Goal: Task Accomplishment & Management: Manage account settings

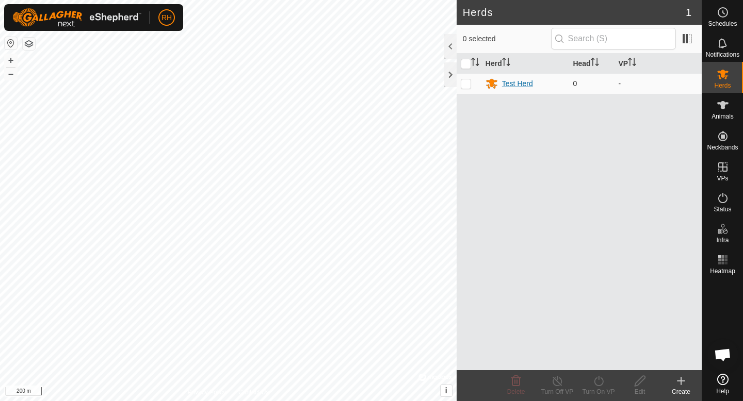
click at [508, 84] on div "Test Herd" at bounding box center [517, 83] width 31 height 11
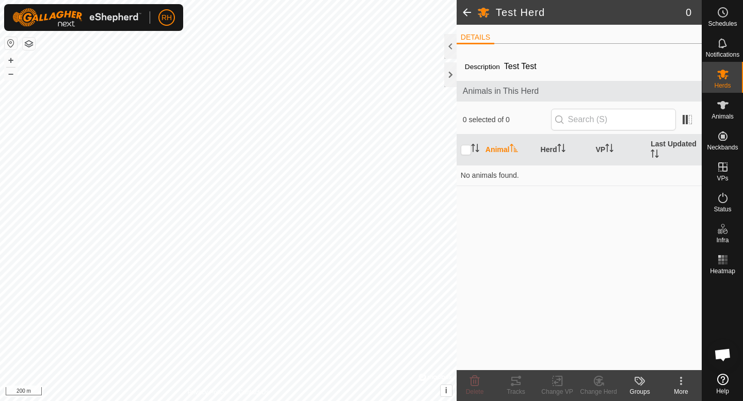
click at [516, 17] on h2 "Test Herd" at bounding box center [591, 12] width 190 height 12
click at [677, 382] on icon at bounding box center [681, 381] width 12 height 12
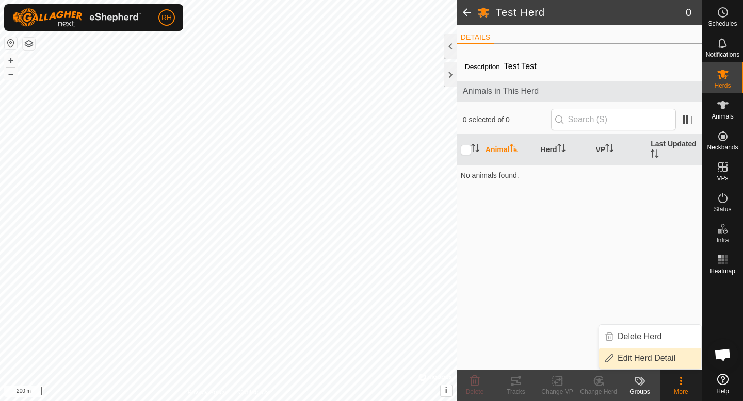
click at [659, 360] on link "Edit Herd Detail" at bounding box center [650, 358] width 102 height 21
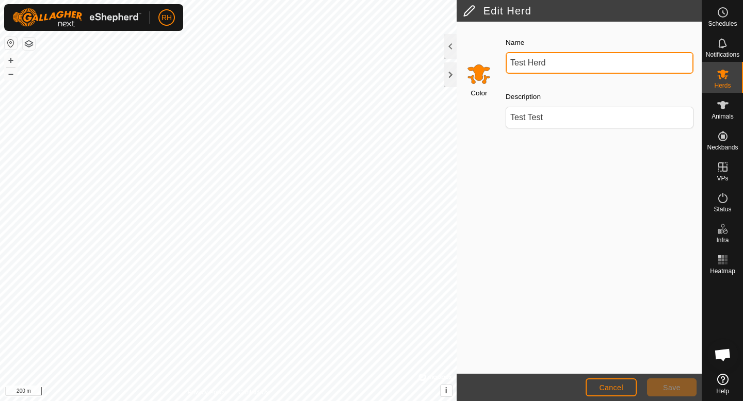
click at [564, 66] on input "Test Herd" at bounding box center [600, 63] width 188 height 22
type input "T"
type input "Myshack"
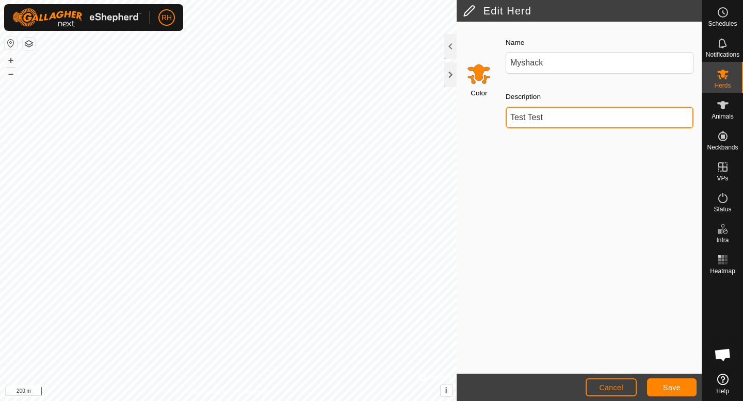
click at [566, 123] on input "Test Test" at bounding box center [600, 118] width 188 height 22
type input "Test Test"
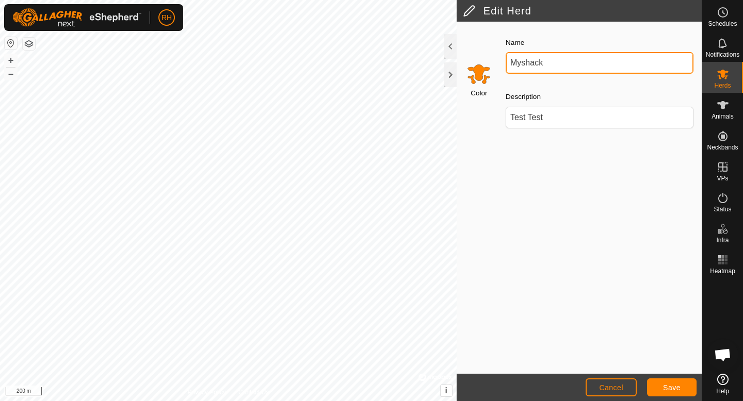
click at [524, 67] on input "Myshack" at bounding box center [600, 63] width 188 height 22
type input "MyShack"
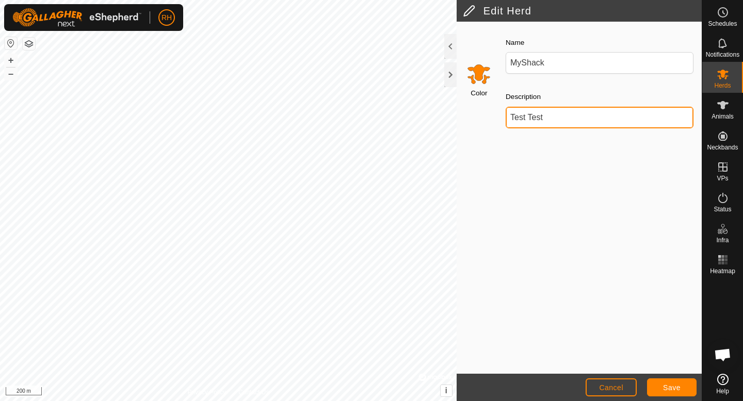
click at [551, 121] on input "Test Test" at bounding box center [600, 118] width 188 height 22
type input "T"
type input "Fall Myshack Group"
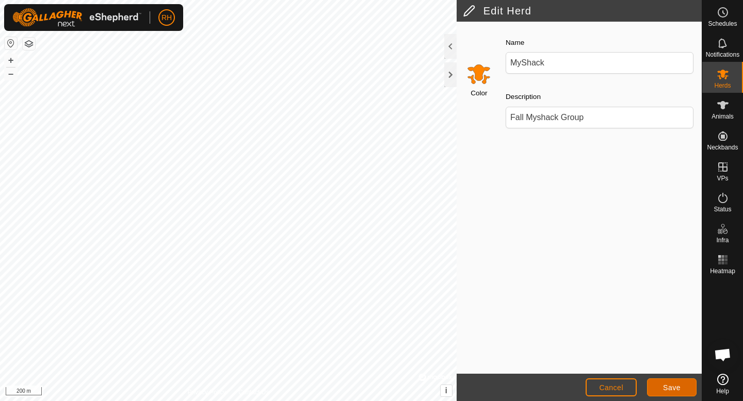
click at [670, 385] on span "Save" at bounding box center [672, 388] width 18 height 8
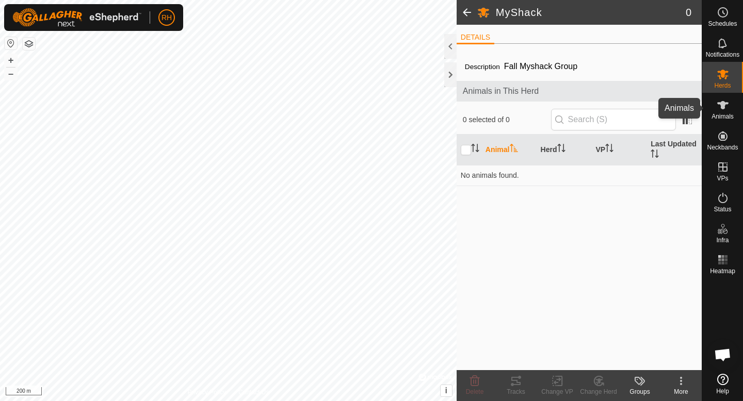
click at [724, 117] on span "Animals" at bounding box center [722, 116] width 22 height 6
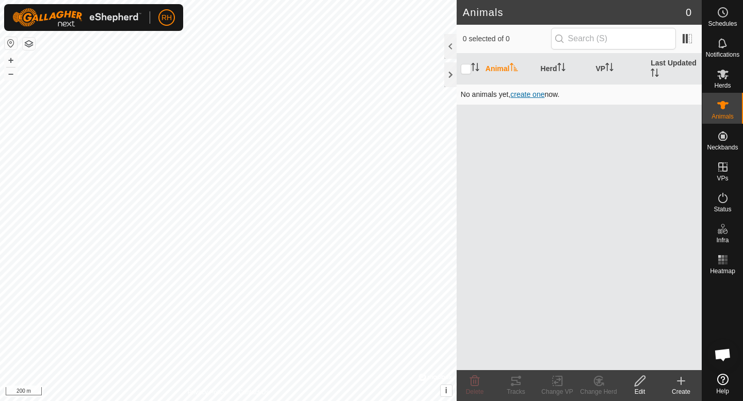
click at [539, 98] on span "create one" at bounding box center [527, 94] width 34 height 8
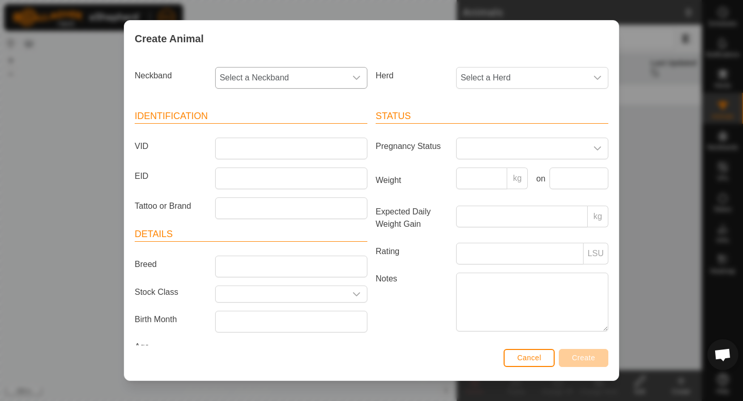
click at [348, 81] on div "dropdown trigger" at bounding box center [356, 78] width 21 height 21
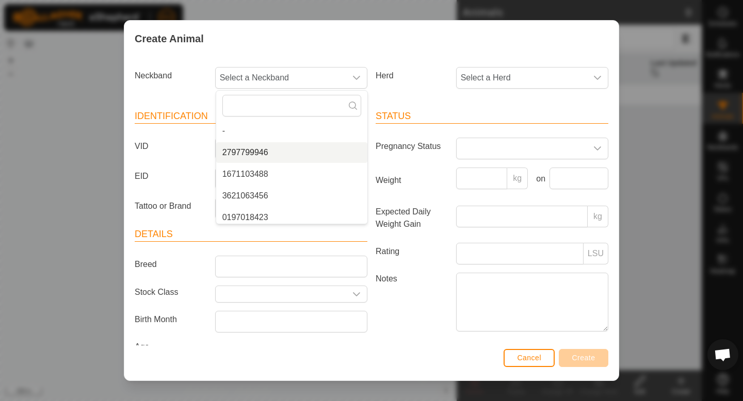
click at [329, 46] on div "Create Animal" at bounding box center [371, 39] width 494 height 36
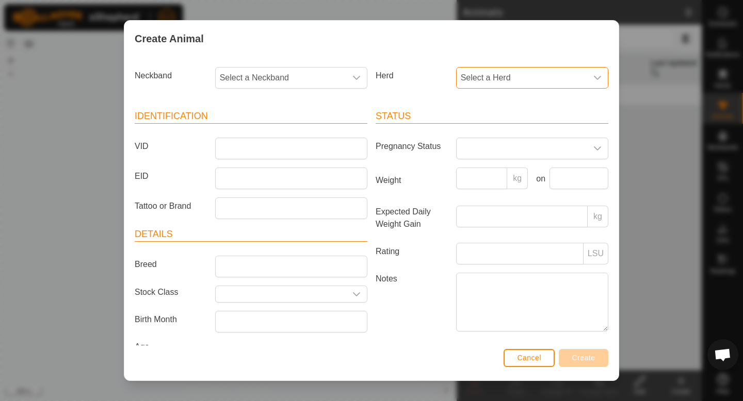
click at [459, 75] on span "Select a Herd" at bounding box center [522, 78] width 131 height 21
click at [417, 54] on div "Create Animal" at bounding box center [371, 39] width 494 height 36
click at [508, 148] on span at bounding box center [522, 148] width 131 height 21
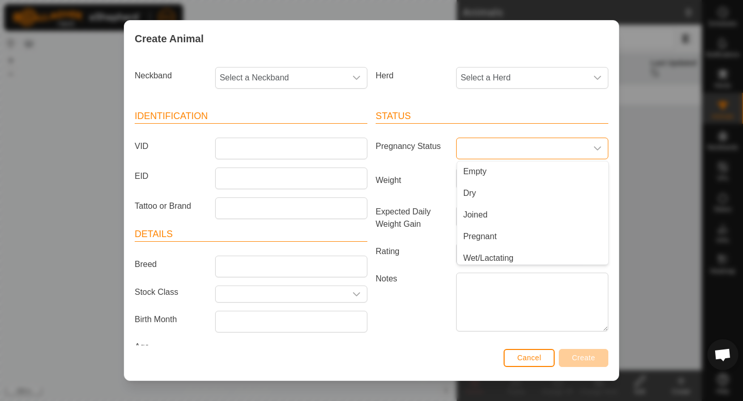
click at [502, 149] on span at bounding box center [522, 148] width 131 height 21
click at [530, 358] on span "Cancel" at bounding box center [529, 358] width 24 height 8
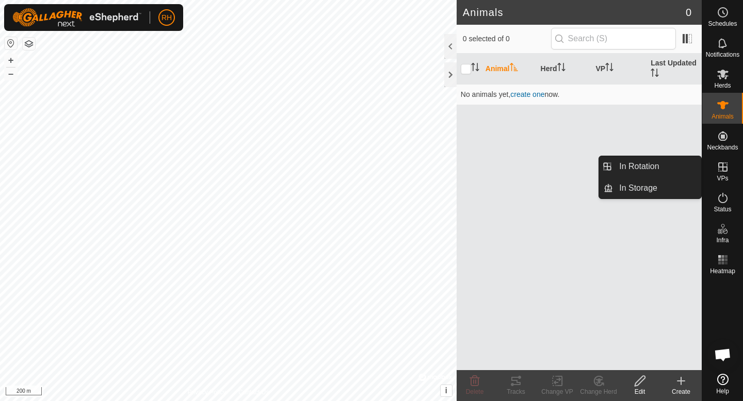
click at [721, 168] on icon at bounding box center [722, 167] width 12 height 12
click at [723, 175] on span "VPs" at bounding box center [721, 178] width 11 height 6
click at [723, 167] on icon at bounding box center [722, 166] width 9 height 9
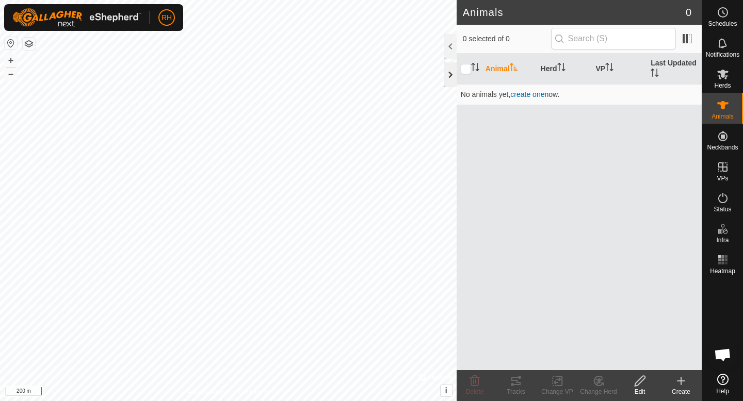
click at [449, 77] on div at bounding box center [450, 74] width 12 height 25
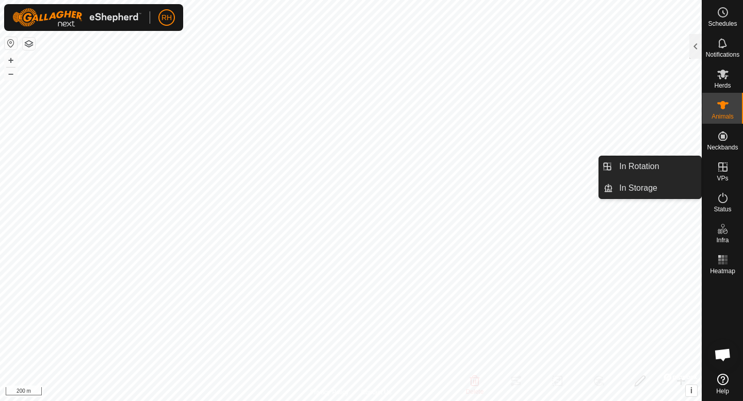
click at [724, 167] on icon at bounding box center [722, 166] width 9 height 9
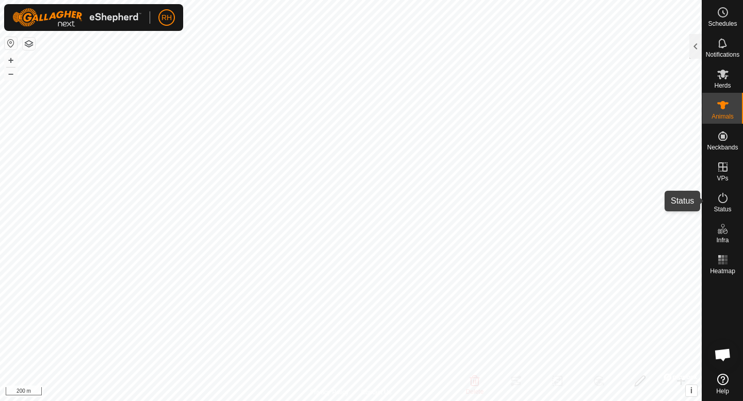
click at [720, 201] on icon at bounding box center [722, 198] width 12 height 12
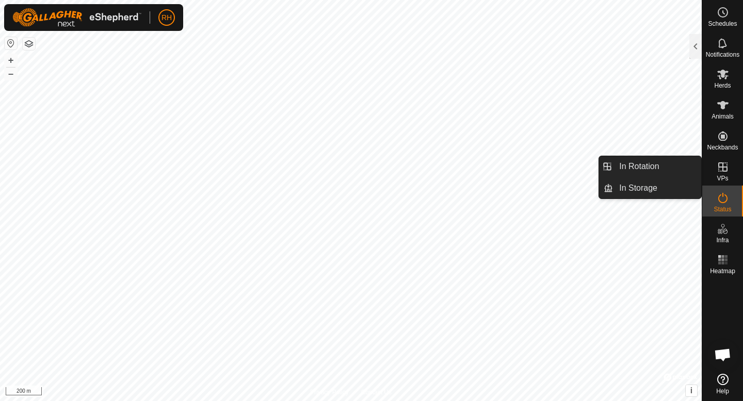
click at [720, 171] on icon at bounding box center [722, 166] width 9 height 9
click at [642, 194] on link "In Storage" at bounding box center [657, 188] width 88 height 21
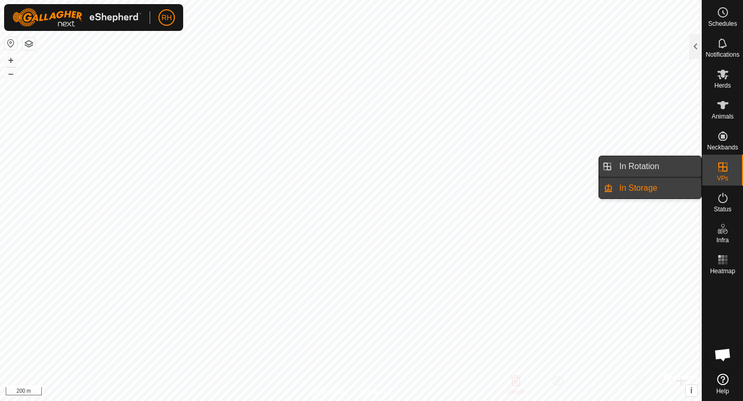
click at [648, 161] on link "In Rotation" at bounding box center [657, 166] width 88 height 21
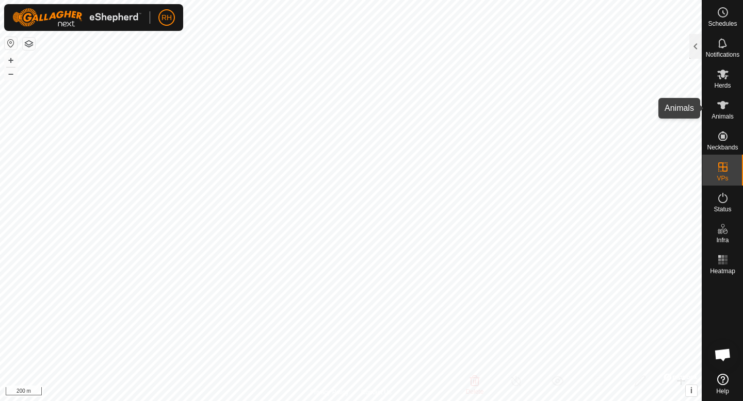
click at [724, 114] on span "Animals" at bounding box center [722, 116] width 22 height 6
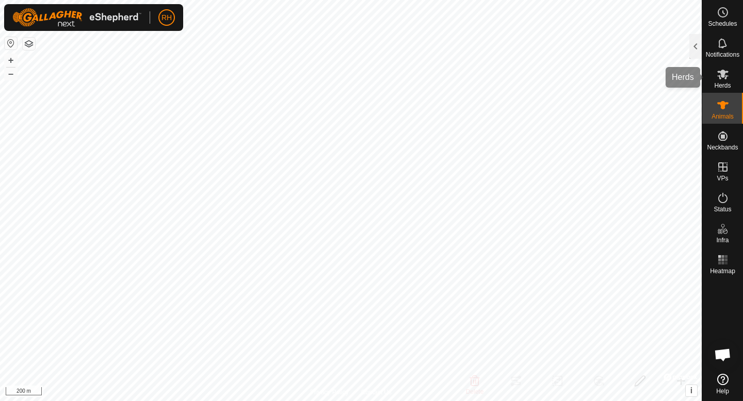
click at [720, 68] on icon at bounding box center [722, 74] width 12 height 12
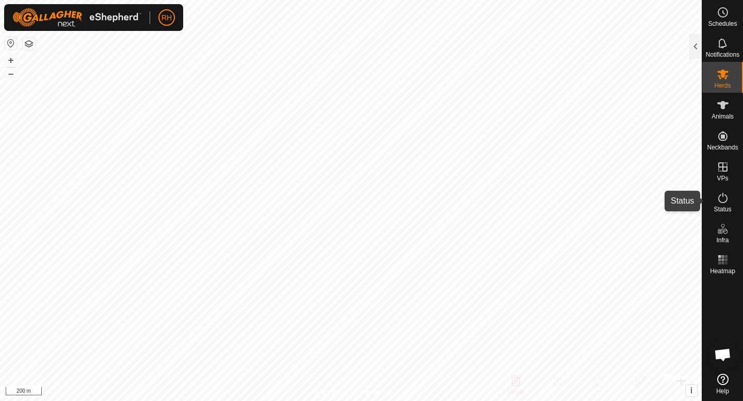
click at [720, 199] on icon at bounding box center [722, 198] width 12 height 12
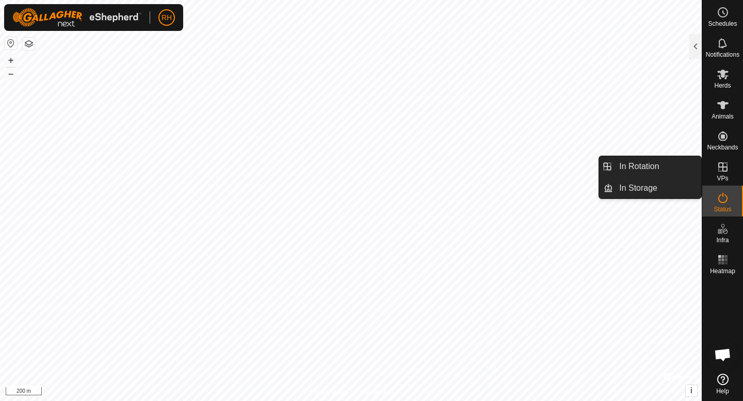
click at [720, 168] on icon at bounding box center [722, 167] width 12 height 12
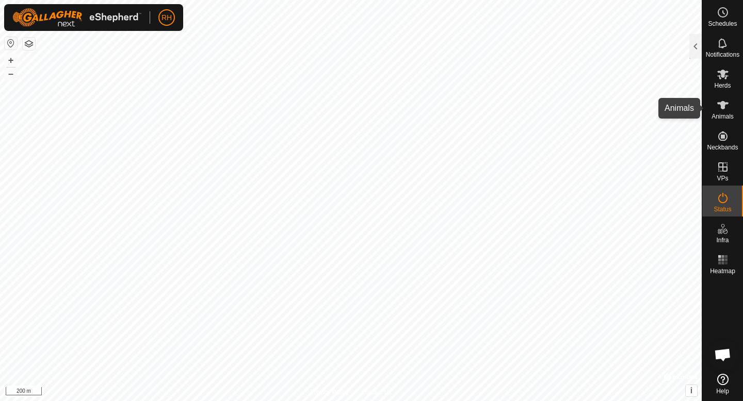
click at [722, 113] on span "Animals" at bounding box center [722, 116] width 22 height 6
click at [693, 48] on div at bounding box center [695, 46] width 12 height 25
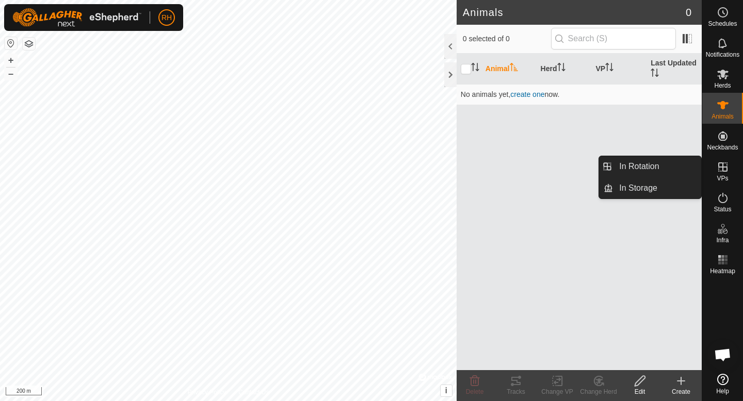
click at [722, 170] on icon at bounding box center [722, 166] width 9 height 9
click at [647, 168] on link "In Rotation" at bounding box center [657, 166] width 88 height 21
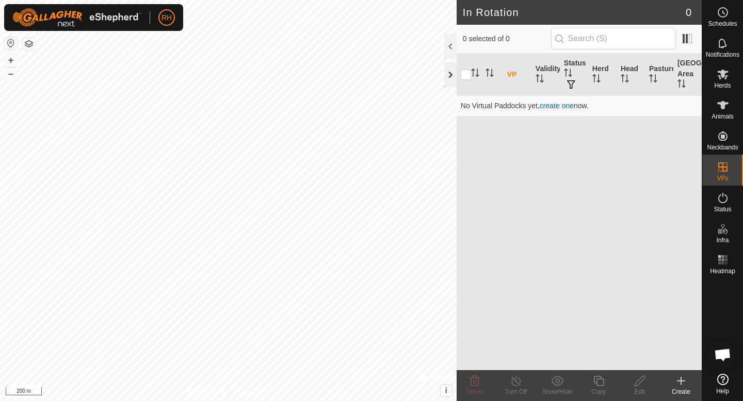
click at [448, 78] on div at bounding box center [450, 74] width 12 height 25
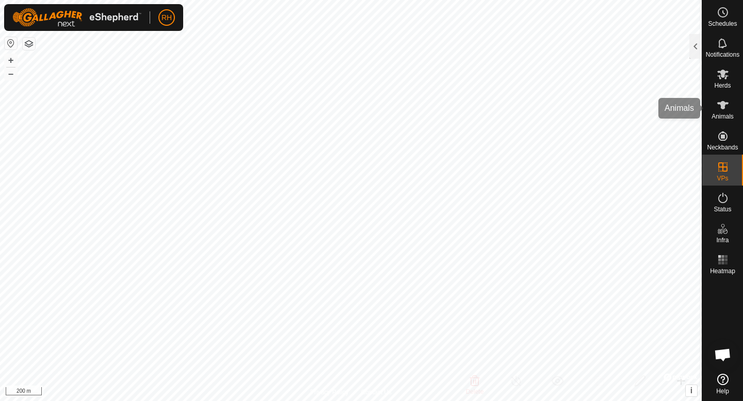
click at [721, 113] on span "Animals" at bounding box center [722, 116] width 22 height 6
click at [693, 50] on div at bounding box center [695, 46] width 12 height 25
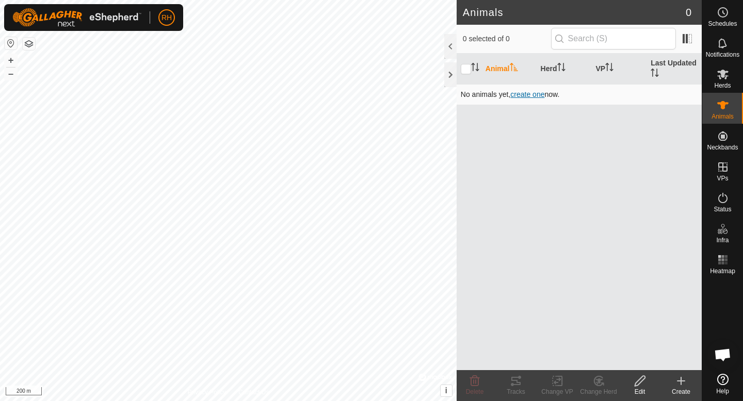
click at [535, 95] on span "create one" at bounding box center [527, 94] width 34 height 8
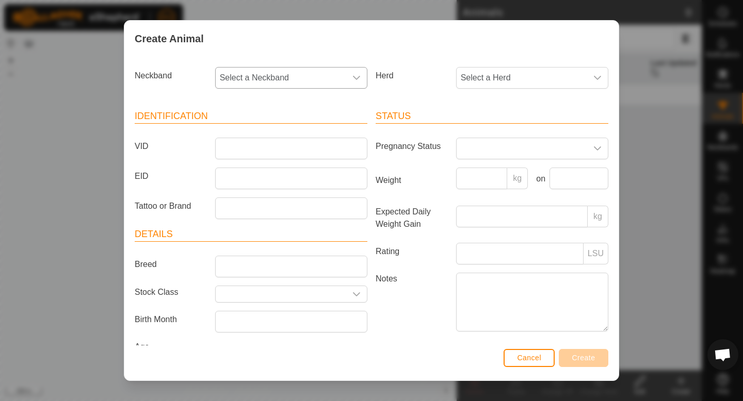
click at [295, 88] on span "Select a Neckband" at bounding box center [281, 78] width 131 height 21
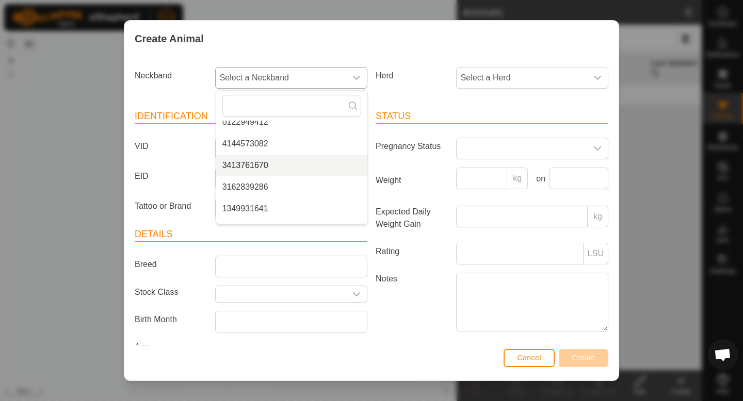
scroll to position [134, 0]
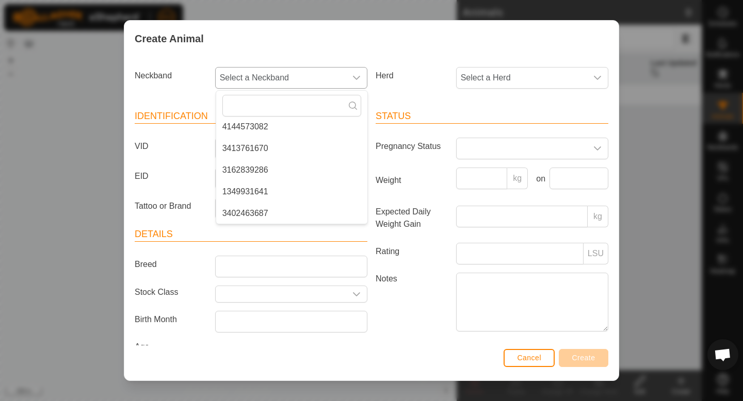
click at [251, 216] on li "3402463687" at bounding box center [291, 213] width 151 height 21
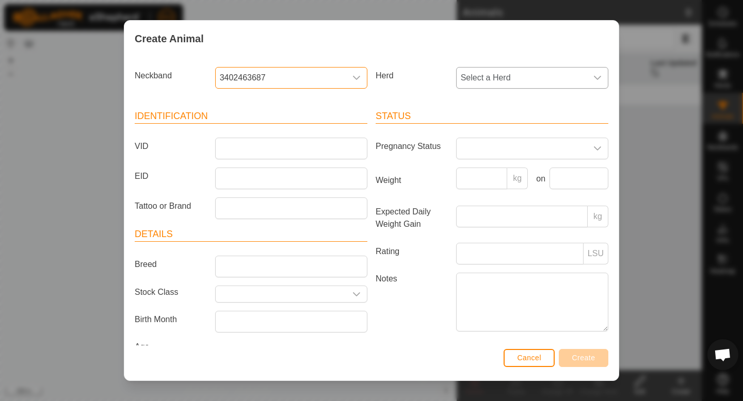
click at [499, 81] on span "Select a Herd" at bounding box center [522, 78] width 131 height 21
click at [487, 146] on li "MyShack" at bounding box center [532, 152] width 151 height 21
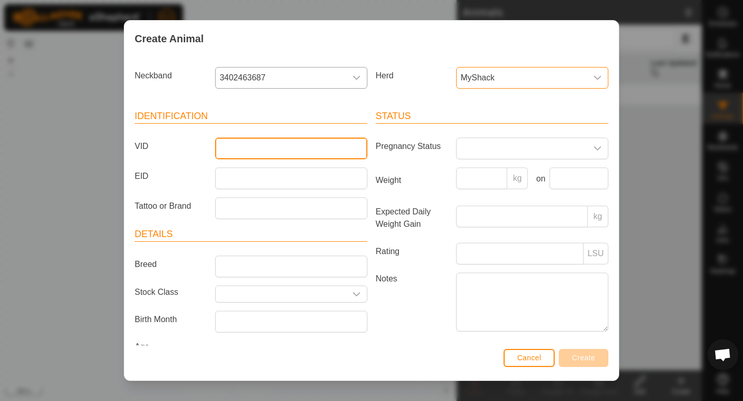
click at [241, 151] on input "VID" at bounding box center [291, 149] width 152 height 22
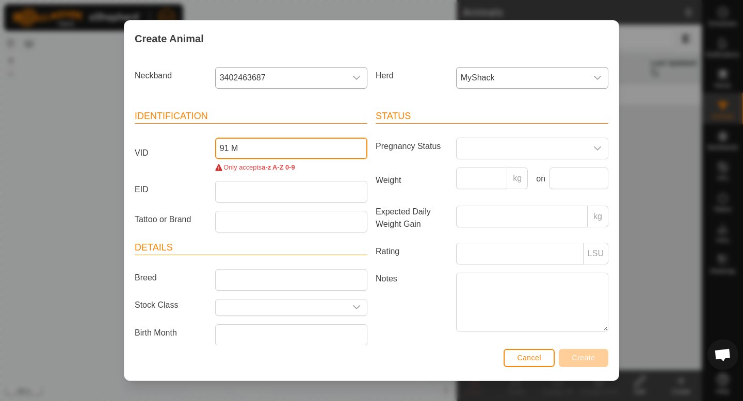
click at [232, 143] on input "91 M" at bounding box center [291, 149] width 152 height 22
type input "91M"
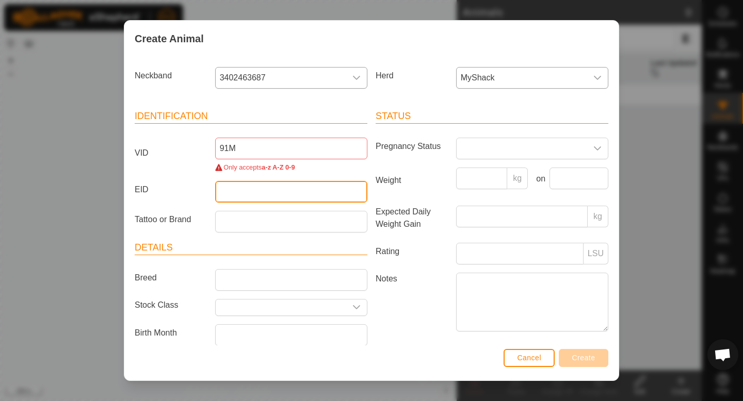
click at [263, 183] on input "EID" at bounding box center [291, 192] width 152 height 22
click at [250, 194] on input "EID" at bounding box center [291, 192] width 152 height 22
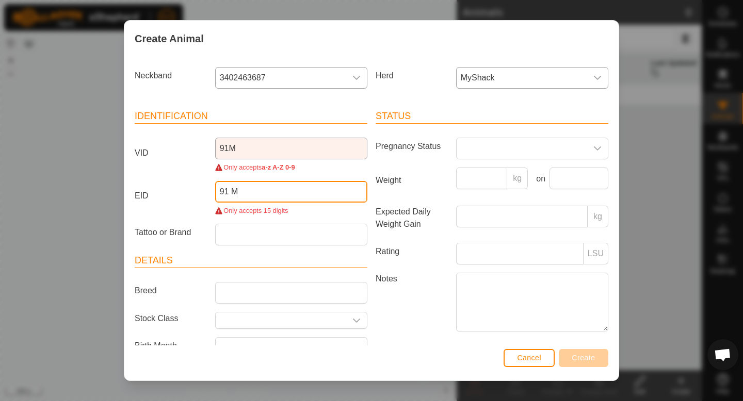
type input "91 M"
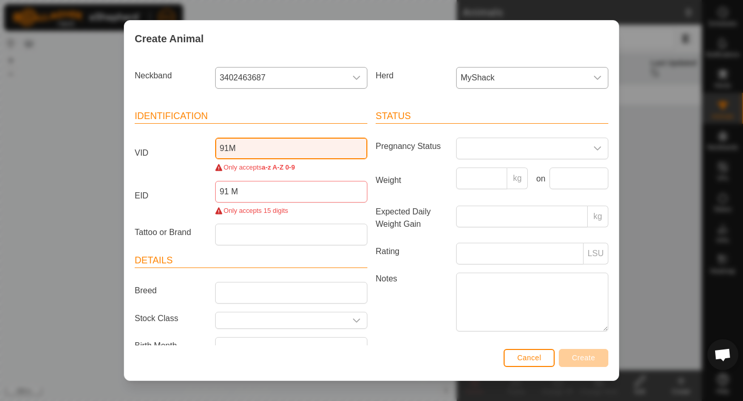
click at [261, 153] on input "91M" at bounding box center [291, 149] width 152 height 22
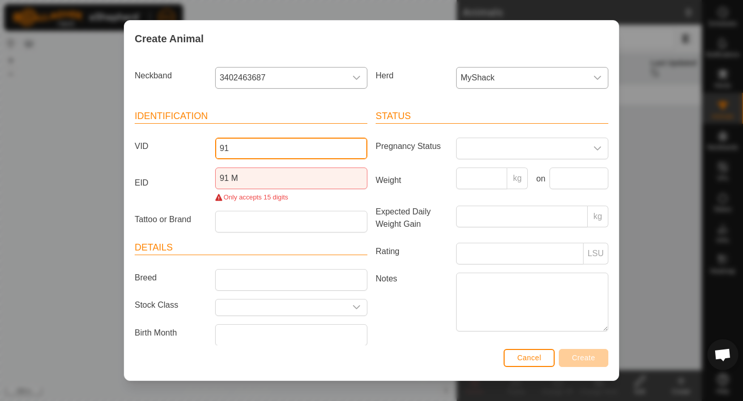
type input "9"
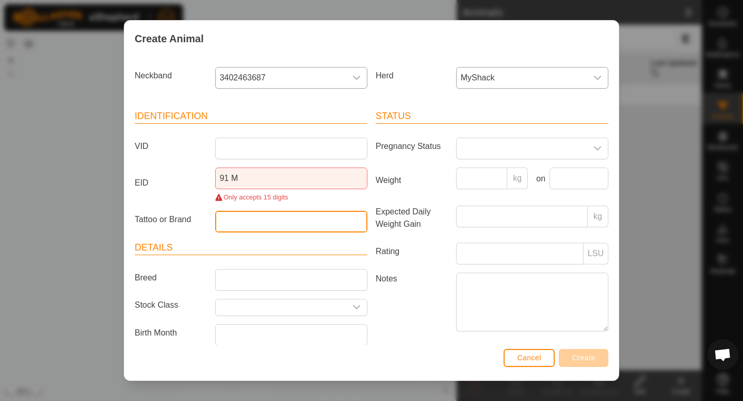
click at [312, 224] on input "Tattoo or Brand" at bounding box center [291, 222] width 152 height 22
click at [218, 197] on div "Only accepts 15 digits" at bounding box center [291, 197] width 152 height 10
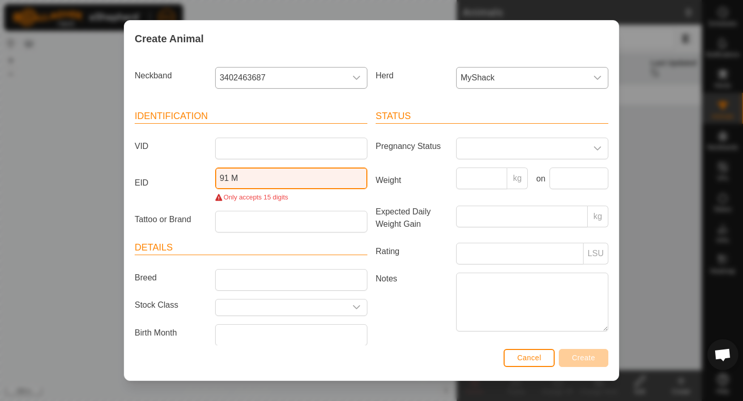
click at [231, 181] on input "91 M" at bounding box center [291, 179] width 152 height 22
type input "91M"
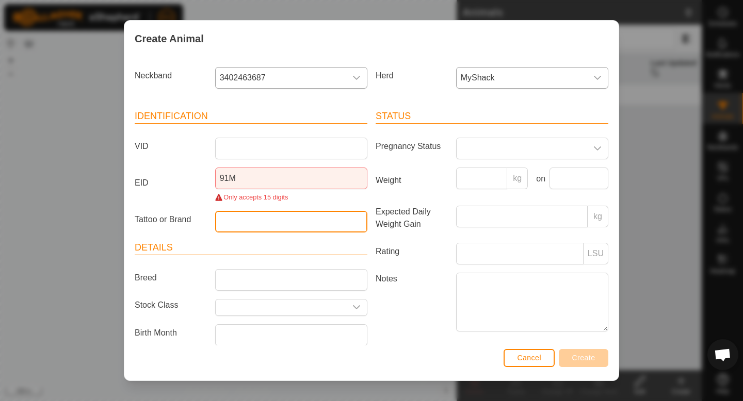
click at [242, 219] on input "Tattoo or Brand" at bounding box center [291, 222] width 152 height 22
type input "91 M"
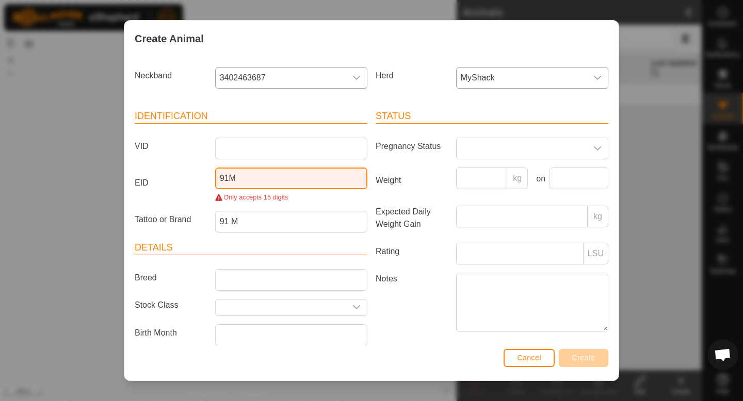
click at [253, 181] on input "91M" at bounding box center [291, 179] width 152 height 22
type input "9"
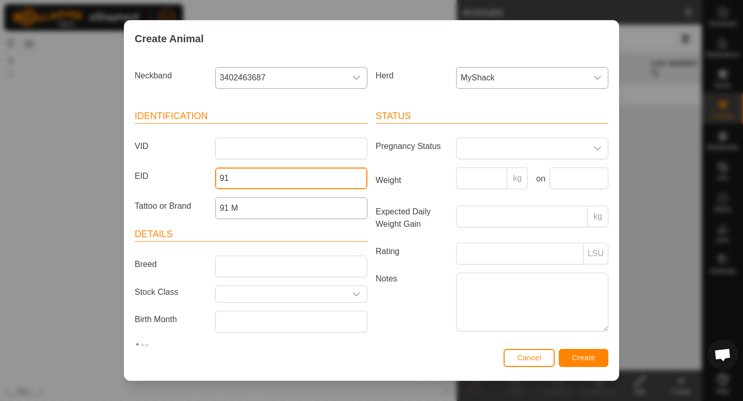
type input "91"
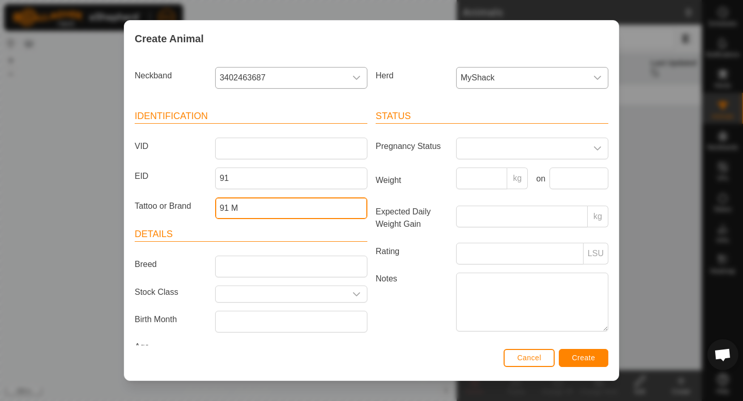
click at [231, 209] on input "91 M" at bounding box center [291, 209] width 152 height 22
type input "M"
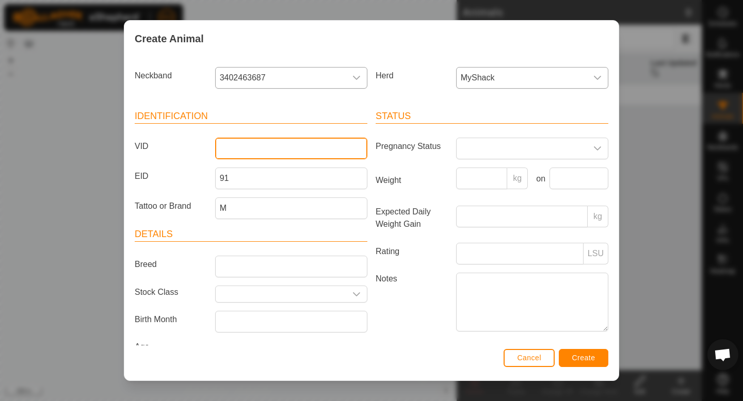
click at [252, 157] on input "VID" at bounding box center [291, 149] width 152 height 22
type input "M"
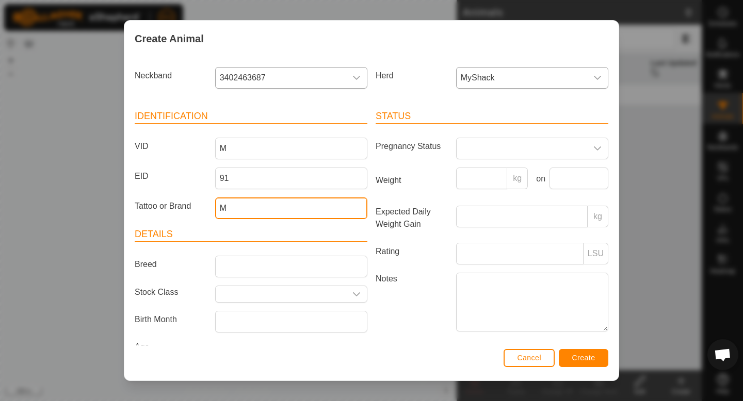
click at [248, 210] on input "M" at bounding box center [291, 209] width 152 height 22
click at [291, 296] on input "text" at bounding box center [281, 294] width 131 height 16
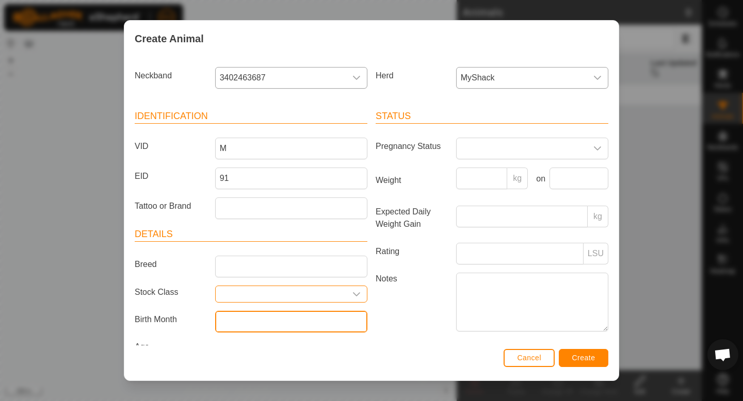
click at [305, 328] on input "text" at bounding box center [291, 322] width 152 height 22
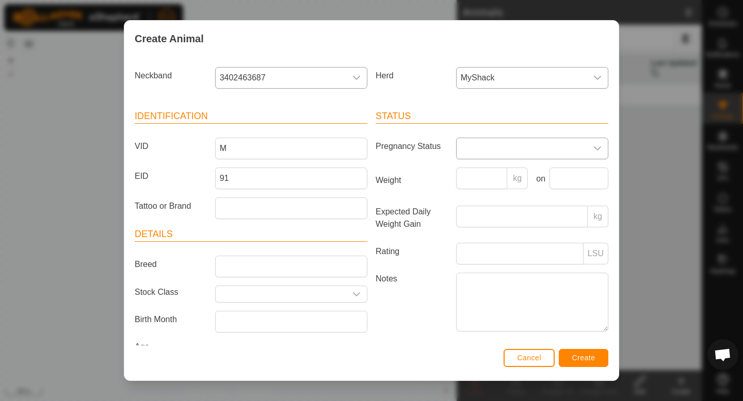
click at [481, 147] on span at bounding box center [522, 148] width 131 height 21
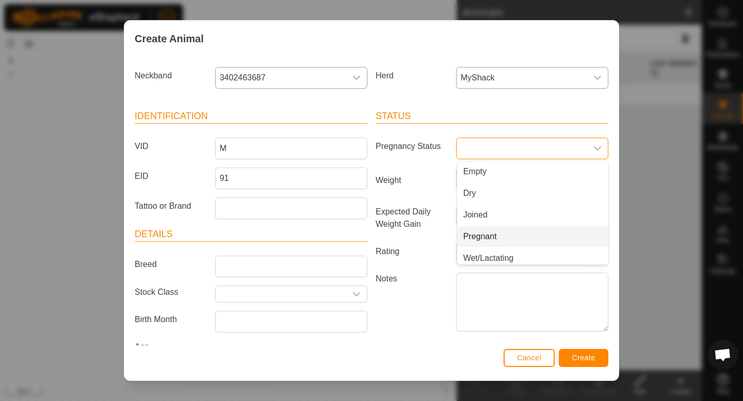
click at [486, 237] on li "Pregnant" at bounding box center [532, 236] width 151 height 21
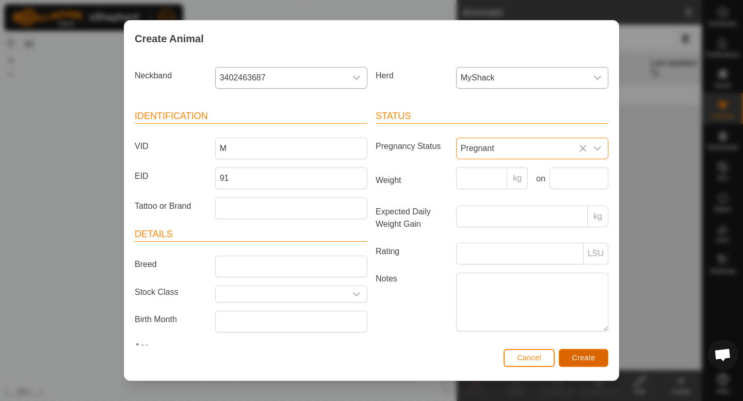
click at [582, 357] on span "Create" at bounding box center [583, 358] width 23 height 8
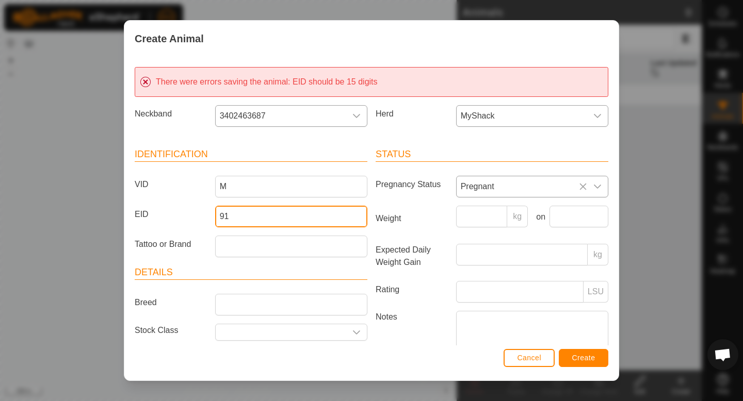
click at [241, 217] on input "91" at bounding box center [291, 217] width 152 height 22
type input "9"
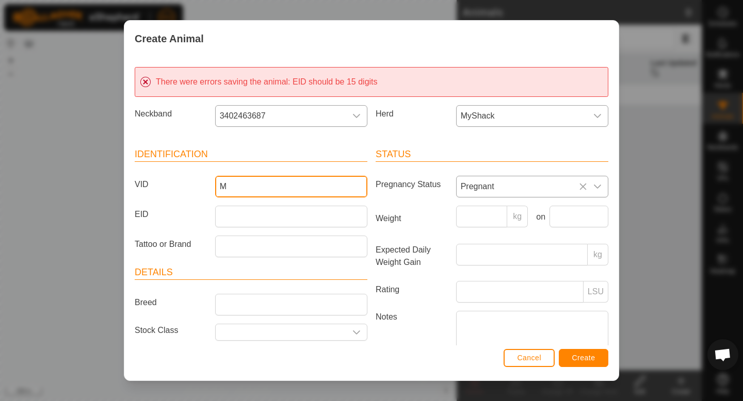
click at [246, 187] on input "M" at bounding box center [291, 187] width 152 height 22
type input "91"
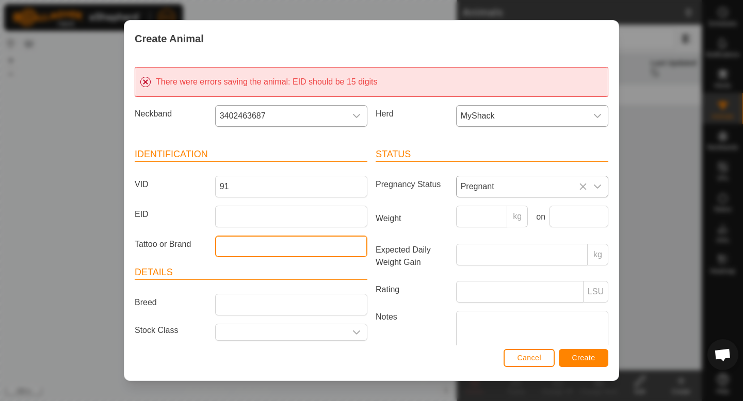
click at [237, 243] on input "Tattoo or Brand" at bounding box center [291, 247] width 152 height 22
type input "M"
click at [598, 358] on button "Create" at bounding box center [584, 358] width 50 height 18
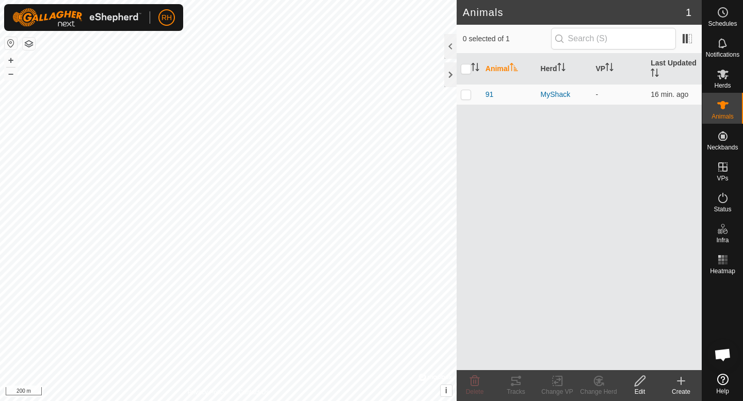
click at [679, 380] on icon at bounding box center [681, 381] width 12 height 12
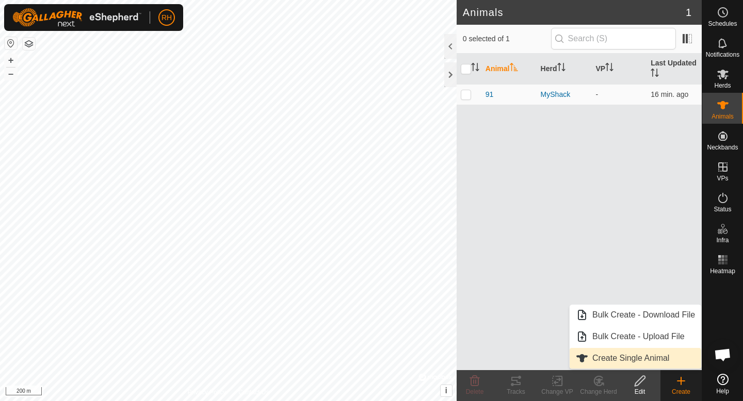
click at [637, 357] on link "Create Single Animal" at bounding box center [635, 358] width 132 height 21
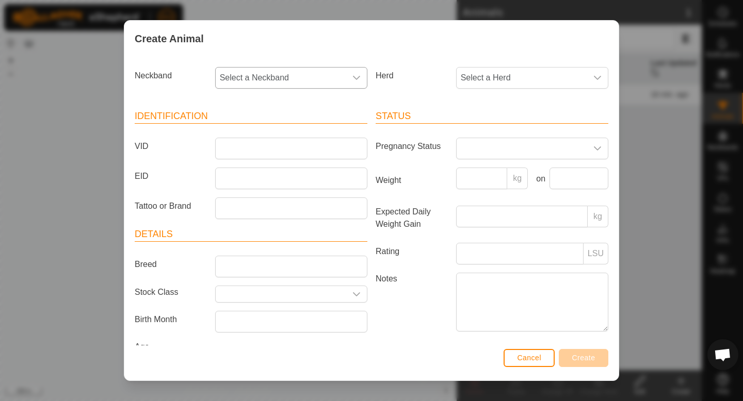
click at [328, 76] on span "Select a Neckband" at bounding box center [281, 78] width 131 height 21
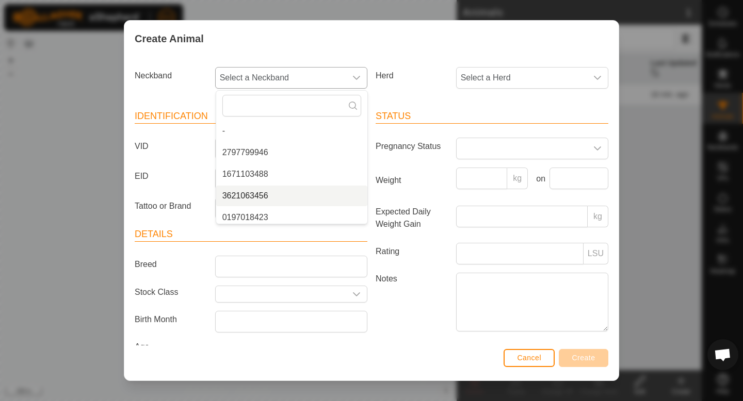
click at [271, 189] on li "3621063456" at bounding box center [291, 196] width 151 height 21
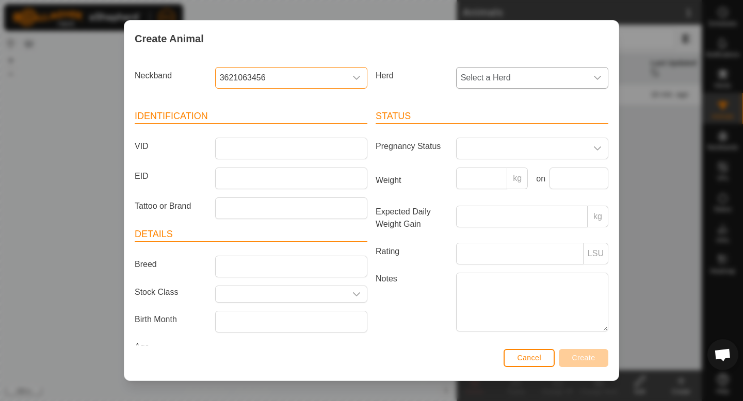
click at [501, 71] on span "Select a Herd" at bounding box center [522, 78] width 131 height 21
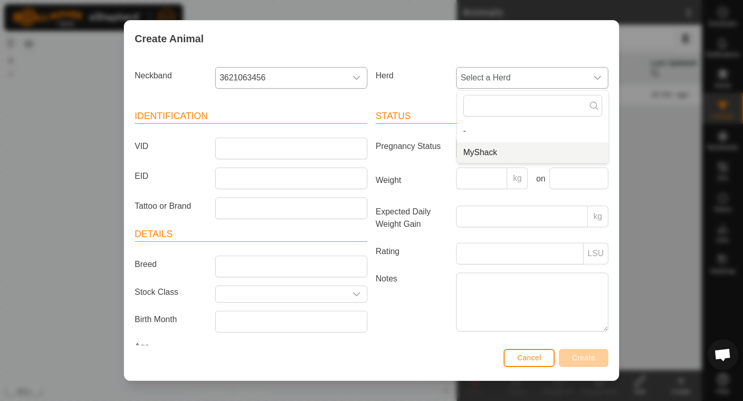
click at [487, 154] on li "MyShack" at bounding box center [532, 152] width 151 height 21
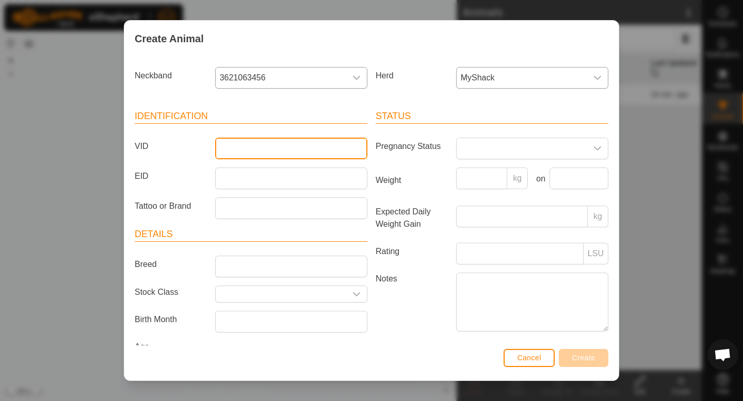
click at [272, 152] on input "VID" at bounding box center [291, 149] width 152 height 22
type input "49"
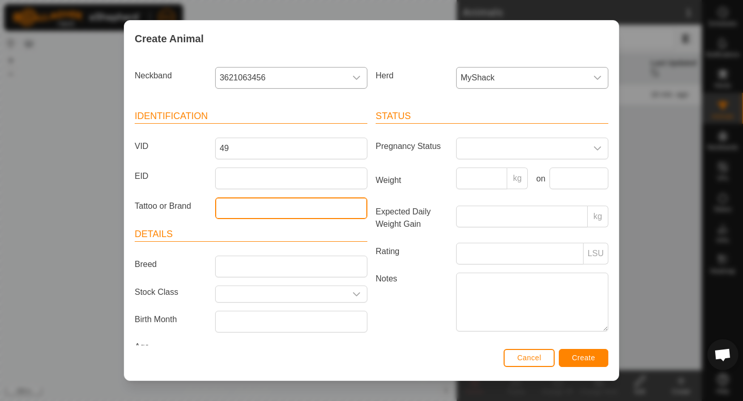
click at [251, 205] on input "Tattoo or Brand" at bounding box center [291, 209] width 152 height 22
type input "E"
click at [306, 287] on input "text" at bounding box center [281, 294] width 131 height 16
click at [306, 300] on input "text" at bounding box center [281, 294] width 131 height 16
click at [369, 294] on div at bounding box center [291, 294] width 160 height 17
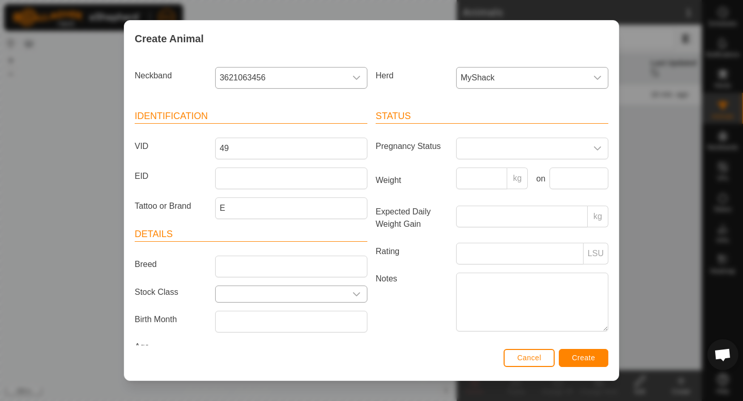
click at [359, 294] on icon "dropdown trigger" at bounding box center [356, 294] width 8 height 8
click at [405, 312] on label "Notes" at bounding box center [411, 302] width 80 height 58
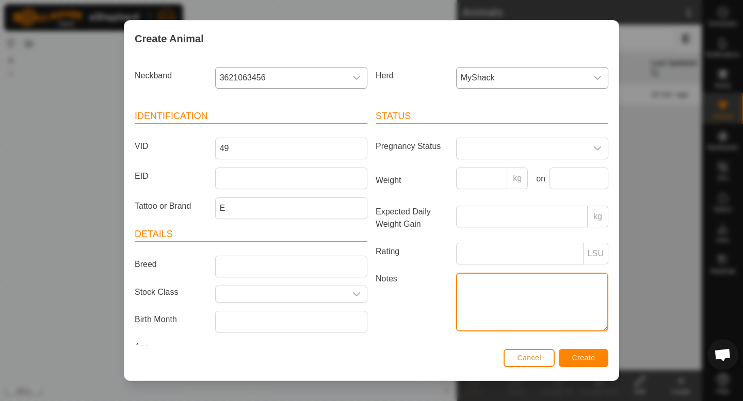
click at [456, 312] on textarea "Notes" at bounding box center [532, 302] width 152 height 59
type textarea "Left 3 chains"
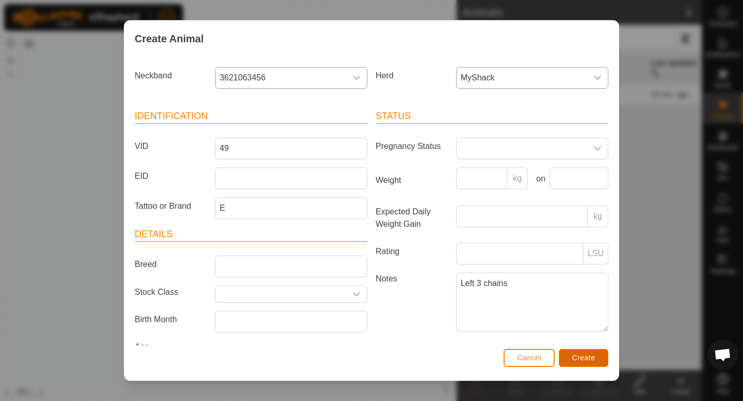
click at [590, 358] on span "Create" at bounding box center [583, 358] width 23 height 8
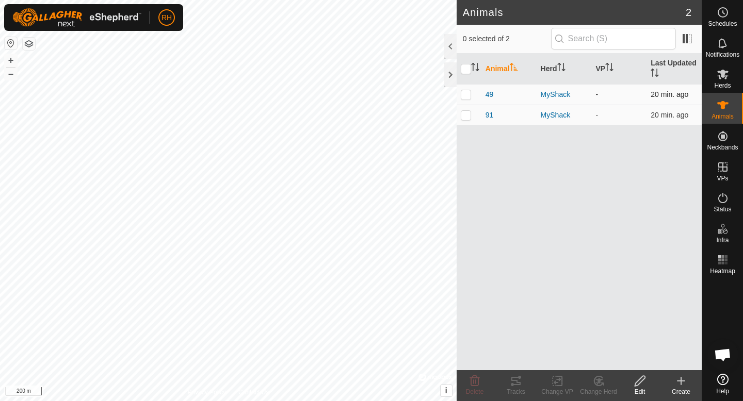
click at [460, 94] on td at bounding box center [469, 94] width 25 height 21
checkbox input "true"
click at [636, 385] on icon at bounding box center [639, 381] width 10 height 10
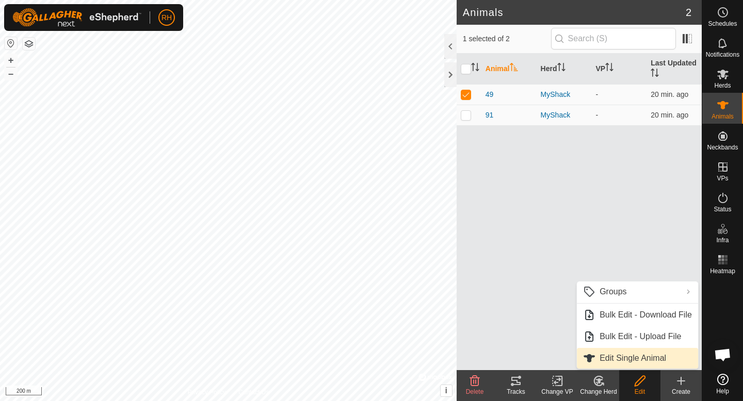
click at [617, 361] on link "Edit Single Animal" at bounding box center [637, 358] width 121 height 21
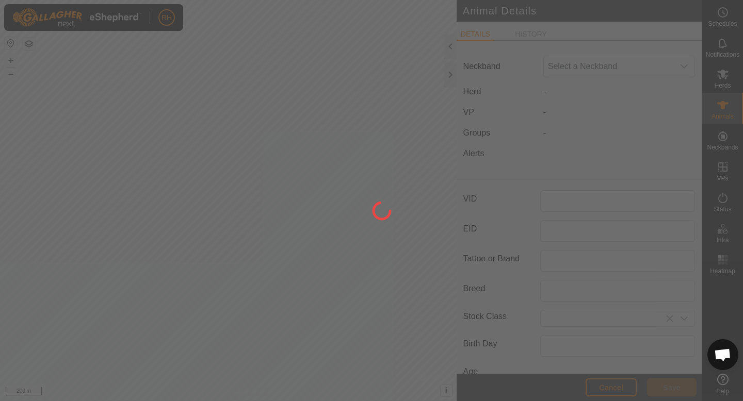
type input "49"
type input "E"
type input "0"
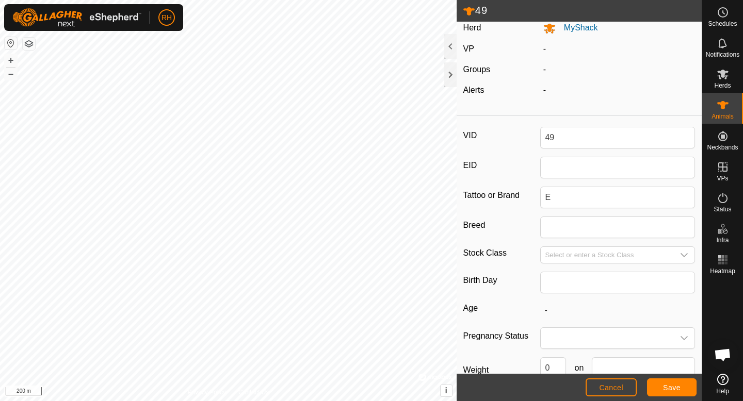
scroll to position [66, 0]
click at [578, 256] on input "Select or enter a Stock Class" at bounding box center [607, 254] width 133 height 16
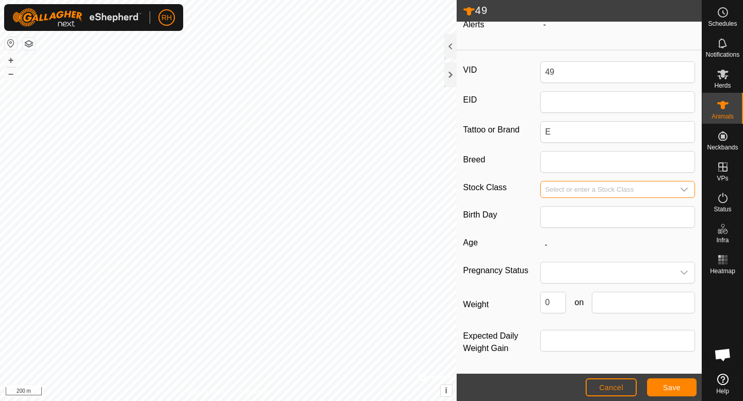
scroll to position [0, 0]
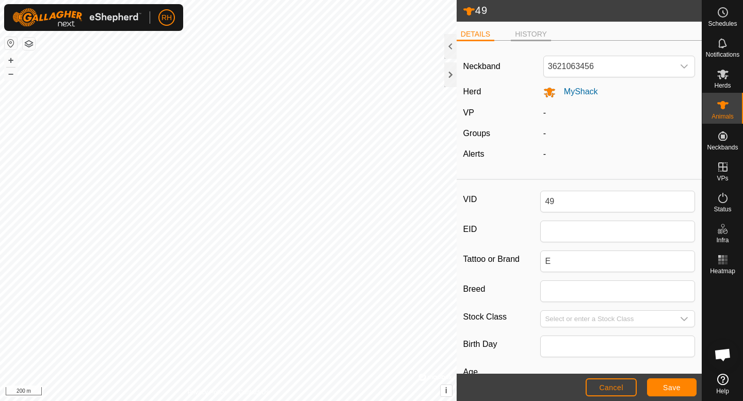
click at [524, 34] on li "HISTORY" at bounding box center [531, 35] width 40 height 12
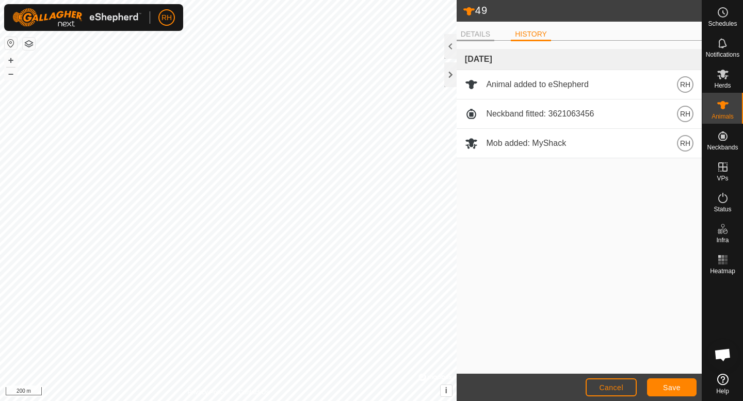
click at [490, 31] on li "DETAILS" at bounding box center [476, 35] width 38 height 12
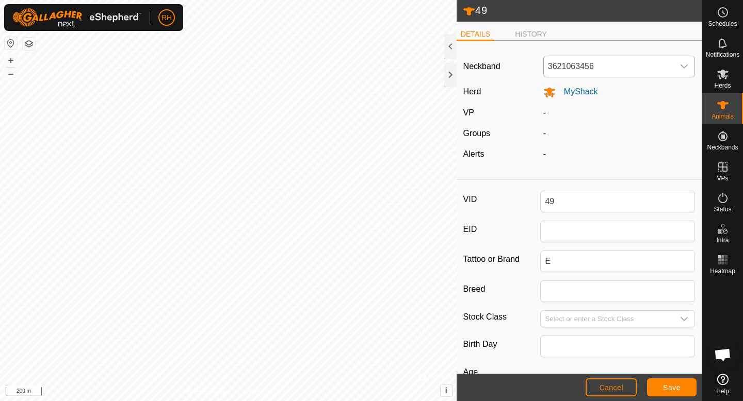
click at [591, 71] on span "3621063456" at bounding box center [609, 66] width 130 height 21
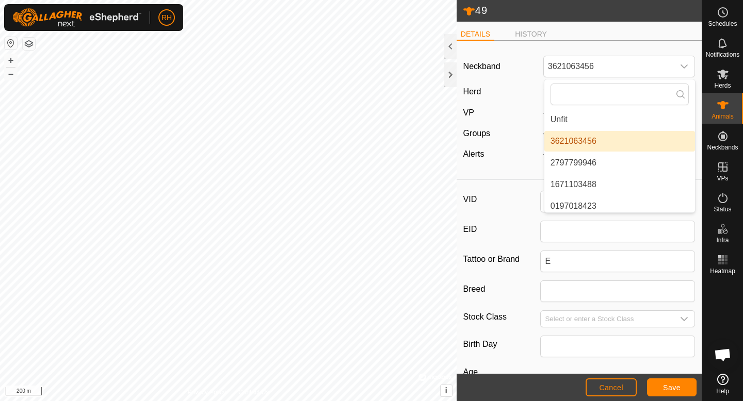
click at [506, 111] on div "VP" at bounding box center [499, 113] width 80 height 12
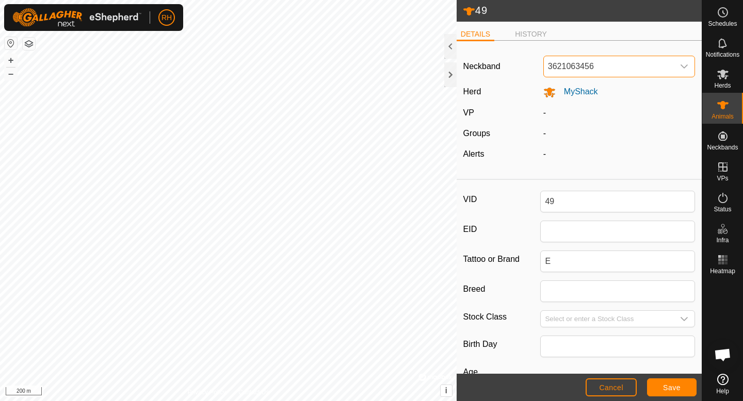
click at [564, 70] on span "3621063456" at bounding box center [609, 66] width 130 height 21
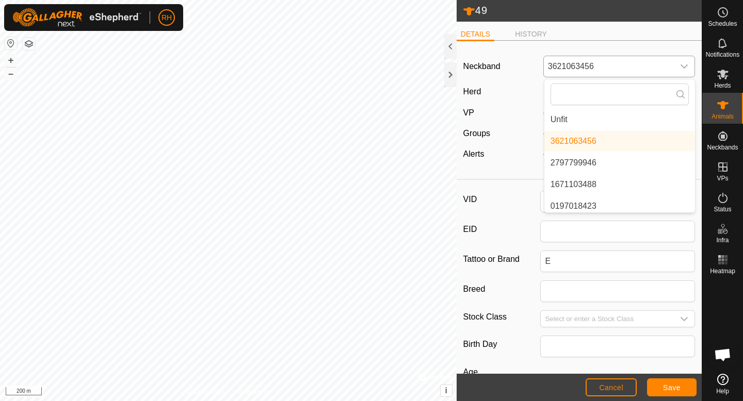
click at [555, 137] on li "3621063456" at bounding box center [619, 141] width 151 height 21
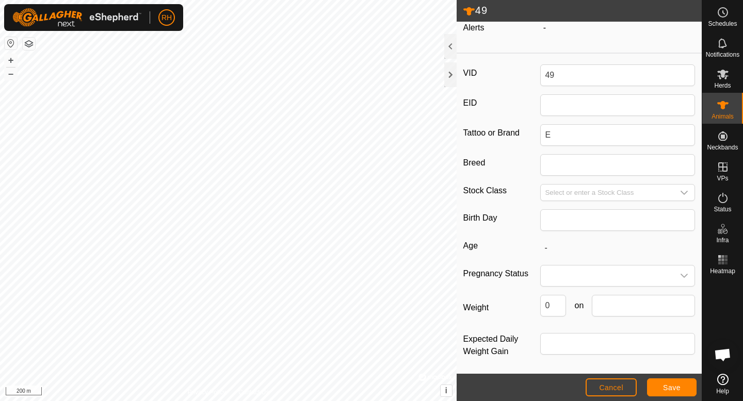
scroll to position [130, 0]
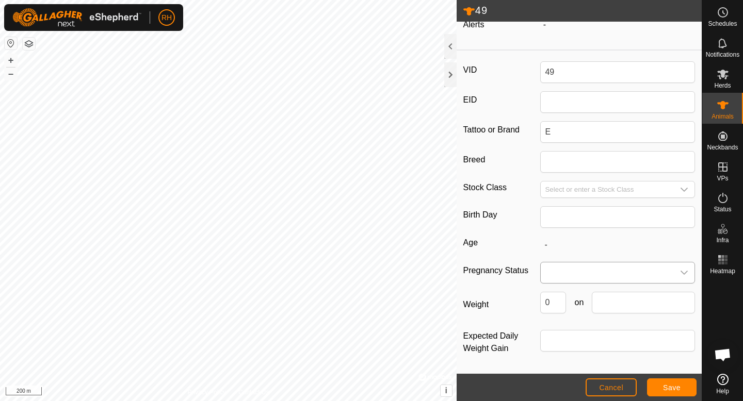
click at [585, 280] on span at bounding box center [607, 273] width 133 height 21
click at [586, 275] on span at bounding box center [607, 272] width 133 height 21
click at [676, 392] on span "Save" at bounding box center [672, 388] width 18 height 8
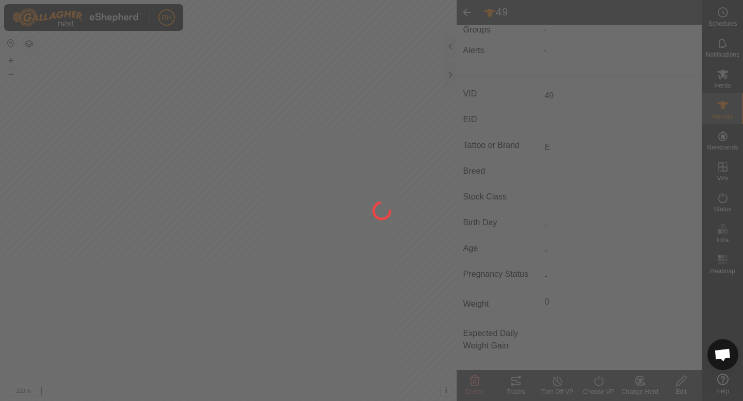
type input "-"
type input "0 kg"
type input "-"
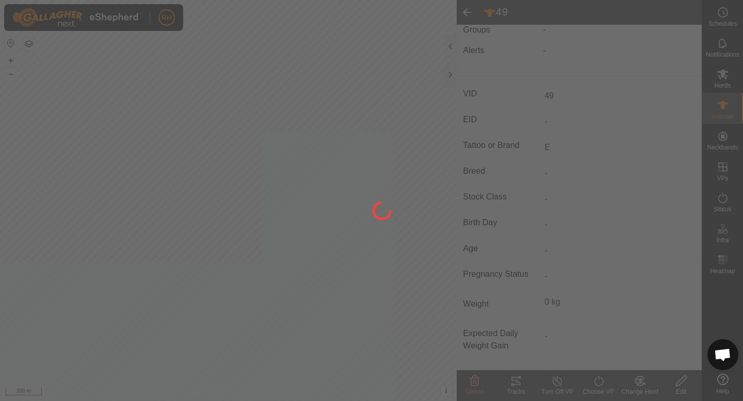
scroll to position [104, 0]
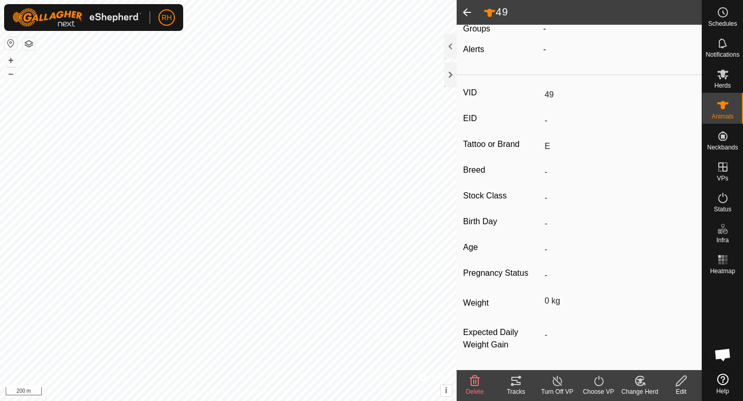
click at [462, 11] on span at bounding box center [467, 12] width 21 height 25
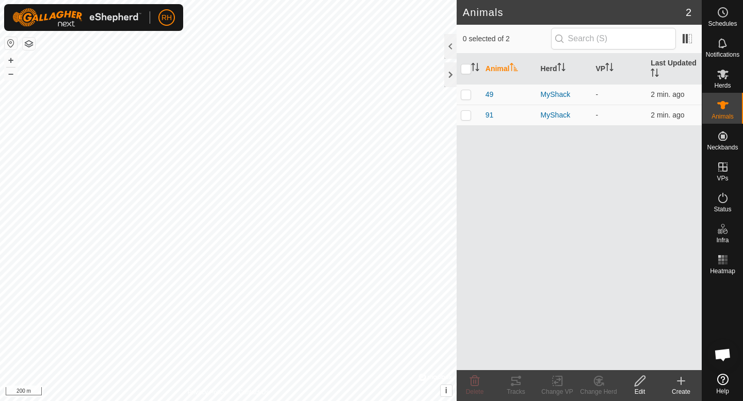
click at [681, 384] on icon at bounding box center [681, 381] width 0 height 7
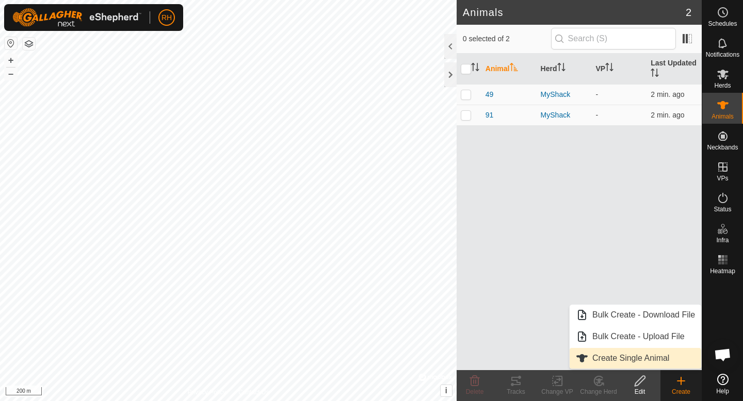
click at [629, 358] on link "Create Single Animal" at bounding box center [635, 358] width 132 height 21
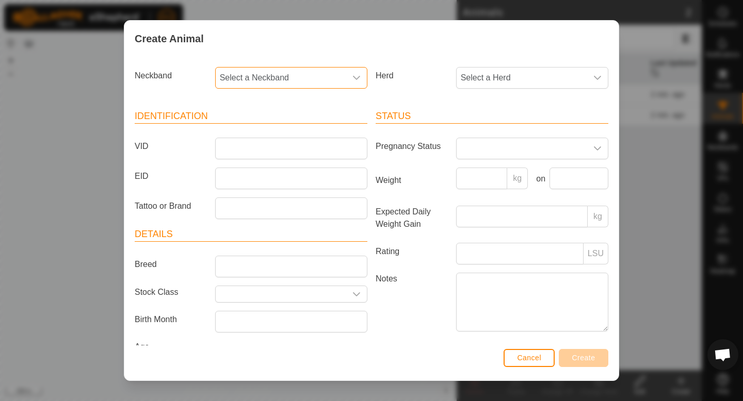
click at [291, 77] on span "Select a Neckband" at bounding box center [281, 78] width 131 height 21
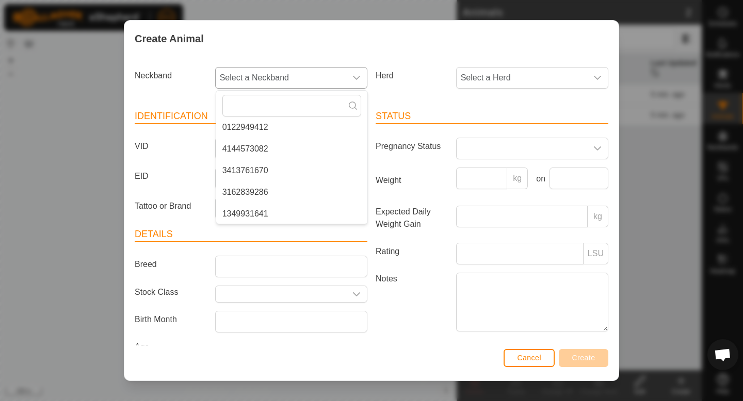
scroll to position [91, 0]
click at [264, 212] on li "1349931641" at bounding box center [291, 213] width 151 height 21
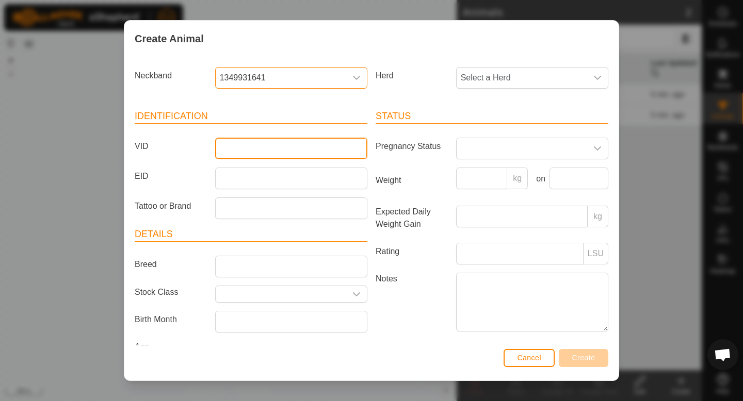
click at [241, 148] on input "VID" at bounding box center [291, 149] width 152 height 22
type input "73"
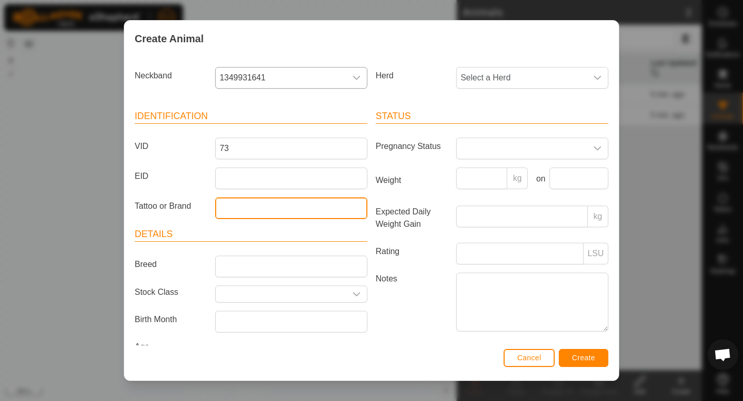
click at [223, 214] on input "Tattoo or Brand" at bounding box center [291, 209] width 152 height 22
type input "M"
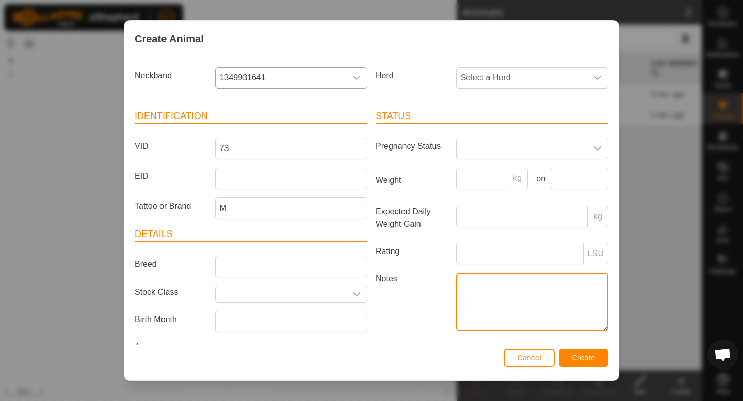
click at [519, 287] on textarea "Notes" at bounding box center [532, 302] width 152 height 59
type textarea "*"
type textarea "8 chains"
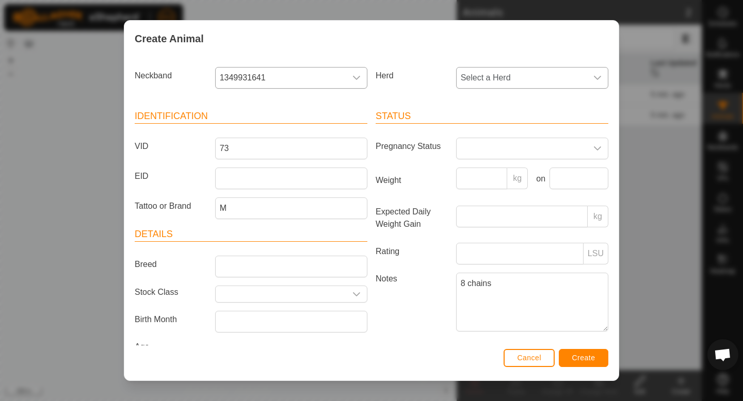
click at [526, 78] on span "Select a Herd" at bounding box center [522, 78] width 131 height 21
click at [503, 154] on li "MyShack" at bounding box center [532, 152] width 151 height 21
click at [591, 357] on span "Create" at bounding box center [583, 358] width 23 height 8
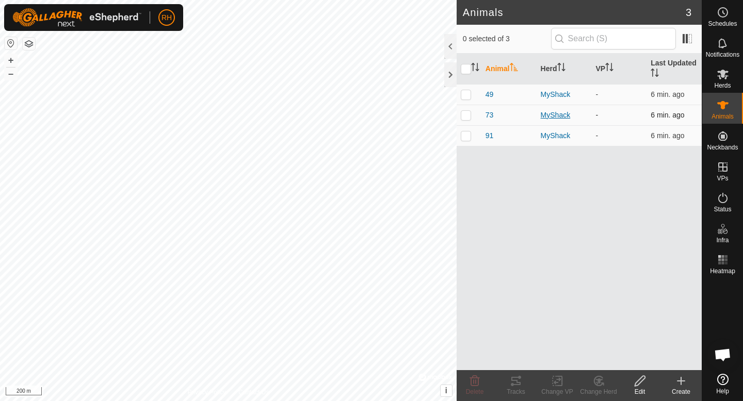
click at [560, 118] on div "MyShack" at bounding box center [564, 115] width 47 height 11
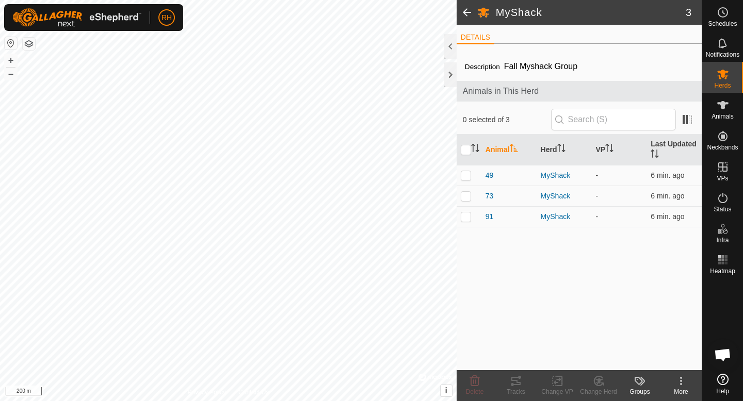
click at [673, 386] on kebab-svg-icon at bounding box center [680, 381] width 41 height 12
click at [581, 296] on div "Description Fall Myshack Group Animals in This Herd 0 selected of 3 Animal Herd…" at bounding box center [579, 211] width 245 height 318
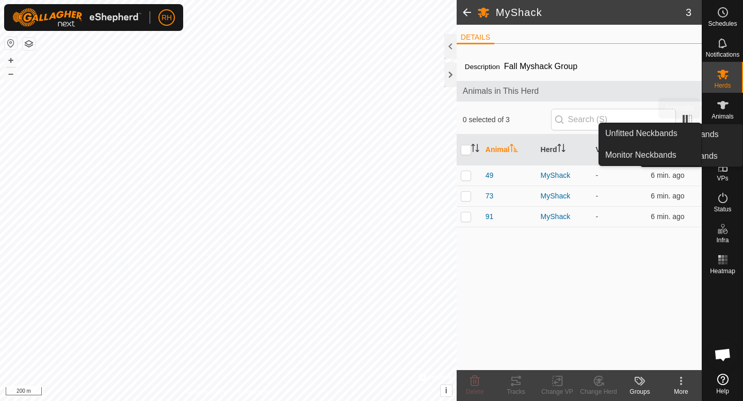
click at [732, 110] on div "Animals" at bounding box center [722, 108] width 41 height 31
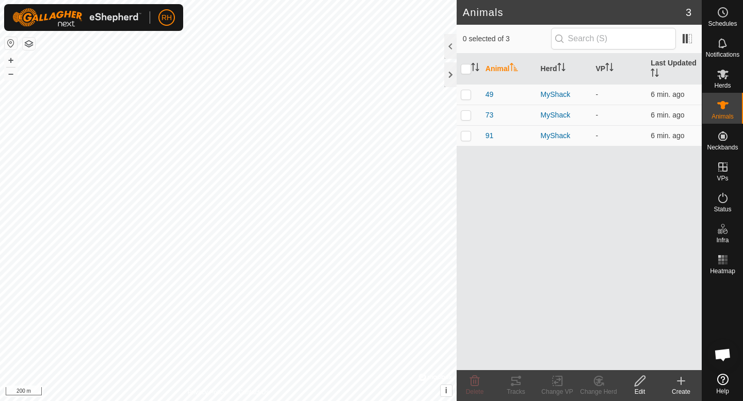
click at [676, 384] on icon at bounding box center [681, 381] width 12 height 12
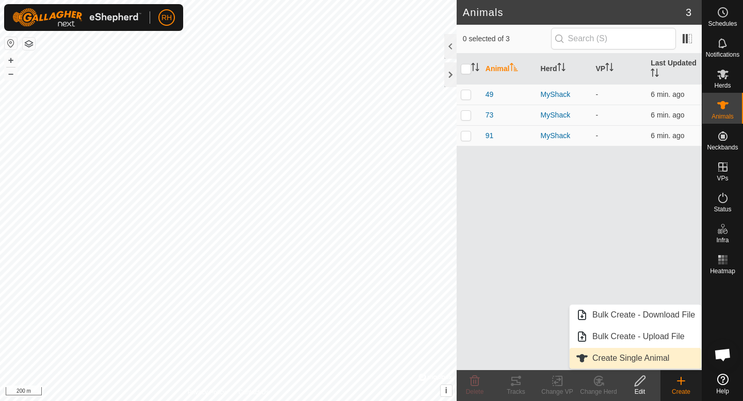
click at [626, 358] on link "Create Single Animal" at bounding box center [635, 358] width 132 height 21
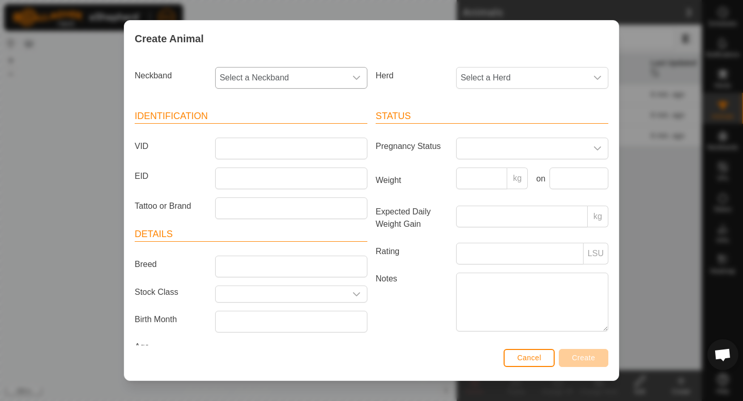
click at [357, 80] on icon "dropdown trigger" at bounding box center [356, 78] width 8 height 8
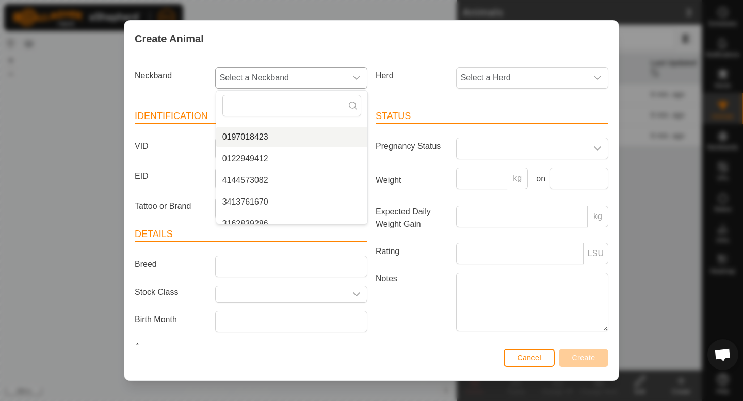
scroll to position [69, 0]
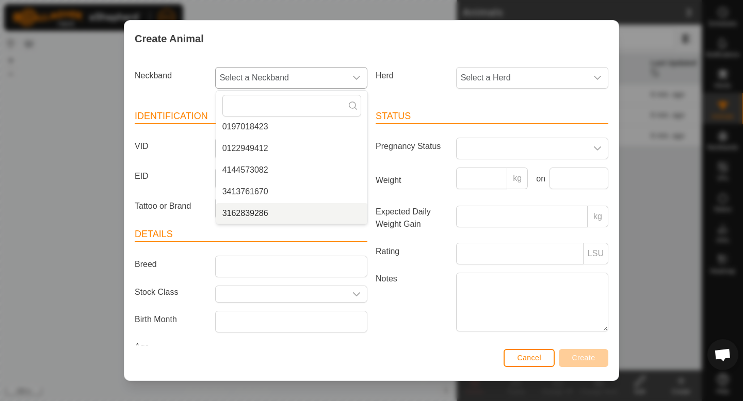
click at [282, 211] on li "3162839286" at bounding box center [291, 213] width 151 height 21
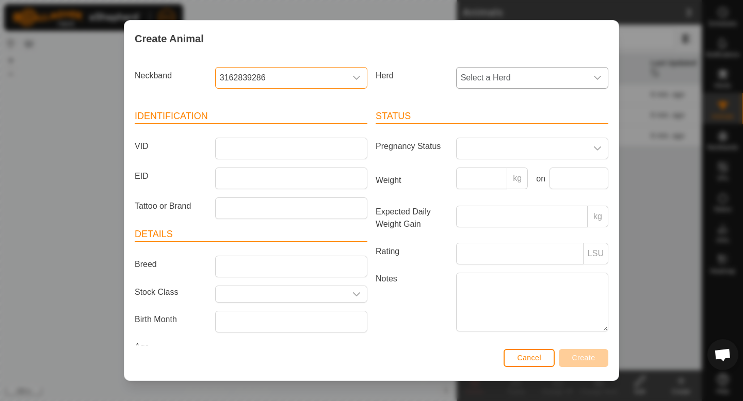
click at [502, 83] on span "Select a Herd" at bounding box center [522, 78] width 131 height 21
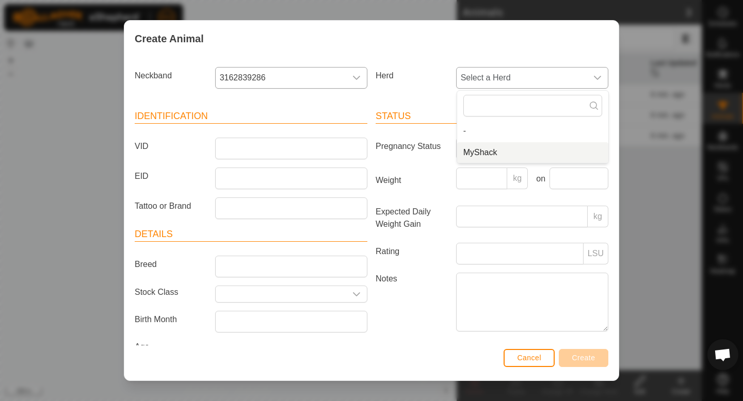
click at [488, 149] on li "MyShack" at bounding box center [532, 152] width 151 height 21
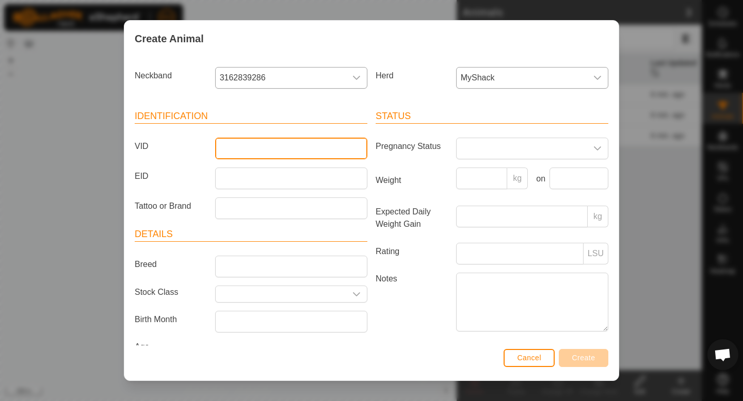
click at [279, 154] on input "VID" at bounding box center [291, 149] width 152 height 22
type input "143"
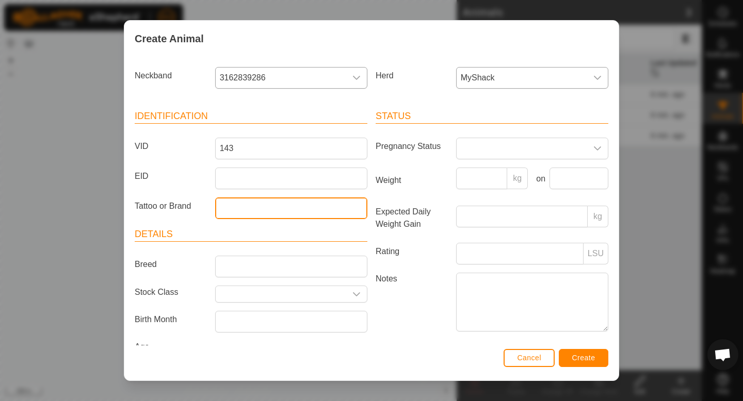
click at [263, 210] on input "Tattoo or Brand" at bounding box center [291, 209] width 152 height 22
type input "M"
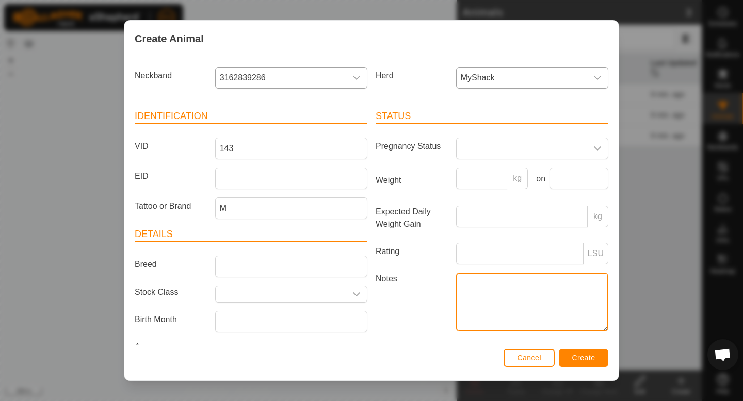
click at [467, 295] on textarea "Notes" at bounding box center [532, 302] width 152 height 59
type textarea "6 chains"
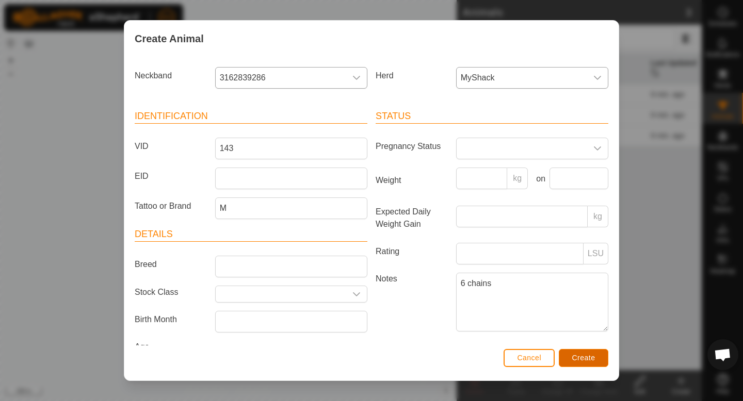
click at [576, 355] on span "Create" at bounding box center [583, 358] width 23 height 8
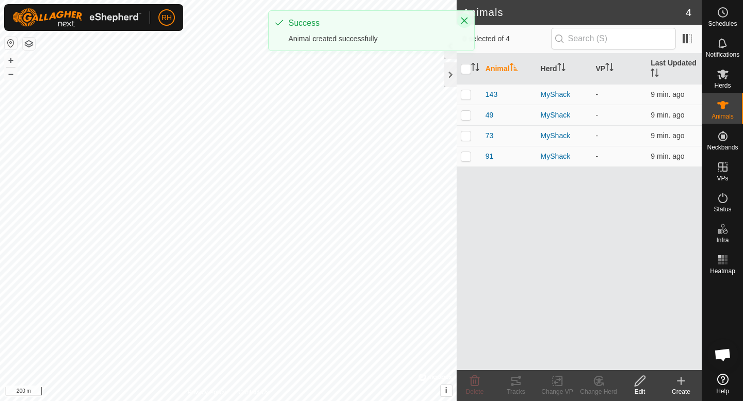
click at [464, 22] on icon "Close" at bounding box center [464, 21] width 8 height 8
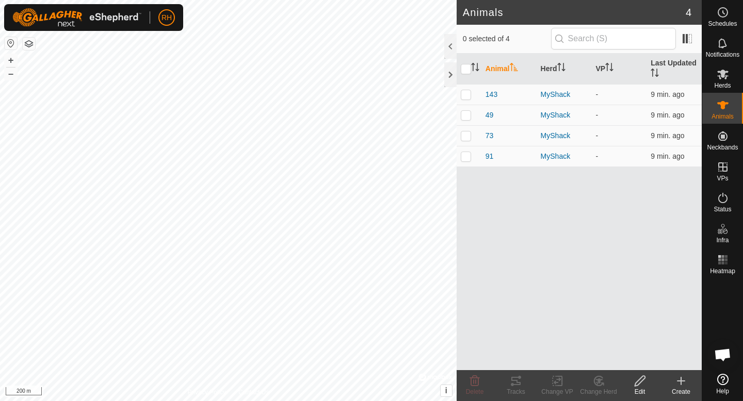
click at [681, 385] on icon at bounding box center [681, 381] width 12 height 12
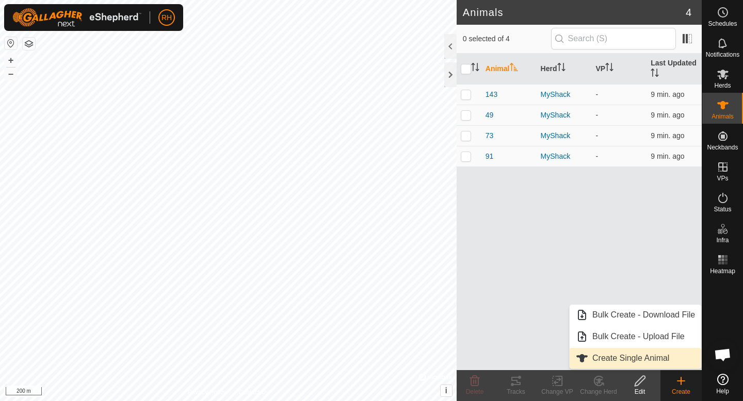
click at [637, 362] on link "Create Single Animal" at bounding box center [635, 358] width 132 height 21
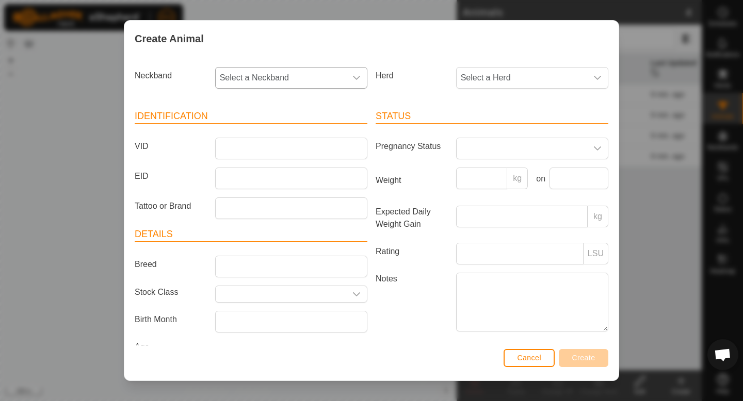
click at [234, 79] on span "Select a Neckband" at bounding box center [281, 78] width 131 height 21
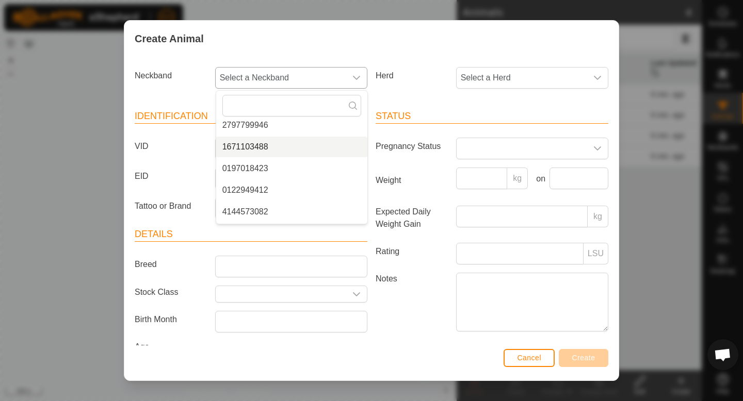
scroll to position [29, 0]
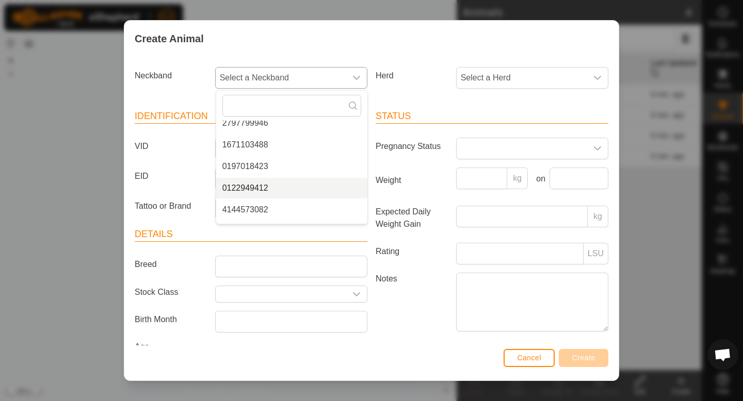
click at [263, 189] on li "0122949412" at bounding box center [291, 188] width 151 height 21
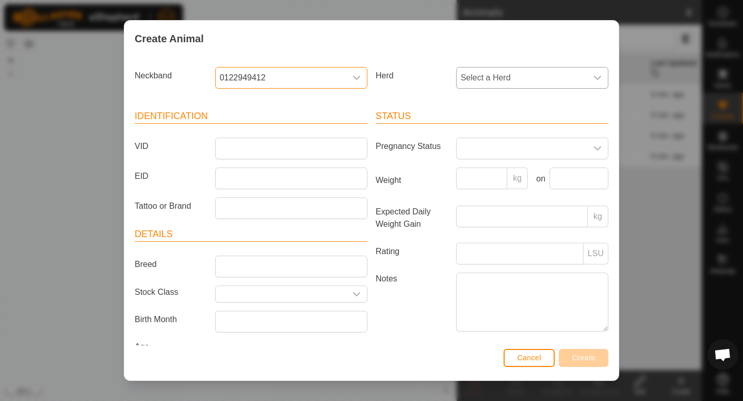
click at [511, 78] on span "Select a Herd" at bounding box center [522, 78] width 131 height 21
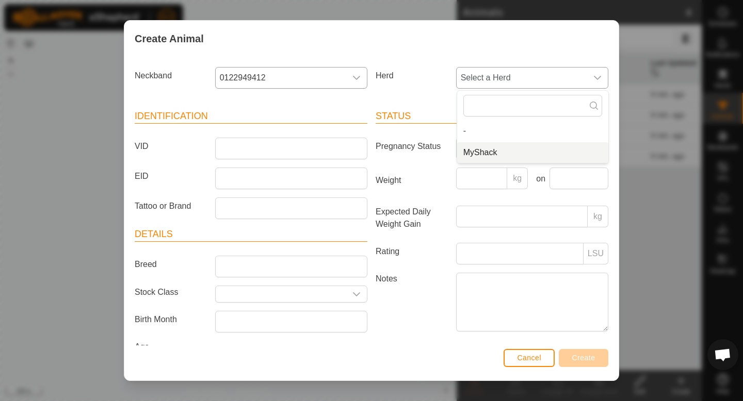
click at [503, 154] on li "MyShack" at bounding box center [532, 152] width 151 height 21
click at [315, 221] on div "Identification VID EID Tattoo or Brand Details Breed Stock Class Birth Month Ag…" at bounding box center [251, 233] width 241 height 273
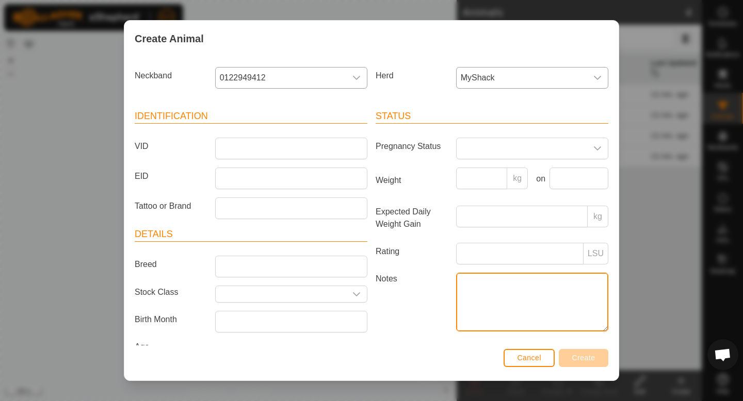
click at [482, 295] on textarea "Notes" at bounding box center [532, 302] width 152 height 59
type textarea "8 chains"
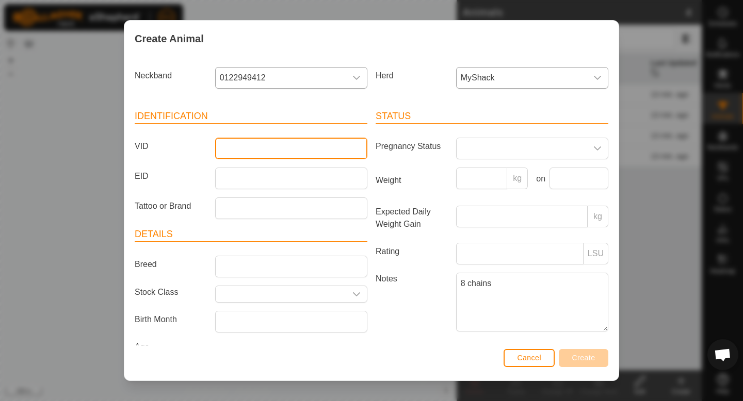
click at [250, 146] on input "VID" at bounding box center [291, 149] width 152 height 22
type input "82"
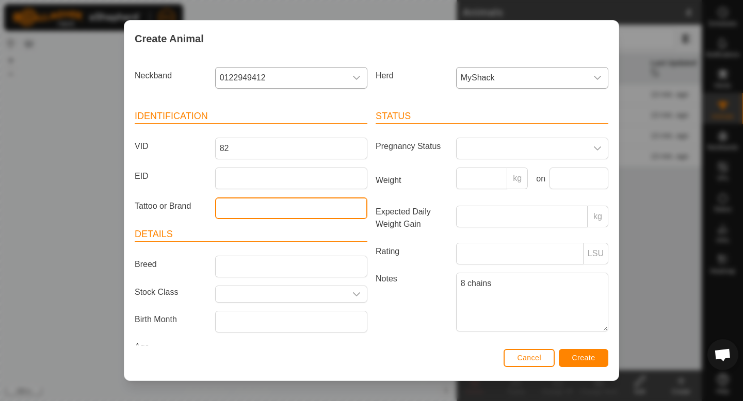
click at [232, 215] on input "Tattoo or Brand" at bounding box center [291, 209] width 152 height 22
type input "M"
click at [590, 358] on span "Create" at bounding box center [583, 358] width 23 height 8
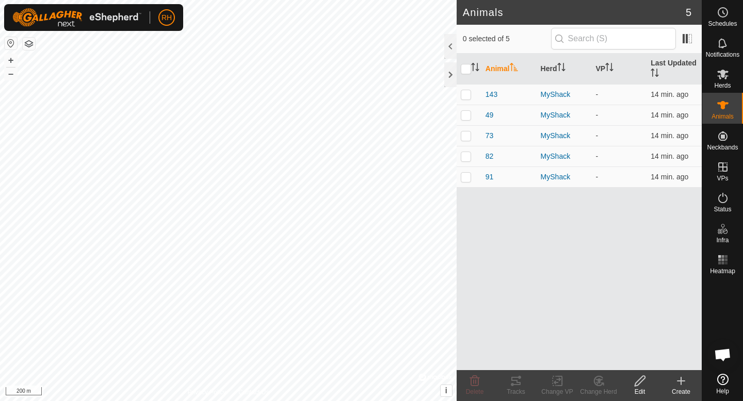
click at [686, 384] on icon at bounding box center [681, 381] width 12 height 12
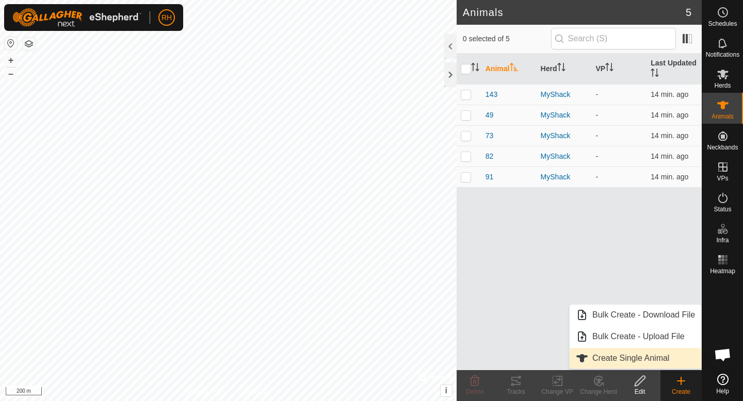
click at [653, 354] on link "Create Single Animal" at bounding box center [635, 358] width 132 height 21
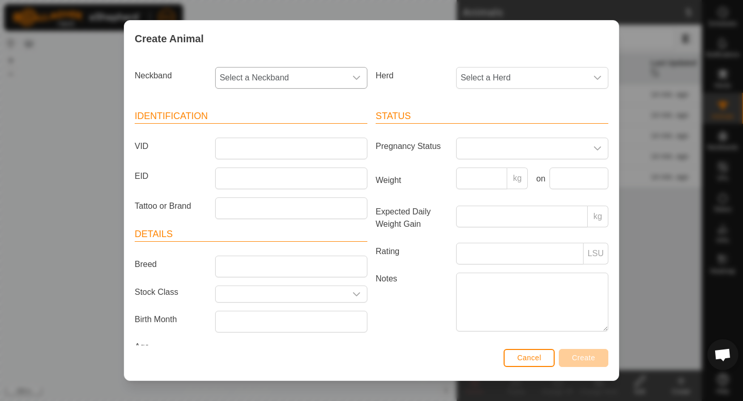
click at [295, 82] on span "Select a Neckband" at bounding box center [281, 78] width 131 height 21
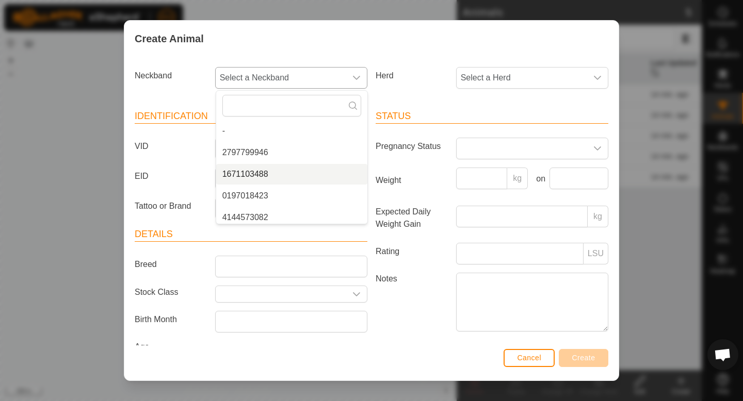
click at [297, 176] on li "1671103488" at bounding box center [291, 174] width 151 height 21
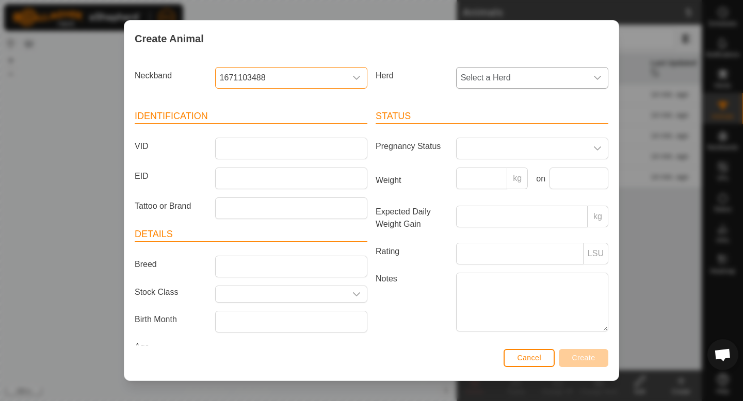
click at [491, 84] on span "Select a Herd" at bounding box center [522, 78] width 131 height 21
click at [488, 154] on li "MyShack" at bounding box center [532, 152] width 151 height 21
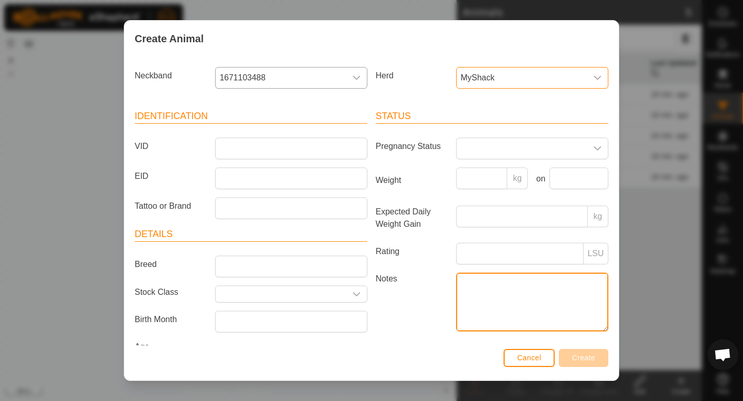
click at [471, 283] on textarea "Notes" at bounding box center [532, 302] width 152 height 59
type textarea "7 chains"
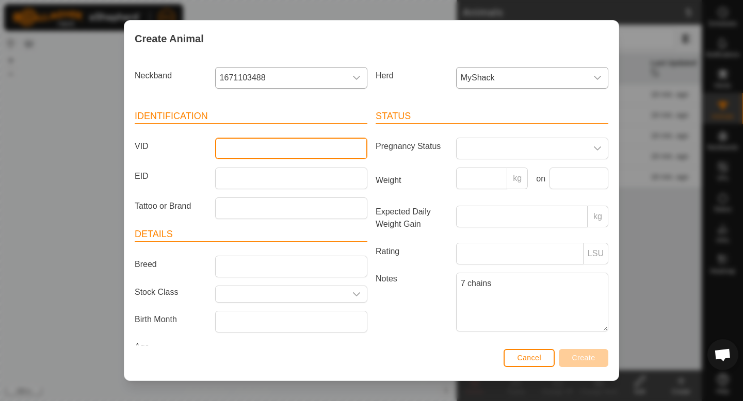
click at [318, 145] on input "VID" at bounding box center [291, 149] width 152 height 22
type input "197"
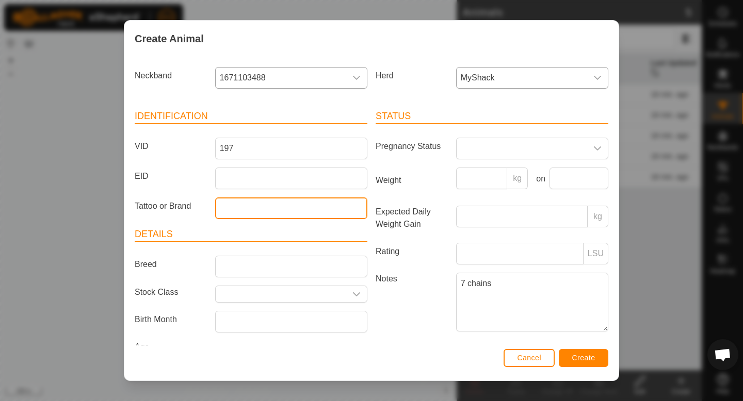
click at [247, 217] on input "Tattoo or Brand" at bounding box center [291, 209] width 152 height 22
type input "K"
click at [587, 357] on span "Create" at bounding box center [583, 358] width 23 height 8
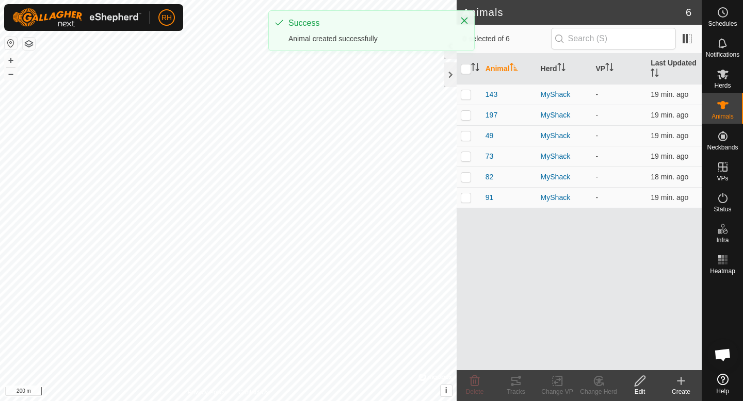
click at [678, 379] on icon at bounding box center [681, 381] width 12 height 12
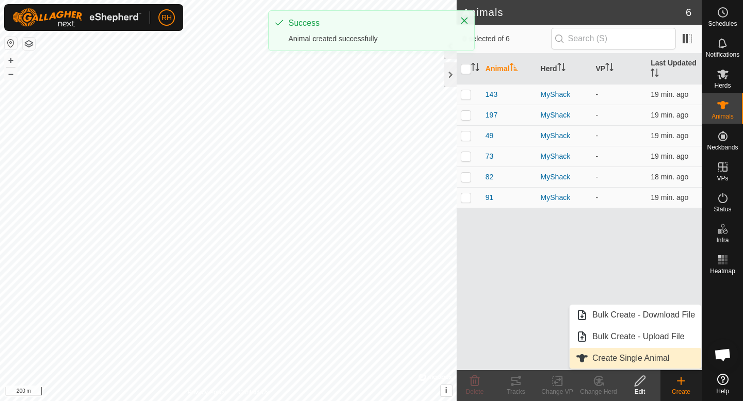
click at [639, 358] on link "Create Single Animal" at bounding box center [635, 358] width 132 height 21
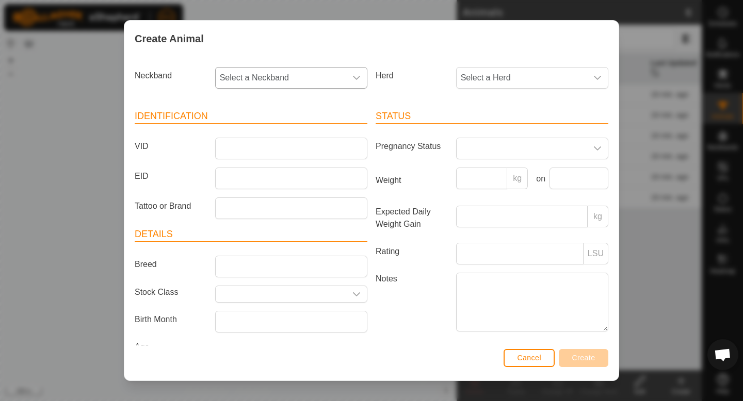
click at [334, 83] on span "Select a Neckband" at bounding box center [281, 78] width 131 height 21
click at [284, 192] on li "4144573082" at bounding box center [291, 196] width 151 height 21
click at [537, 74] on span "Select a Herd" at bounding box center [522, 78] width 131 height 21
click at [509, 149] on li "MyShack" at bounding box center [532, 152] width 151 height 21
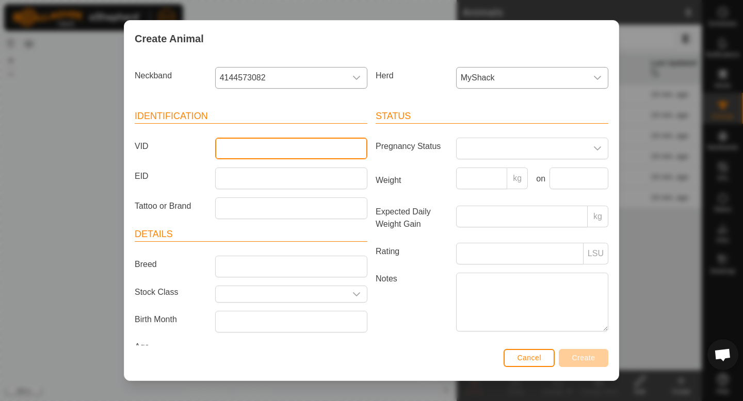
click at [286, 154] on input "VID" at bounding box center [291, 149] width 152 height 22
type input "69"
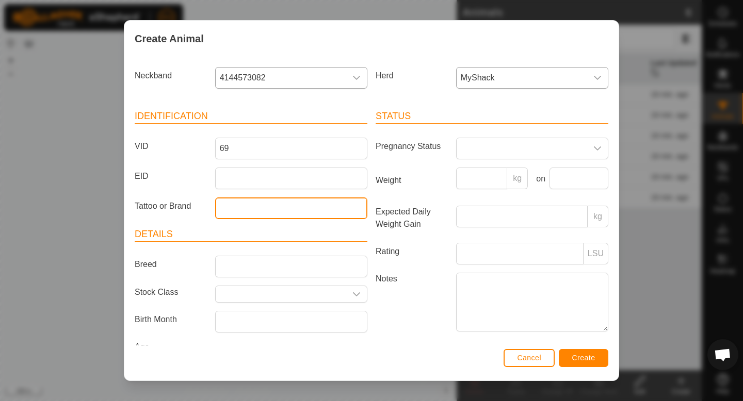
click at [269, 206] on input "Tattoo or Brand" at bounding box center [291, 209] width 152 height 22
type input "M"
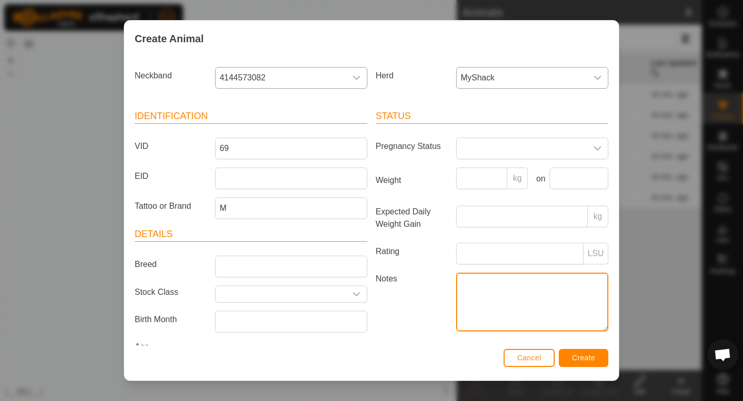
click at [471, 276] on textarea "Notes" at bounding box center [532, 302] width 152 height 59
type textarea "6 chains"
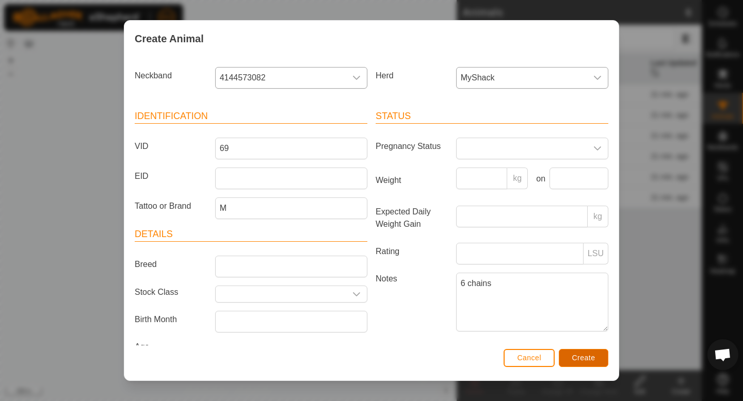
click at [600, 362] on button "Create" at bounding box center [584, 358] width 50 height 18
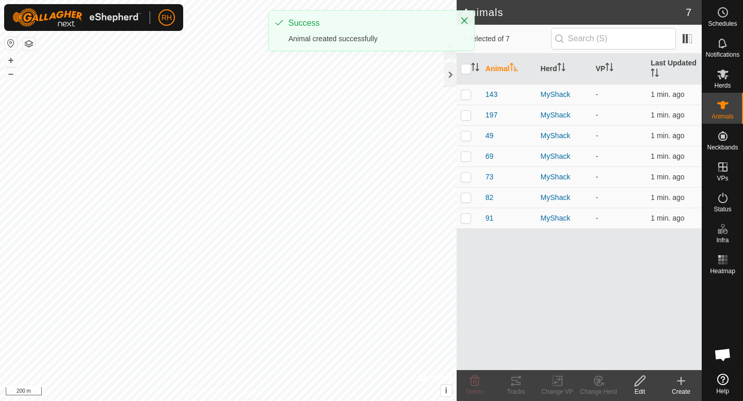
click at [681, 387] on div "Create" at bounding box center [680, 391] width 41 height 9
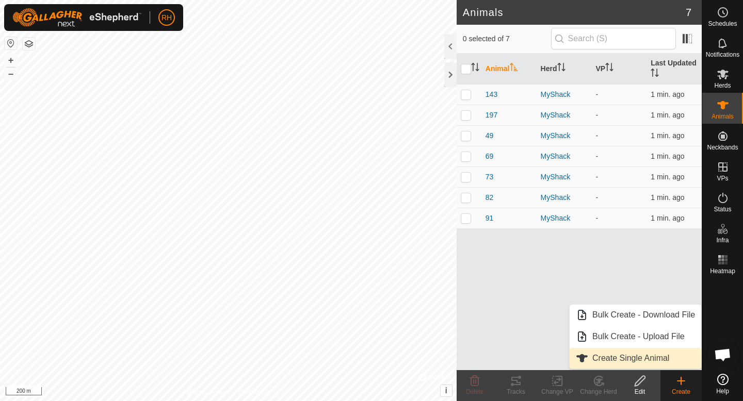
click at [598, 356] on link "Create Single Animal" at bounding box center [635, 358] width 132 height 21
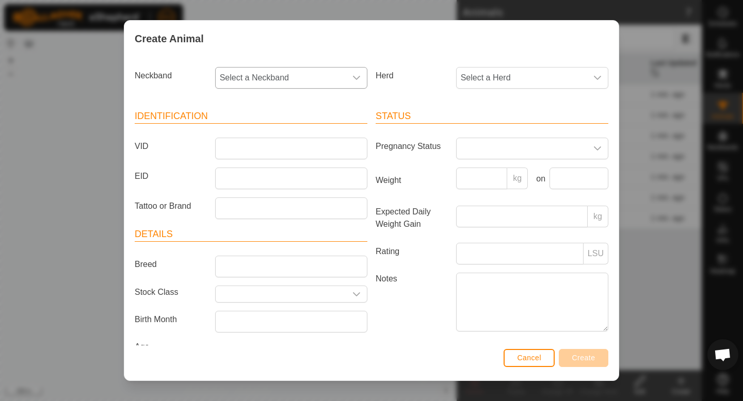
click at [302, 80] on span "Select a Neckband" at bounding box center [281, 78] width 131 height 21
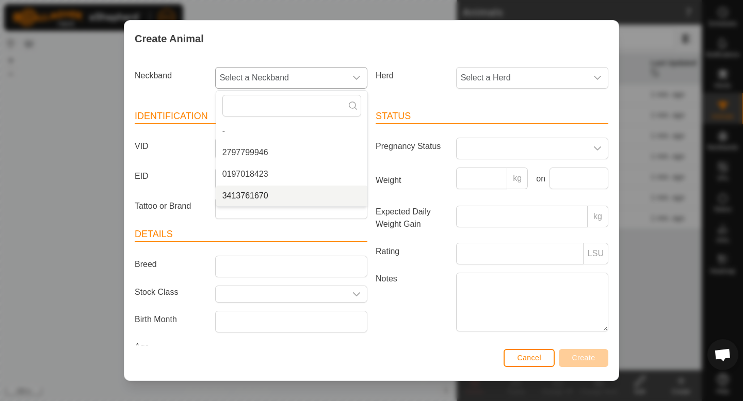
click at [281, 193] on li "3413761670" at bounding box center [291, 196] width 151 height 21
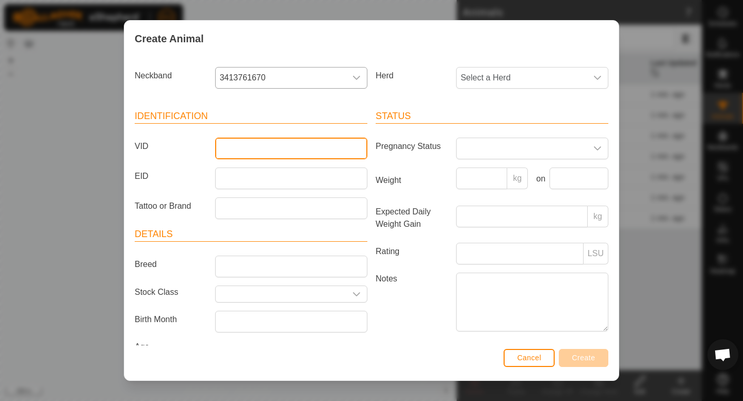
click at [252, 153] on input "VID" at bounding box center [291, 149] width 152 height 22
type input "58"
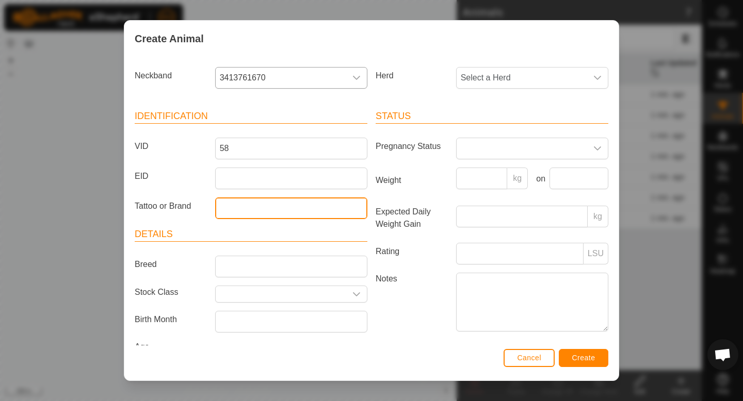
click at [223, 211] on input "Tattoo or Brand" at bounding box center [291, 209] width 152 height 22
type input "M"
click at [471, 88] on div "Herd Select a Herd" at bounding box center [491, 82] width 241 height 38
click at [477, 77] on span "Select a Herd" at bounding box center [522, 78] width 131 height 21
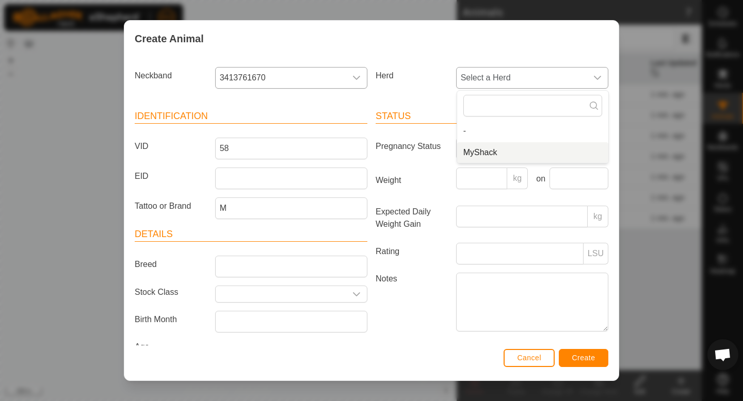
click at [486, 152] on li "MyShack" at bounding box center [532, 152] width 151 height 21
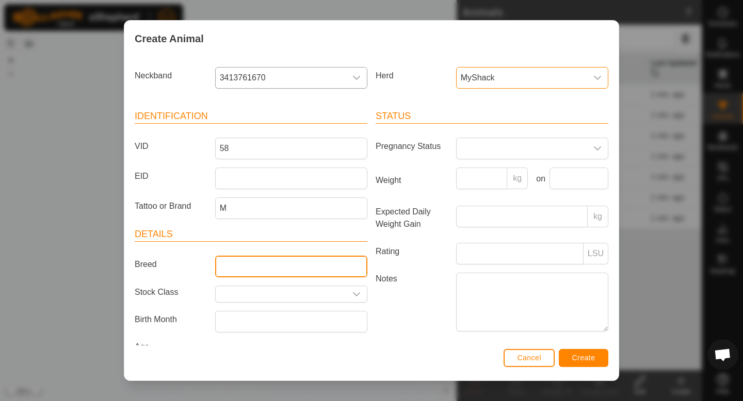
click at [352, 275] on input "Breed" at bounding box center [291, 267] width 152 height 22
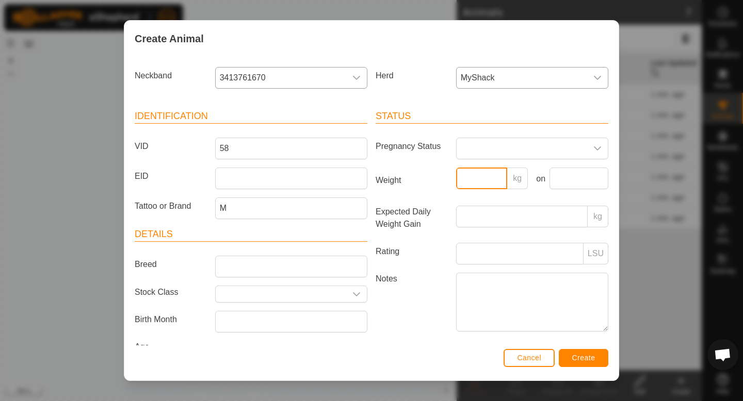
click at [490, 183] on input "Weight" at bounding box center [482, 179] width 52 height 22
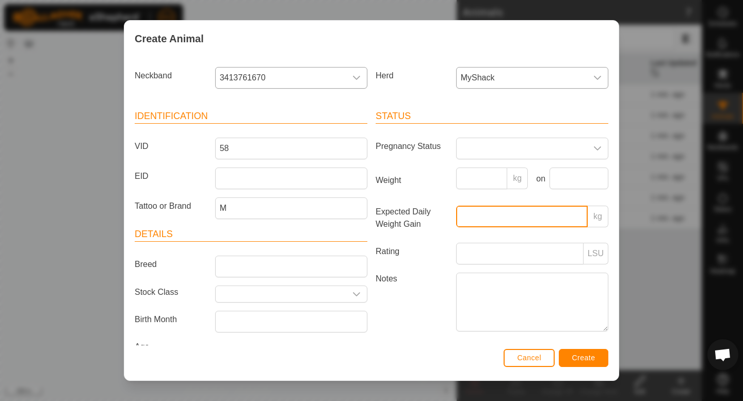
click at [529, 222] on input "Expected Daily Weight Gain" at bounding box center [522, 217] width 132 height 22
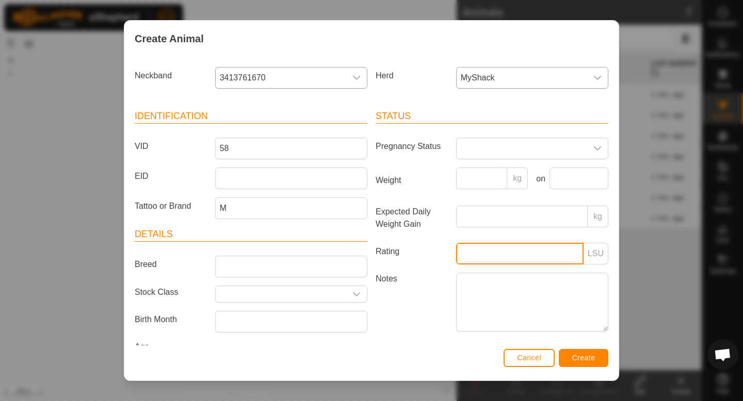
click at [527, 256] on input "Rating" at bounding box center [519, 254] width 127 height 22
click at [385, 368] on div "Cancel Create" at bounding box center [371, 363] width 494 height 35
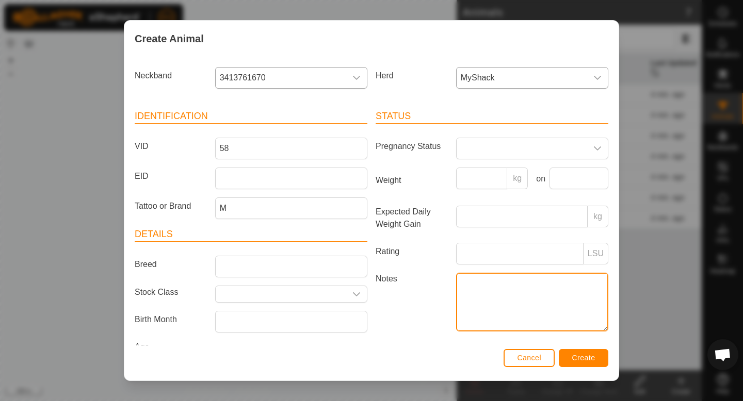
click at [504, 281] on textarea "Notes" at bounding box center [532, 302] width 152 height 59
type textarea "7 chains"
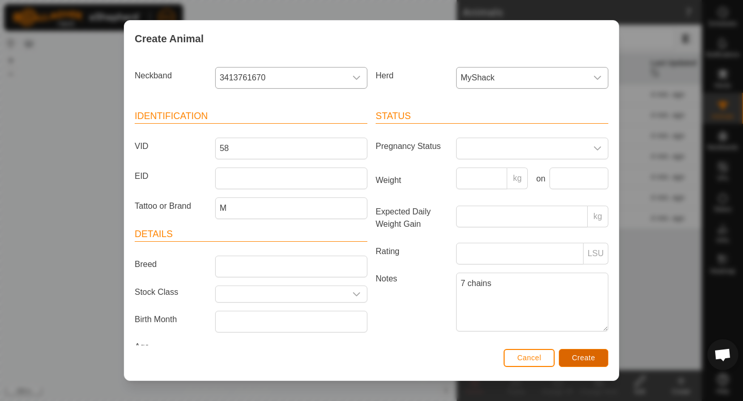
click at [577, 362] on span "Create" at bounding box center [583, 358] width 23 height 8
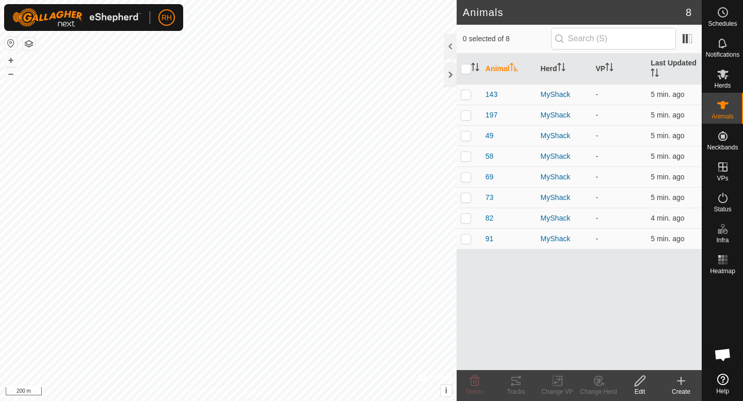
click at [676, 384] on icon at bounding box center [681, 381] width 12 height 12
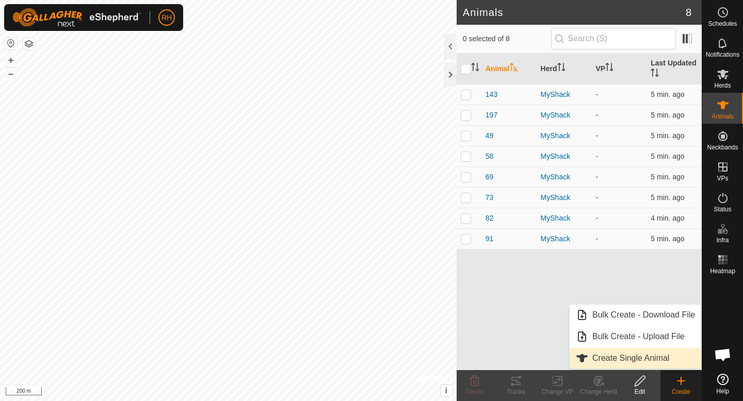
click at [620, 356] on link "Create Single Animal" at bounding box center [635, 358] width 132 height 21
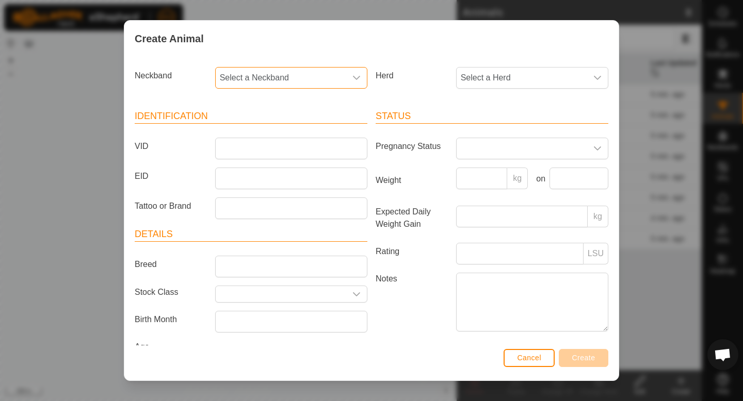
click at [309, 77] on span "Select a Neckband" at bounding box center [281, 78] width 131 height 21
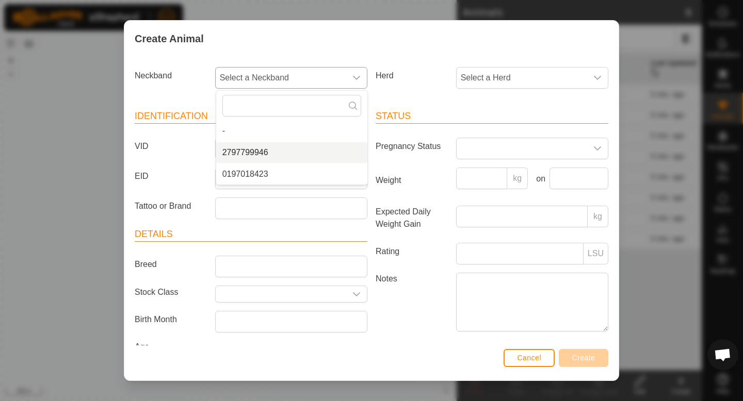
click at [279, 159] on li "2797799946" at bounding box center [291, 152] width 151 height 21
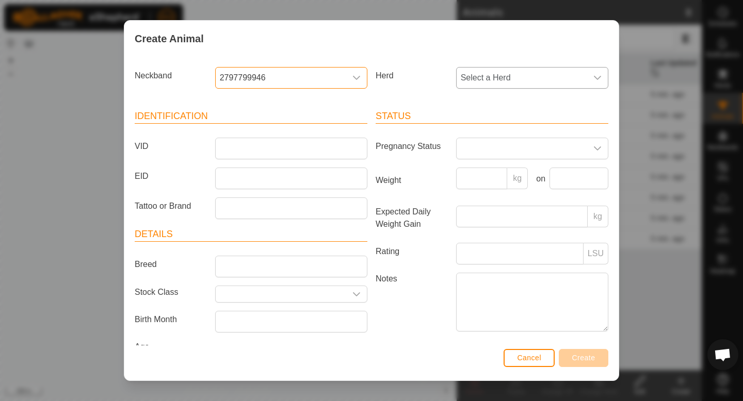
click at [510, 71] on span "Select a Herd" at bounding box center [522, 78] width 131 height 21
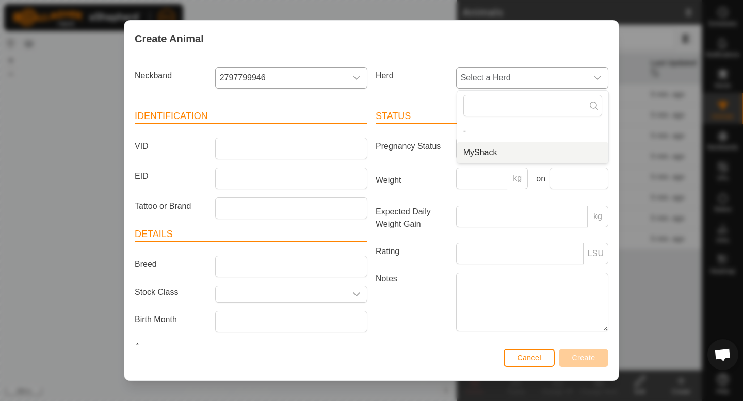
click at [499, 151] on li "MyShack" at bounding box center [532, 152] width 151 height 21
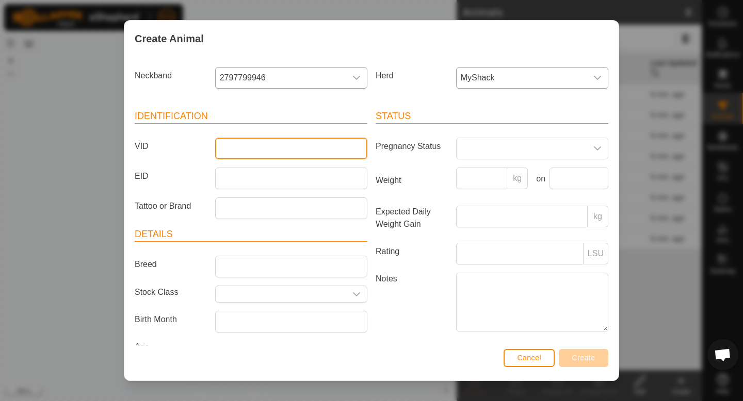
click at [293, 145] on input "VID" at bounding box center [291, 149] width 152 height 22
type input "77"
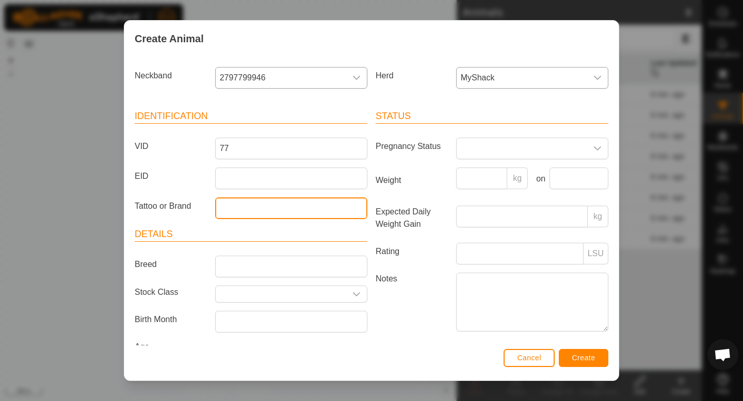
click at [242, 211] on input "Tattoo or Brand" at bounding box center [291, 209] width 152 height 22
type input "M"
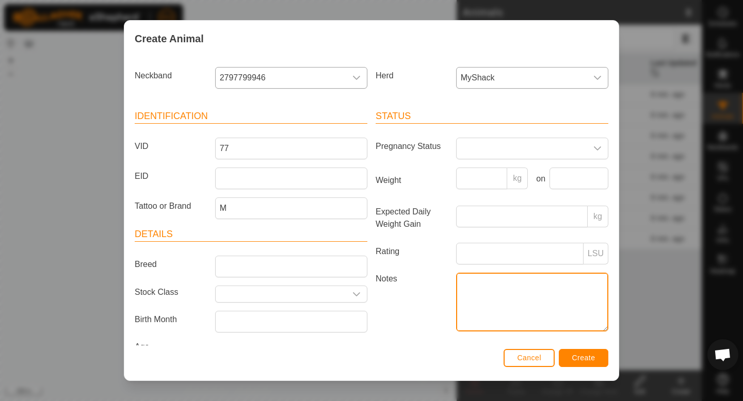
click at [487, 300] on textarea "Notes" at bounding box center [532, 302] width 152 height 59
type textarea "6 chains"
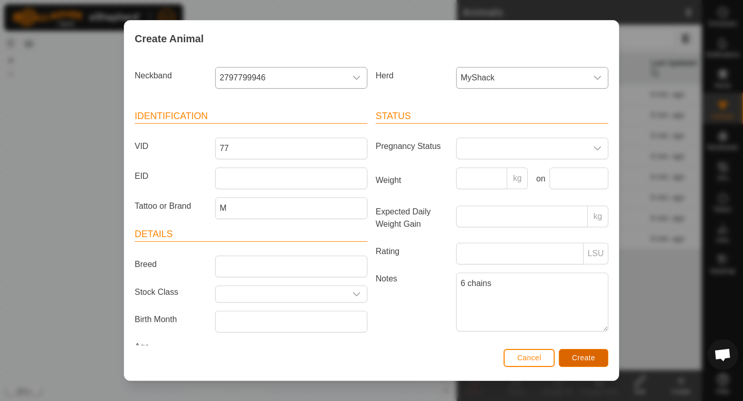
click at [594, 356] on span "Create" at bounding box center [583, 358] width 23 height 8
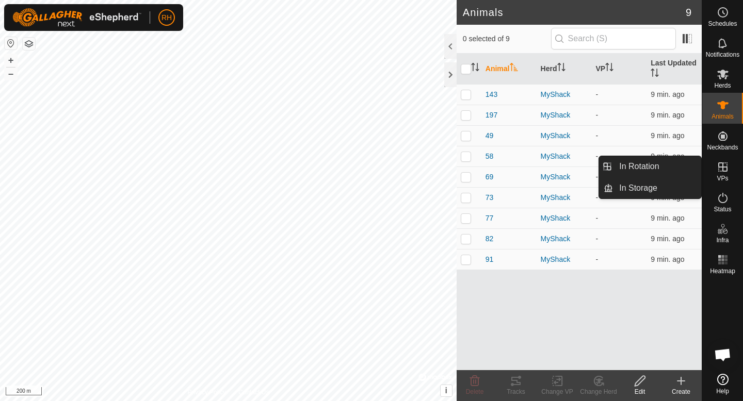
click at [725, 177] on span "VPs" at bounding box center [721, 178] width 11 height 6
click at [656, 167] on link "In Rotation" at bounding box center [657, 166] width 88 height 21
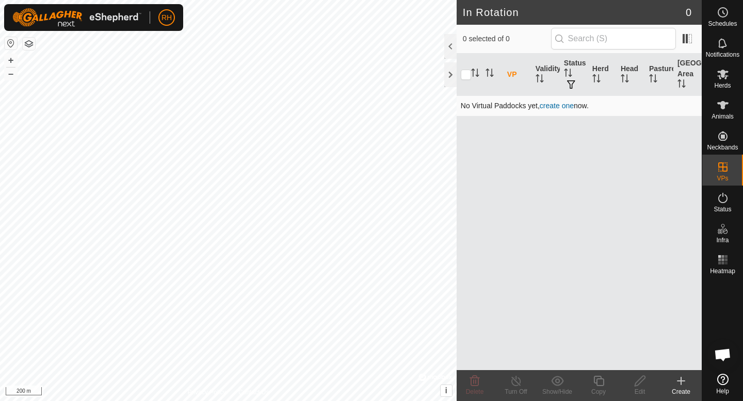
click at [571, 107] on link "create one" at bounding box center [557, 106] width 34 height 8
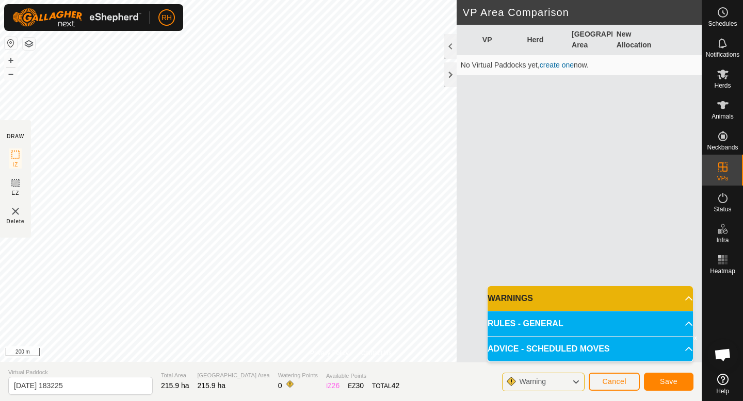
click at [543, 383] on span "Warning" at bounding box center [532, 382] width 27 height 8
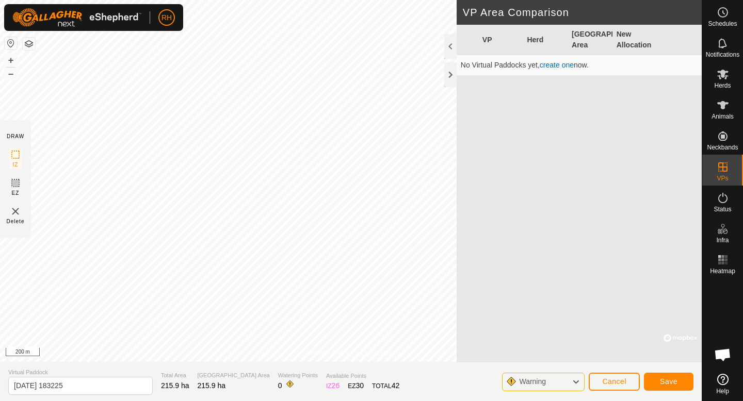
click at [543, 383] on span "Warning" at bounding box center [532, 382] width 27 height 8
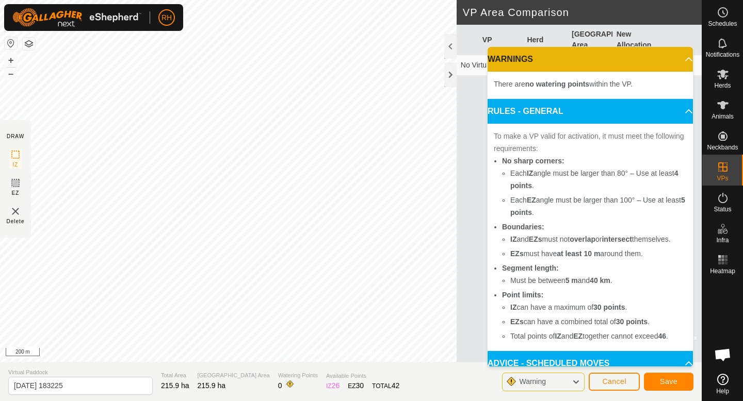
click at [545, 382] on span "Warning" at bounding box center [532, 382] width 27 height 8
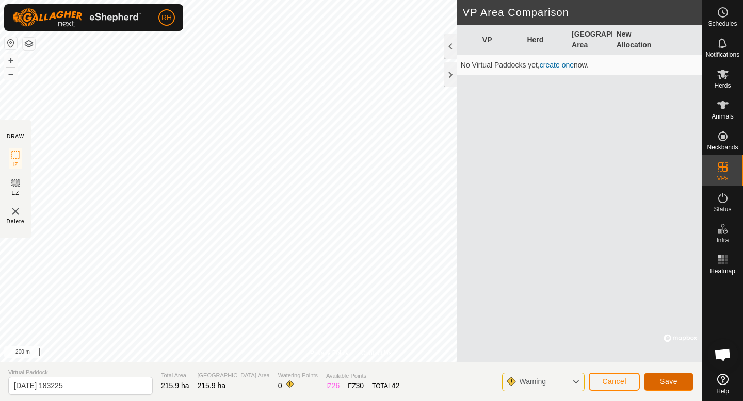
click at [666, 379] on span "Save" at bounding box center [669, 382] width 18 height 8
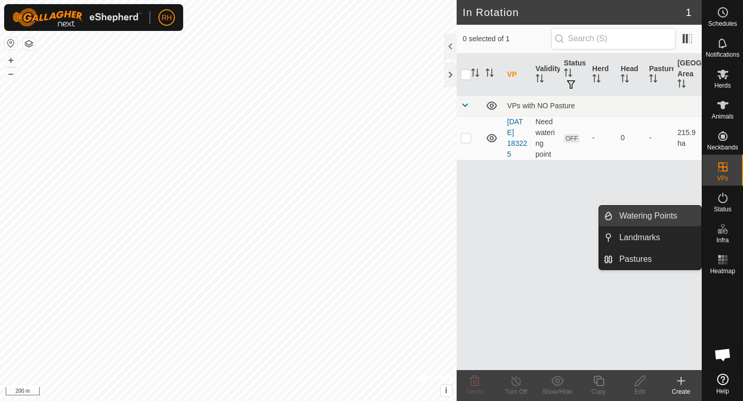
click at [672, 219] on link "Watering Points" at bounding box center [657, 216] width 88 height 21
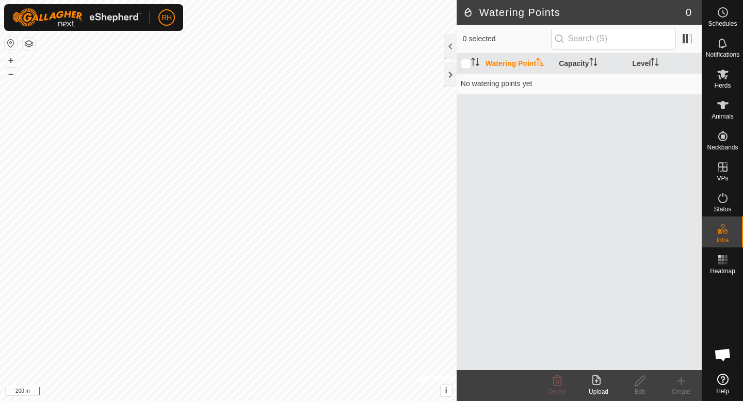
click at [597, 384] on icon at bounding box center [598, 381] width 12 height 12
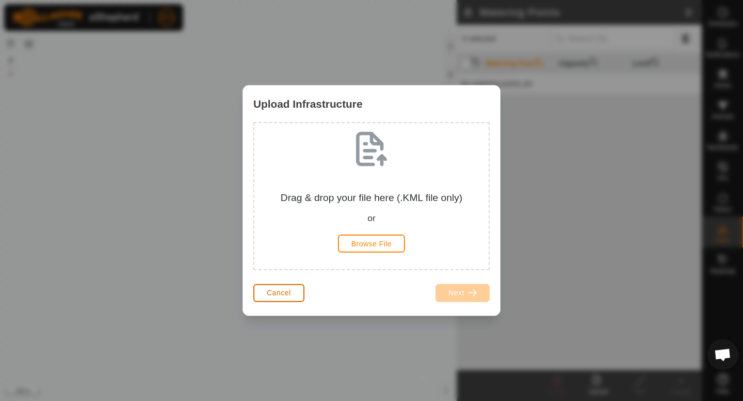
click at [292, 297] on button "Cancel" at bounding box center [278, 293] width 51 height 18
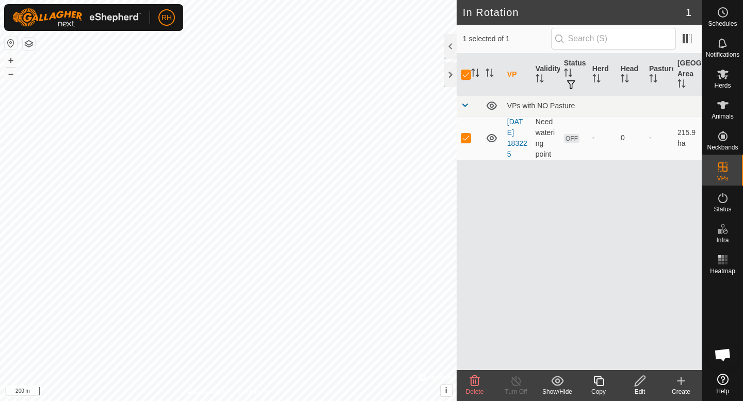
click at [639, 382] on icon at bounding box center [639, 381] width 13 height 12
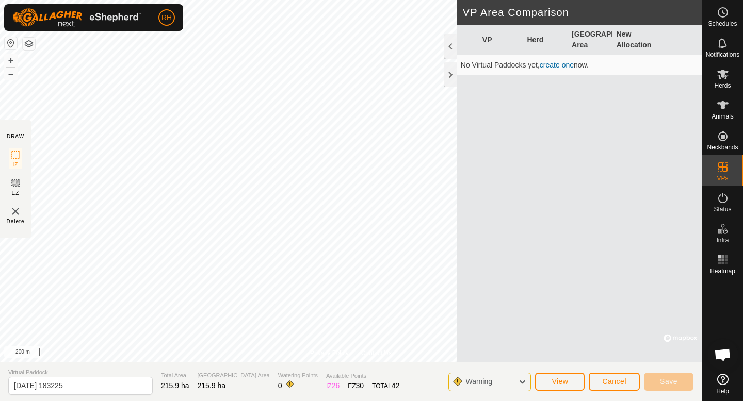
click at [524, 386] on icon at bounding box center [522, 382] width 8 height 13
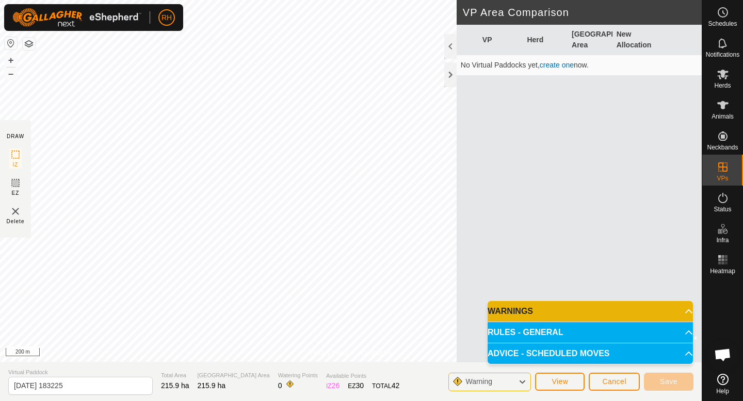
click at [538, 354] on p-accordion-header "ADVICE - SCHEDULED MOVES" at bounding box center [589, 354] width 205 height 21
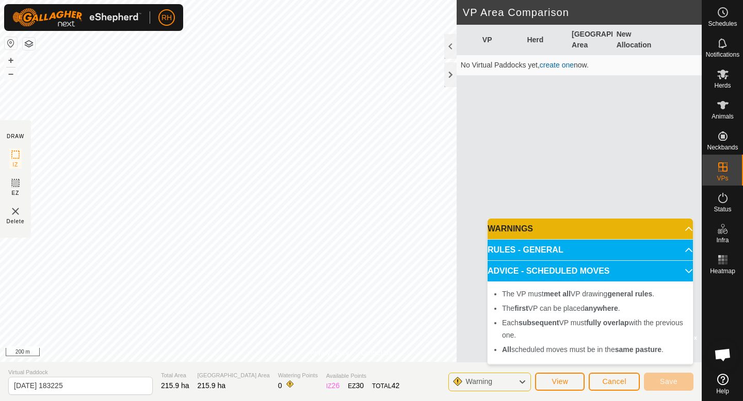
click at [541, 270] on p-accordion-header "ADVICE - SCHEDULED MOVES" at bounding box center [589, 271] width 205 height 21
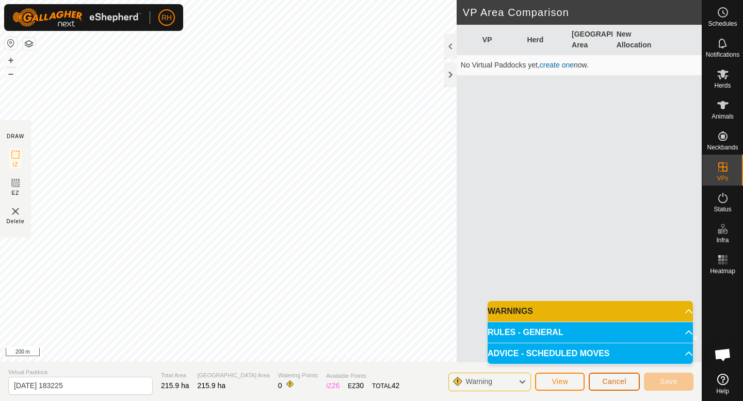
click at [610, 387] on button "Cancel" at bounding box center [614, 382] width 51 height 18
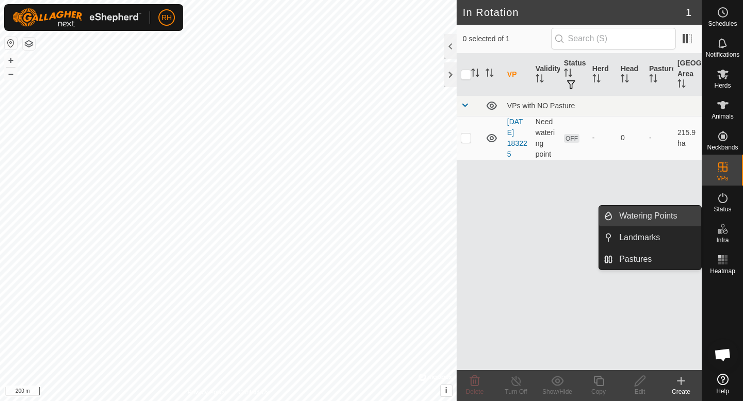
click at [681, 223] on link "Watering Points" at bounding box center [657, 216] width 88 height 21
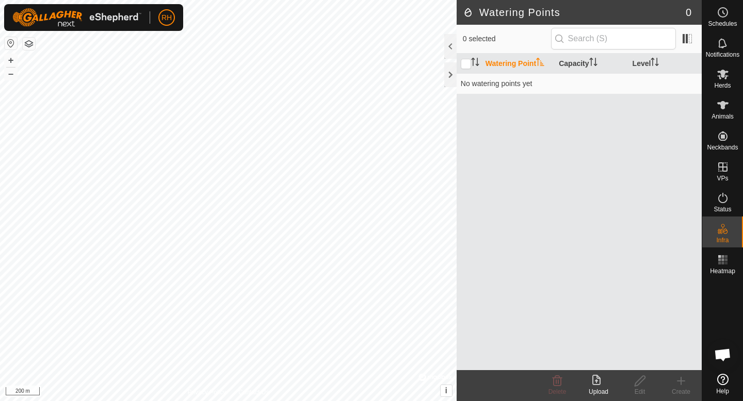
click at [682, 382] on icon at bounding box center [681, 381] width 12 height 12
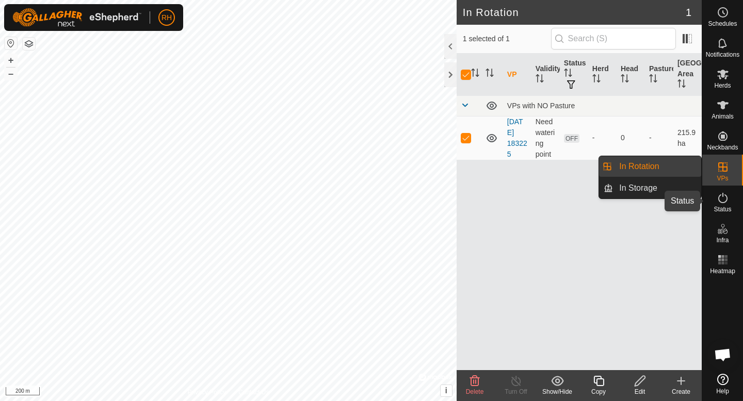
click at [718, 202] on icon at bounding box center [722, 198] width 12 height 12
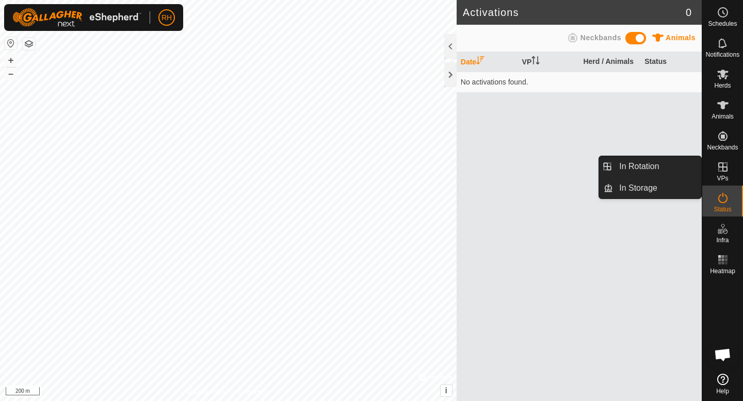
click at [730, 167] on es-virtualpaddocks-svg-icon at bounding box center [722, 167] width 19 height 17
click at [721, 169] on icon at bounding box center [722, 167] width 12 height 12
click at [723, 168] on icon at bounding box center [722, 167] width 12 height 12
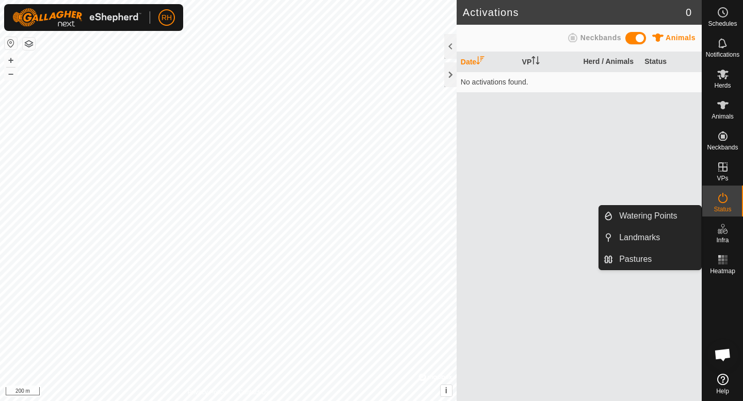
click at [719, 229] on icon at bounding box center [722, 229] width 12 height 12
click at [643, 257] on link "Pastures" at bounding box center [657, 259] width 88 height 21
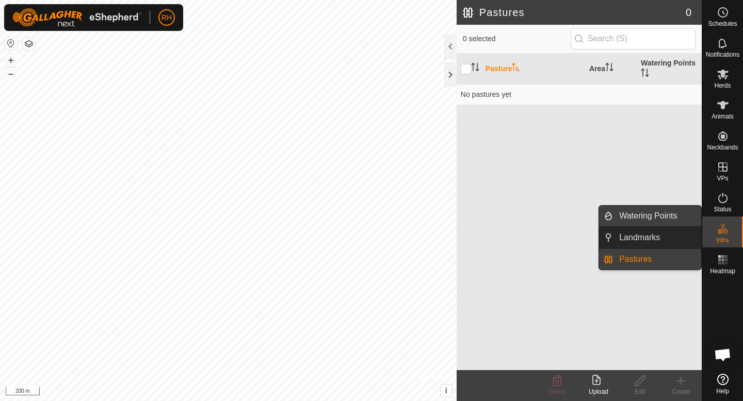
click at [659, 218] on link "Watering Points" at bounding box center [657, 216] width 88 height 21
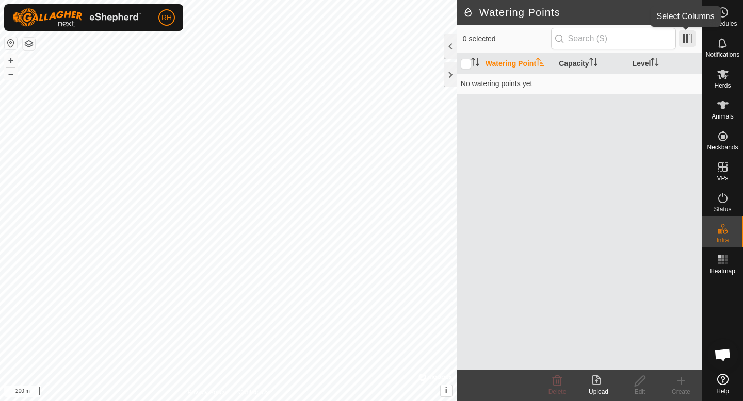
click at [684, 42] on span at bounding box center [687, 38] width 17 height 17
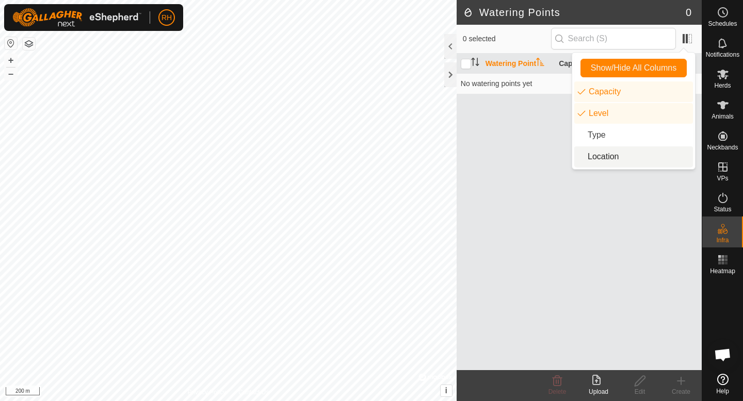
click at [516, 244] on div "Watering Point Capacity Level No watering points yet" at bounding box center [579, 212] width 245 height 317
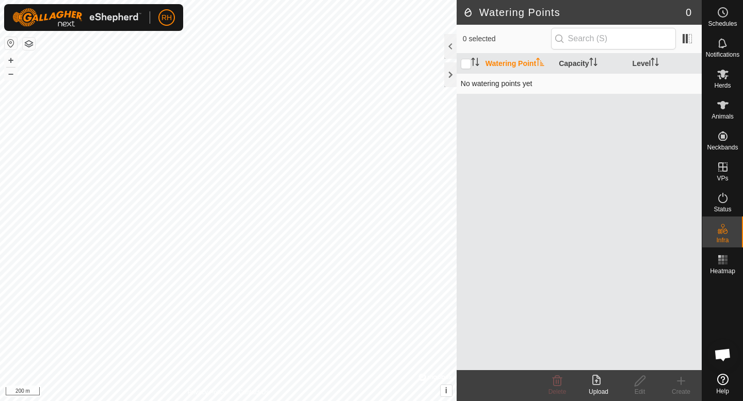
click at [502, 89] on td "No watering points yet" at bounding box center [579, 83] width 245 height 21
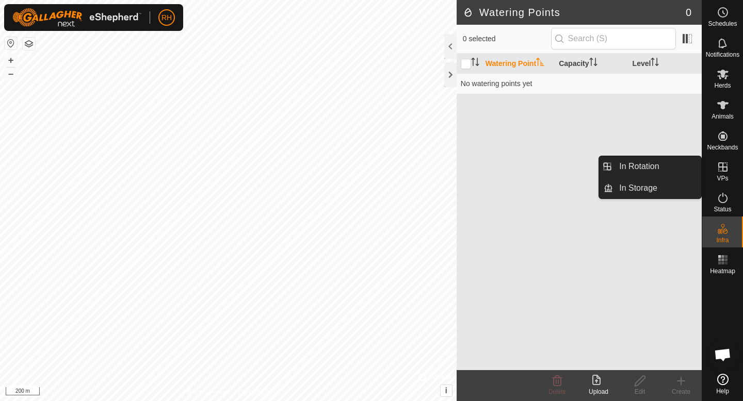
click at [720, 173] on es-virtualpaddocks-svg-icon at bounding box center [722, 167] width 19 height 17
click at [671, 169] on link "In Rotation" at bounding box center [657, 166] width 88 height 21
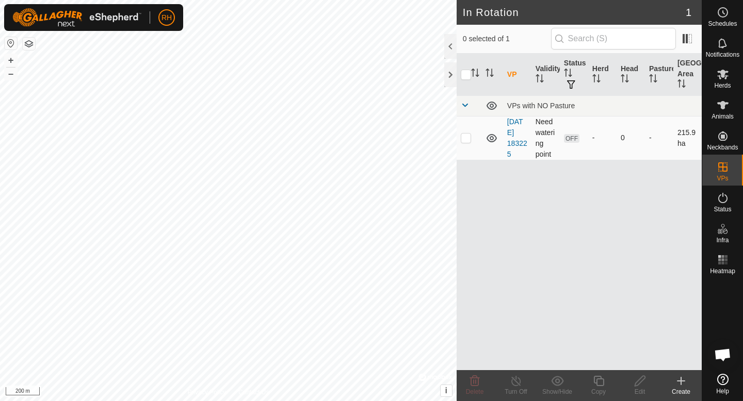
click at [471, 139] on td at bounding box center [469, 138] width 25 height 44
checkbox input "true"
click at [642, 385] on icon at bounding box center [639, 381] width 13 height 12
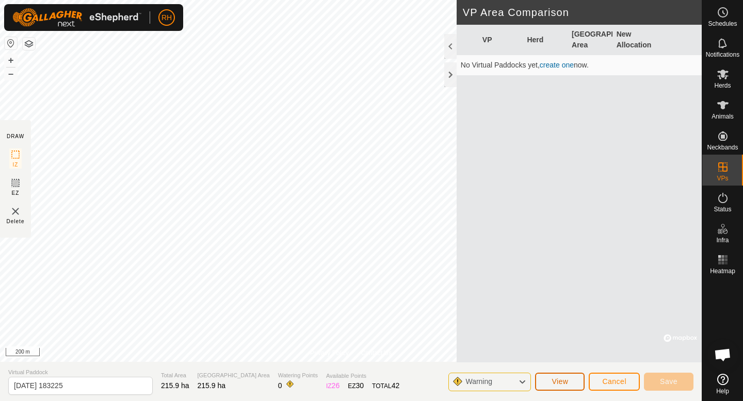
click at [567, 380] on span "View" at bounding box center [559, 382] width 17 height 8
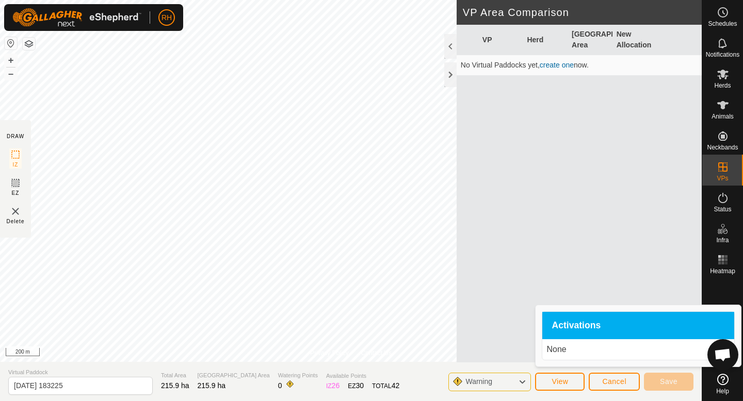
click at [568, 351] on p "None" at bounding box center [638, 350] width 184 height 12
click at [531, 186] on div "VP Herd Grazing Area New Allocation No Virtual Paddocks yet, create one now." at bounding box center [579, 194] width 245 height 338
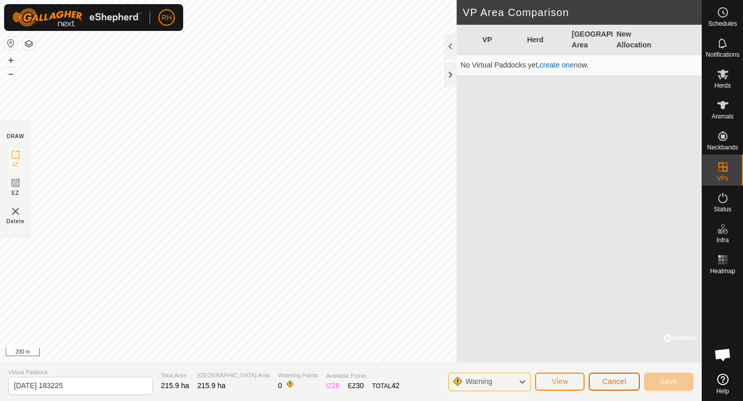
click at [608, 382] on span "Cancel" at bounding box center [614, 382] width 24 height 8
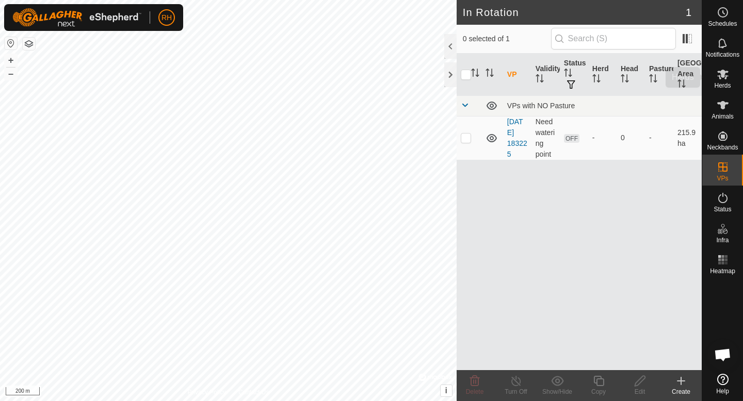
click at [723, 86] on span "Herds" at bounding box center [722, 86] width 17 height 6
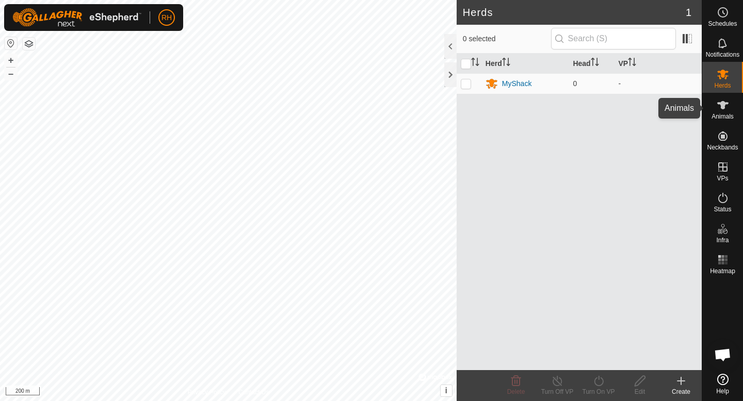
click at [712, 116] on span "Animals" at bounding box center [722, 116] width 22 height 6
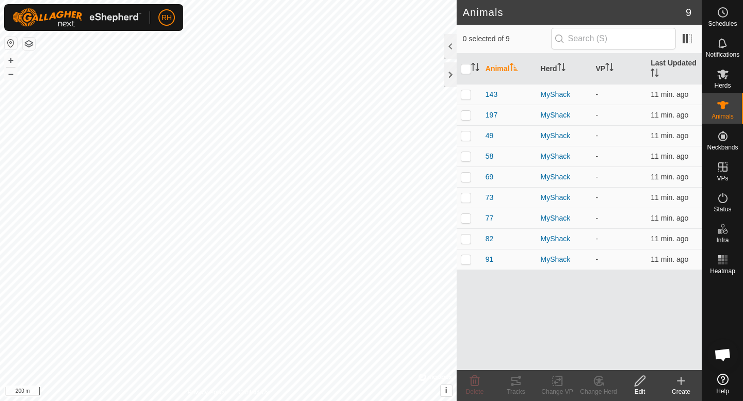
click at [466, 74] on th at bounding box center [469, 69] width 25 height 31
click at [466, 73] on input "checkbox" at bounding box center [466, 69] width 10 height 10
checkbox input "true"
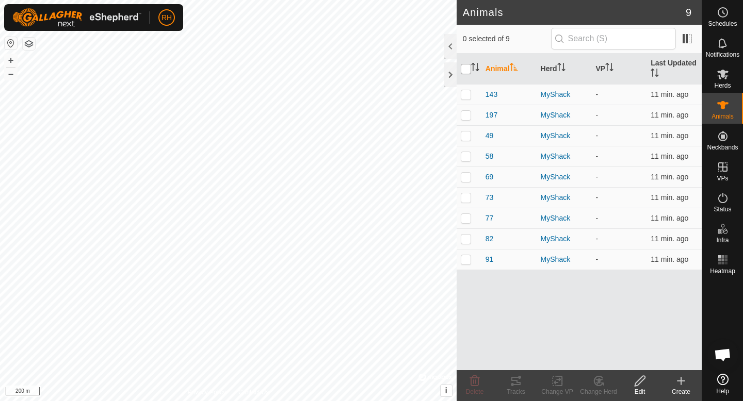
checkbox input "true"
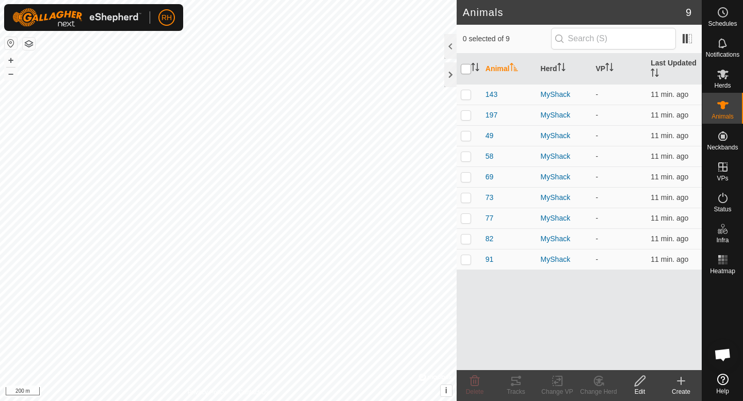
checkbox input "true"
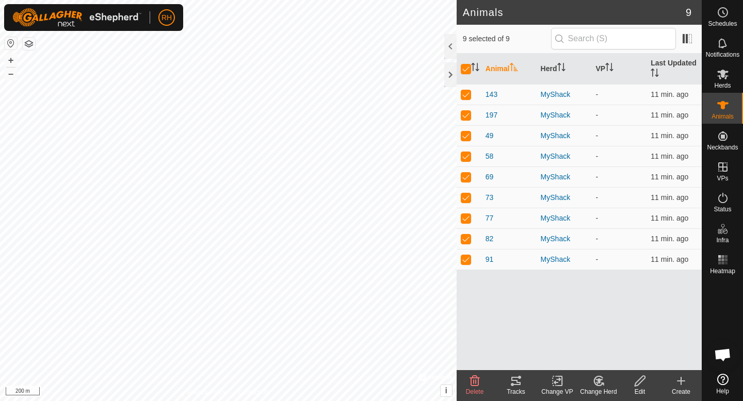
click at [643, 386] on icon at bounding box center [639, 381] width 13 height 12
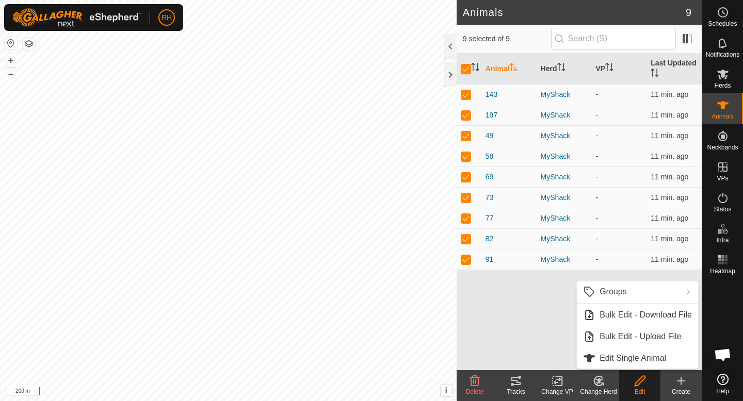
click at [510, 323] on div "Animal Herd VP Last Updated 143 MyShack - 11 min. ago 197 MyShack - 11 min. ago…" at bounding box center [579, 212] width 245 height 317
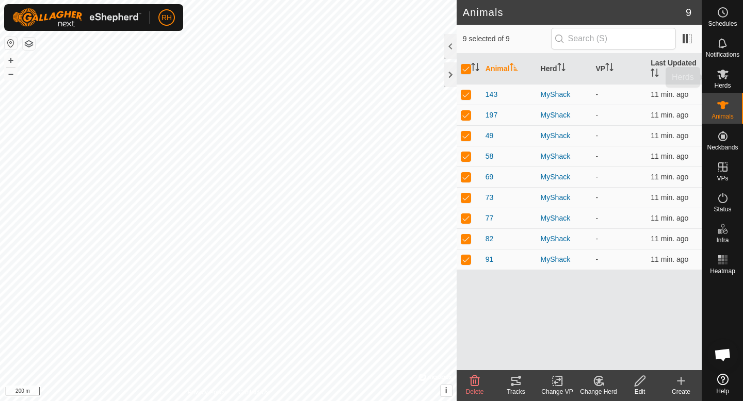
click at [727, 72] on icon at bounding box center [722, 75] width 11 height 10
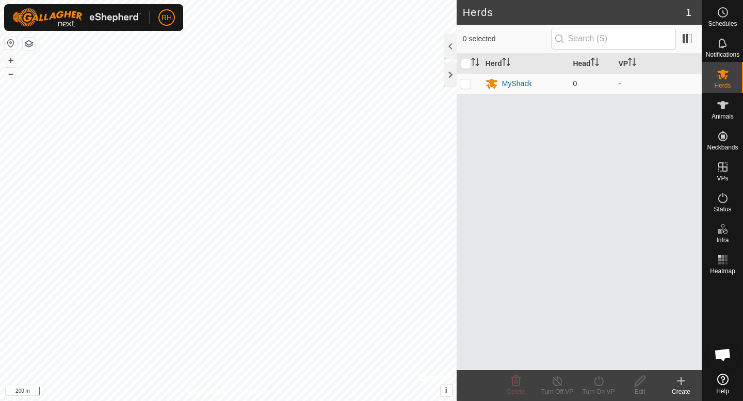
click at [467, 86] on p-checkbox at bounding box center [466, 83] width 10 height 8
checkbox input "true"
click at [639, 379] on icon at bounding box center [639, 381] width 13 height 12
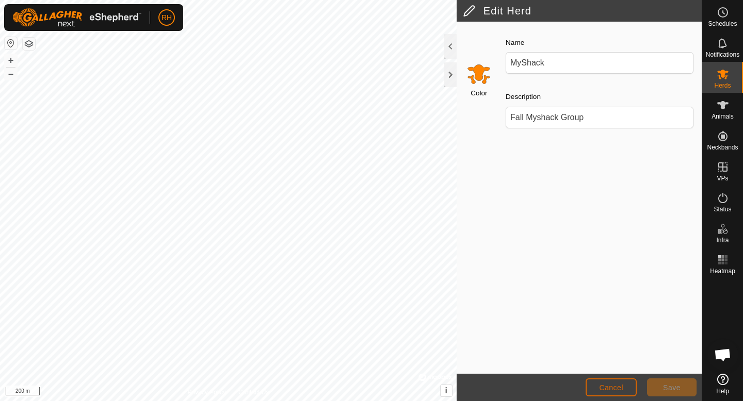
click at [620, 388] on span "Cancel" at bounding box center [611, 388] width 24 height 8
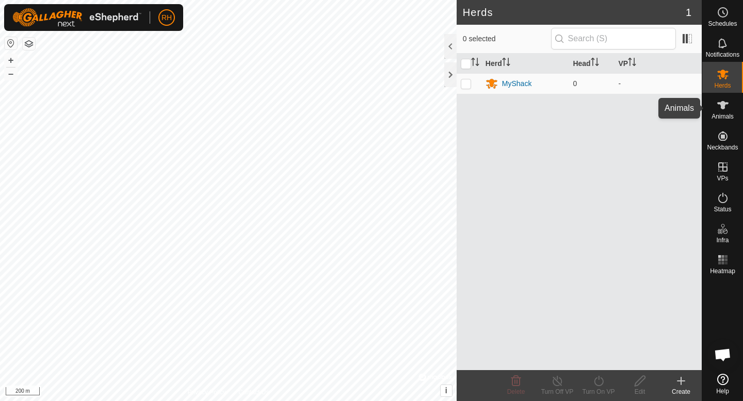
click at [726, 115] on span "Animals" at bounding box center [722, 116] width 22 height 6
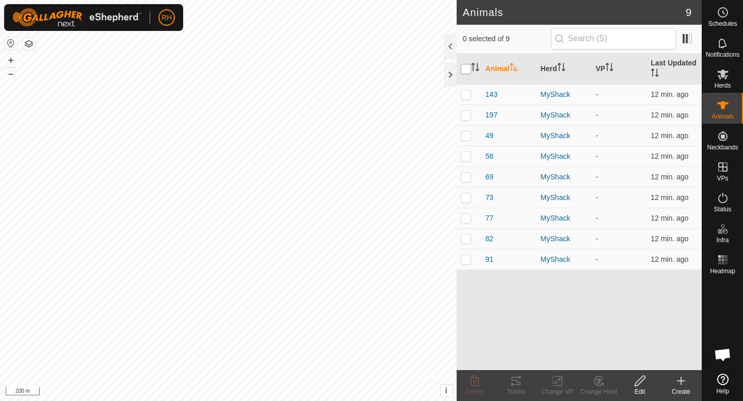
click at [465, 71] on input "checkbox" at bounding box center [466, 69] width 10 height 10
checkbox input "true"
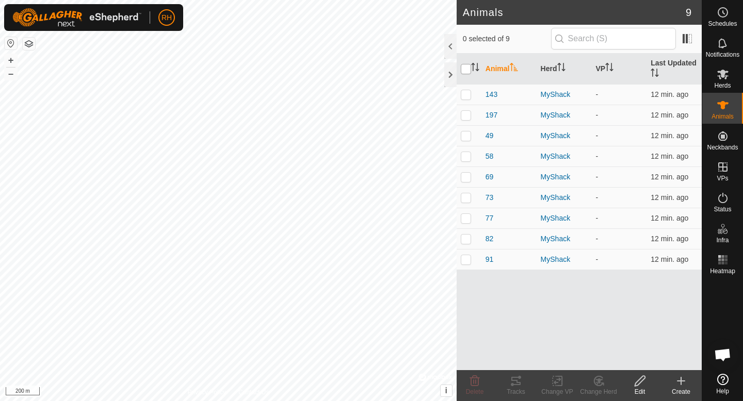
checkbox input "true"
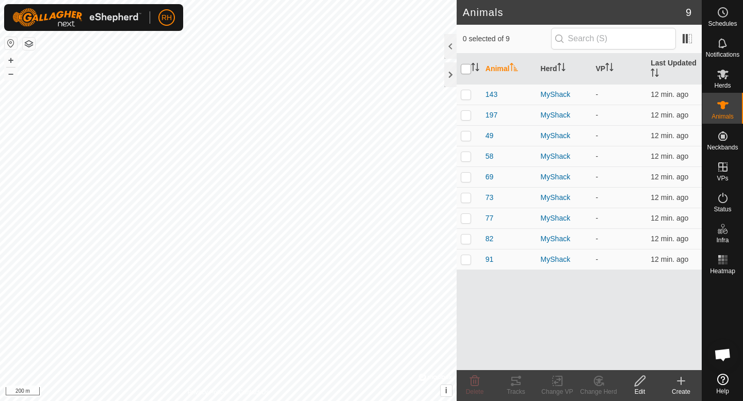
checkbox input "true"
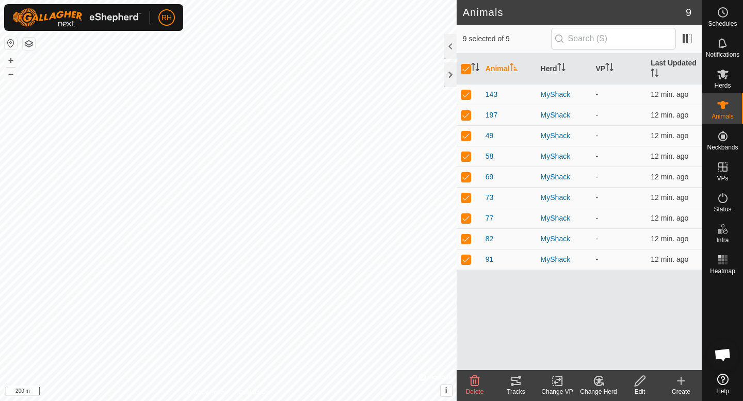
click at [594, 385] on icon at bounding box center [598, 381] width 13 height 12
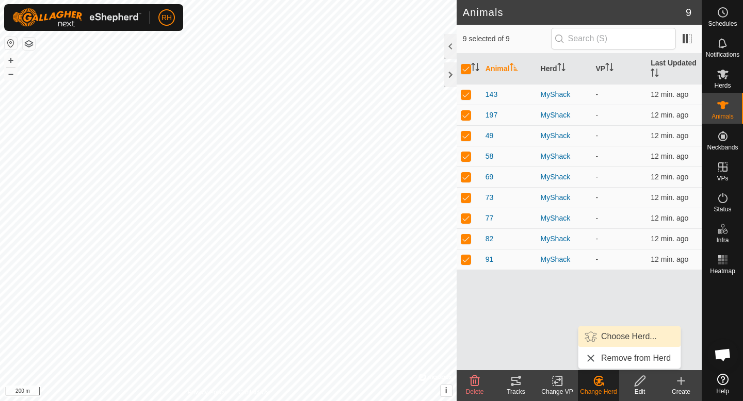
click at [624, 342] on link "Choose Herd..." at bounding box center [629, 337] width 102 height 21
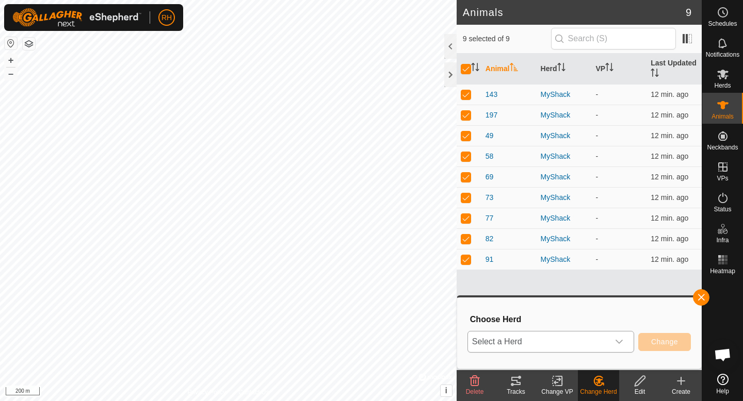
click at [593, 342] on span "Select a Herd" at bounding box center [538, 342] width 141 height 21
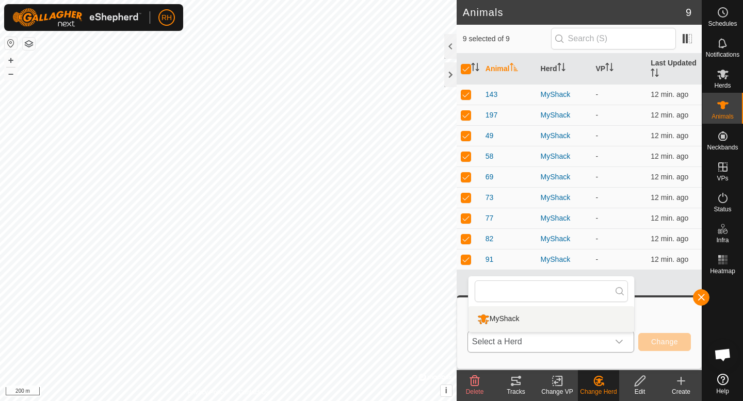
click at [559, 321] on li "MyShack" at bounding box center [551, 319] width 166 height 26
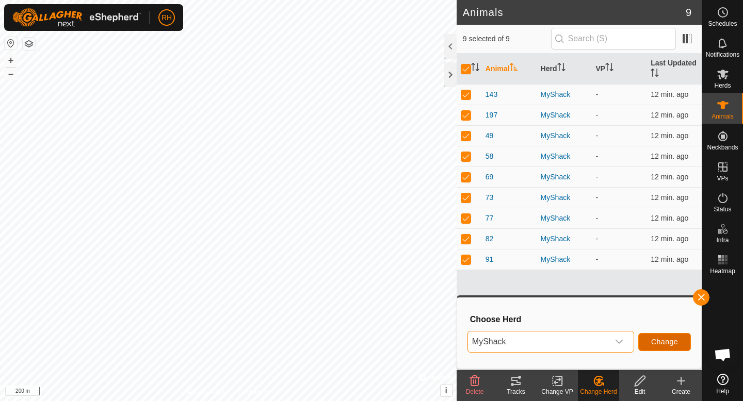
click at [671, 343] on span "Change" at bounding box center [664, 342] width 27 height 8
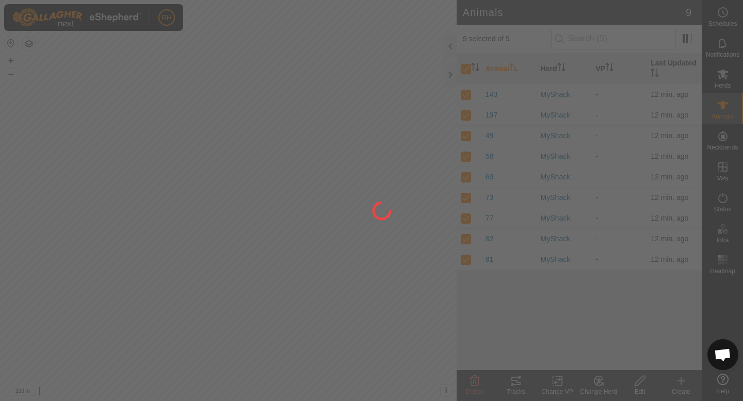
checkbox input "false"
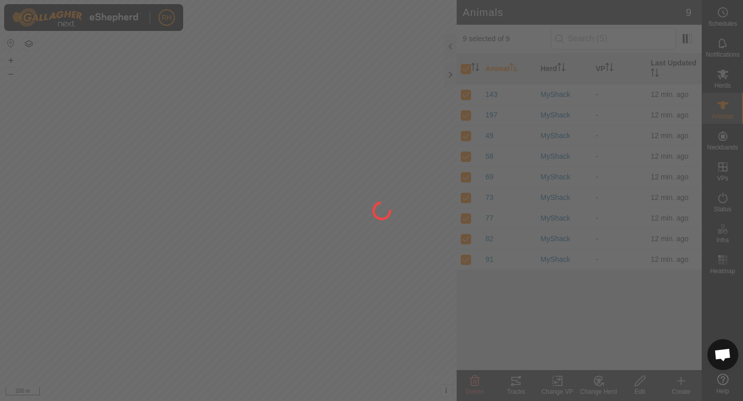
checkbox input "false"
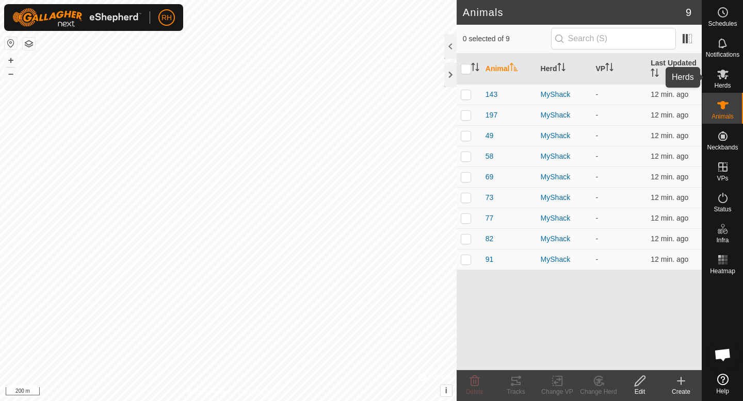
click at [720, 83] on span "Herds" at bounding box center [722, 86] width 17 height 6
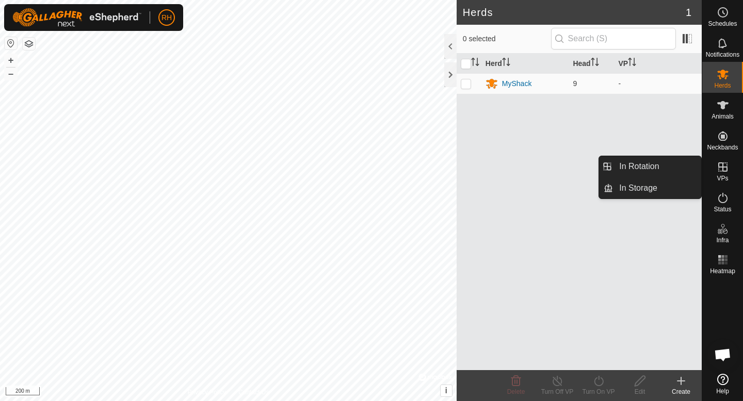
click at [724, 181] on span "VPs" at bounding box center [721, 178] width 11 height 6
click at [676, 167] on link "In Rotation" at bounding box center [657, 166] width 88 height 21
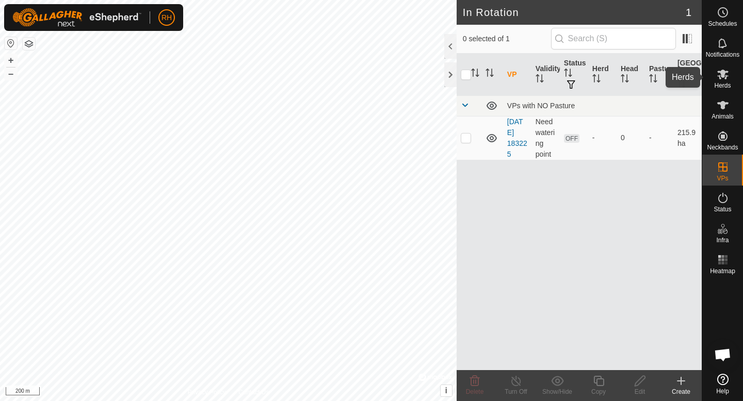
click at [715, 87] on span "Herds" at bounding box center [722, 86] width 17 height 6
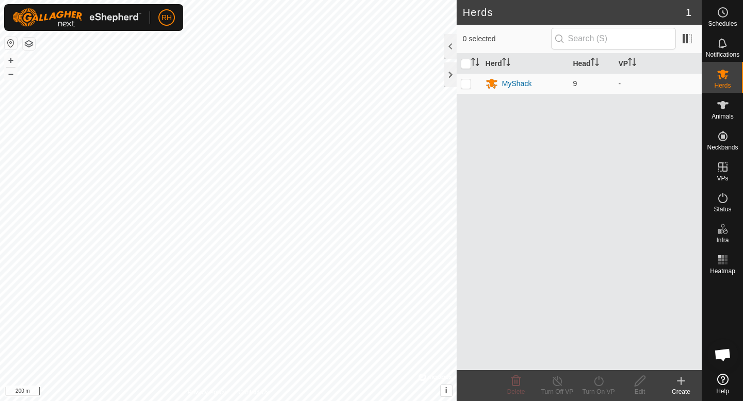
click at [465, 85] on p-checkbox at bounding box center [466, 83] width 10 height 8
checkbox input "true"
click at [593, 387] on icon at bounding box center [598, 381] width 13 height 12
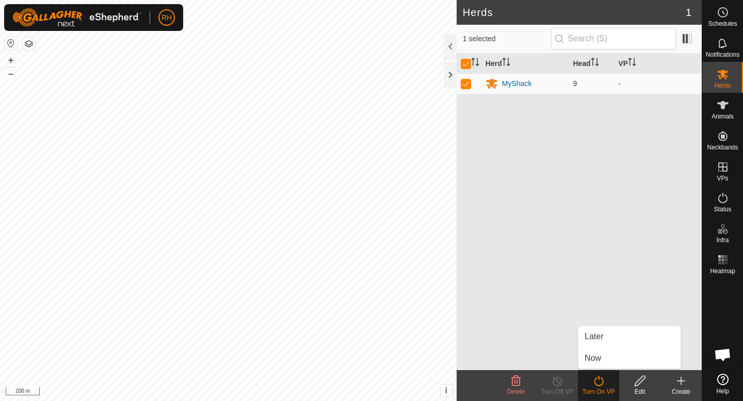
click at [534, 280] on div "Herd Head VP MyShack 9 -" at bounding box center [579, 212] width 245 height 317
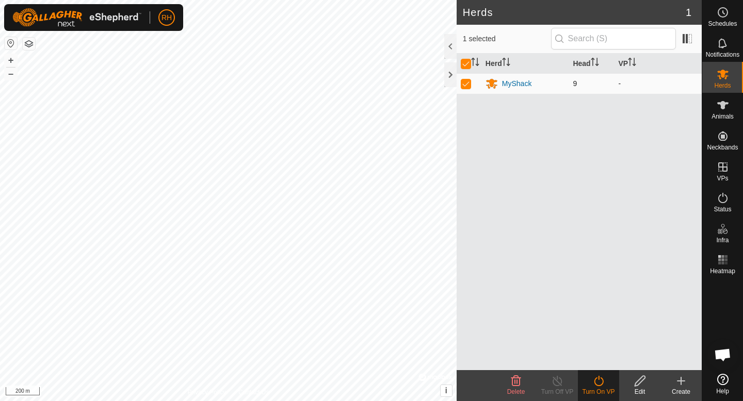
click at [463, 84] on p-checkbox at bounding box center [466, 83] width 10 height 8
checkbox input "false"
click at [488, 268] on div "Herds 1 0 selected Herd Head VP MyShack 9 - Delete Turn Off VP Turn On VP Edit …" at bounding box center [351, 200] width 702 height 401
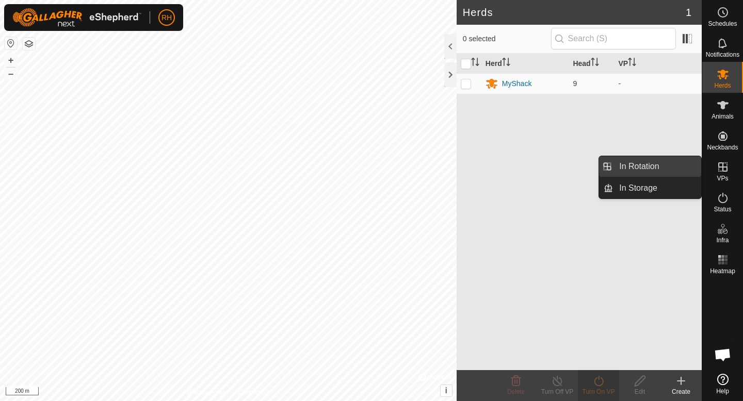
click at [673, 170] on link "In Rotation" at bounding box center [657, 166] width 88 height 21
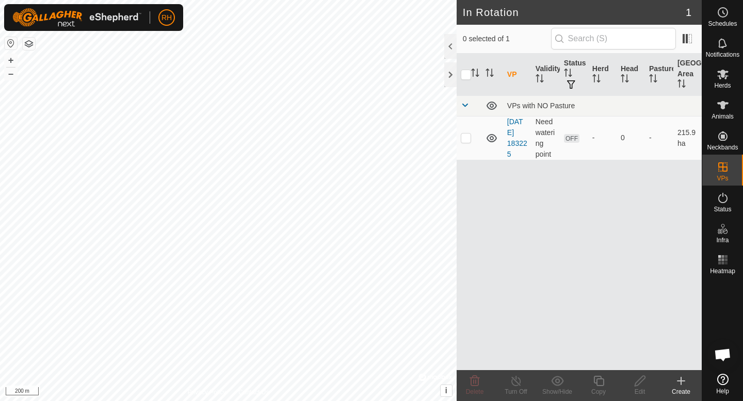
click at [679, 373] on div "Create" at bounding box center [680, 385] width 41 height 31
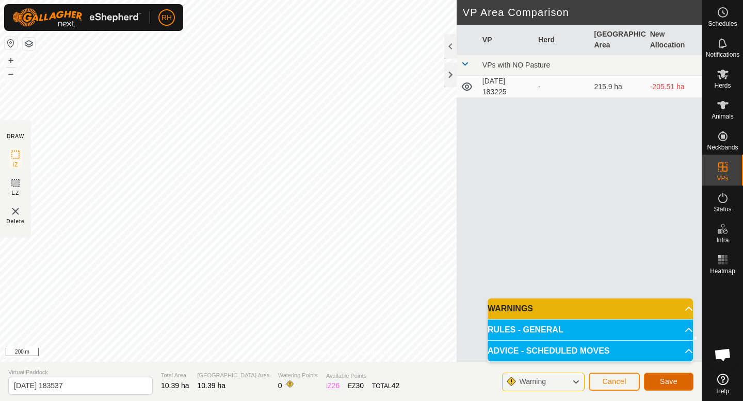
click at [662, 386] on button "Save" at bounding box center [669, 382] width 50 height 18
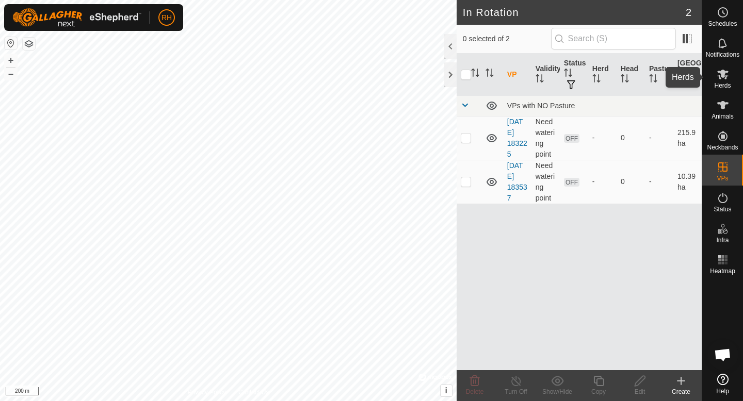
click at [718, 76] on icon at bounding box center [722, 75] width 11 height 10
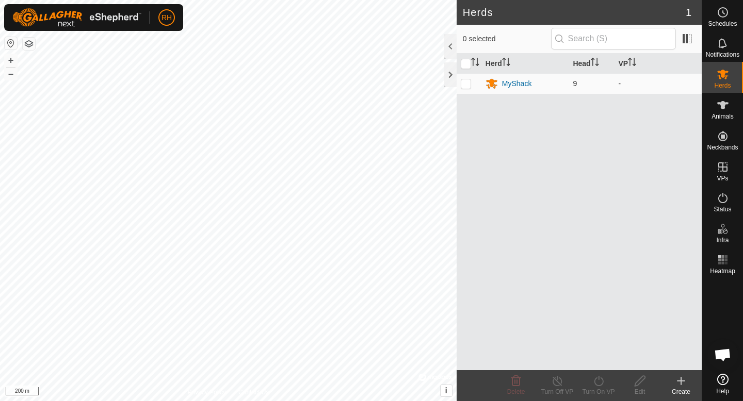
click at [467, 88] on td at bounding box center [469, 83] width 25 height 21
checkbox input "true"
click at [600, 373] on div "Turn On VP" at bounding box center [598, 385] width 41 height 31
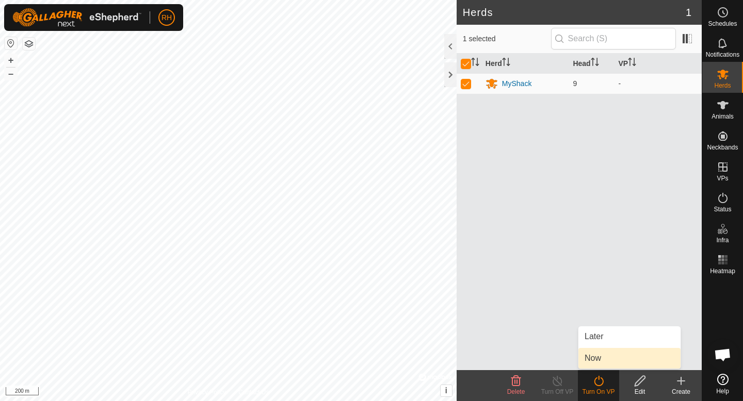
click at [598, 362] on link "Now" at bounding box center [629, 358] width 102 height 21
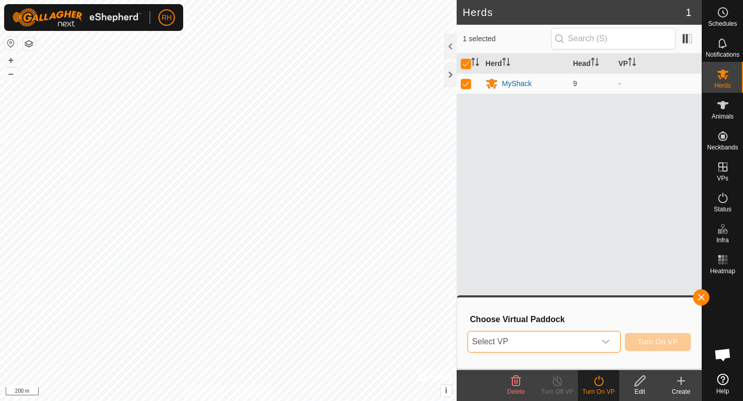
click at [590, 345] on span "Select VP" at bounding box center [531, 342] width 127 height 21
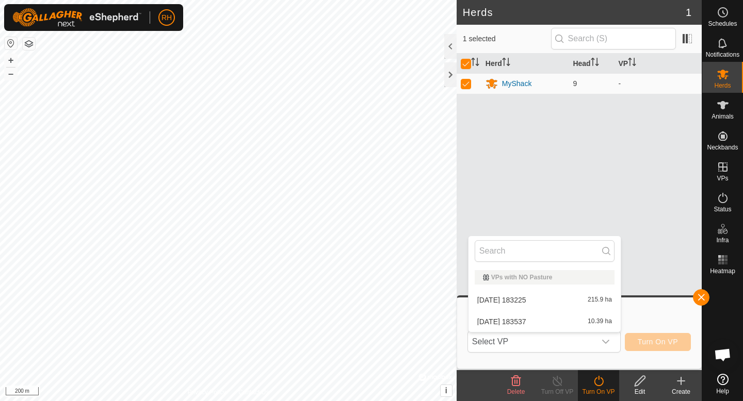
click at [545, 171] on div "Herd Head VP MyShack 9 -" at bounding box center [579, 212] width 245 height 317
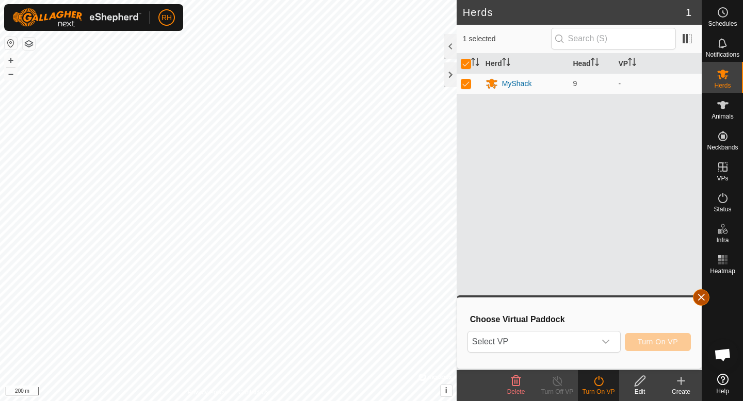
click at [703, 294] on button "button" at bounding box center [701, 297] width 17 height 17
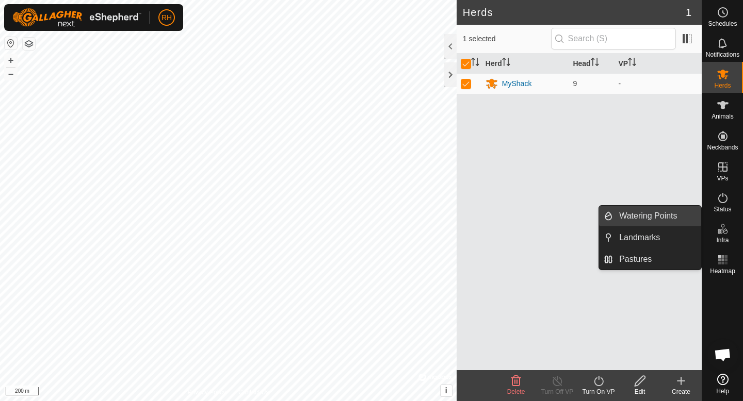
click at [675, 221] on link "Watering Points" at bounding box center [657, 216] width 88 height 21
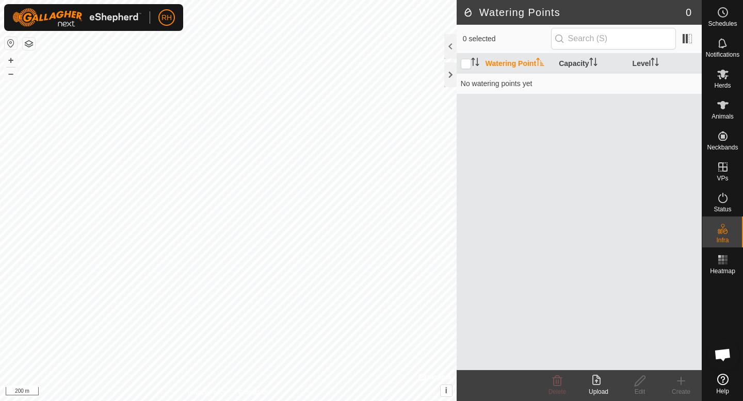
click at [596, 387] on div "Upload" at bounding box center [598, 391] width 41 height 9
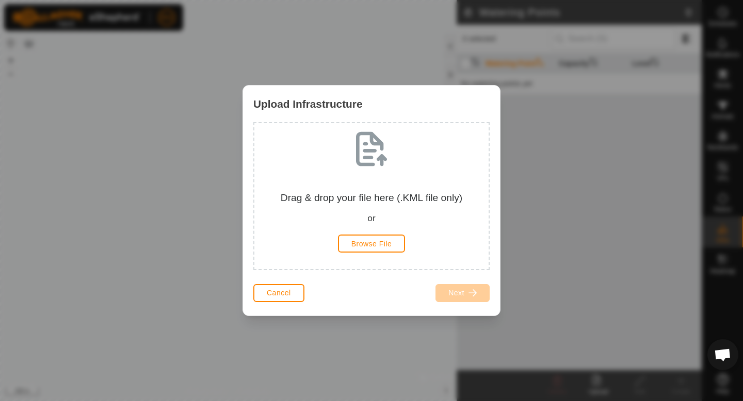
click at [343, 34] on div "Upload Infrastructure Drag & drop your file here (.KML file only) or Browse Fil…" at bounding box center [371, 200] width 743 height 401
click at [383, 243] on span "Browse File" at bounding box center [371, 244] width 41 height 8
click at [274, 296] on span "Cancel" at bounding box center [279, 293] width 24 height 8
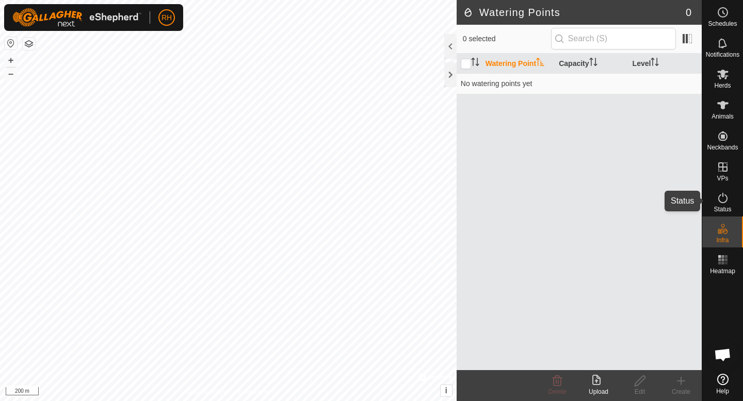
click at [723, 200] on icon at bounding box center [722, 198] width 12 height 12
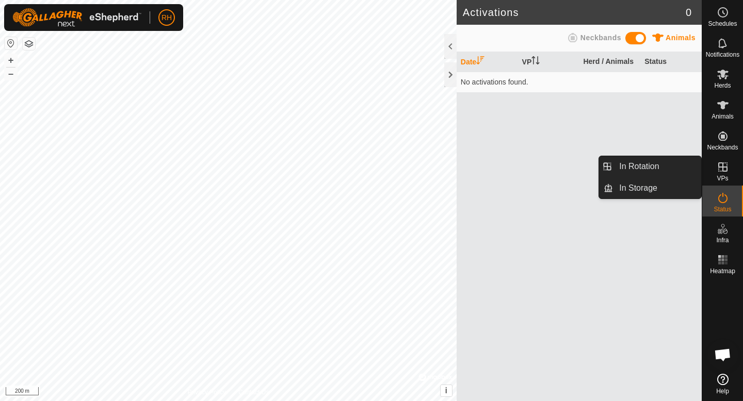
click at [726, 172] on icon at bounding box center [722, 167] width 12 height 12
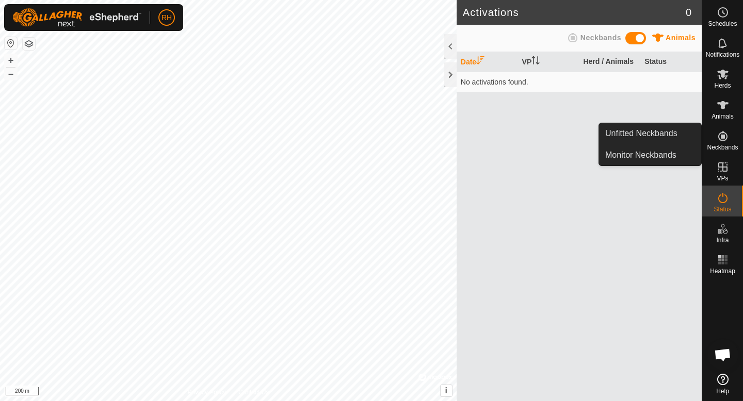
click at [719, 138] on icon at bounding box center [722, 136] width 12 height 12
click at [669, 155] on link "Monitor Neckbands" at bounding box center [650, 155] width 102 height 21
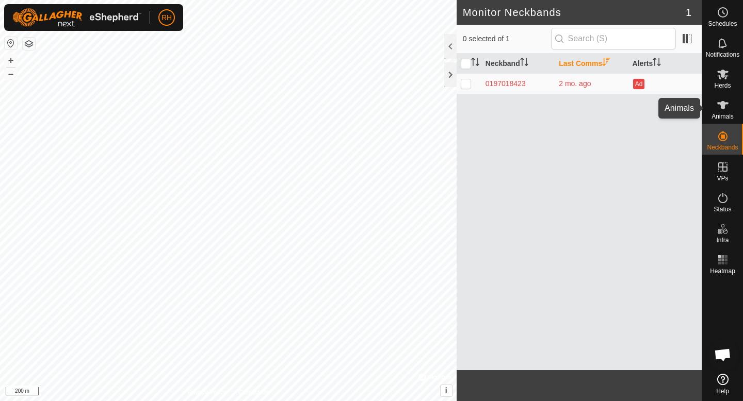
click at [726, 109] on icon at bounding box center [722, 105] width 12 height 12
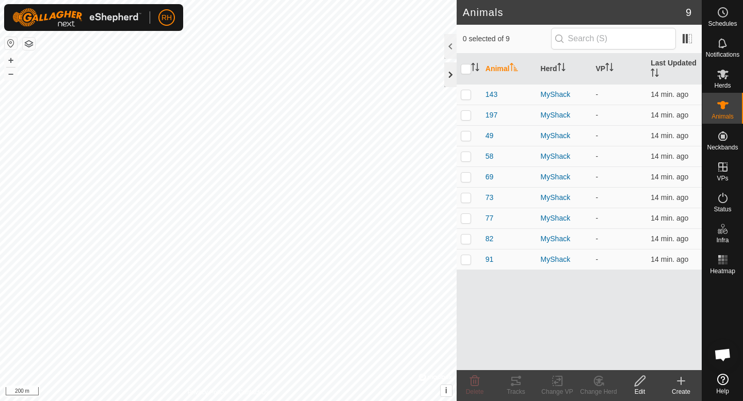
click at [451, 76] on div at bounding box center [450, 74] width 12 height 25
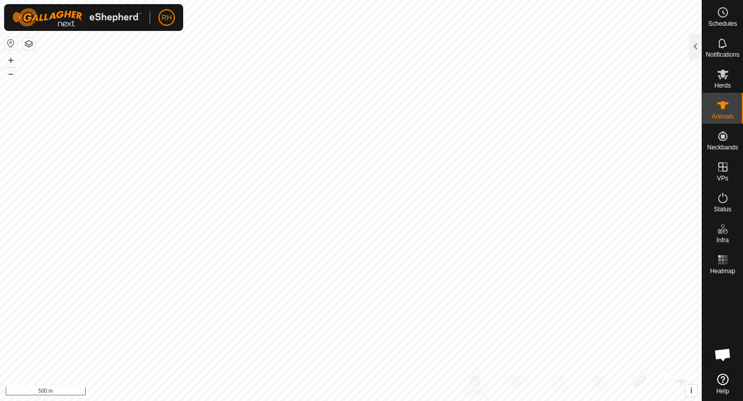
scroll to position [0, 9]
type input "z wwssea"
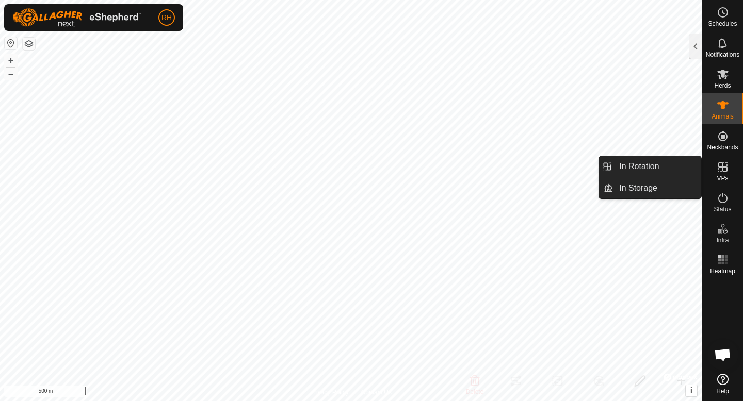
click at [683, 164] on link "In Rotation" at bounding box center [657, 166] width 88 height 21
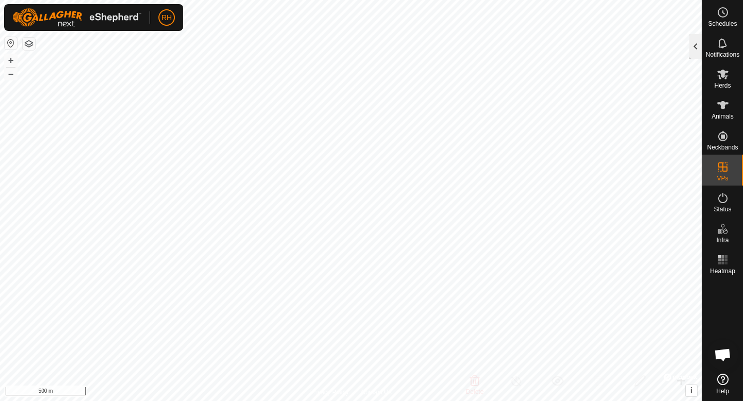
click at [690, 50] on div at bounding box center [695, 46] width 12 height 25
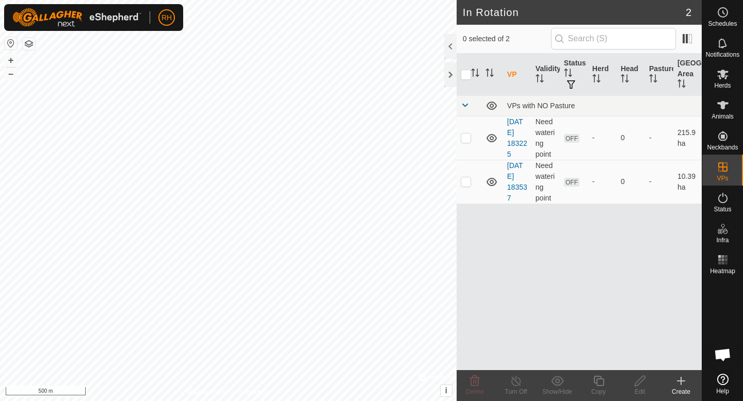
click at [678, 386] on icon at bounding box center [681, 381] width 12 height 12
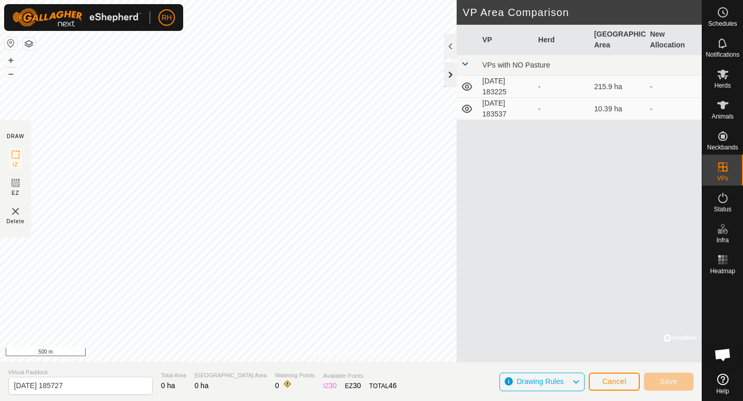
click at [451, 71] on div at bounding box center [450, 74] width 12 height 25
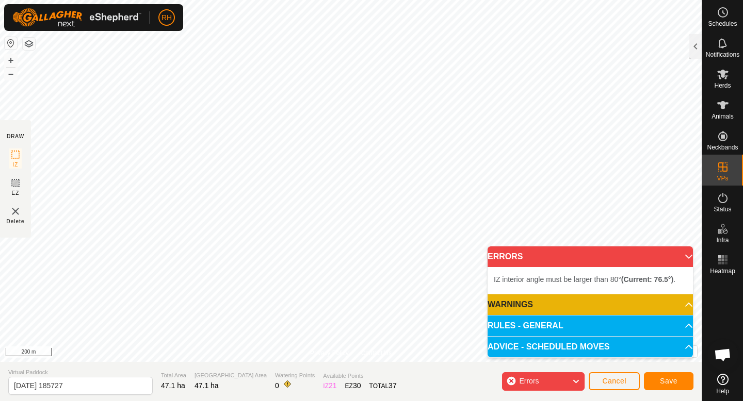
click at [680, 257] on p-accordion-header "ERRORS" at bounding box center [589, 257] width 205 height 21
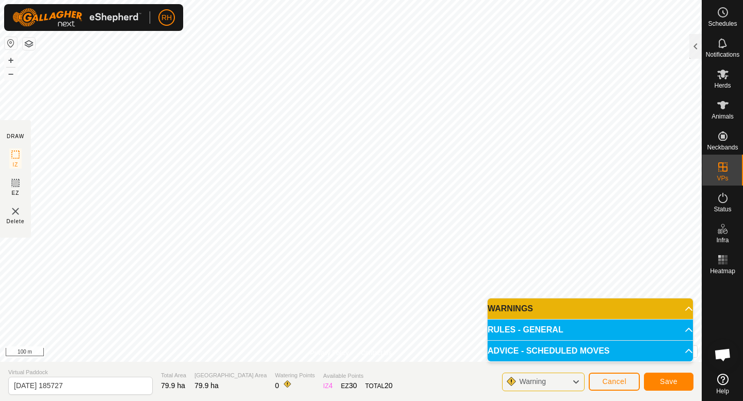
click at [563, 330] on p-accordion-header "RULES - GENERAL" at bounding box center [589, 330] width 205 height 21
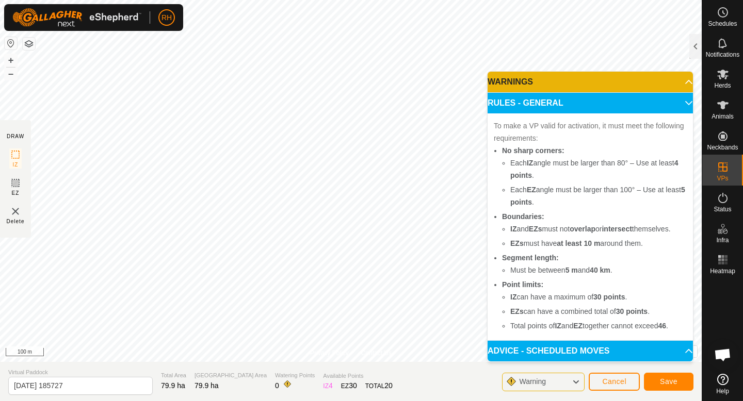
click at [663, 104] on p-accordion-header "RULES - GENERAL" at bounding box center [589, 103] width 205 height 21
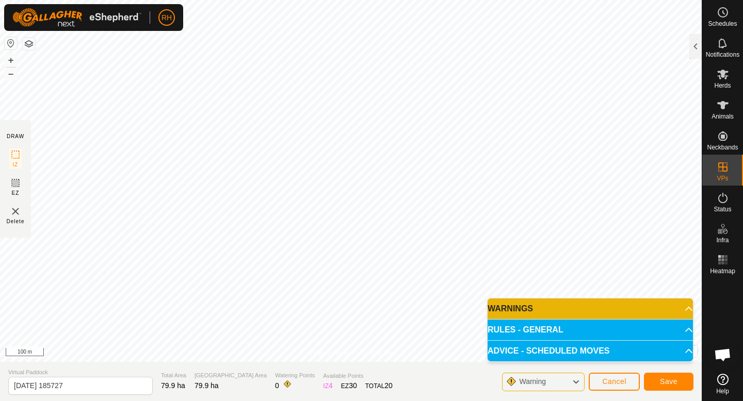
click at [559, 353] on p-accordion-header "ADVICE - SCHEDULED MOVES" at bounding box center [589, 351] width 205 height 21
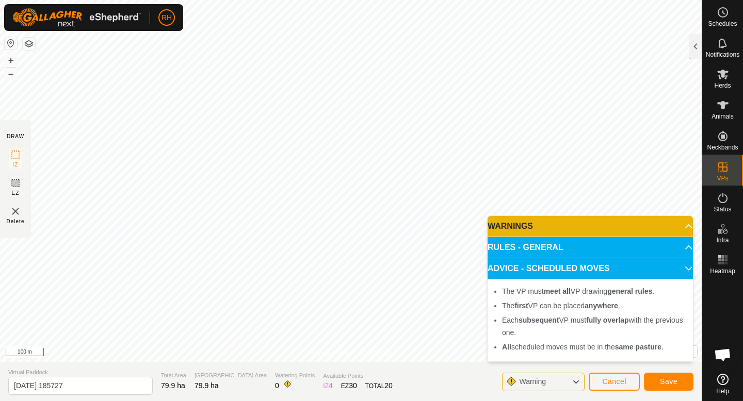
click at [599, 266] on p-accordion-header "ADVICE - SCHEDULED MOVES" at bounding box center [589, 268] width 205 height 21
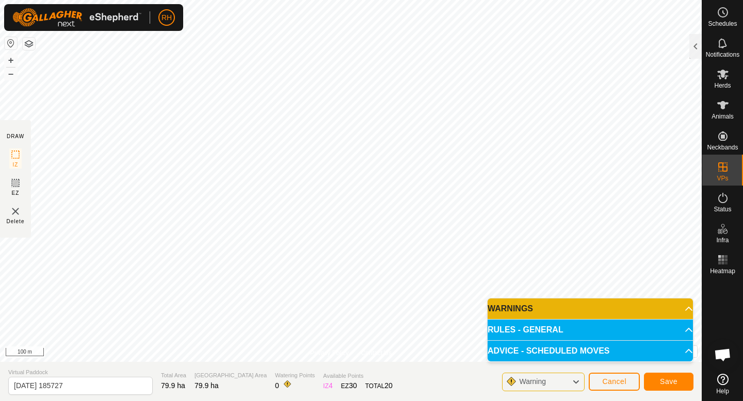
click at [569, 304] on p-accordion-header "WARNINGS" at bounding box center [589, 309] width 205 height 21
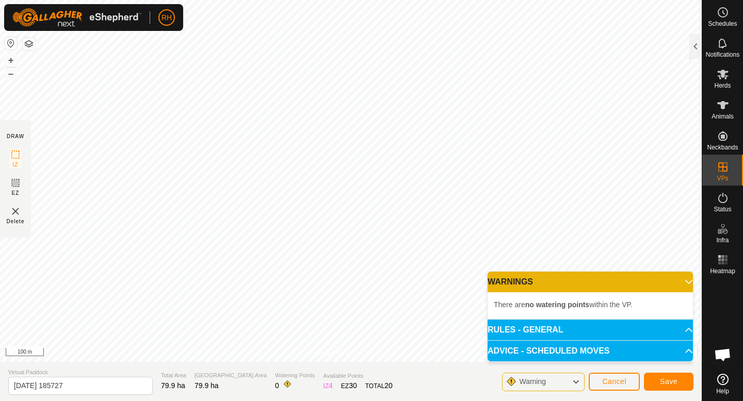
click at [581, 280] on p-accordion-header "WARNINGS" at bounding box center [589, 282] width 205 height 21
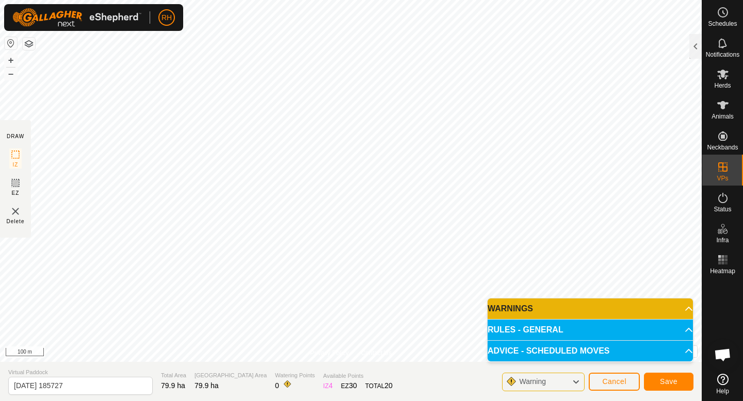
click at [556, 384] on div "Warning" at bounding box center [543, 382] width 83 height 19
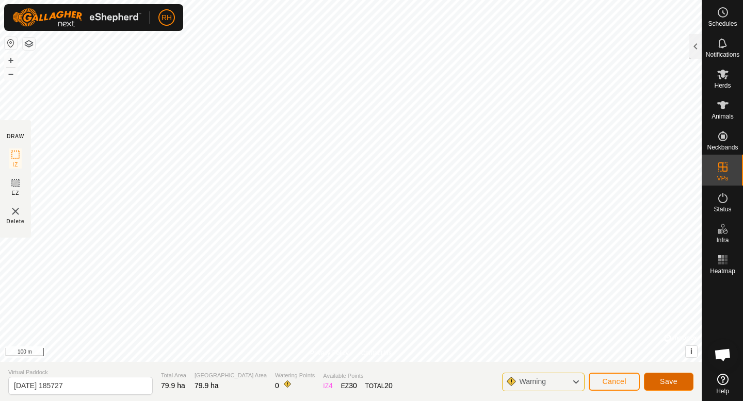
click at [660, 380] on span "Save" at bounding box center [669, 382] width 18 height 8
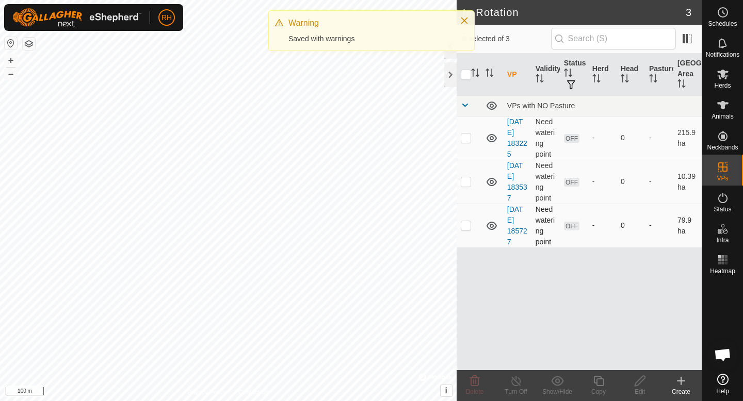
click at [468, 226] on p-checkbox at bounding box center [466, 225] width 10 height 8
checkbox input "true"
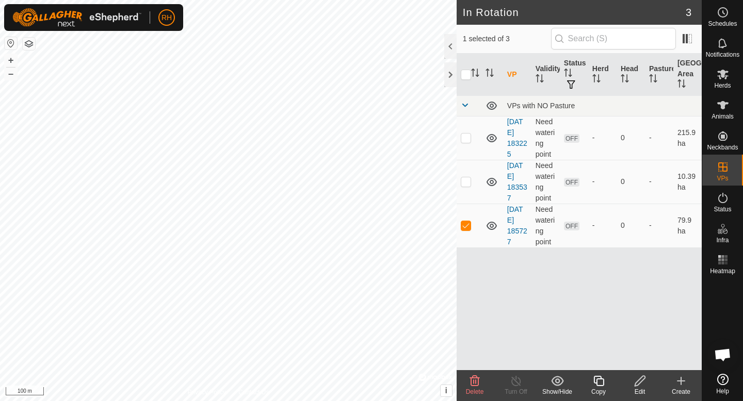
click at [639, 383] on icon at bounding box center [639, 381] width 13 height 12
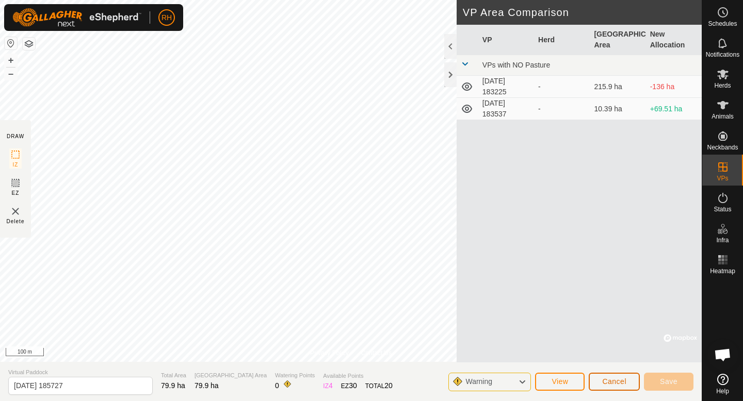
click at [615, 386] on button "Cancel" at bounding box center [614, 382] width 51 height 18
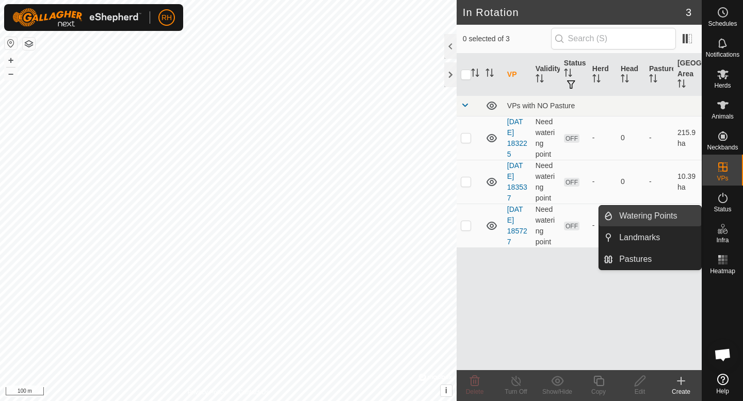
click at [665, 220] on link "Watering Points" at bounding box center [657, 216] width 88 height 21
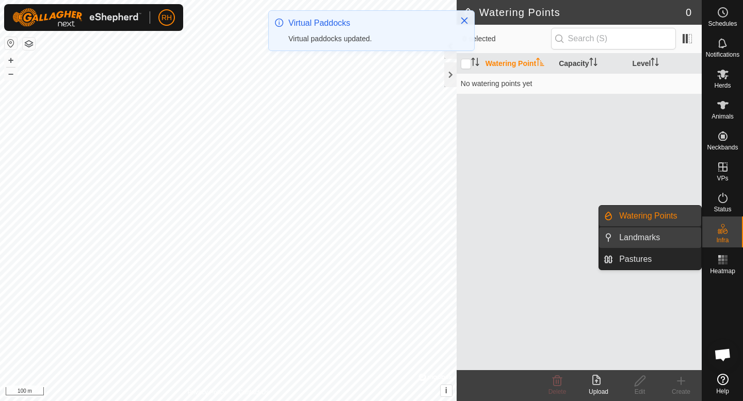
click at [663, 237] on link "Landmarks" at bounding box center [657, 237] width 88 height 21
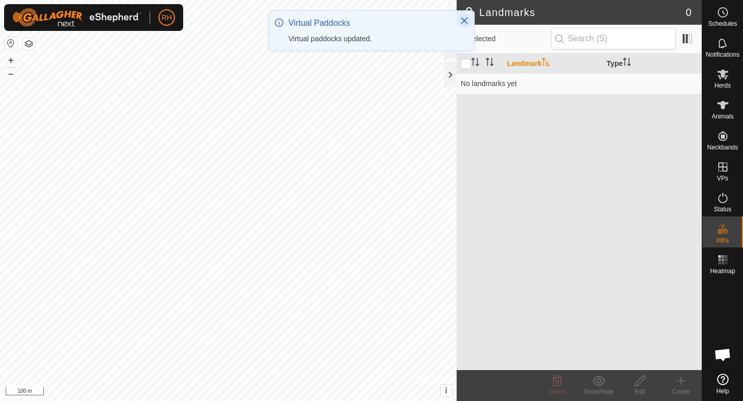
click at [461, 23] on icon "Close" at bounding box center [464, 21] width 7 height 7
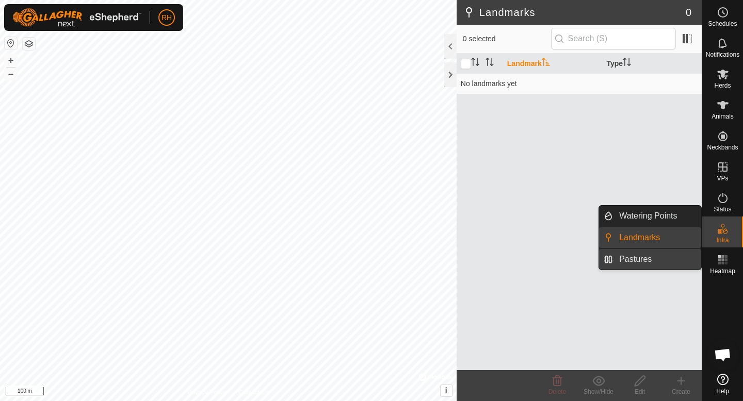
click at [672, 256] on link "Pastures" at bounding box center [657, 259] width 88 height 21
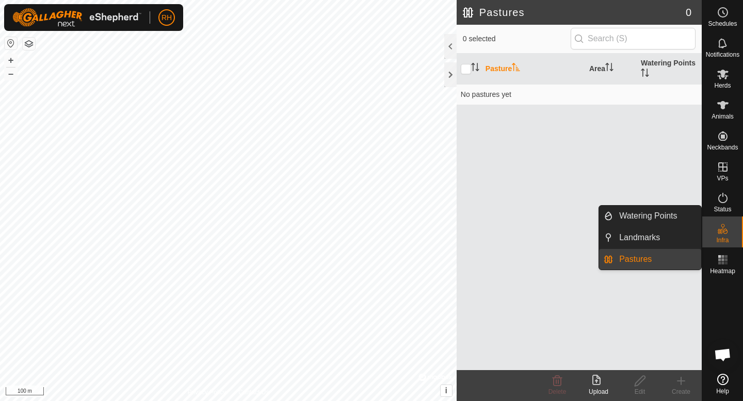
click at [673, 221] on link "Watering Points" at bounding box center [657, 216] width 88 height 21
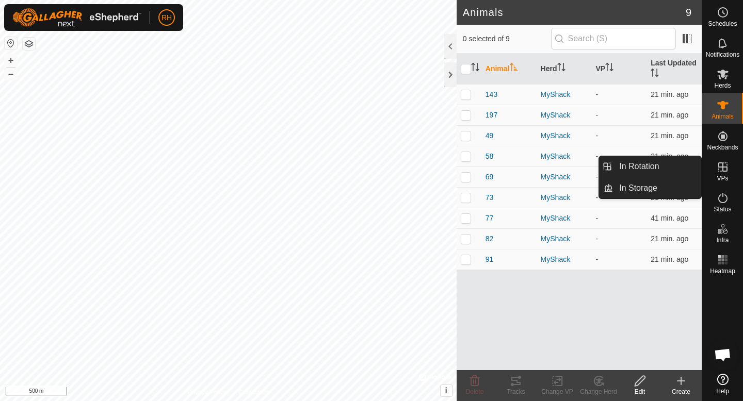
click at [721, 167] on icon at bounding box center [722, 166] width 9 height 9
click at [661, 162] on link "In Rotation" at bounding box center [657, 166] width 88 height 21
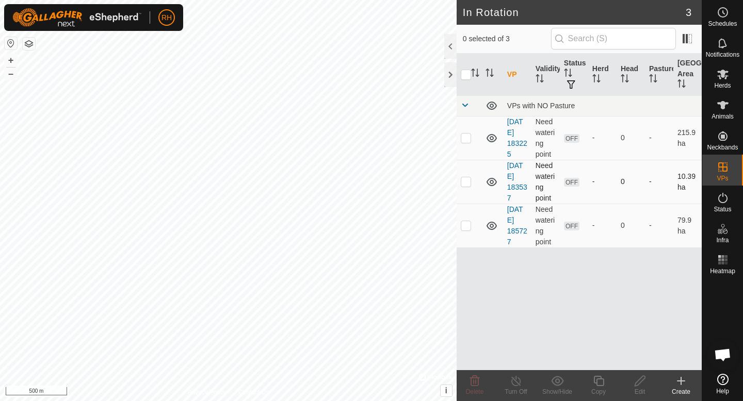
click at [467, 181] on p-checkbox at bounding box center [466, 181] width 10 height 8
checkbox input "true"
click at [463, 230] on td at bounding box center [469, 226] width 25 height 44
checkbox input "true"
click at [467, 181] on p-checkbox at bounding box center [466, 181] width 10 height 8
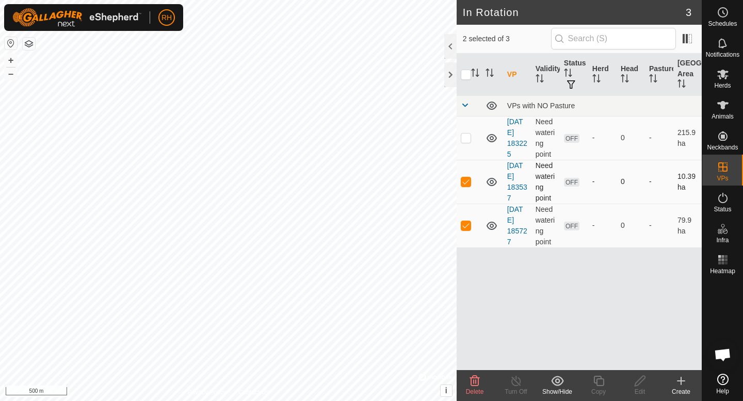
checkbox input "false"
click at [679, 386] on icon at bounding box center [681, 381] width 12 height 12
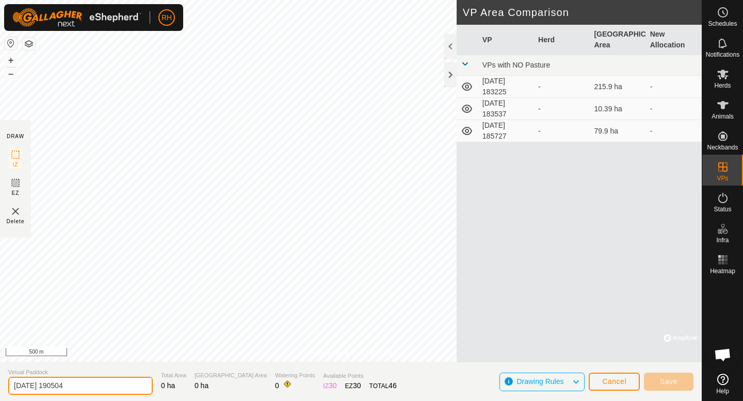
click at [93, 382] on input "2025-09-15 190504" at bounding box center [80, 386] width 144 height 18
type input "2"
type input "T"
type input "MyShack Pasture"
click at [580, 343] on div "VP Herd Grazing Area New Allocation VPs with NO Pasture 2025-09-15 183225 - 215…" at bounding box center [579, 194] width 245 height 338
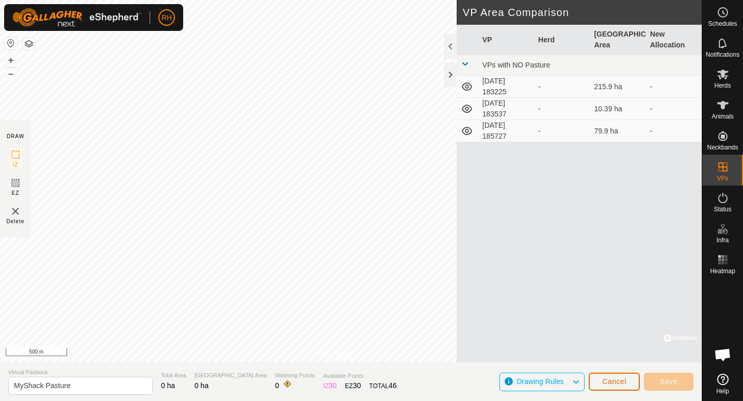
click at [618, 382] on span "Cancel" at bounding box center [614, 382] width 24 height 8
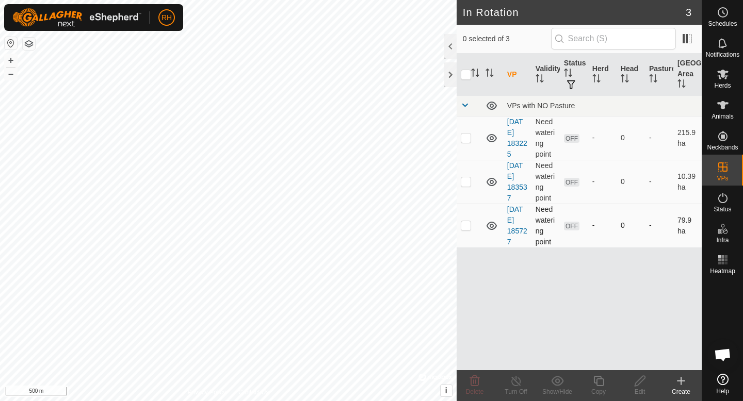
click at [467, 221] on p-checkbox at bounding box center [466, 225] width 10 height 8
checkbox input "true"
click at [643, 389] on div "Edit" at bounding box center [639, 391] width 41 height 9
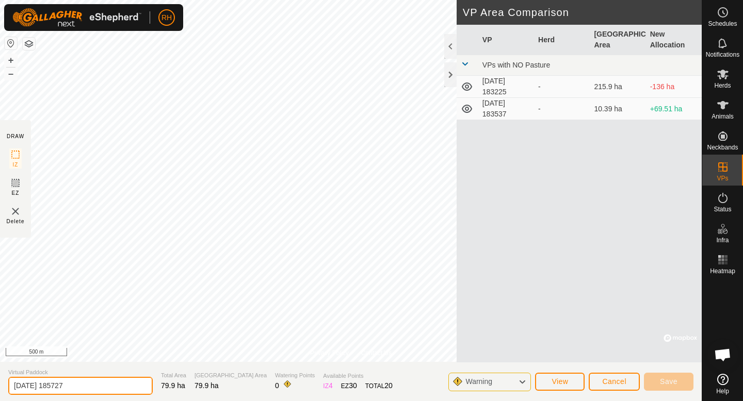
click at [97, 383] on input "2025-09-15 185727" at bounding box center [80, 386] width 144 height 18
type input "2"
type input "MyShack Pasture"
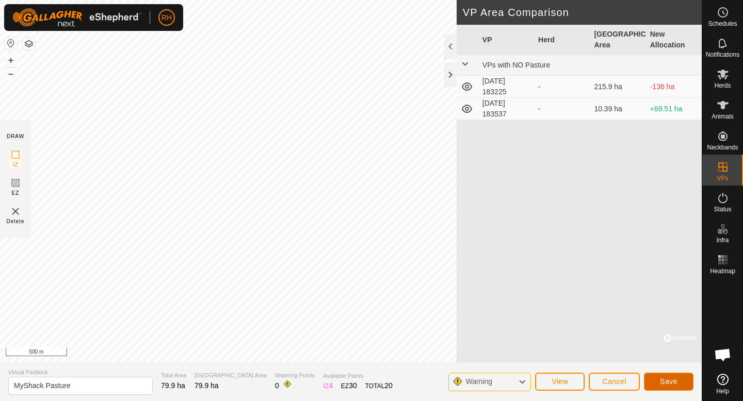
click at [658, 380] on button "Save" at bounding box center [669, 382] width 50 height 18
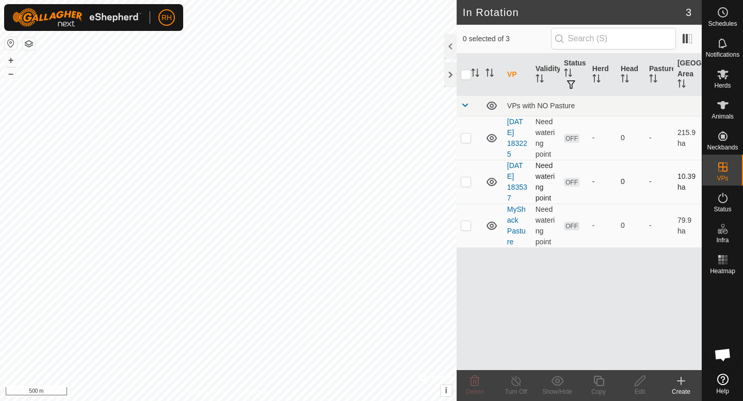
click at [463, 185] on p-checkbox at bounding box center [466, 181] width 10 height 8
checkbox input "false"
click at [465, 137] on p-checkbox at bounding box center [466, 138] width 10 height 8
checkbox input "true"
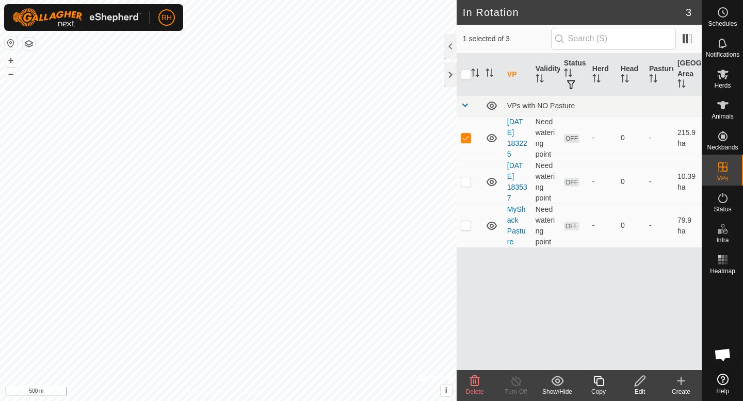
click at [641, 380] on icon at bounding box center [639, 381] width 13 height 12
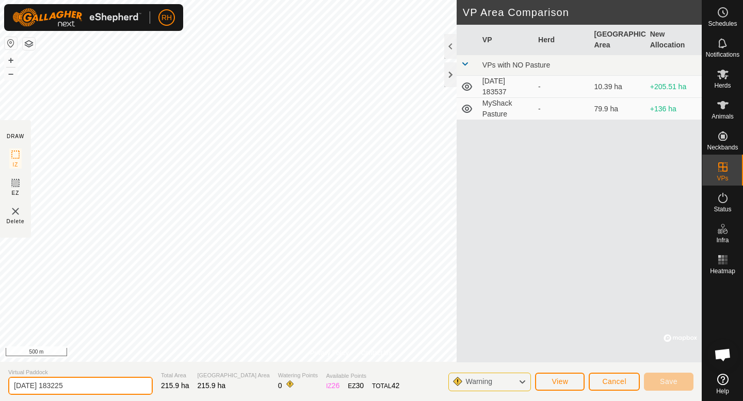
click at [96, 381] on input "2025-09-15 183225" at bounding box center [80, 386] width 144 height 18
type input "2"
click at [56, 387] on input "MyShack Safty Catch 1" at bounding box center [80, 386] width 144 height 18
type input "MyShack Safety Catch 1"
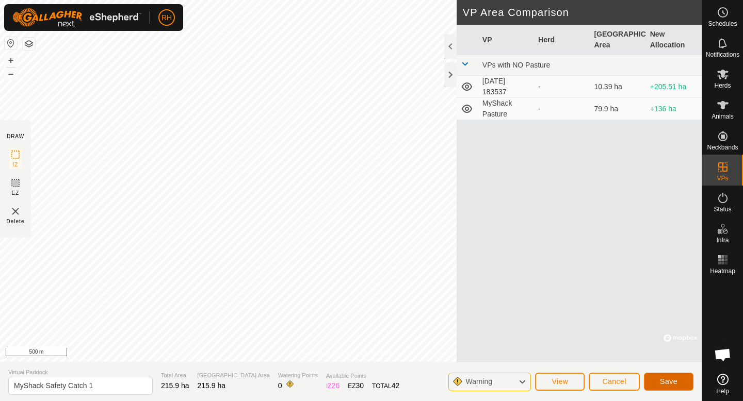
click at [674, 377] on button "Save" at bounding box center [669, 382] width 50 height 18
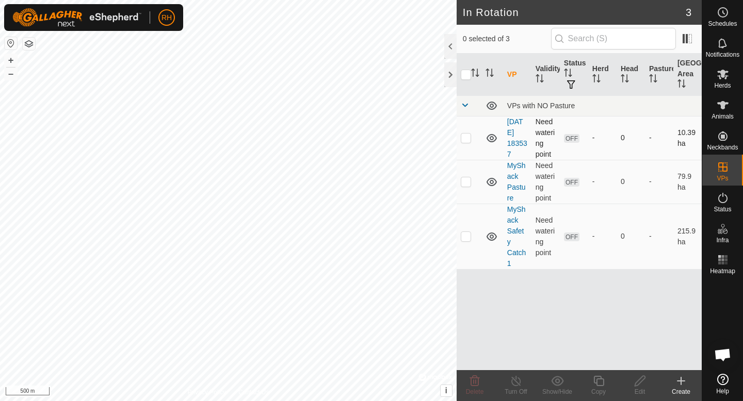
click at [469, 137] on p-checkbox at bounding box center [466, 138] width 10 height 8
checkbox input "true"
click at [638, 383] on icon at bounding box center [639, 381] width 13 height 12
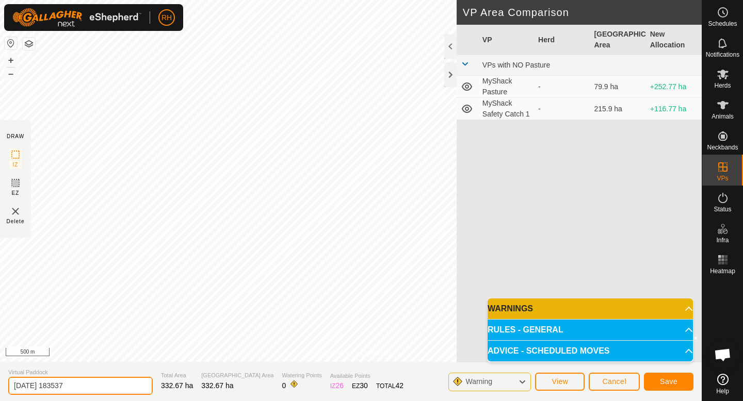
click at [100, 387] on input "2025-09-15 183537" at bounding box center [80, 386] width 144 height 18
type input "2"
click at [58, 385] on input "MyShack Safty Catch 2" at bounding box center [80, 386] width 144 height 18
type input "MyShack Safety Catch 2"
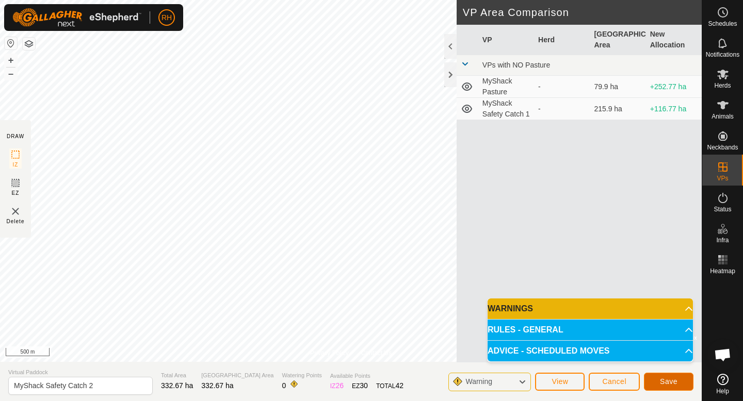
click at [680, 383] on button "Save" at bounding box center [669, 382] width 50 height 18
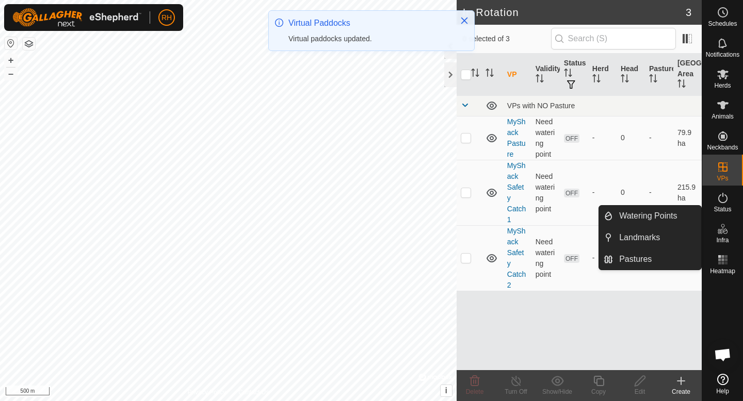
click at [720, 226] on icon at bounding box center [722, 229] width 12 height 12
click at [675, 218] on link "Watering Points" at bounding box center [657, 216] width 88 height 21
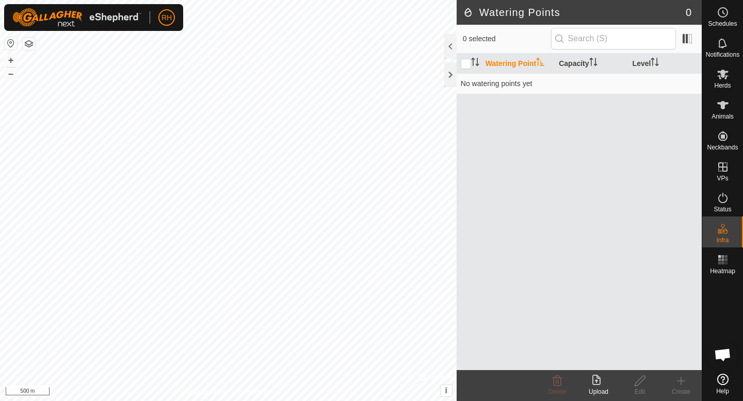
click at [678, 380] on icon at bounding box center [681, 381] width 12 height 12
click at [723, 356] on span "Open chat" at bounding box center [722, 356] width 17 height 14
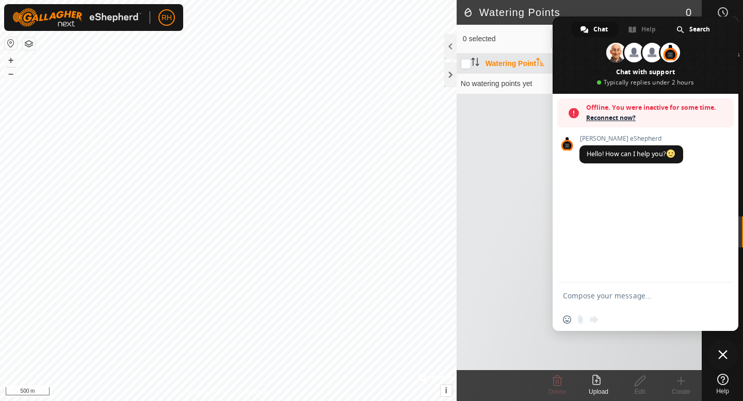
click at [721, 379] on icon at bounding box center [722, 379] width 11 height 11
click at [600, 297] on textarea "Compose your message..." at bounding box center [634, 295] width 142 height 9
click at [623, 117] on span "Reconnect now?" at bounding box center [657, 118] width 142 height 10
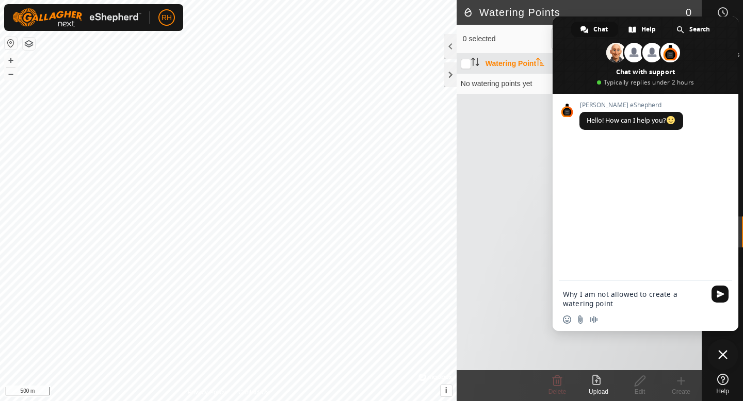
type textarea "Why I am not allowed to create a watering point"
click at [718, 291] on span "Send" at bounding box center [720, 294] width 8 height 8
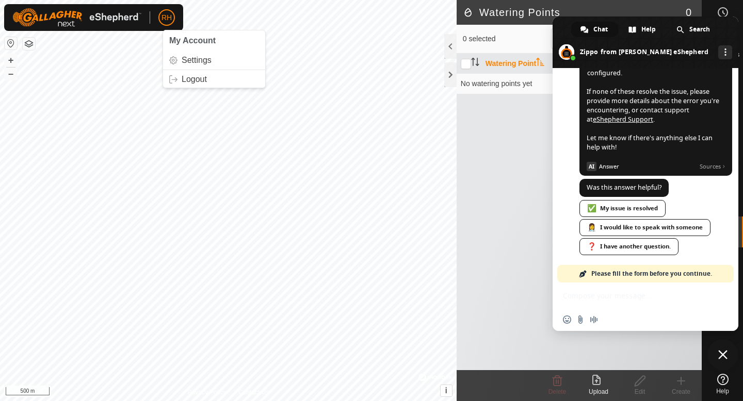
scroll to position [381, 0]
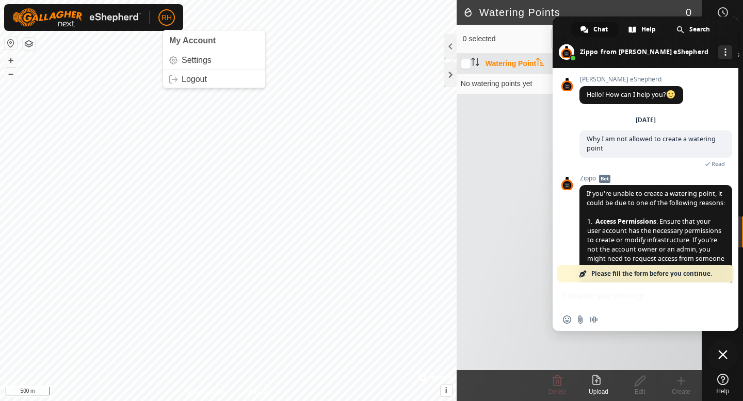
scroll to position [371, 0]
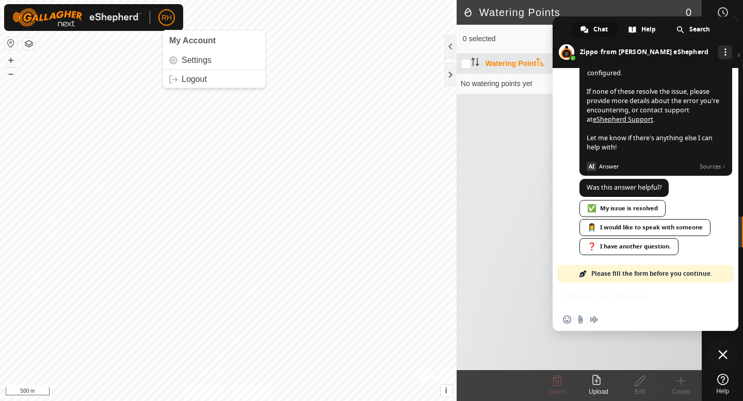
click at [720, 33] on span at bounding box center [645, 43] width 186 height 52
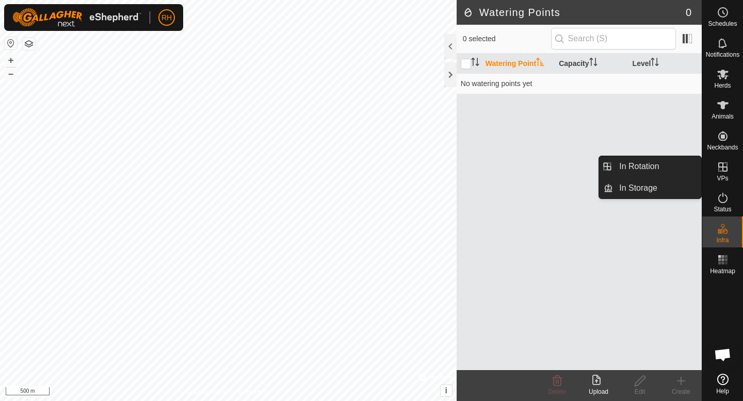
click at [723, 179] on span "VPs" at bounding box center [721, 178] width 11 height 6
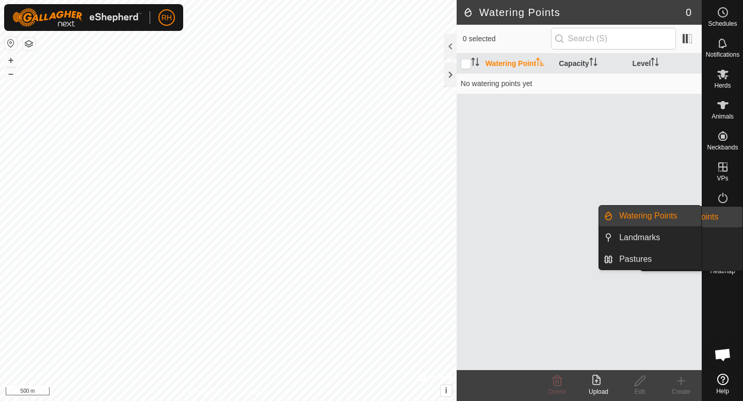
drag, startPoint x: 722, startPoint y: 217, endPoint x: 724, endPoint y: 227, distance: 10.4
click at [724, 227] on icon at bounding box center [722, 229] width 12 height 12
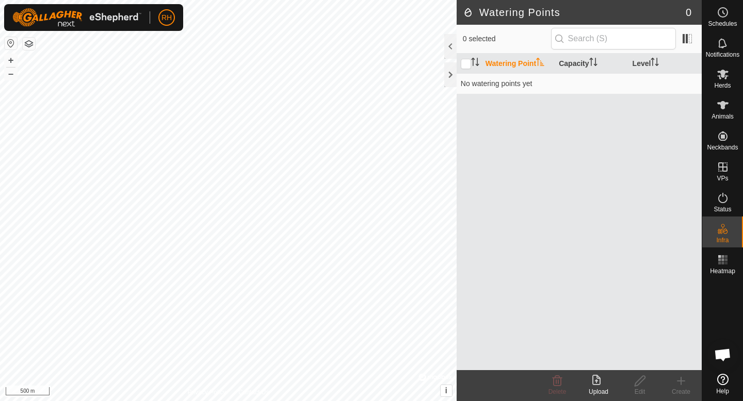
click at [715, 352] on span "Open chat" at bounding box center [722, 356] width 17 height 14
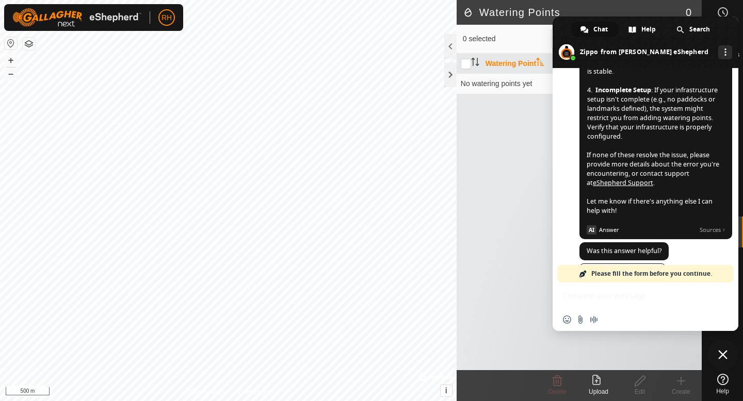
scroll to position [308, 0]
click at [600, 303] on div "Insert an emoji Send a file Audio message" at bounding box center [645, 307] width 186 height 48
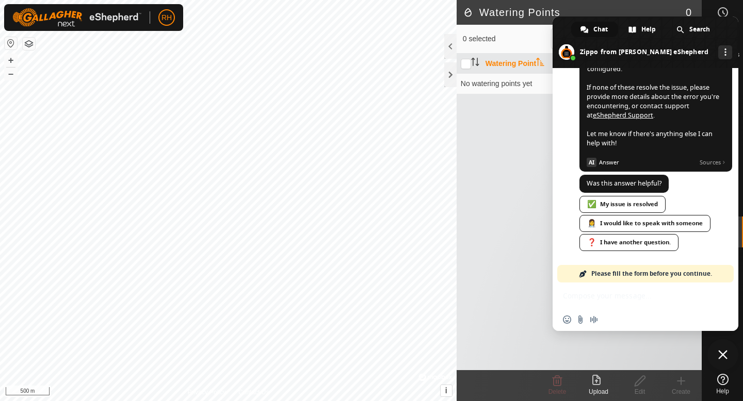
click at [591, 299] on div "Insert an emoji Send a file Audio message" at bounding box center [645, 307] width 186 height 48
click at [528, 119] on div "Watering Point Capacity Level No watering points yet" at bounding box center [579, 212] width 245 height 317
click at [492, 185] on div "Watering Point Capacity Level No watering points yet" at bounding box center [579, 212] width 245 height 317
click at [723, 354] on span "Close chat" at bounding box center [722, 354] width 9 height 9
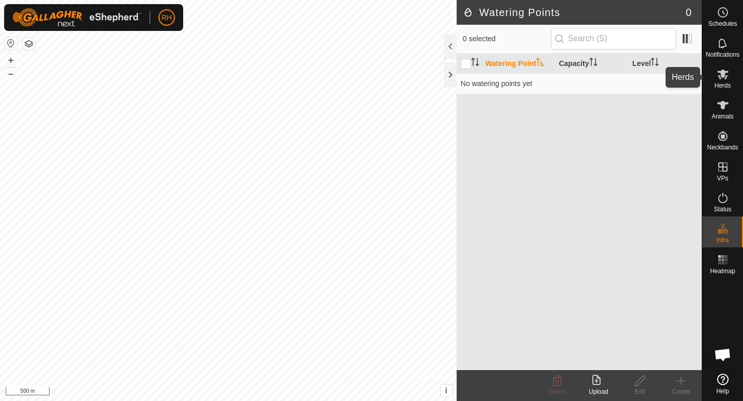
click at [731, 82] on es-mob-svg-icon at bounding box center [722, 74] width 19 height 17
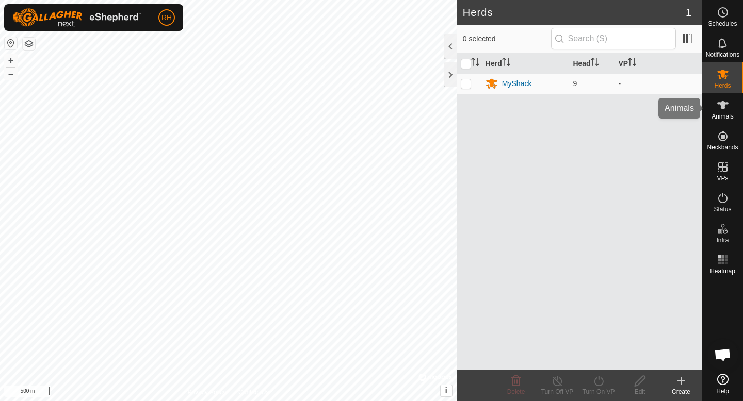
click at [727, 113] on span "Animals" at bounding box center [722, 116] width 22 height 6
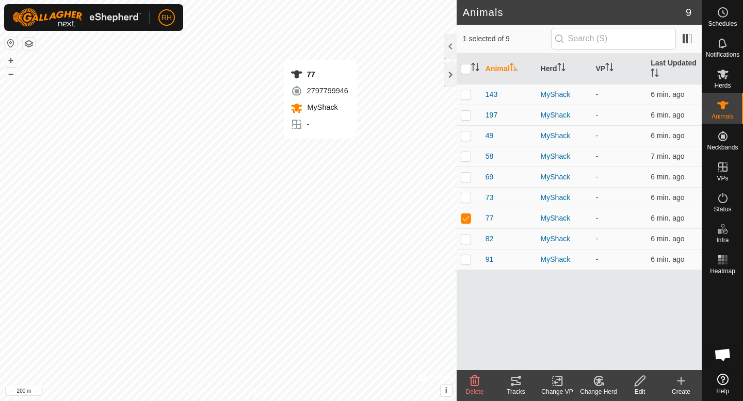
checkbox input "false"
click at [8, 57] on button "+" at bounding box center [11, 60] width 12 height 12
click at [12, 75] on button "–" at bounding box center [11, 74] width 12 height 12
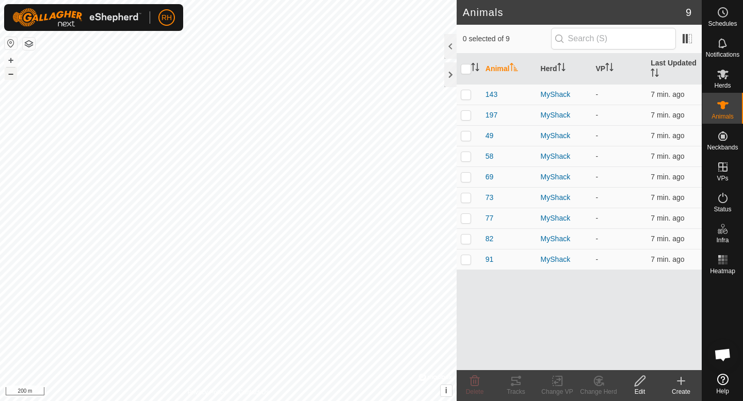
click at [12, 75] on button "–" at bounding box center [11, 74] width 12 height 12
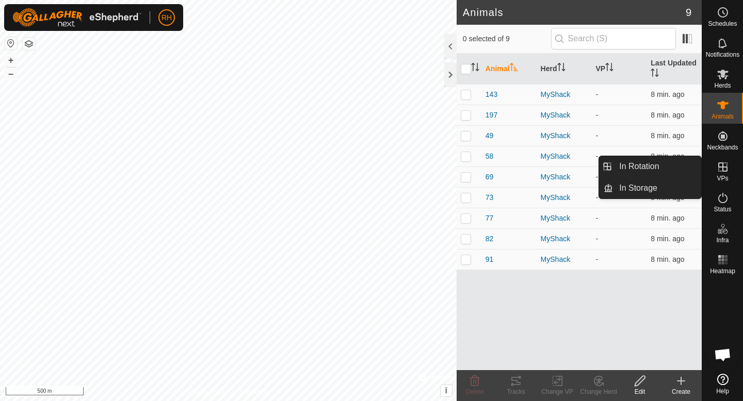
click at [727, 167] on icon at bounding box center [722, 167] width 12 height 12
click at [652, 171] on link "In Rotation" at bounding box center [657, 166] width 88 height 21
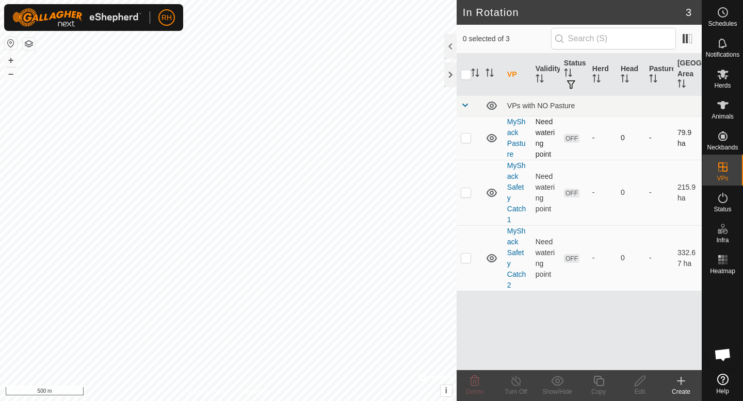
click at [469, 141] on p-checkbox at bounding box center [466, 138] width 10 height 8
checkbox input "true"
click at [681, 136] on td "79.9 ha" at bounding box center [687, 138] width 28 height 44
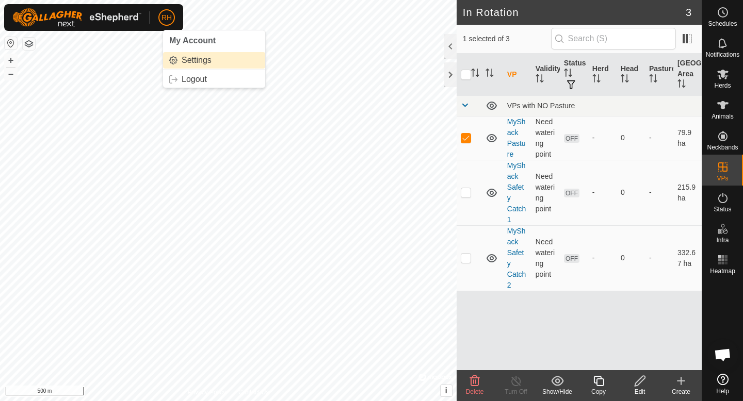
click at [190, 63] on link "Settings" at bounding box center [214, 60] width 102 height 17
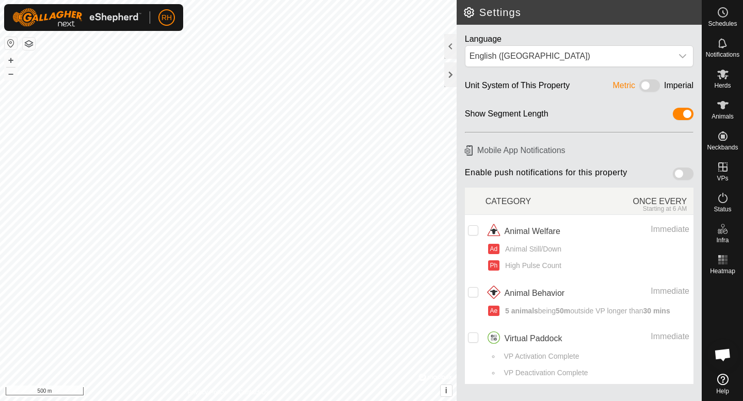
click at [647, 79] on span at bounding box center [649, 85] width 21 height 12
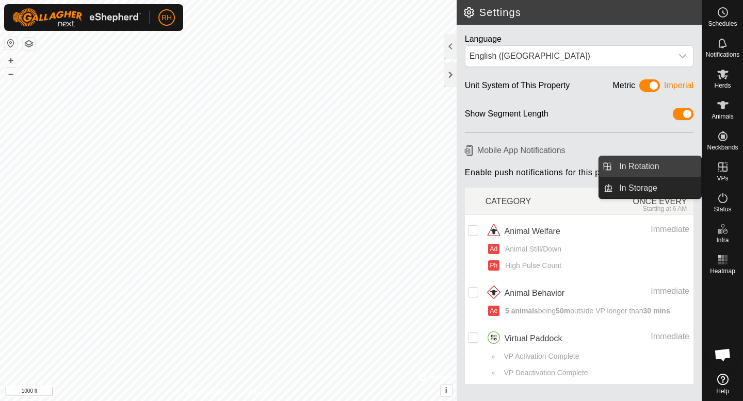
click at [674, 166] on link "In Rotation" at bounding box center [657, 166] width 88 height 21
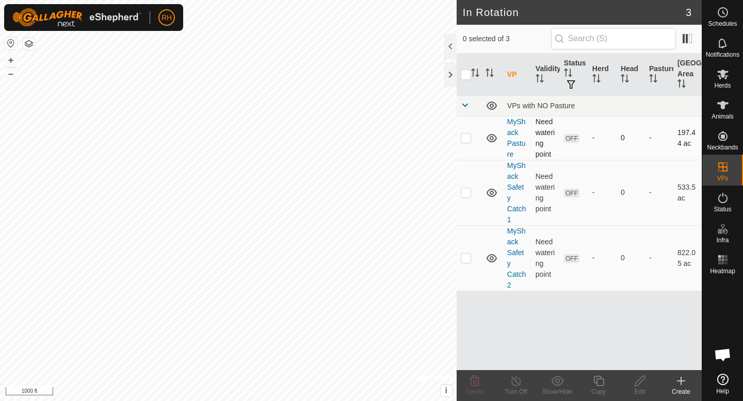
click at [467, 139] on p-checkbox at bounding box center [466, 138] width 10 height 8
click at [467, 141] on p-checkbox at bounding box center [466, 138] width 10 height 8
checkbox input "false"
click at [190, 61] on link "Settings" at bounding box center [214, 60] width 102 height 17
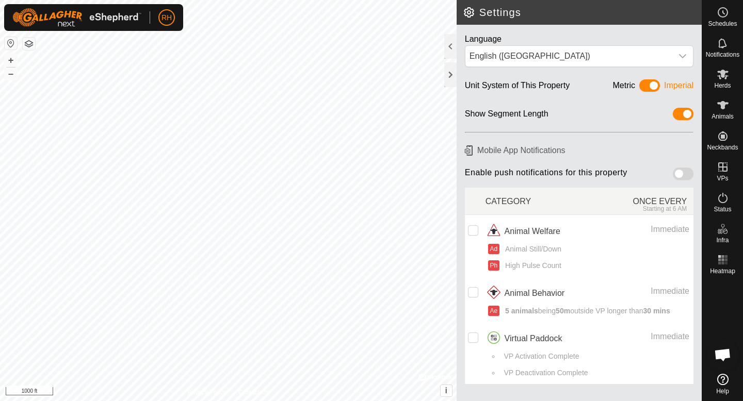
click at [478, 231] on td at bounding box center [475, 246] width 21 height 62
click at [477, 230] on input "checkbox" at bounding box center [473, 230] width 10 height 10
checkbox input "true"
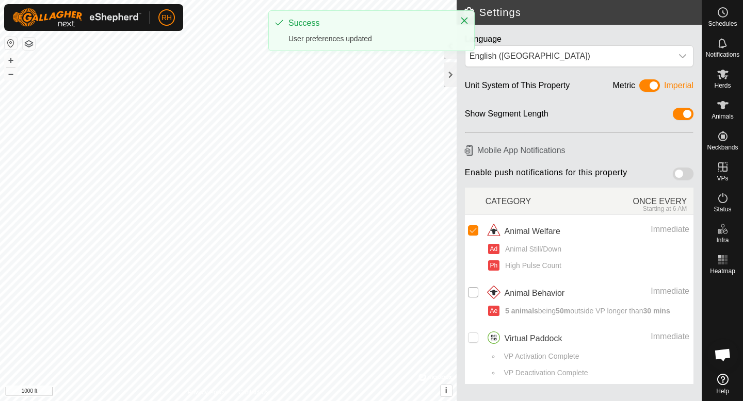
click at [469, 291] on input "Row Unselected" at bounding box center [473, 292] width 10 height 10
checkbox input "true"
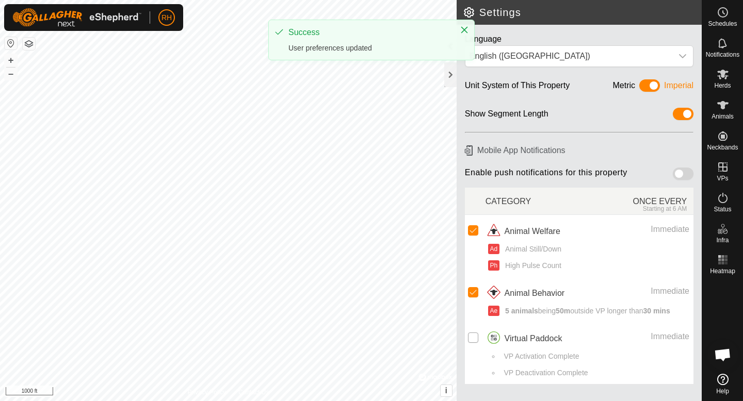
click at [471, 337] on input "Row Unselected" at bounding box center [473, 338] width 10 height 10
checkbox input "true"
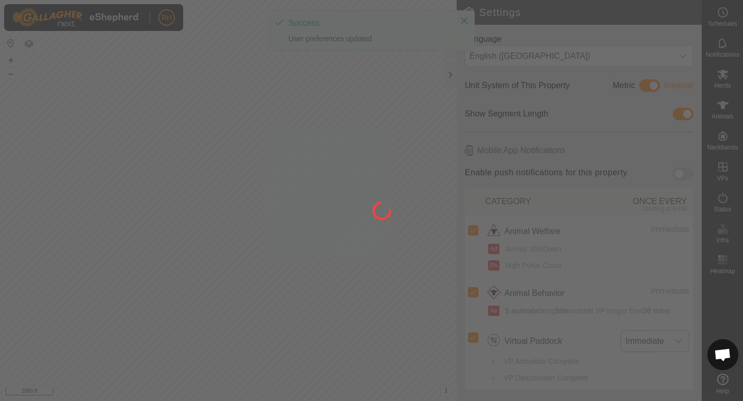
click at [646, 343] on div at bounding box center [371, 200] width 743 height 401
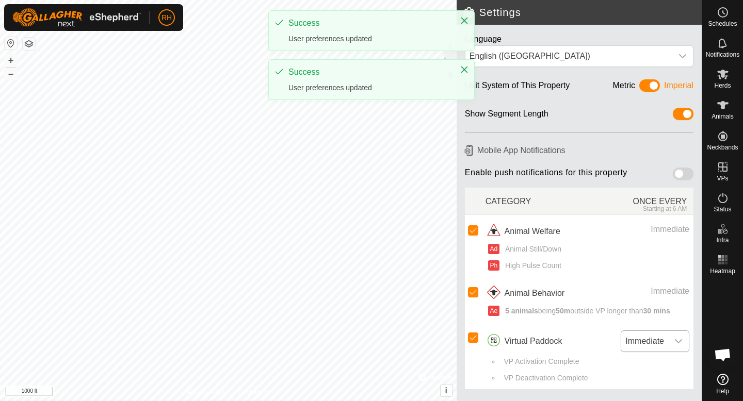
click at [655, 342] on span "Immediate" at bounding box center [644, 341] width 47 height 21
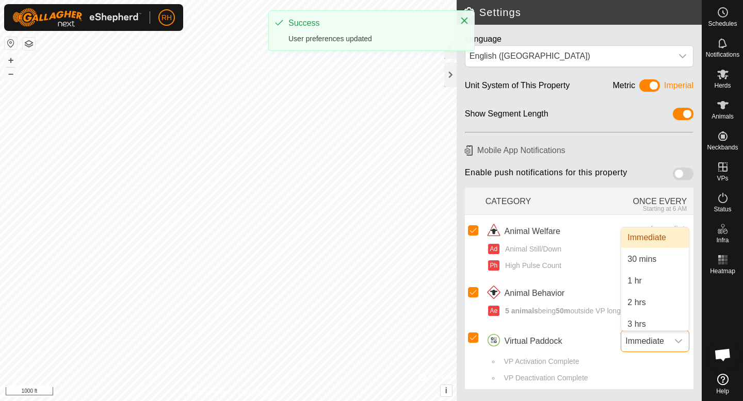
click at [642, 241] on li "Immediate" at bounding box center [655, 237] width 68 height 21
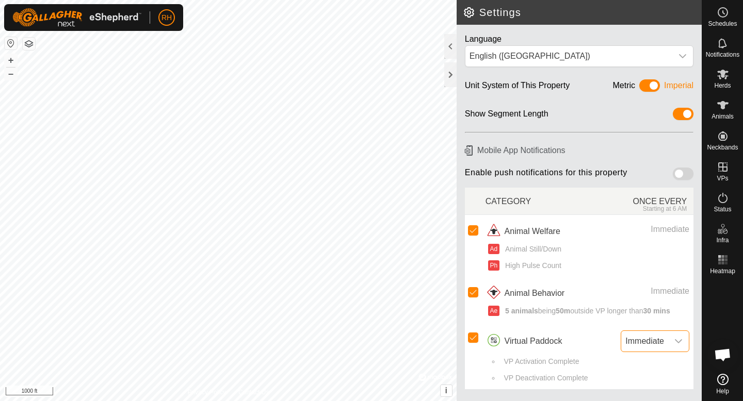
click at [681, 115] on span at bounding box center [683, 114] width 21 height 12
click at [175, 21] on div "RH" at bounding box center [93, 17] width 179 height 27
click at [452, 77] on div at bounding box center [450, 74] width 12 height 25
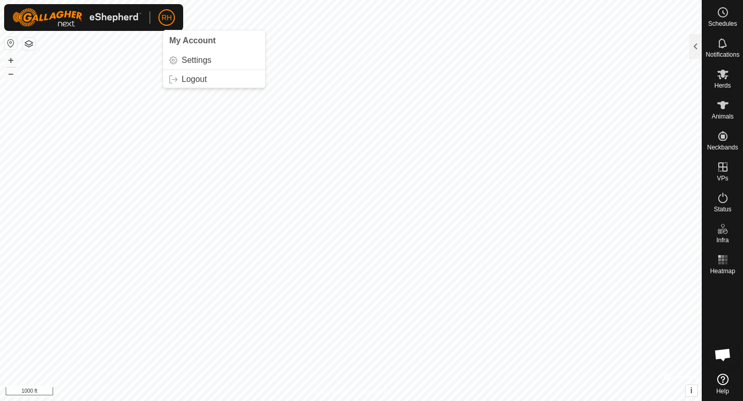
click at [164, 18] on span "RH" at bounding box center [166, 17] width 10 height 11
click at [194, 60] on link "Settings" at bounding box center [214, 60] width 102 height 17
click at [700, 47] on div at bounding box center [695, 46] width 12 height 25
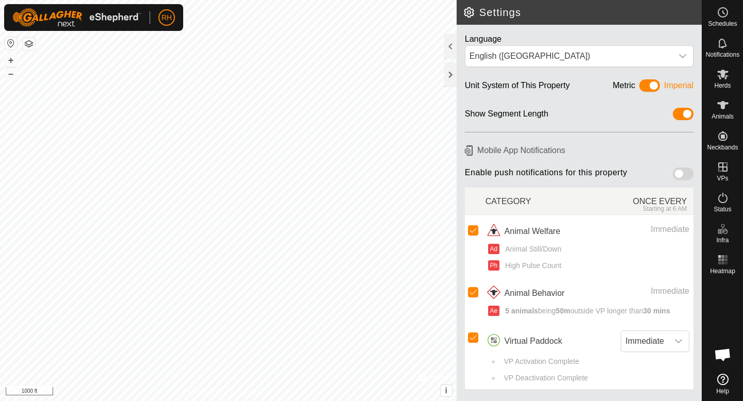
click at [467, 12] on h2 "Settings" at bounding box center [582, 12] width 239 height 12
click at [11, 43] on button "button" at bounding box center [11, 43] width 12 height 12
click at [453, 72] on div at bounding box center [450, 74] width 12 height 25
click at [454, 81] on div at bounding box center [450, 74] width 12 height 25
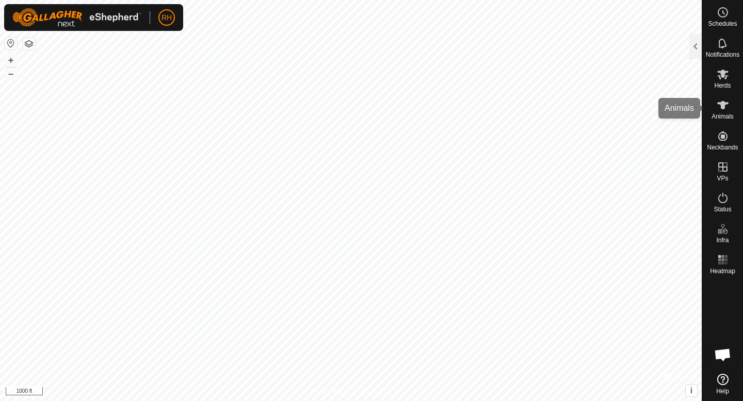
click at [724, 107] on icon at bounding box center [722, 105] width 11 height 8
click at [694, 55] on div at bounding box center [695, 46] width 12 height 25
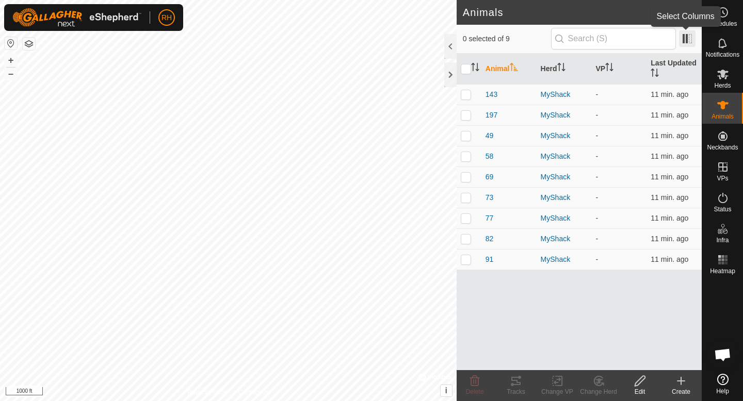
click at [691, 41] on span at bounding box center [687, 38] width 17 height 17
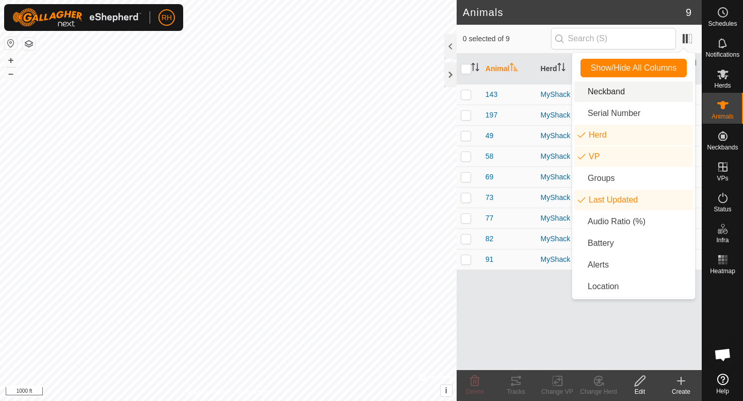
click at [633, 97] on li "Neckband" at bounding box center [633, 91] width 119 height 21
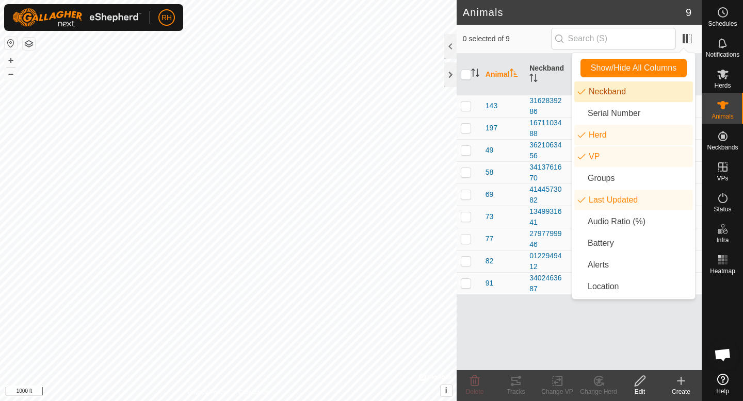
click at [633, 97] on li "Neckband" at bounding box center [633, 91] width 119 height 21
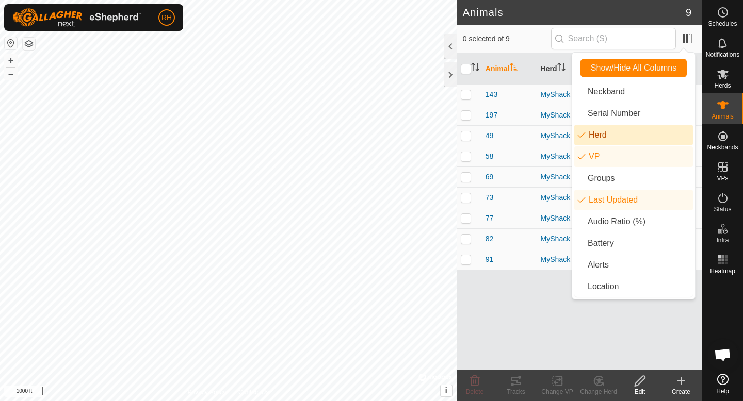
click at [613, 138] on li "Herd" at bounding box center [633, 135] width 119 height 21
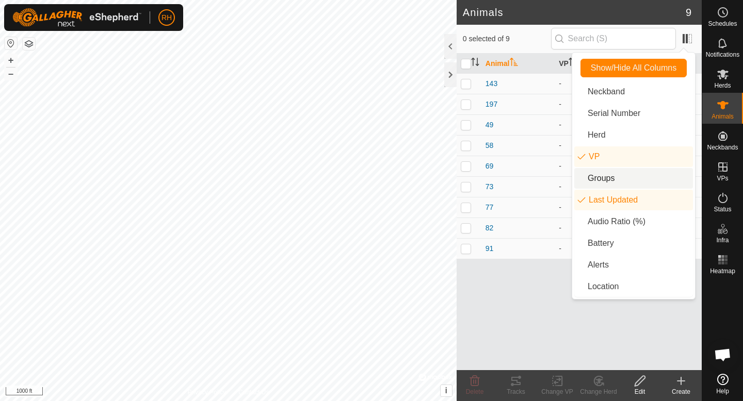
click at [605, 183] on li "Groups" at bounding box center [633, 178] width 119 height 21
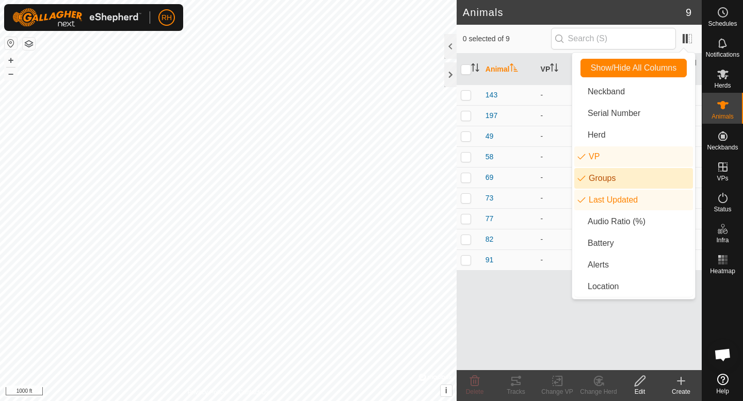
click at [605, 183] on li "Groups" at bounding box center [633, 178] width 119 height 21
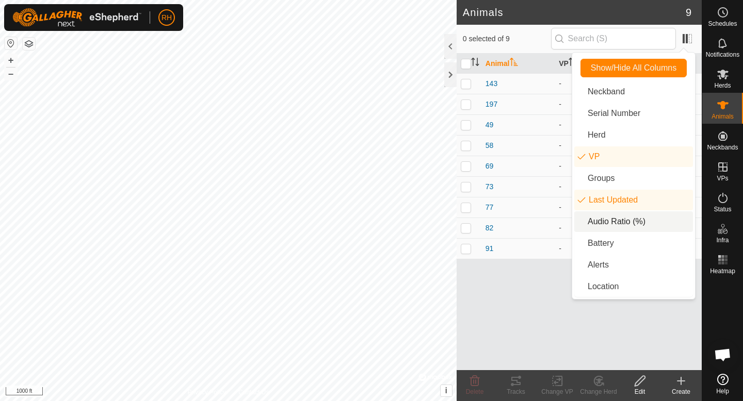
click at [605, 218] on li "Audio Ratio (%)" at bounding box center [633, 221] width 119 height 21
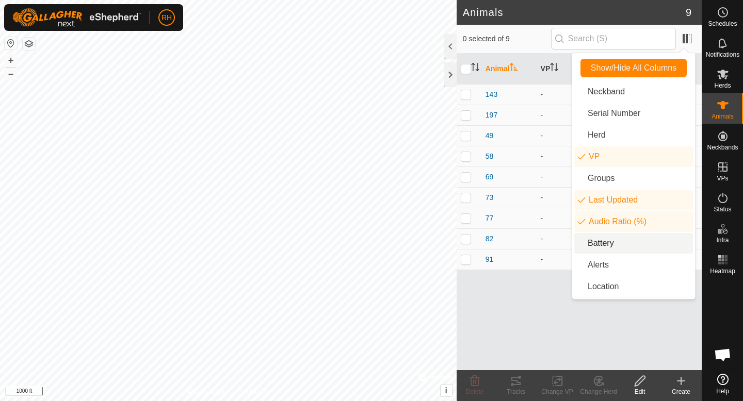
click at [601, 243] on li "Battery" at bounding box center [633, 243] width 119 height 21
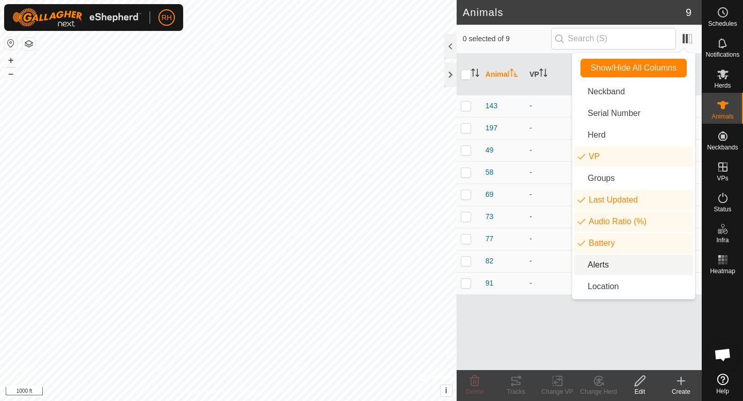
click at [600, 262] on li "Alerts" at bounding box center [633, 265] width 119 height 21
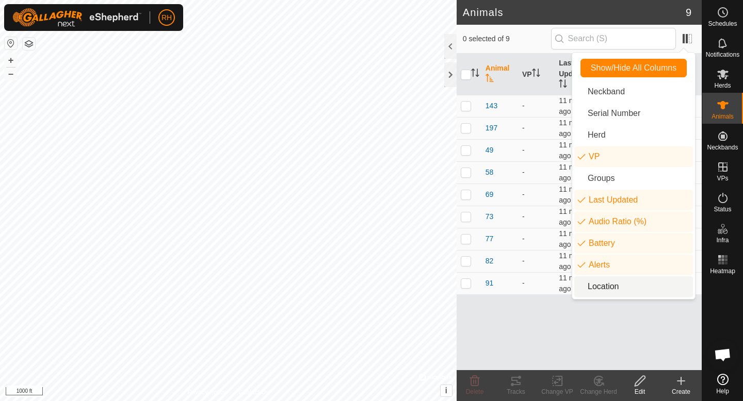
click at [604, 288] on li "Location" at bounding box center [633, 286] width 119 height 21
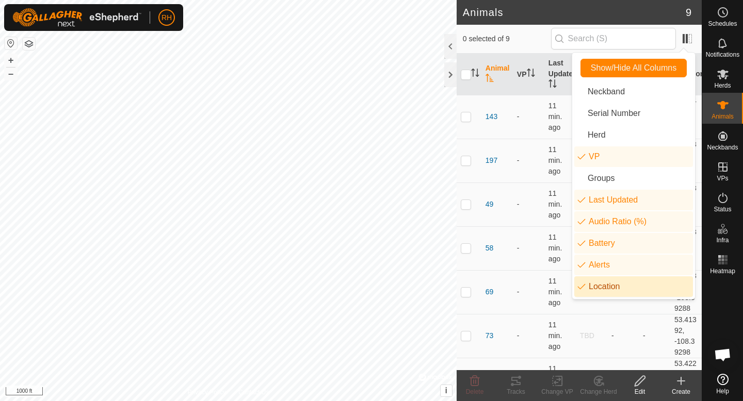
click at [604, 289] on li "Location" at bounding box center [633, 286] width 119 height 21
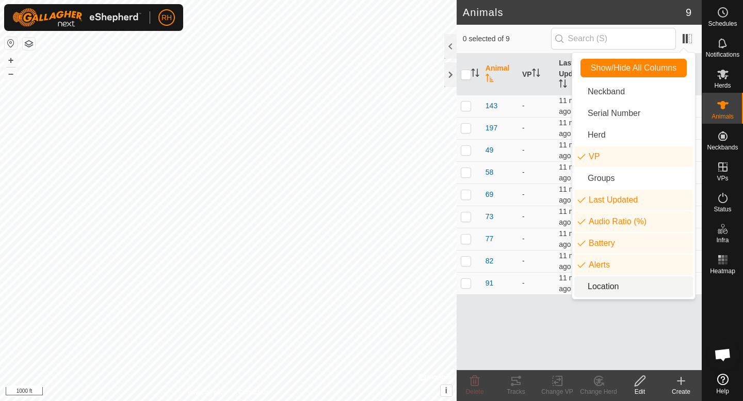
click at [506, 325] on div "Animal VP Last Updated Audio Ratio (%) Battery Alerts 143 - 11 min. ago TBD - -…" at bounding box center [579, 212] width 245 height 317
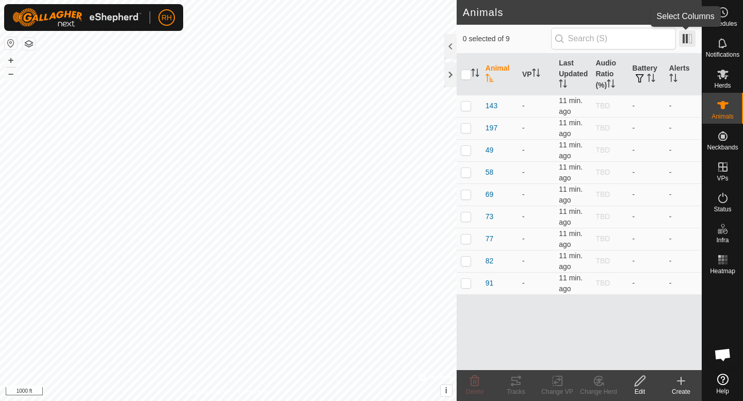
click at [686, 40] on span at bounding box center [687, 38] width 17 height 17
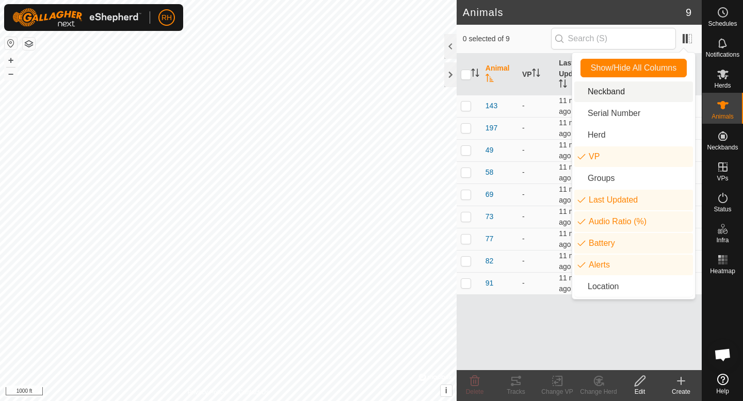
click at [633, 91] on li "Neckband" at bounding box center [633, 91] width 119 height 21
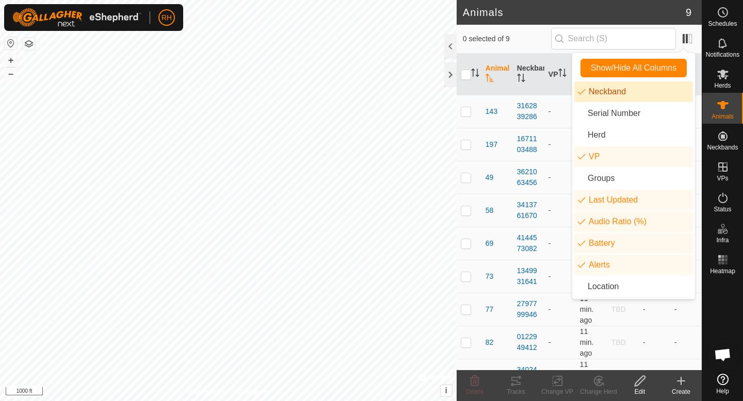
click at [633, 91] on li "Neckband" at bounding box center [633, 91] width 119 height 21
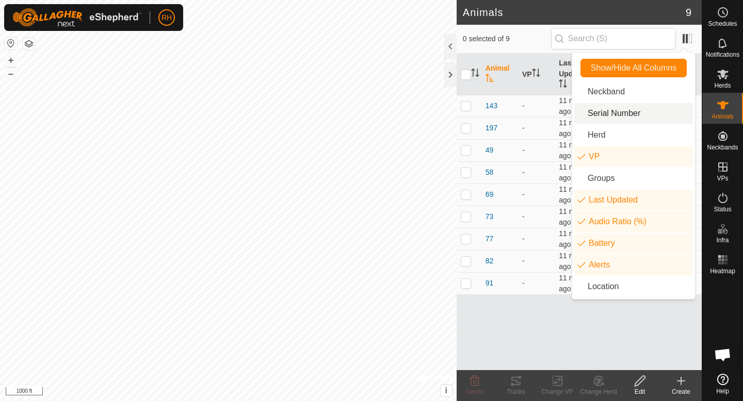
click at [627, 110] on li "Serial Number" at bounding box center [633, 113] width 119 height 21
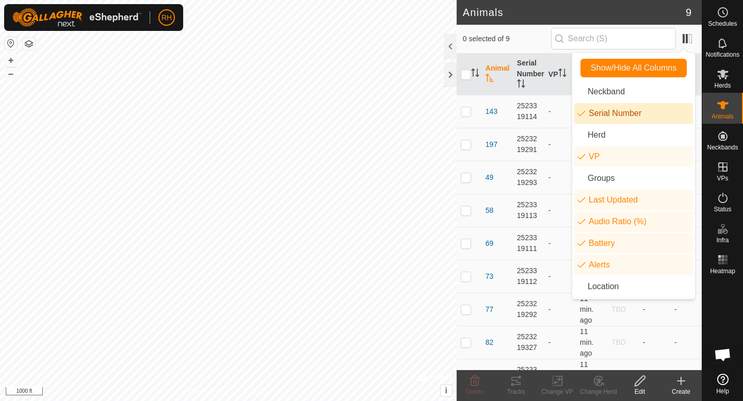
click at [627, 110] on li "Serial Number" at bounding box center [633, 113] width 119 height 21
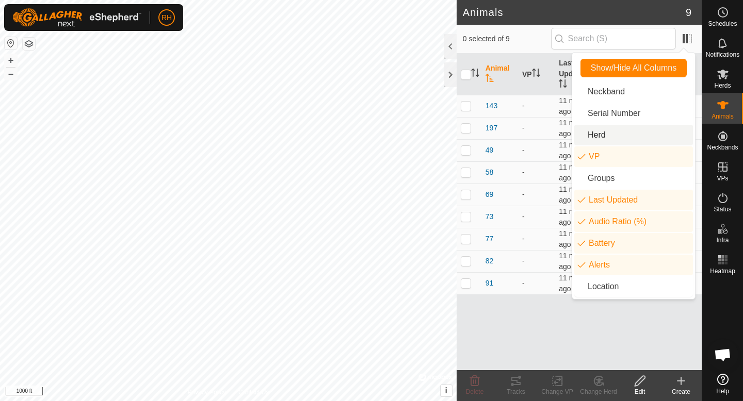
click at [619, 138] on li "Herd" at bounding box center [633, 135] width 119 height 21
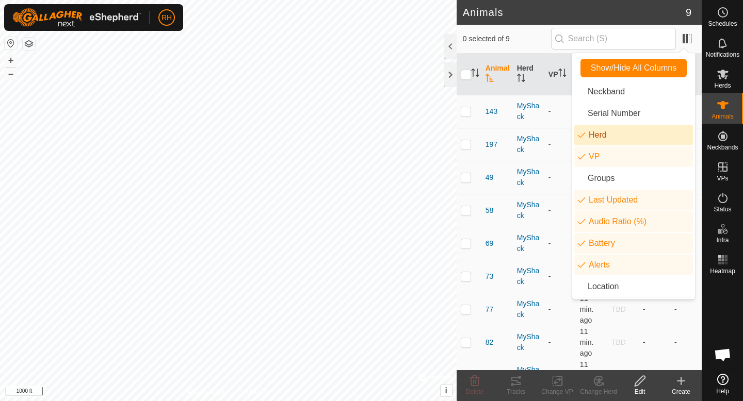
click at [618, 138] on li "Herd" at bounding box center [633, 135] width 119 height 21
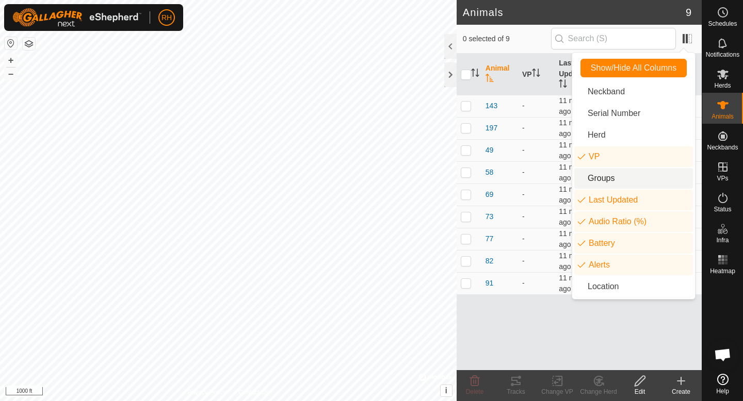
click at [602, 176] on li "Groups" at bounding box center [633, 178] width 119 height 21
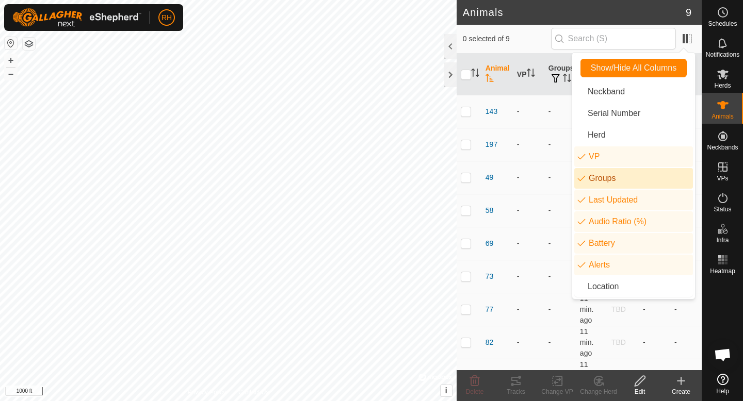
click at [602, 176] on li "Groups" at bounding box center [633, 178] width 119 height 21
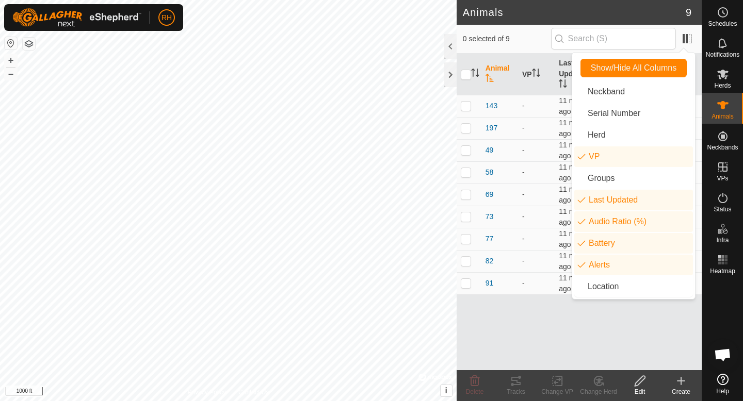
click at [536, 301] on div "Animal VP Last Updated Audio Ratio (%) Battery Alerts 143 - 11 min. ago TBD - -…" at bounding box center [579, 212] width 245 height 317
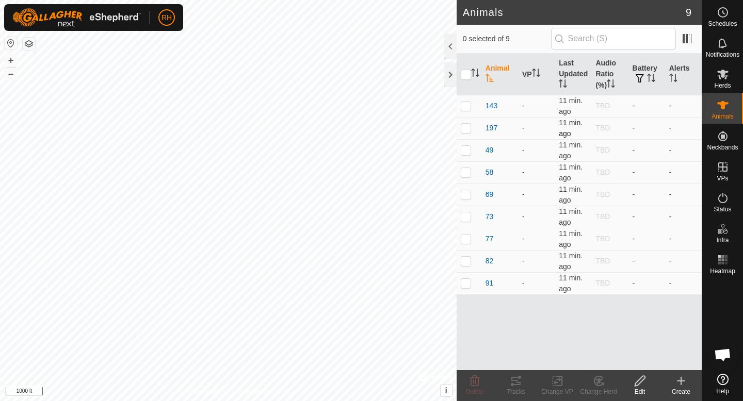
click at [468, 124] on p-checkbox at bounding box center [466, 128] width 10 height 8
checkbox input "true"
click at [639, 378] on icon at bounding box center [639, 381] width 13 height 12
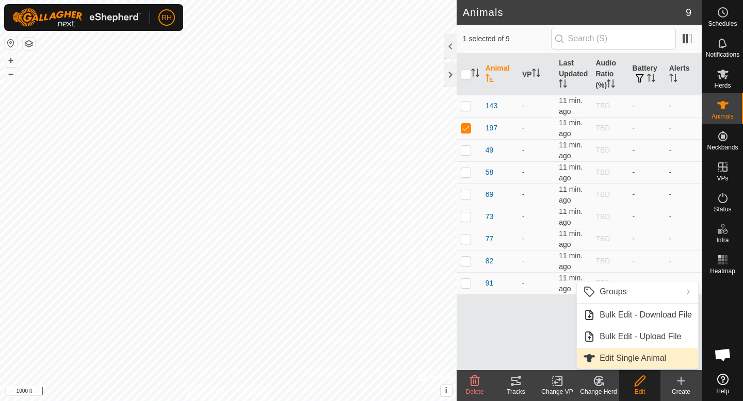
click at [630, 357] on link "Edit Single Animal" at bounding box center [637, 358] width 121 height 21
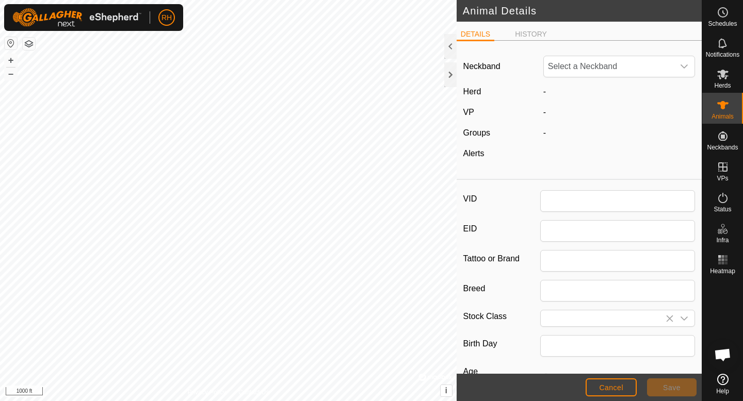
type input "197"
type input "K"
type input "0"
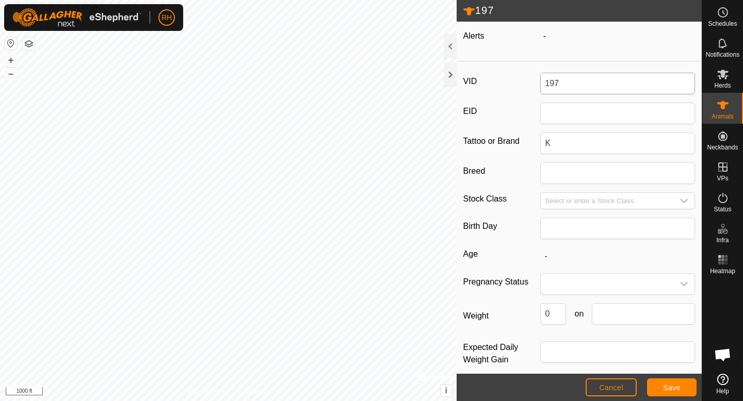
scroll to position [130, 0]
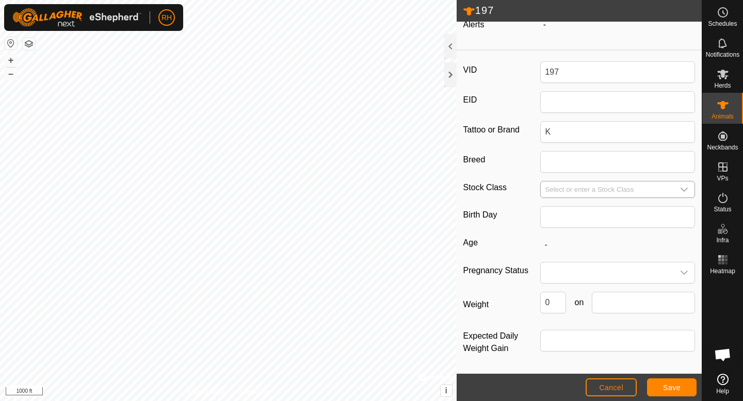
click at [589, 195] on input "Select or enter a Stock Class" at bounding box center [607, 190] width 133 height 16
click at [686, 192] on icon "dropdown trigger" at bounding box center [684, 190] width 8 height 8
click at [511, 215] on label "Birth Day" at bounding box center [501, 215] width 77 height 18
click at [540, 173] on input "Breed" at bounding box center [617, 162] width 155 height 22
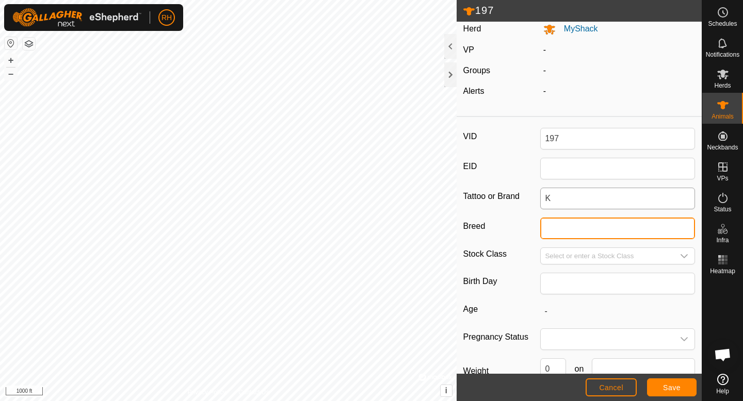
scroll to position [0, 0]
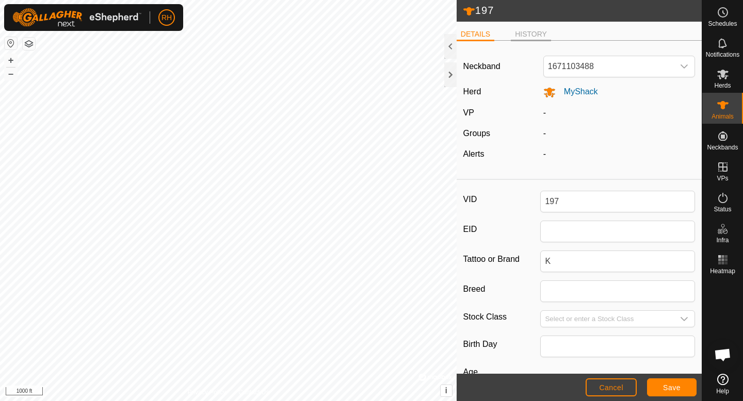
click at [535, 32] on li "HISTORY" at bounding box center [531, 35] width 40 height 12
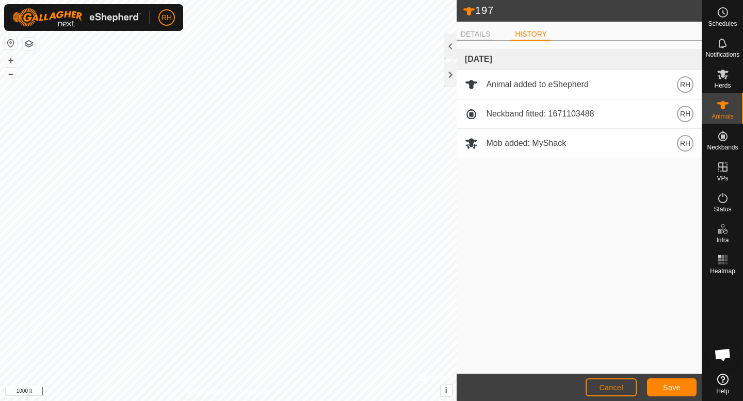
click at [490, 31] on li "DETAILS" at bounding box center [476, 35] width 38 height 12
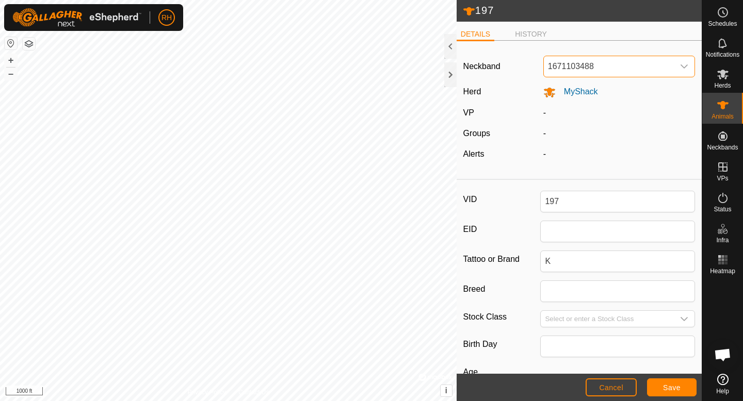
click at [594, 70] on span "1671103488" at bounding box center [609, 66] width 130 height 21
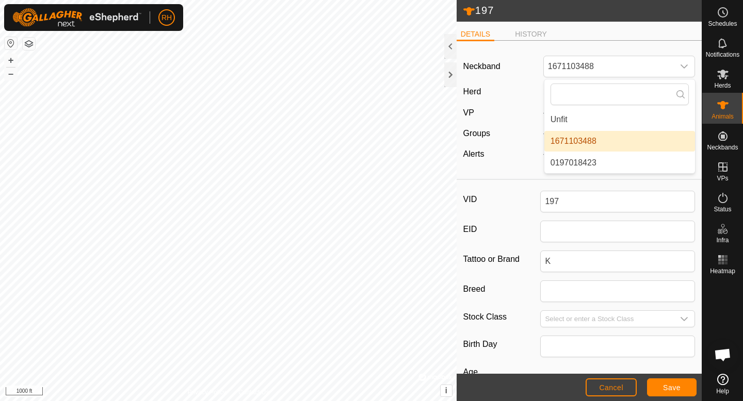
click at [521, 140] on div "Neckband 1671103488 Unfit 1671103488 0197018423 Herd MyShack VP - Groups - Aler…" at bounding box center [579, 112] width 245 height 126
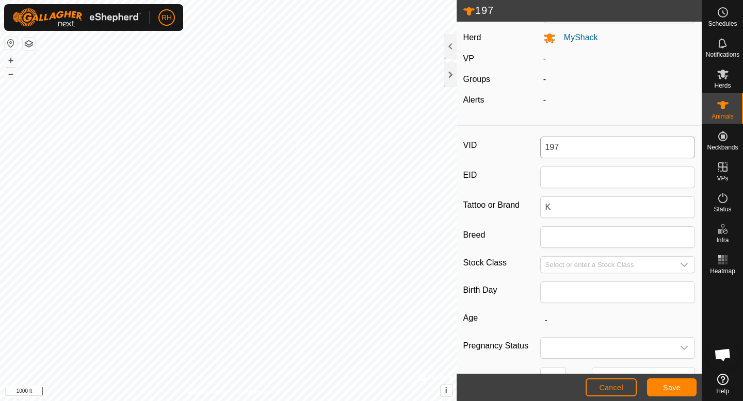
scroll to position [130, 0]
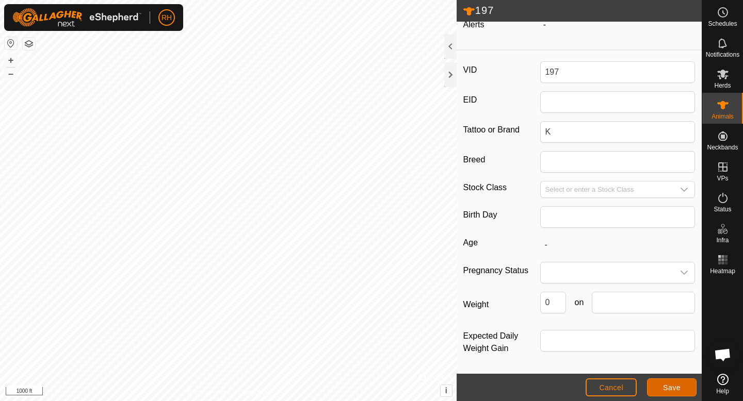
click at [656, 387] on button "Save" at bounding box center [672, 388] width 50 height 18
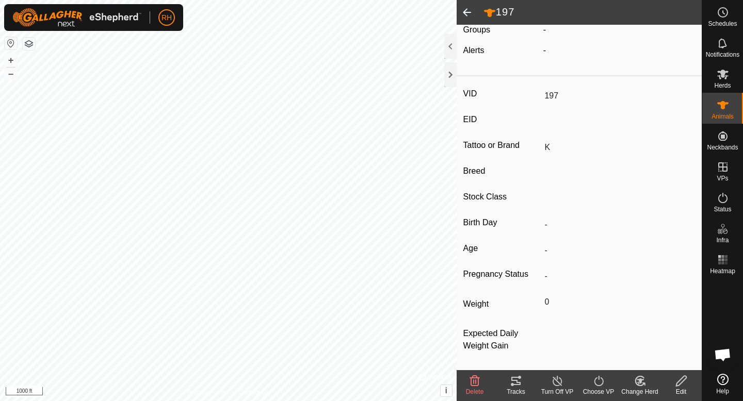
type input "-"
type input "0 kg"
type input "-"
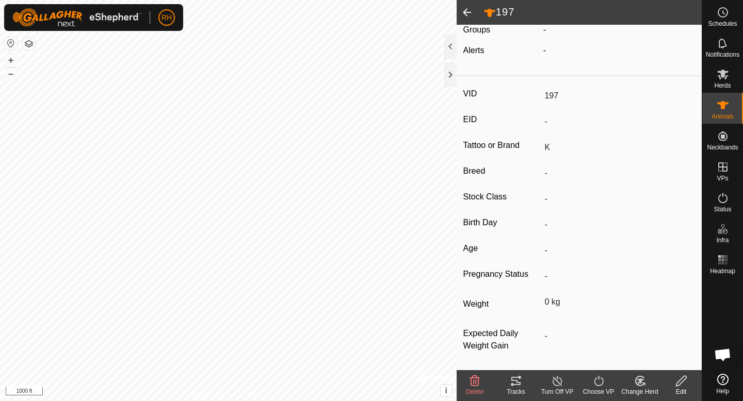
scroll to position [104, 0]
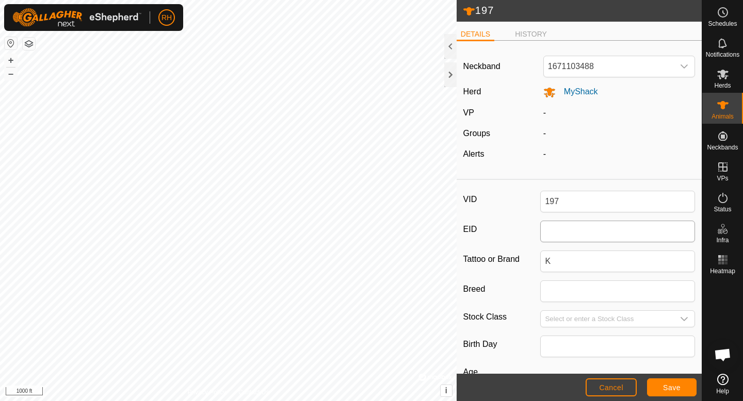
scroll to position [381, 0]
click at [663, 385] on span "Save" at bounding box center [672, 388] width 18 height 8
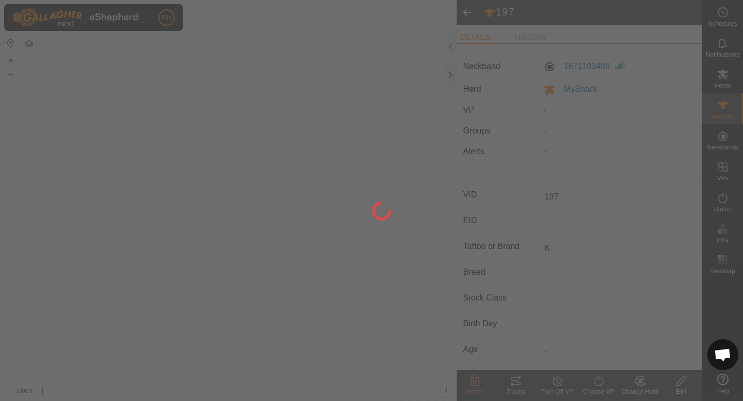
type input "-"
type input "0 kg"
type input "-"
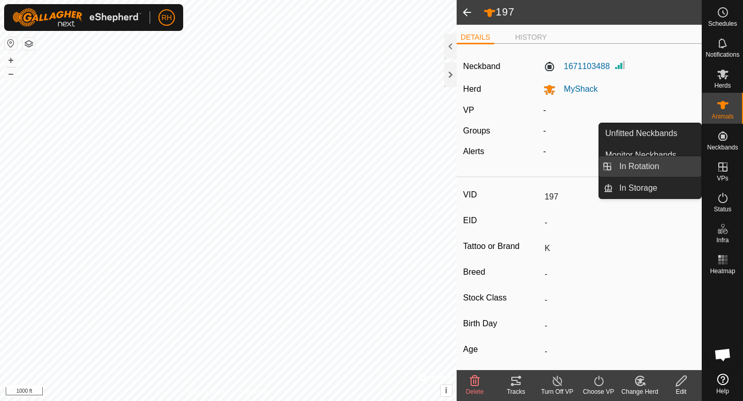
click at [668, 171] on link "In Rotation" at bounding box center [657, 166] width 88 height 21
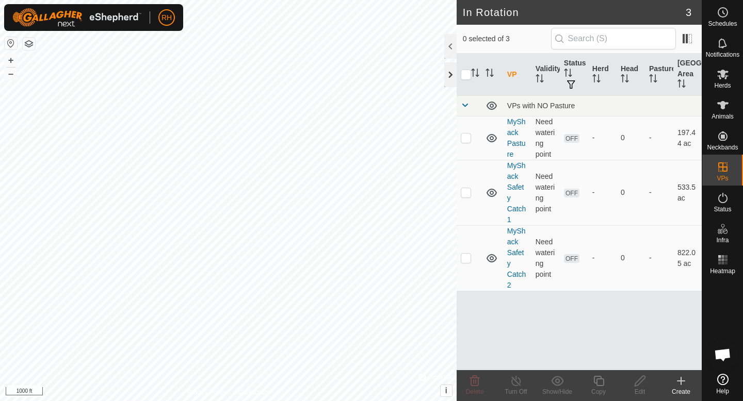
click at [452, 78] on div at bounding box center [450, 74] width 12 height 25
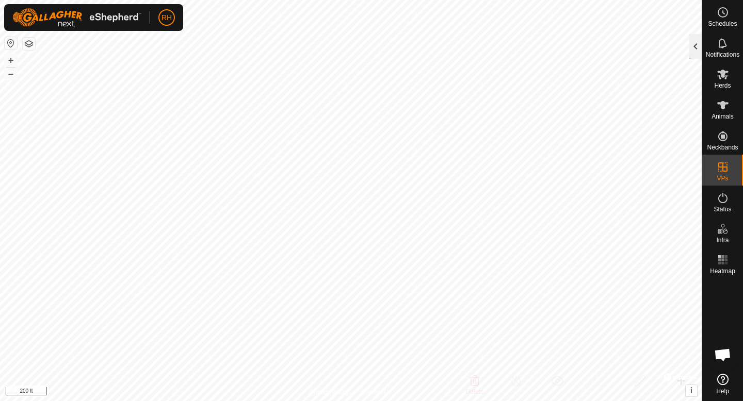
click at [694, 49] on div at bounding box center [695, 46] width 12 height 25
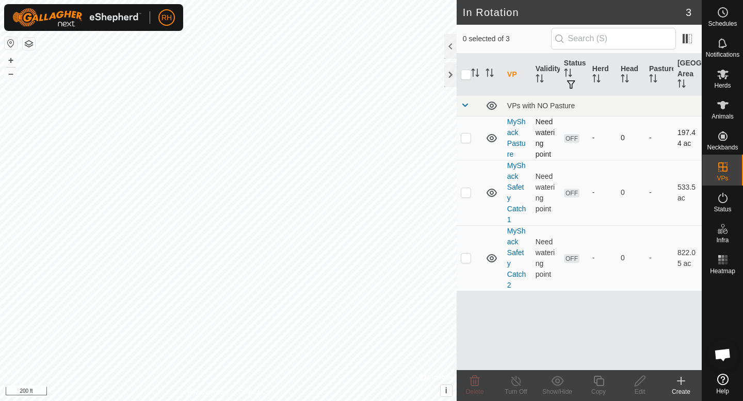
click at [471, 136] on td at bounding box center [469, 138] width 25 height 44
checkbox input "true"
click at [638, 382] on icon at bounding box center [639, 381] width 13 height 12
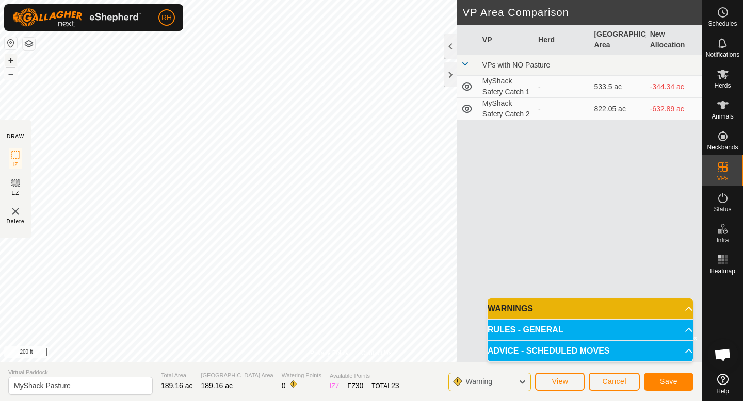
click at [9, 58] on button "+" at bounding box center [11, 60] width 12 height 12
click at [374, 367] on div "Privacy Policy Contact Us Status: OFF Type: Inclusion Zone + – ⇧ i © Mapbox , ©…" at bounding box center [351, 200] width 702 height 401
click at [11, 58] on button "+" at bounding box center [11, 60] width 12 height 12
click at [6, 73] on button "–" at bounding box center [11, 74] width 12 height 12
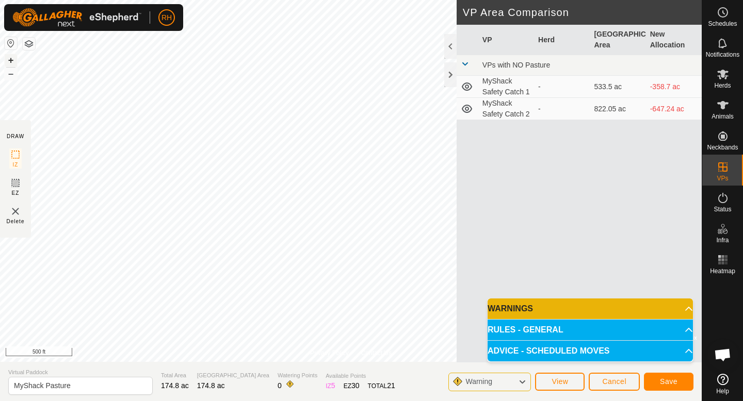
click at [11, 60] on button "+" at bounding box center [11, 60] width 12 height 12
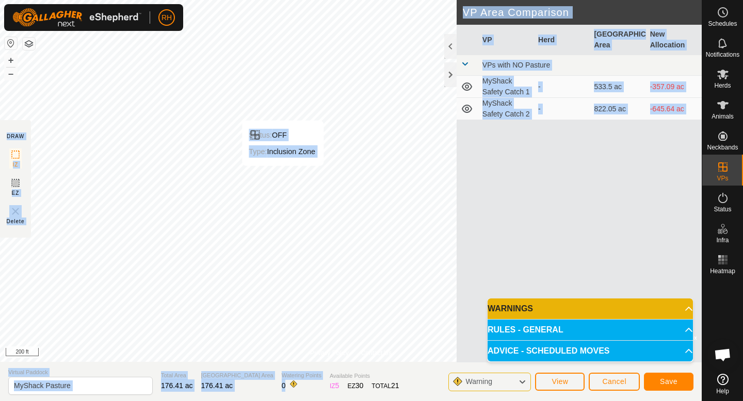
click at [281, 169] on div "Privacy Policy Contact Us Status: OFF Type: Inclusion Zone + – ⇧ i © Mapbox , ©…" at bounding box center [351, 200] width 702 height 401
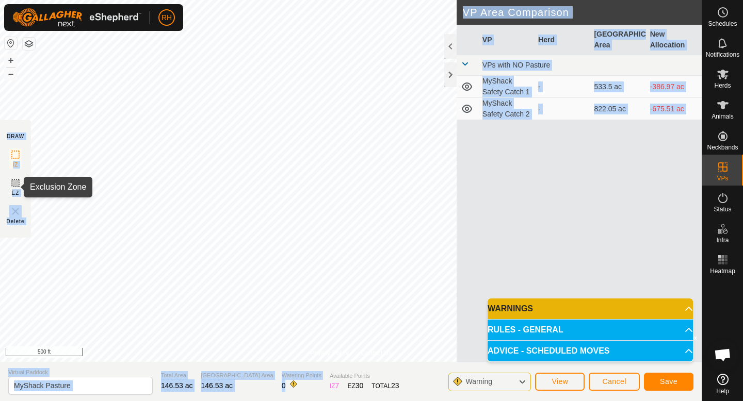
click at [15, 186] on icon at bounding box center [15, 183] width 12 height 12
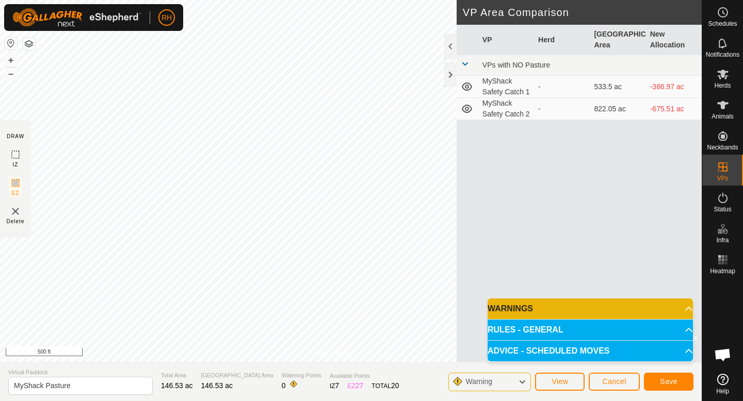
click at [17, 214] on img at bounding box center [15, 211] width 12 height 12
click at [8, 162] on section "DRAW IZ EZ Delete" at bounding box center [15, 179] width 31 height 118
click at [17, 156] on icon at bounding box center [15, 155] width 12 height 12
click at [669, 380] on span "Save" at bounding box center [669, 382] width 18 height 8
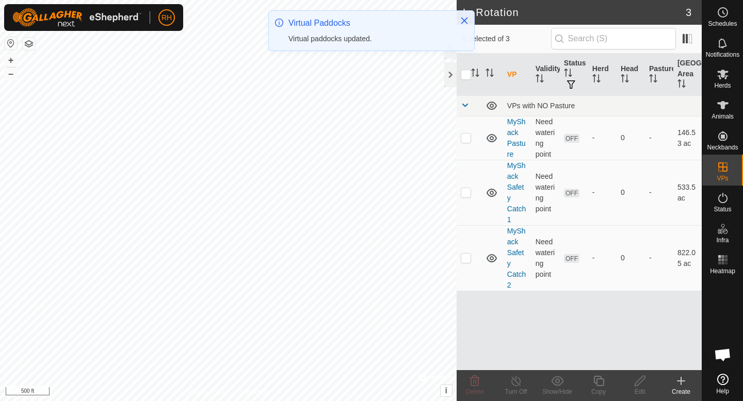
click at [115, 17] on div "RH Schedules Notifications Herds Animals Neckbands VPs Status Infra Heatmap Hel…" at bounding box center [371, 200] width 743 height 401
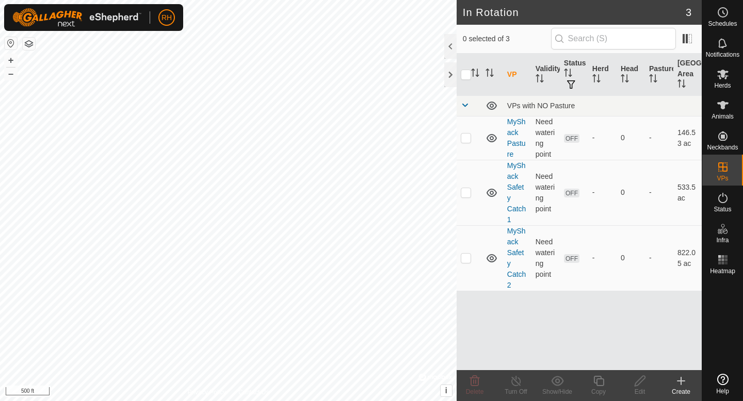
click at [459, 346] on div "In Rotation 3 0 selected of 3 VP Validity Status Herd Head Pasture Grazing Area…" at bounding box center [351, 200] width 702 height 401
click at [723, 83] on span "Herds" at bounding box center [722, 86] width 17 height 6
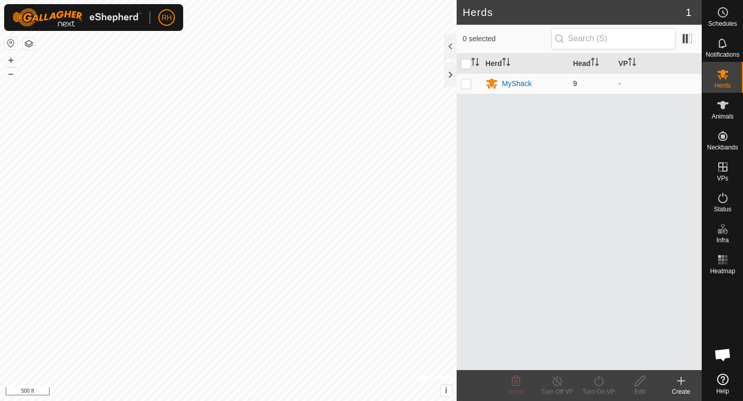
click at [466, 87] on p-checkbox at bounding box center [466, 83] width 10 height 8
checkbox input "true"
click at [598, 388] on div "Turn On VP" at bounding box center [598, 391] width 41 height 9
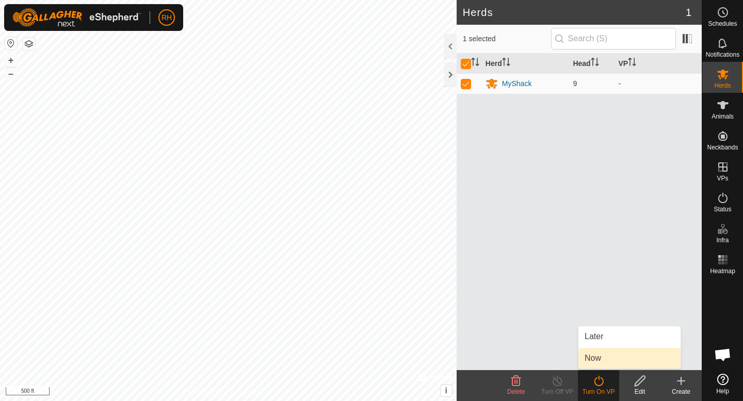
click at [599, 365] on link "Now" at bounding box center [629, 358] width 102 height 21
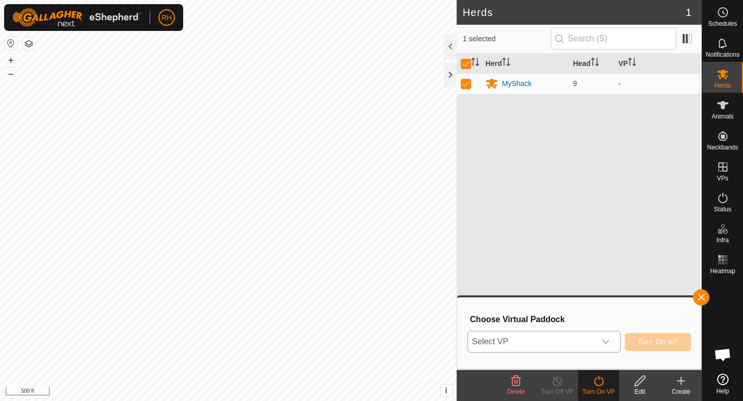
click at [609, 335] on div "dropdown trigger" at bounding box center [605, 342] width 21 height 21
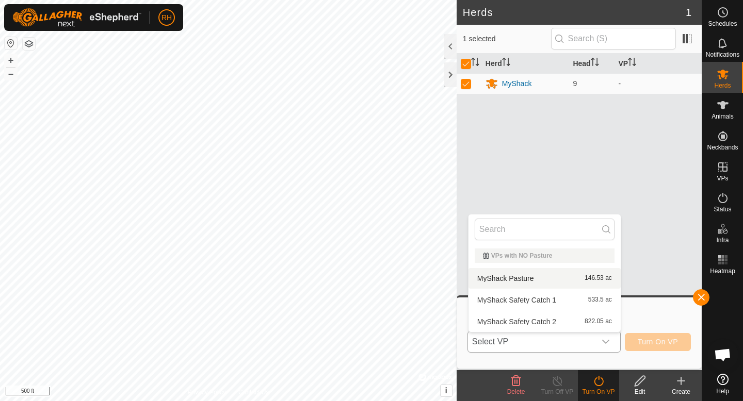
click at [563, 278] on li "MyShack Pasture 146.53 ac" at bounding box center [544, 278] width 152 height 21
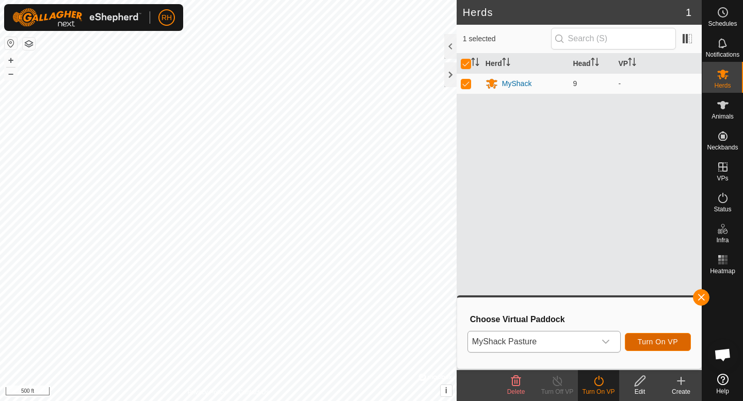
click at [641, 343] on span "Turn On VP" at bounding box center [658, 342] width 40 height 8
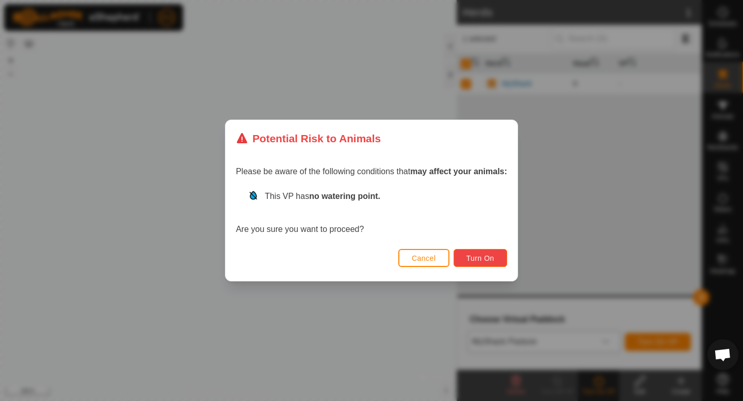
click at [490, 260] on span "Turn On" at bounding box center [480, 258] width 28 height 8
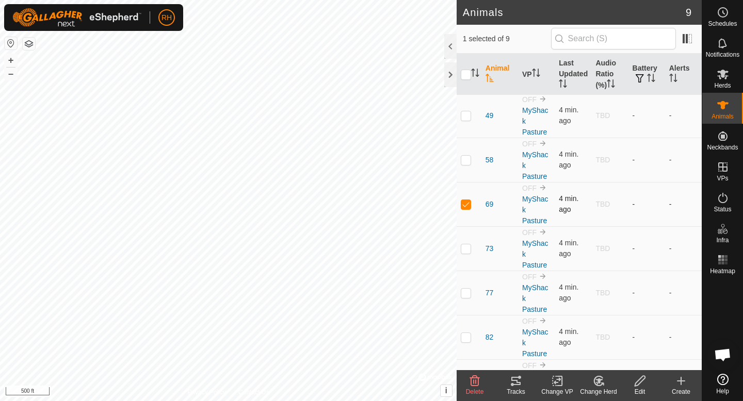
scroll to position [122, 0]
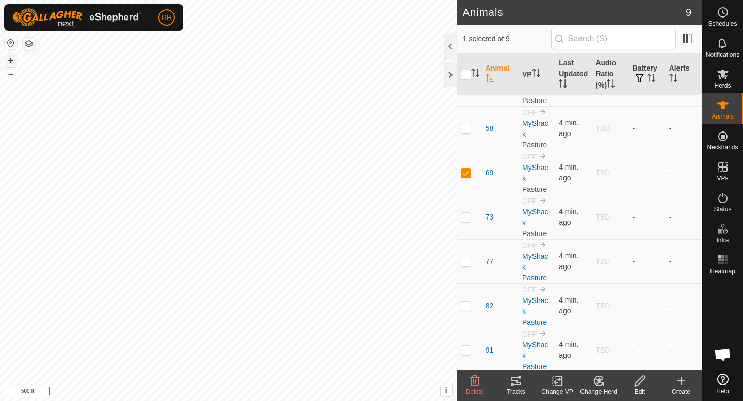
click at [12, 61] on button "+" at bounding box center [11, 60] width 12 height 12
click at [10, 58] on button "+" at bounding box center [11, 60] width 12 height 12
click at [10, 59] on button "+" at bounding box center [11, 60] width 12 height 12
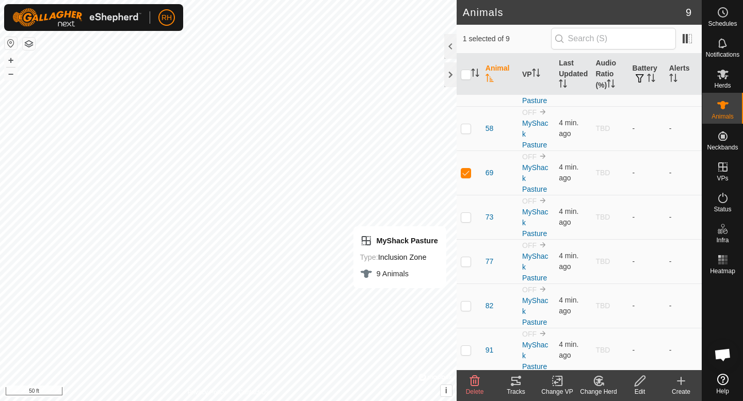
click at [514, 383] on icon at bounding box center [516, 381] width 12 height 12
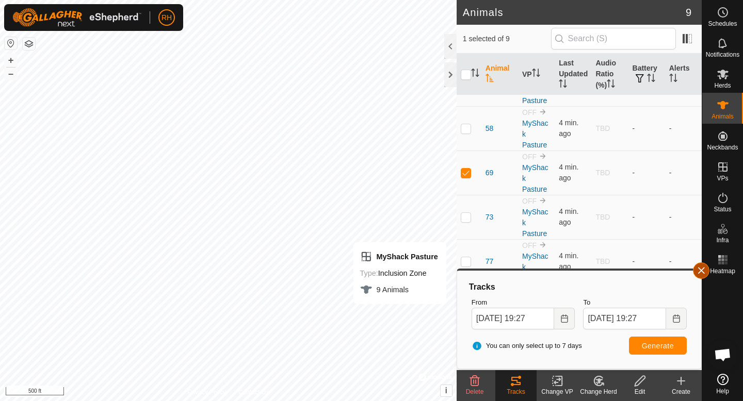
click at [702, 267] on button "button" at bounding box center [701, 271] width 17 height 17
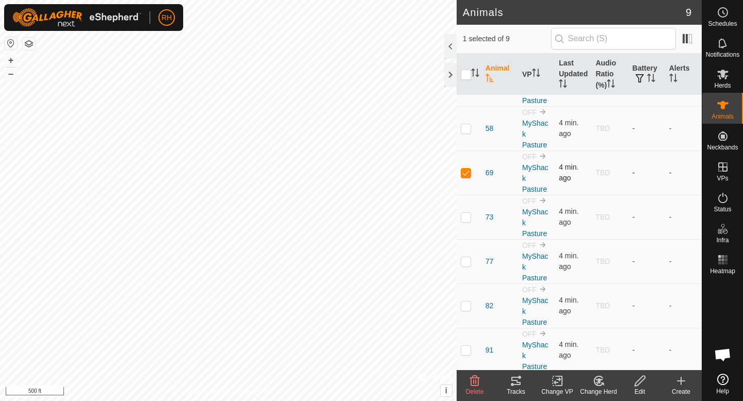
click at [468, 174] on p-checkbox at bounding box center [466, 173] width 10 height 8
checkbox input "false"
click at [15, 75] on button "–" at bounding box center [11, 74] width 12 height 12
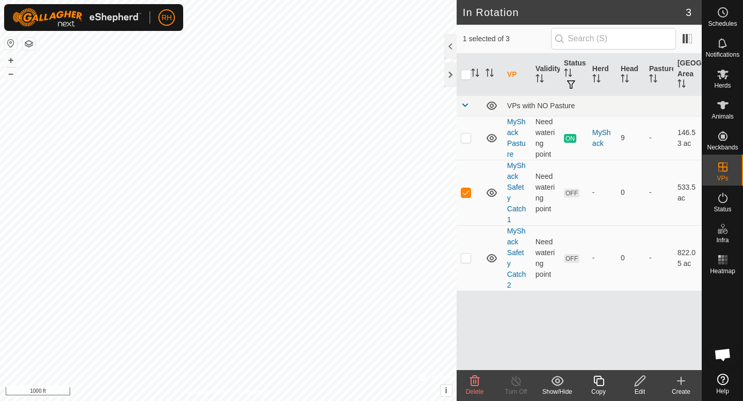
click at [639, 385] on icon at bounding box center [639, 381] width 13 height 12
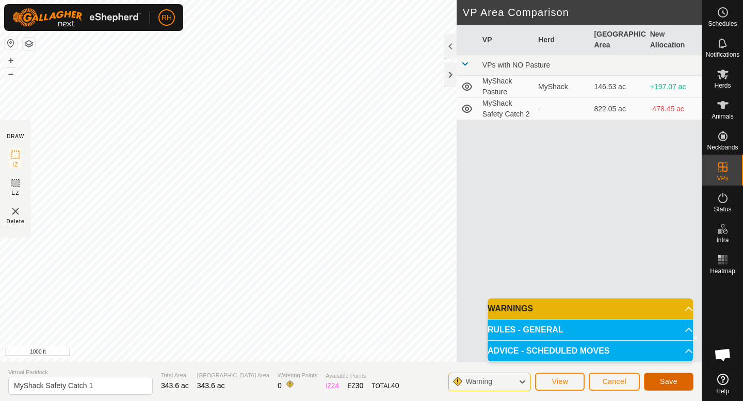
click at [658, 382] on button "Save" at bounding box center [669, 382] width 50 height 18
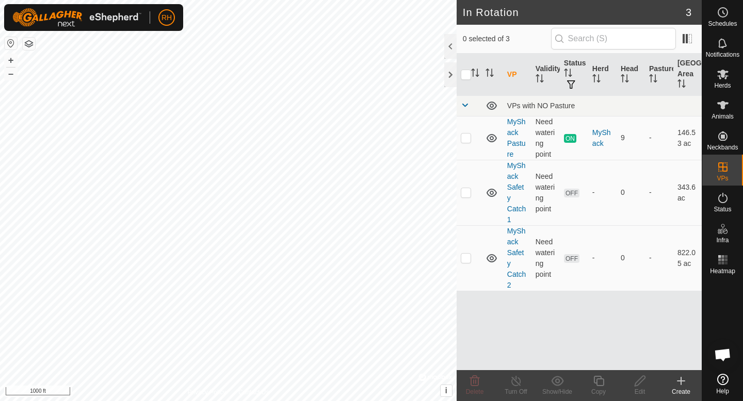
scroll to position [381, 0]
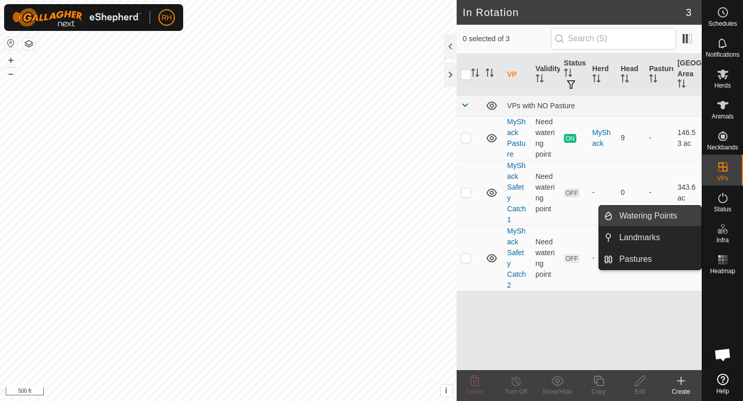
click at [673, 215] on link "Watering Points" at bounding box center [657, 216] width 88 height 21
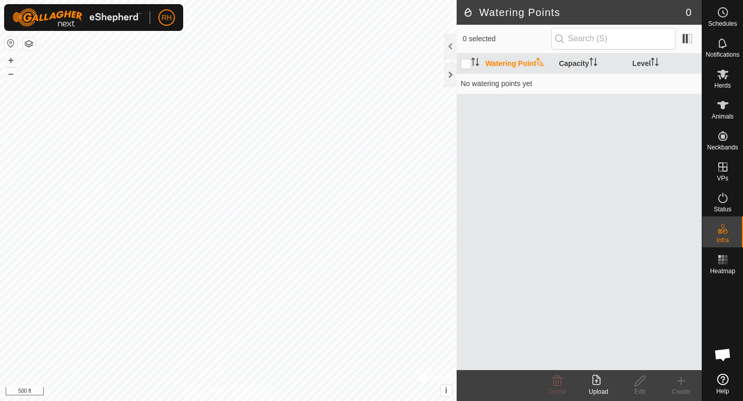
click at [681, 384] on icon at bounding box center [681, 381] width 12 height 12
click at [687, 30] on app-column-selector at bounding box center [686, 39] width 20 height 20
click at [685, 34] on span at bounding box center [687, 38] width 17 height 17
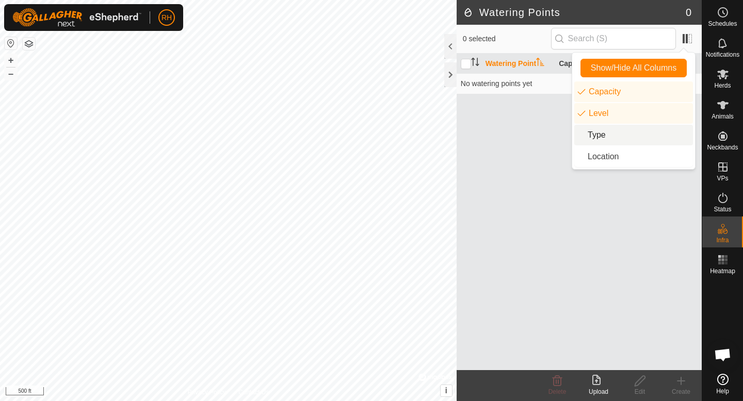
click at [594, 140] on li "Type" at bounding box center [633, 135] width 119 height 21
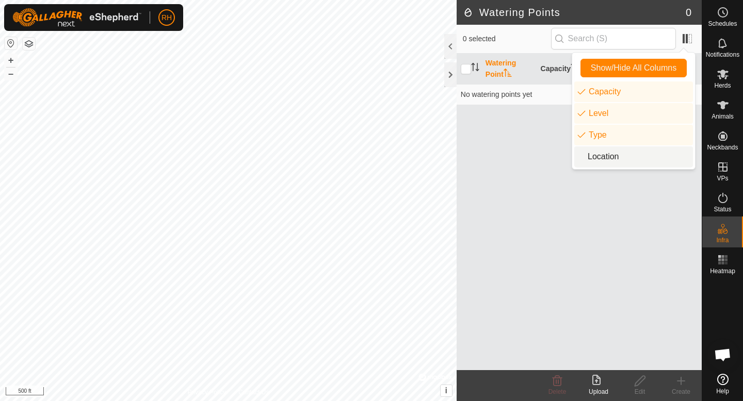
click at [593, 162] on li "Location" at bounding box center [633, 156] width 119 height 21
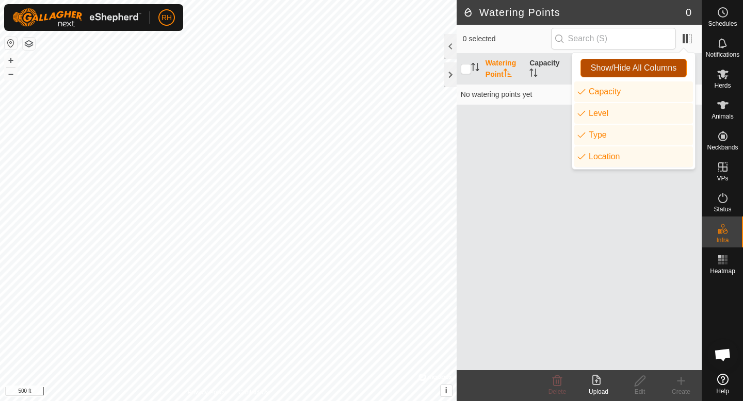
click at [627, 68] on span "Show/Hide All Columns" at bounding box center [634, 67] width 86 height 9
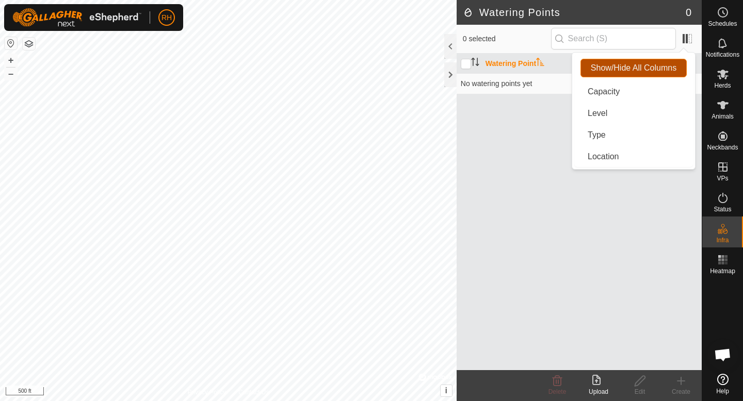
click at [627, 68] on span "Show/Hide All Columns" at bounding box center [634, 67] width 86 height 9
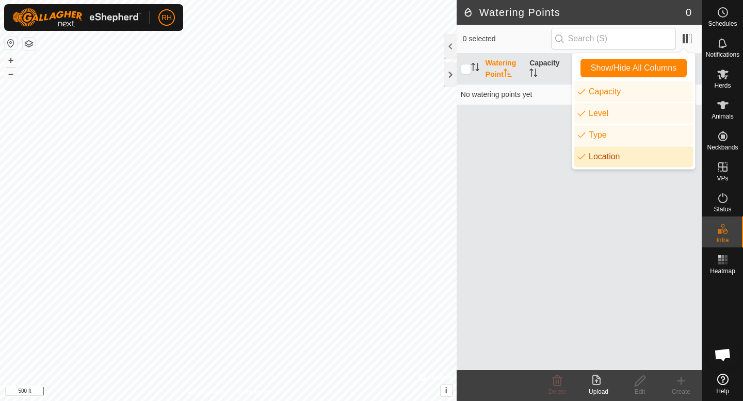
click at [544, 201] on div "Watering Point Capacity Level Type Location No watering points yet" at bounding box center [579, 212] width 245 height 317
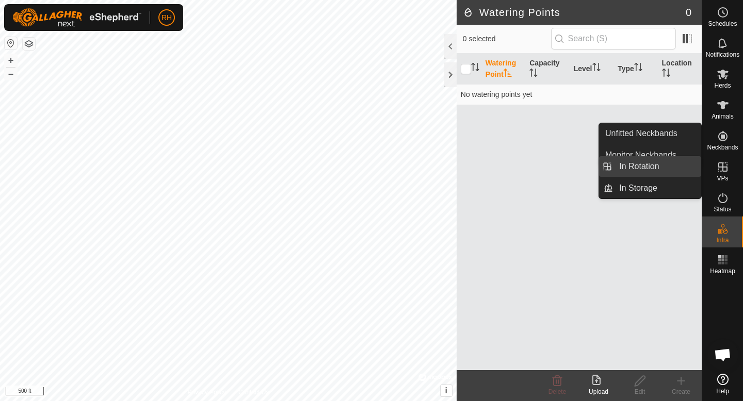
click at [689, 168] on link "In Rotation" at bounding box center [657, 166] width 88 height 21
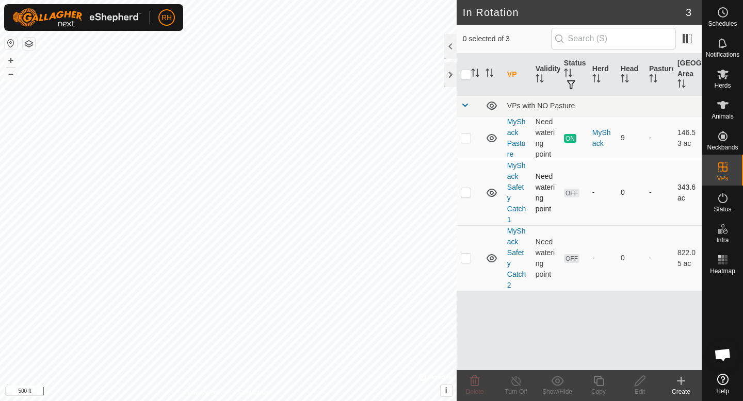
click at [470, 195] on p-checkbox at bounding box center [466, 192] width 10 height 8
click at [468, 192] on p-checkbox at bounding box center [466, 192] width 10 height 8
checkbox input "false"
click at [727, 116] on span "Animals" at bounding box center [722, 116] width 22 height 6
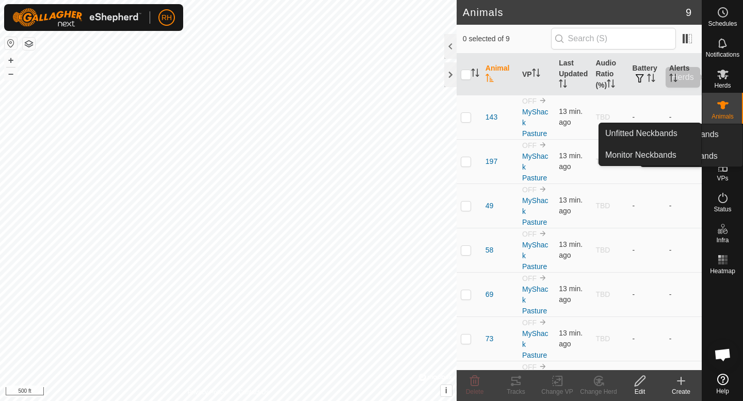
click at [725, 77] on icon at bounding box center [722, 75] width 11 height 10
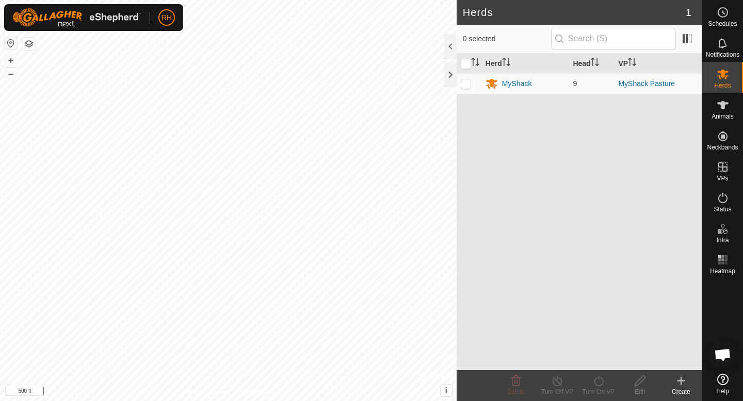
click at [461, 85] on p-checkbox at bounding box center [466, 83] width 10 height 8
checkbox input "true"
click at [596, 383] on icon at bounding box center [598, 381] width 13 height 12
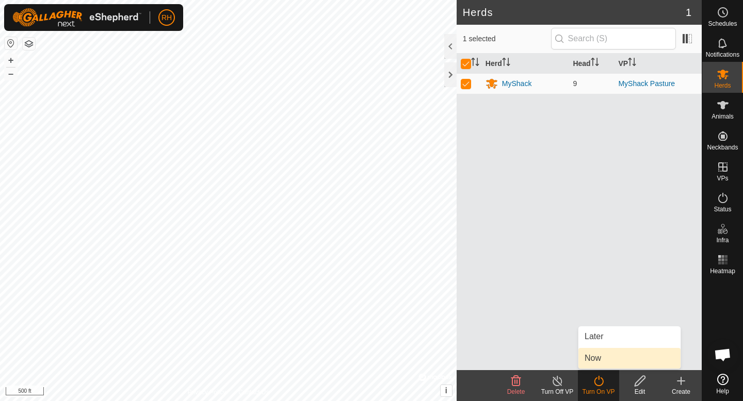
click at [597, 355] on link "Now" at bounding box center [629, 358] width 102 height 21
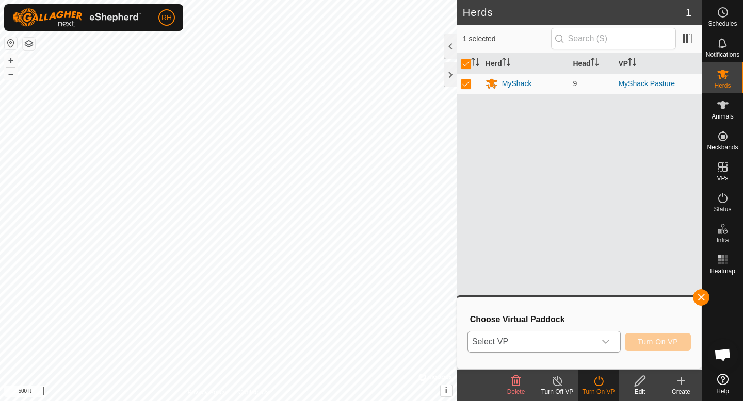
click at [554, 340] on span "Select VP" at bounding box center [531, 342] width 127 height 21
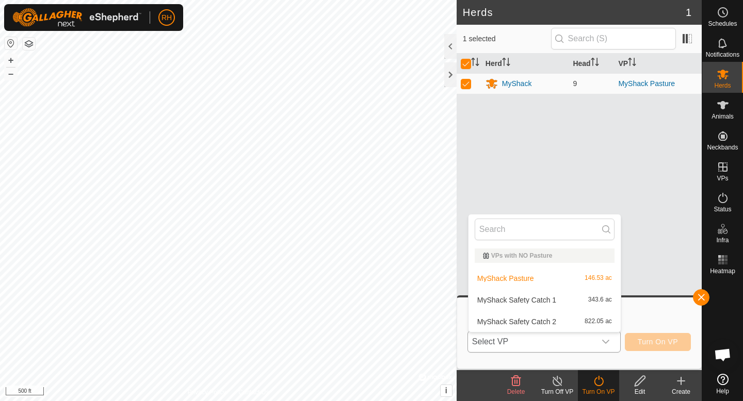
click at [547, 305] on li "MyShack Safety Catch 1 343.6 ac" at bounding box center [544, 300] width 152 height 21
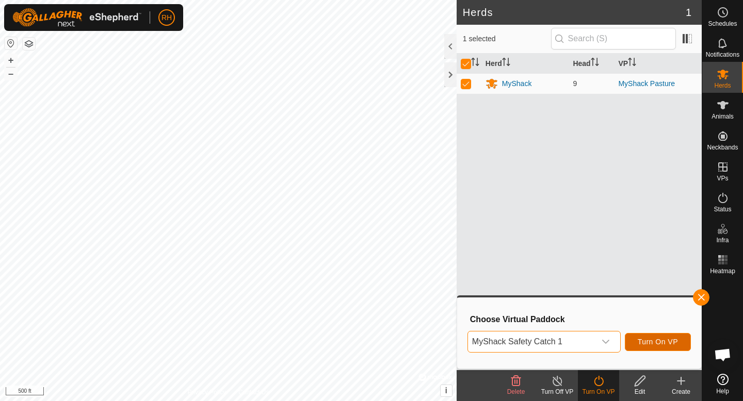
click at [648, 338] on span "Turn On VP" at bounding box center [658, 342] width 40 height 8
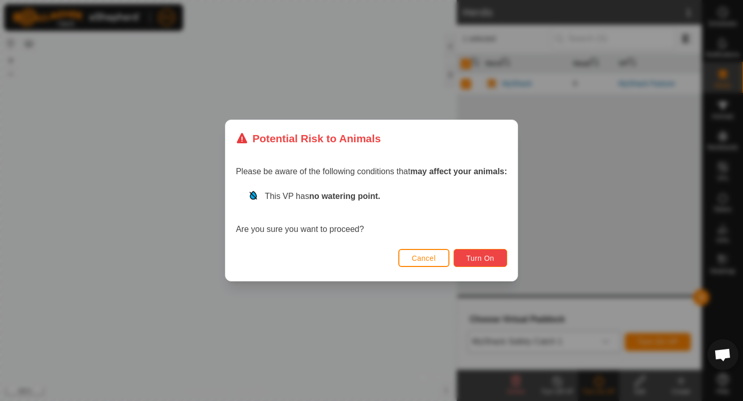
click at [475, 259] on span "Turn On" at bounding box center [480, 258] width 28 height 8
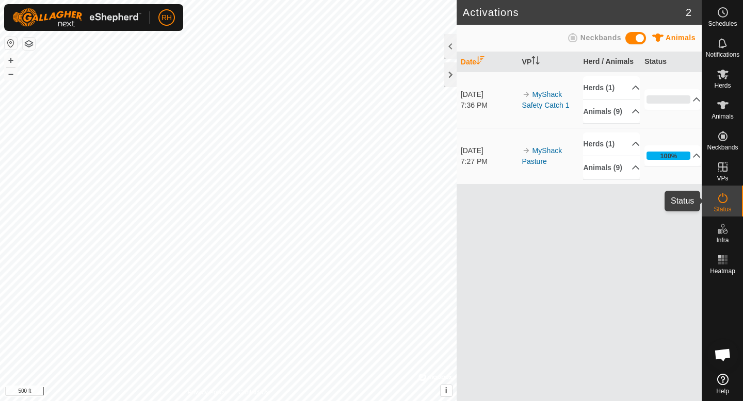
click at [729, 204] on es-activation-svg-icon at bounding box center [722, 198] width 19 height 17
click at [721, 83] on span "Herds" at bounding box center [722, 86] width 17 height 6
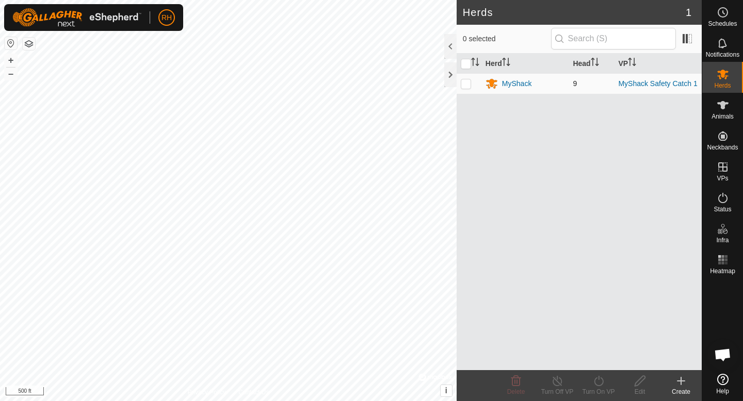
click at [465, 84] on p-checkbox at bounding box center [466, 83] width 10 height 8
checkbox input "true"
click at [593, 384] on icon at bounding box center [598, 381] width 13 height 12
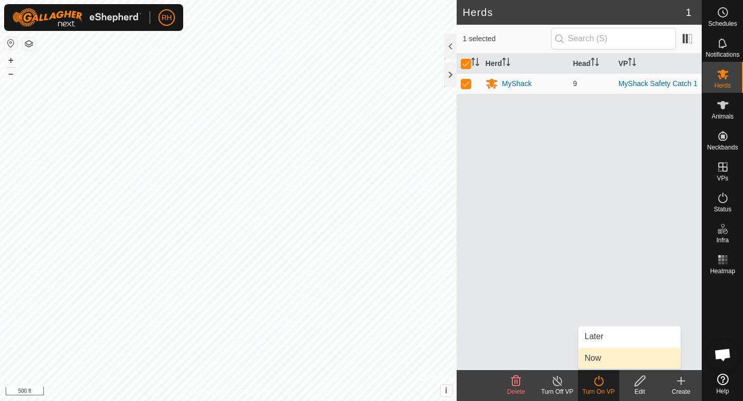
click at [595, 365] on link "Now" at bounding box center [629, 358] width 102 height 21
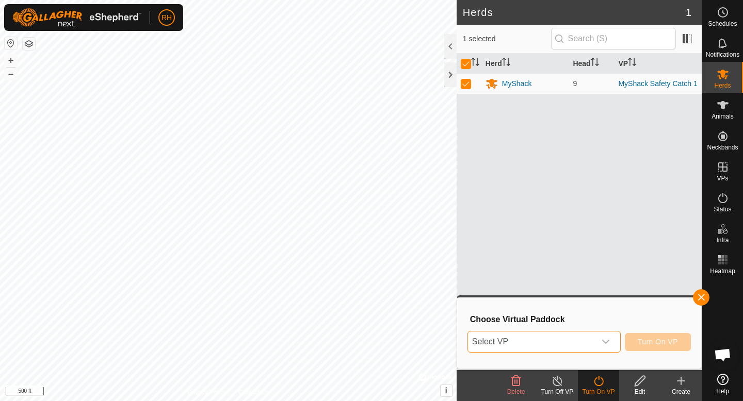
click at [588, 345] on span "Select VP" at bounding box center [531, 342] width 127 height 21
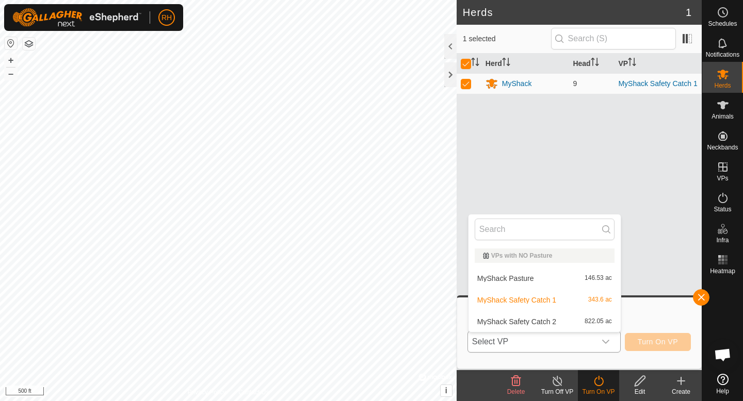
click at [582, 320] on li "MyShack Safety Catch 2 822.05 ac" at bounding box center [544, 322] width 152 height 21
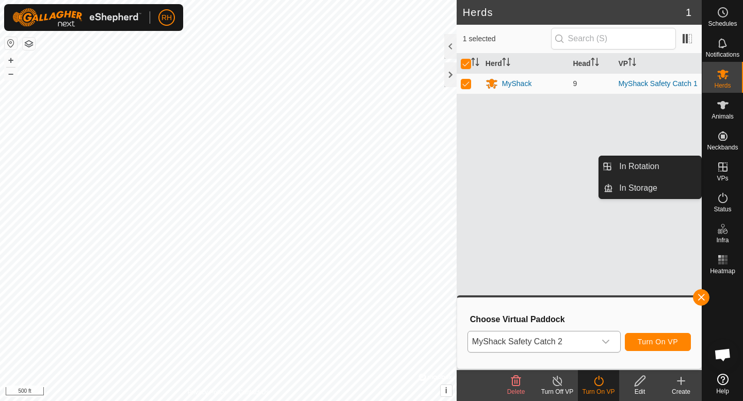
click at [720, 174] on es-virtualpaddocks-svg-icon at bounding box center [722, 167] width 19 height 17
click at [677, 164] on link "In Rotation" at bounding box center [657, 166] width 88 height 21
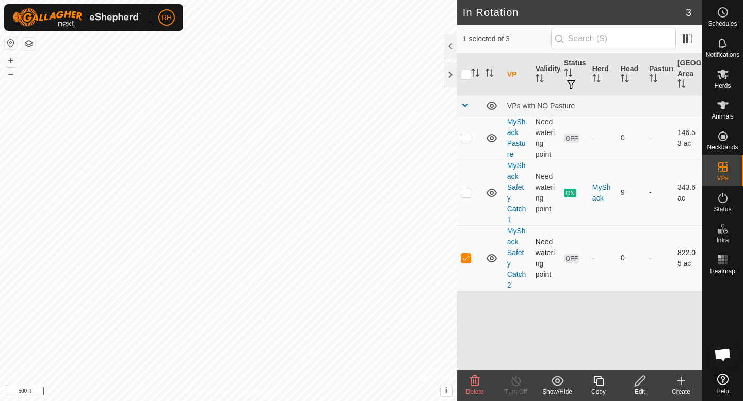
click at [460, 260] on td at bounding box center [469, 258] width 25 height 66
checkbox input "false"
click at [727, 84] on span "Herds" at bounding box center [722, 86] width 17 height 6
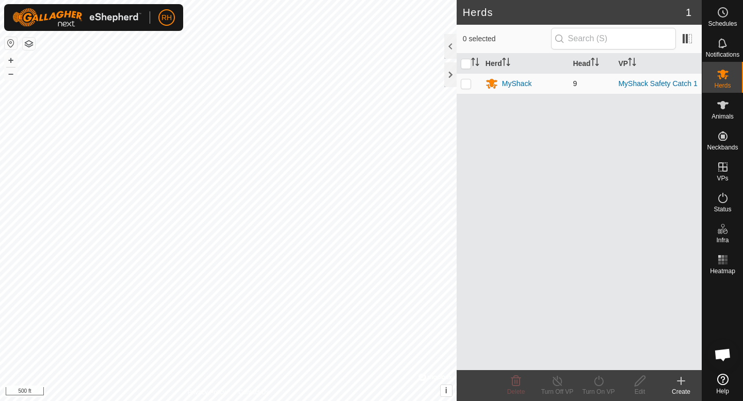
click at [466, 83] on p-checkbox at bounding box center [466, 83] width 10 height 8
checkbox input "true"
click at [595, 388] on div "Turn On VP" at bounding box center [598, 391] width 41 height 9
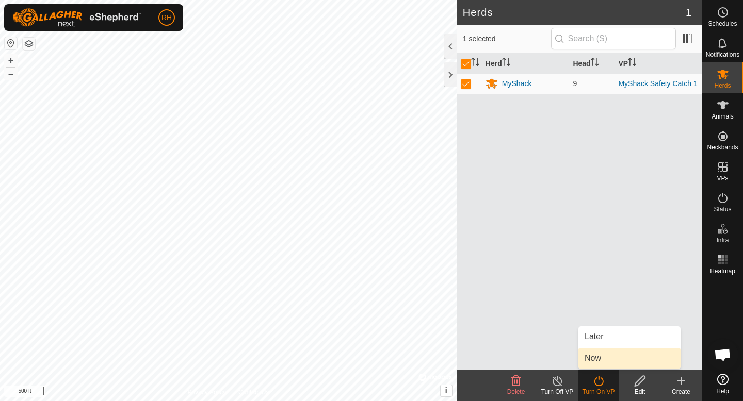
click at [593, 361] on span "Now" at bounding box center [592, 358] width 17 height 12
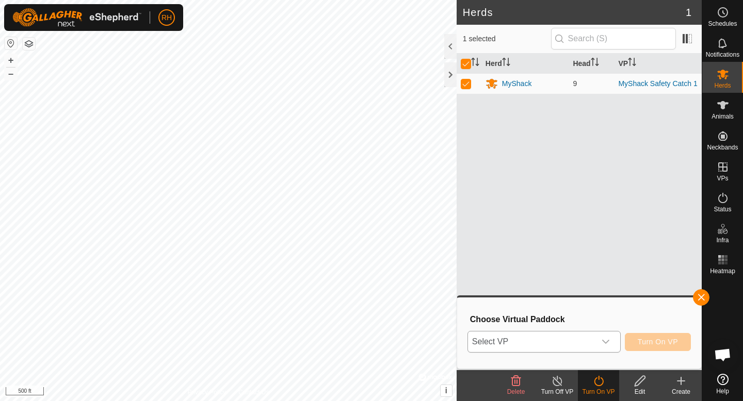
click at [543, 342] on span "Select VP" at bounding box center [531, 342] width 127 height 21
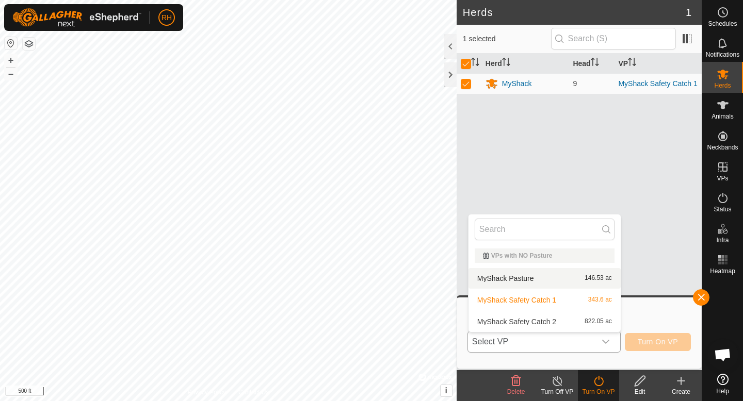
click at [544, 283] on li "MyShack Pasture 146.53 ac" at bounding box center [544, 278] width 152 height 21
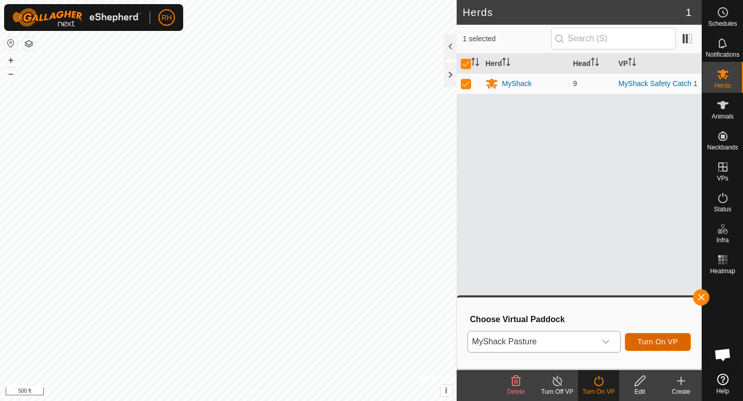
click at [666, 339] on span "Turn On VP" at bounding box center [658, 342] width 40 height 8
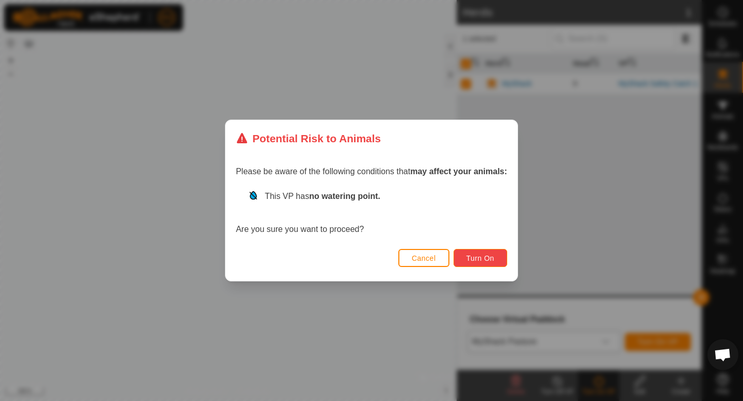
click at [469, 252] on button "Turn On" at bounding box center [480, 258] width 54 height 18
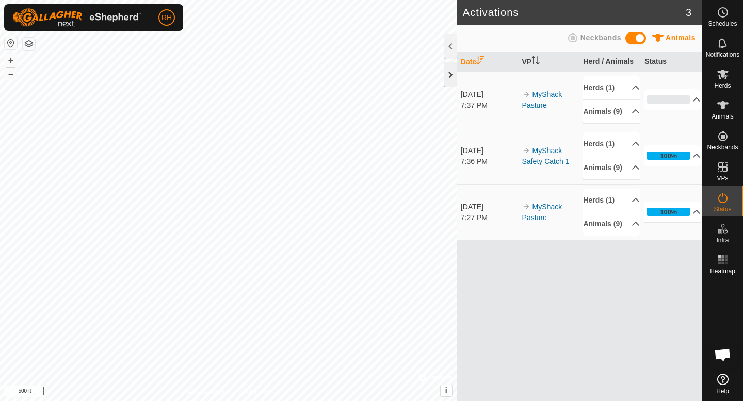
click at [452, 73] on div at bounding box center [450, 74] width 12 height 25
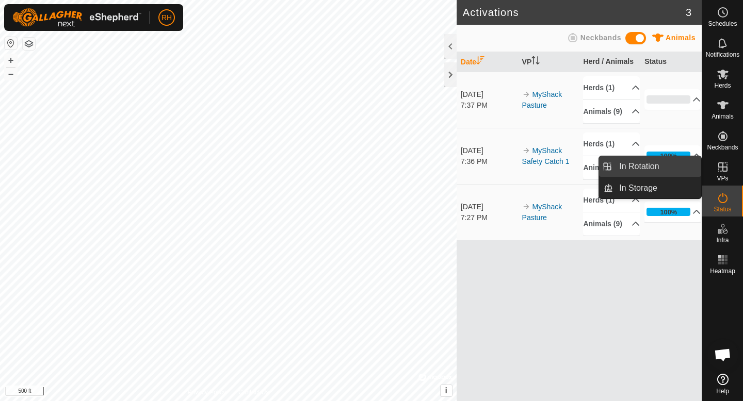
click at [668, 167] on link "In Rotation" at bounding box center [657, 166] width 88 height 21
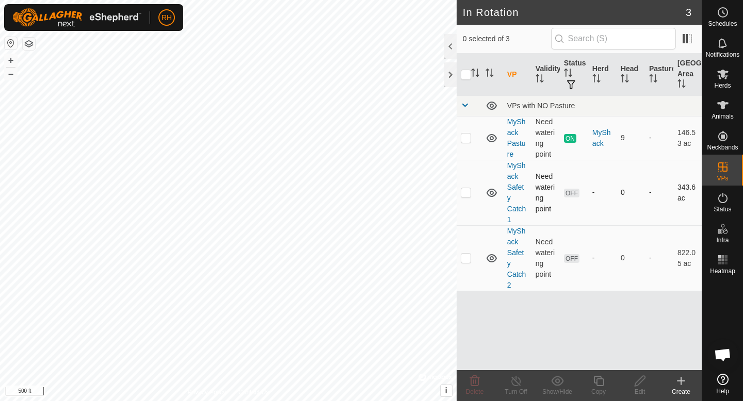
click at [464, 196] on p-checkbox at bounding box center [466, 192] width 10 height 8
checkbox input "true"
click at [635, 382] on icon at bounding box center [639, 381] width 10 height 10
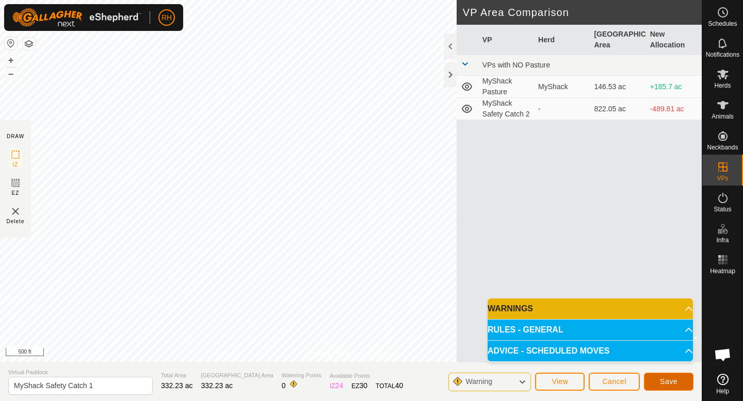
click at [676, 383] on span "Save" at bounding box center [669, 382] width 18 height 8
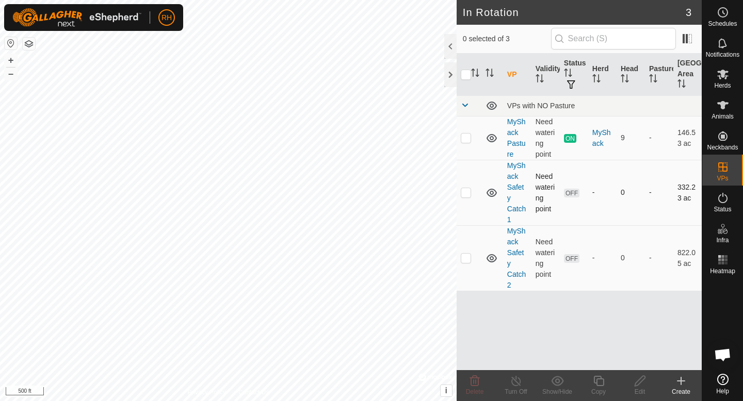
click at [465, 193] on p-checkbox at bounding box center [466, 192] width 10 height 8
checkbox input "true"
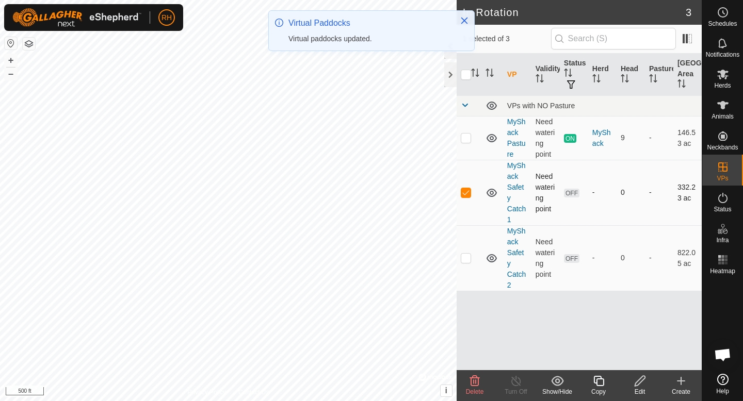
click at [465, 192] on p-checkbox at bounding box center [466, 192] width 10 height 8
checkbox input "false"
click at [721, 75] on icon at bounding box center [722, 75] width 11 height 10
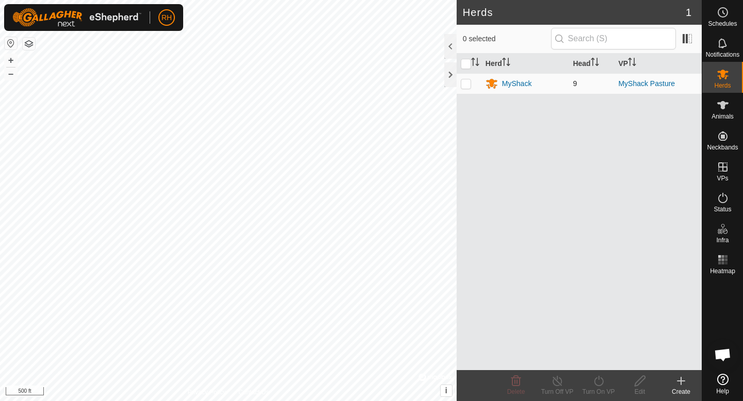
click at [468, 85] on p-checkbox at bounding box center [466, 83] width 10 height 8
checkbox input "true"
click at [601, 389] on div "Turn On VP" at bounding box center [598, 391] width 41 height 9
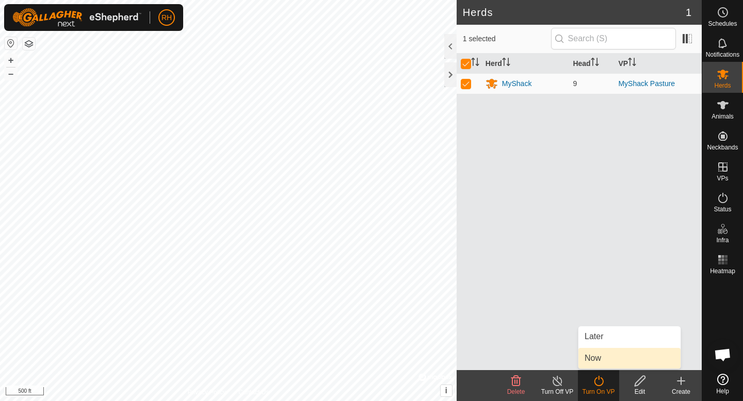
click at [606, 353] on link "Now" at bounding box center [629, 358] width 102 height 21
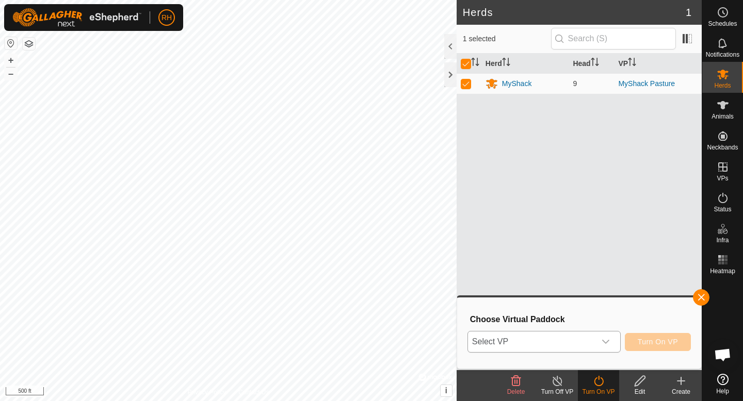
click at [600, 344] on div "dropdown trigger" at bounding box center [605, 342] width 21 height 21
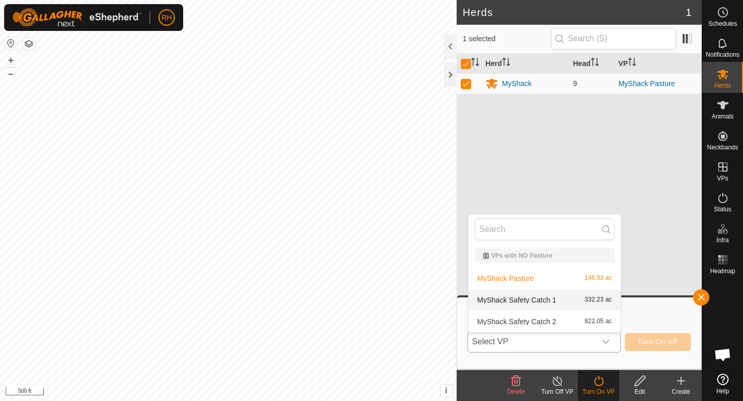
click at [524, 305] on li "MyShack Safety Catch 1 332.23 ac" at bounding box center [544, 300] width 152 height 21
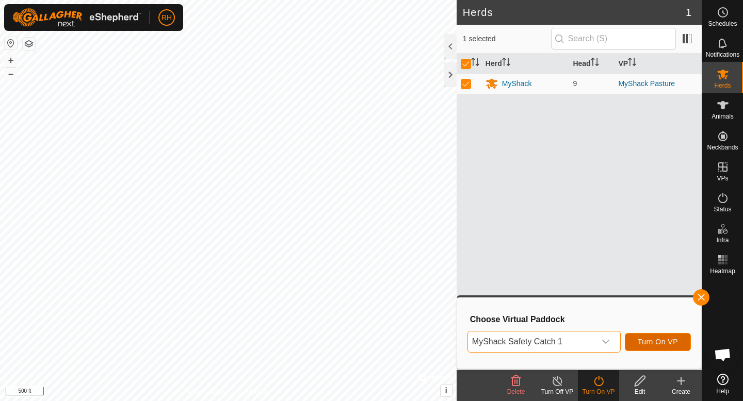
click at [647, 345] on span "Turn On VP" at bounding box center [658, 342] width 40 height 8
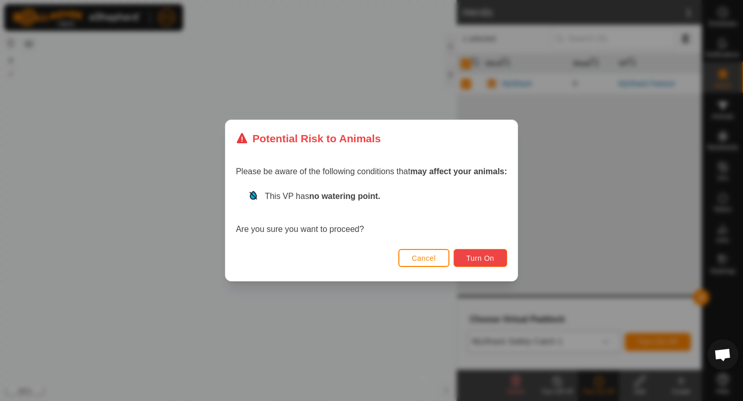
click at [490, 258] on span "Turn On" at bounding box center [480, 258] width 28 height 8
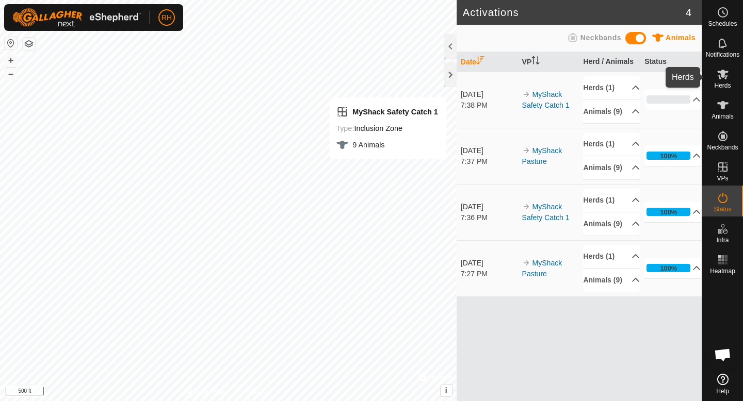
click at [735, 78] on div "Herds" at bounding box center [722, 77] width 41 height 31
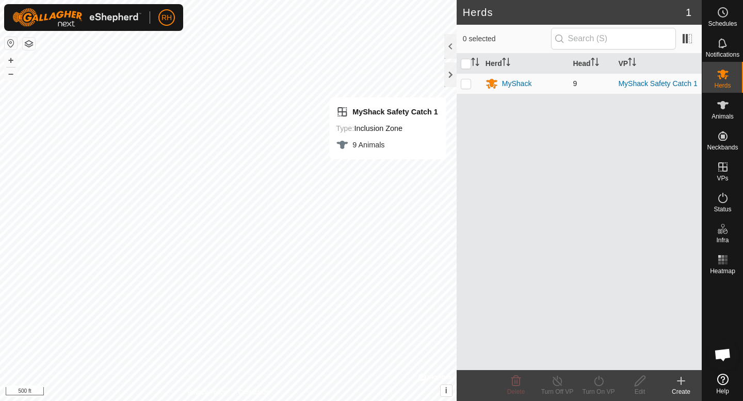
click at [467, 87] on p-checkbox at bounding box center [466, 83] width 10 height 8
checkbox input "true"
click at [598, 383] on icon at bounding box center [598, 381] width 13 height 12
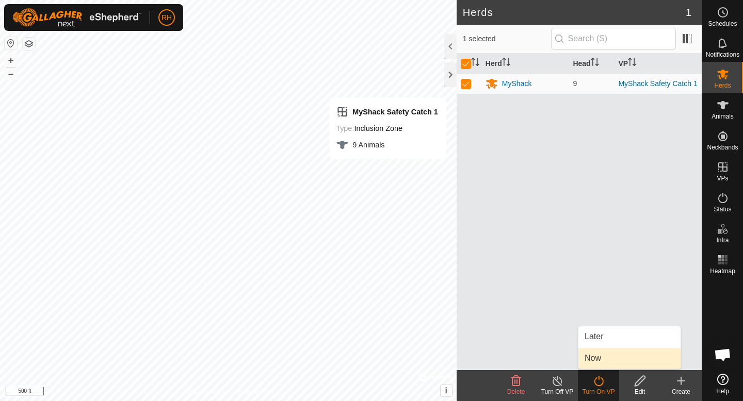
click at [598, 362] on link "Now" at bounding box center [629, 358] width 102 height 21
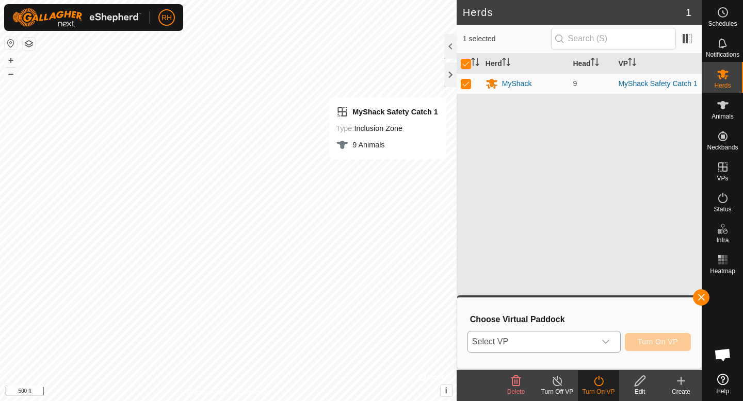
click at [604, 345] on icon "dropdown trigger" at bounding box center [605, 342] width 8 height 8
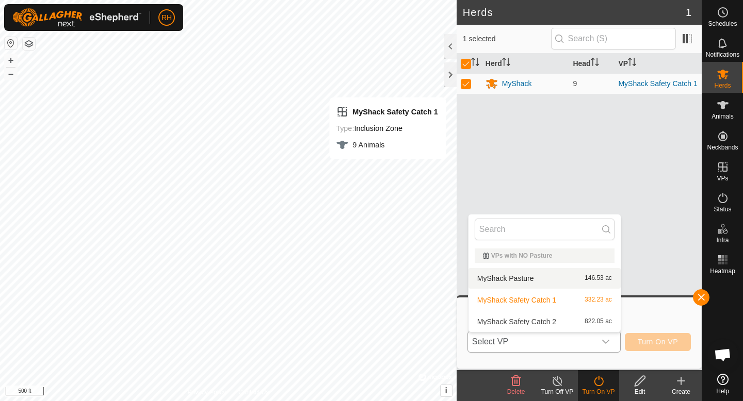
click at [568, 283] on li "MyShack Pasture 146.53 ac" at bounding box center [544, 278] width 152 height 21
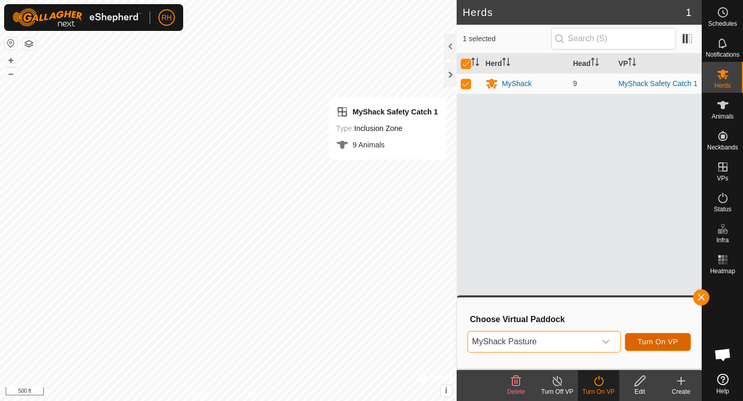
click at [649, 349] on button "Turn On VP" at bounding box center [658, 342] width 66 height 18
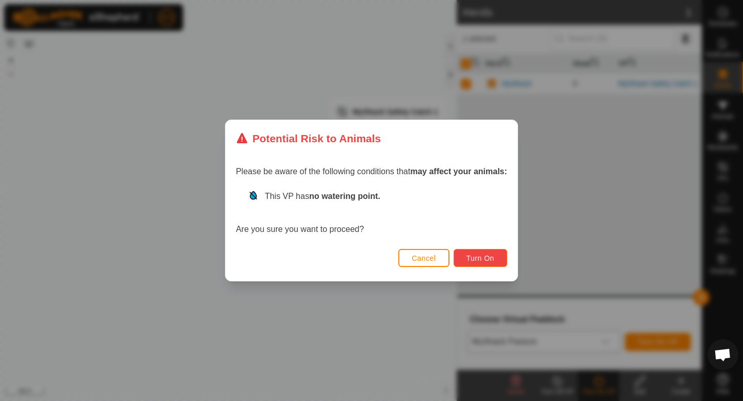
click at [480, 257] on span "Turn On" at bounding box center [480, 258] width 28 height 8
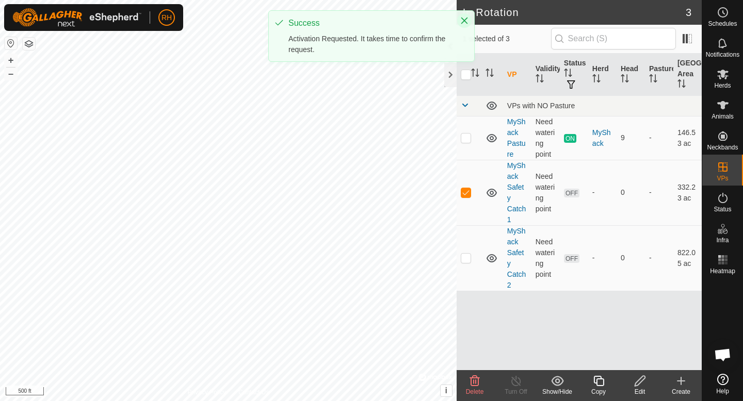
click at [466, 22] on icon "Close" at bounding box center [464, 21] width 8 height 8
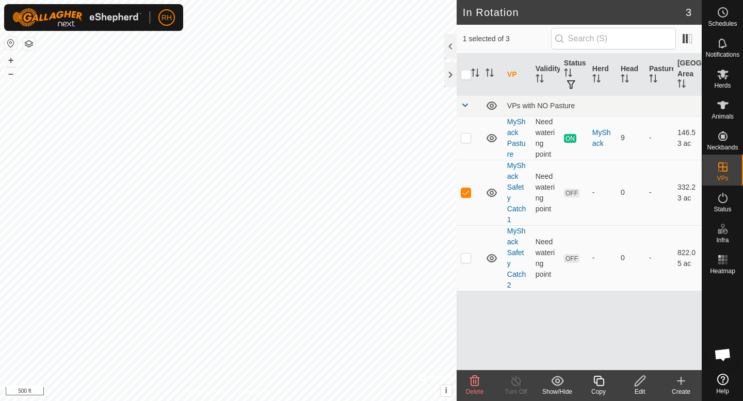
checkbox input "false"
click at [462, 260] on p-checkbox at bounding box center [466, 258] width 10 height 8
checkbox input "false"
click at [726, 103] on icon at bounding box center [722, 105] width 11 height 8
click at [638, 386] on icon at bounding box center [639, 381] width 13 height 12
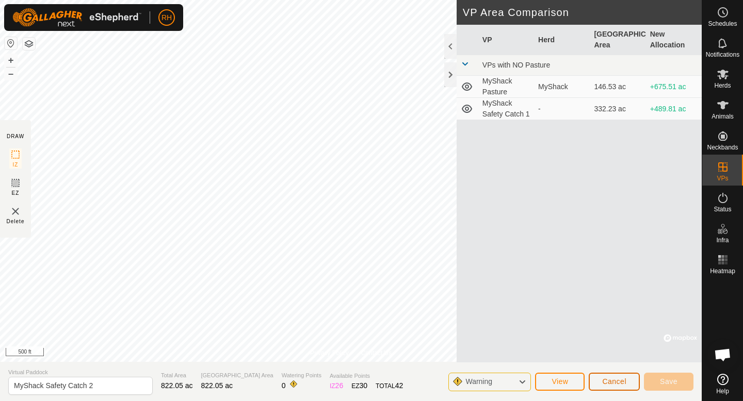
click at [630, 379] on button "Cancel" at bounding box center [614, 382] width 51 height 18
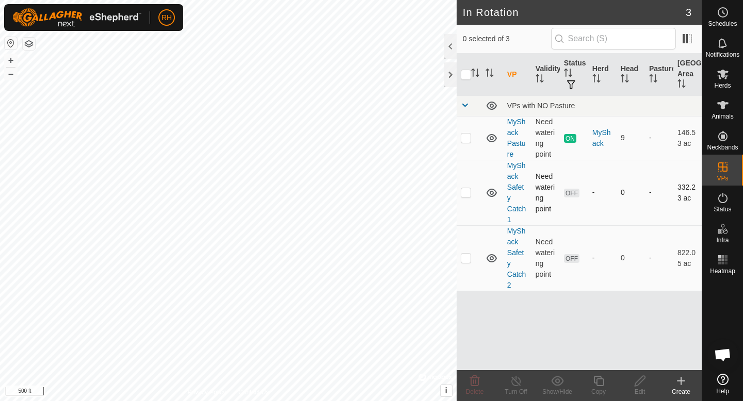
click at [465, 194] on p-checkbox at bounding box center [466, 192] width 10 height 8
checkbox input "true"
click at [644, 380] on icon at bounding box center [639, 381] width 13 height 12
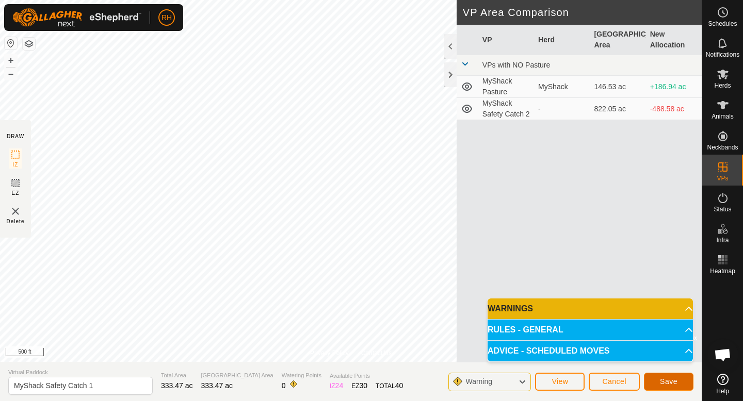
click at [657, 380] on button "Save" at bounding box center [669, 382] width 50 height 18
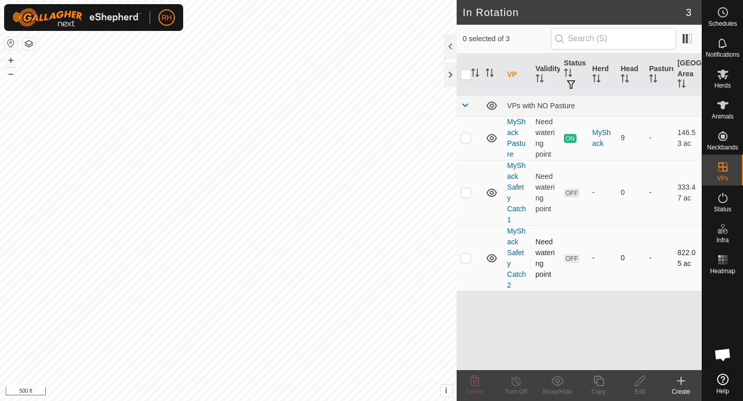
checkbox input "true"
click at [519, 387] on div "Turn Off" at bounding box center [515, 391] width 41 height 9
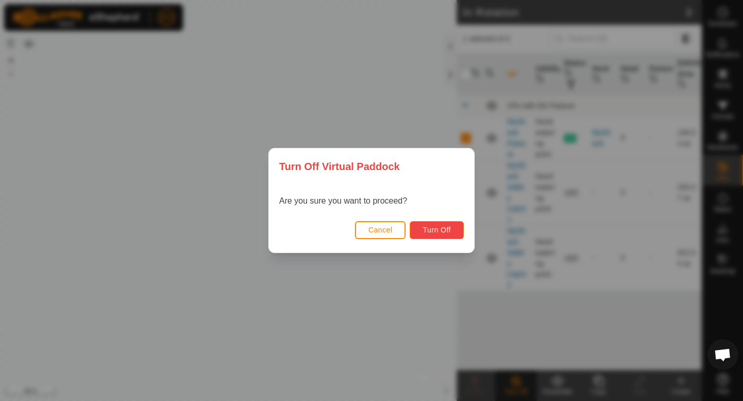
click at [453, 235] on button "Turn Off" at bounding box center [437, 230] width 54 height 18
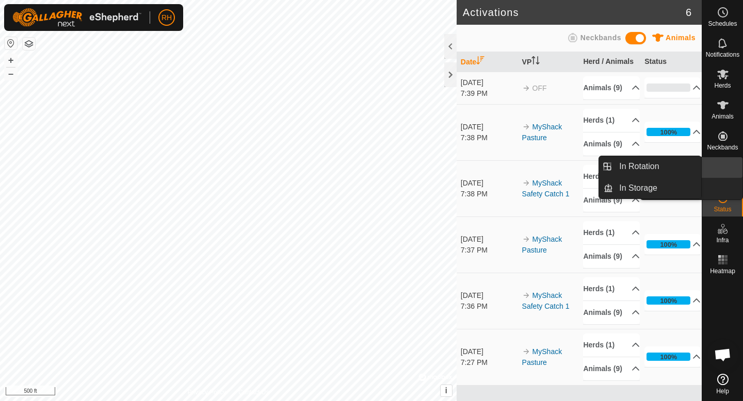
click at [723, 168] on icon at bounding box center [722, 167] width 12 height 12
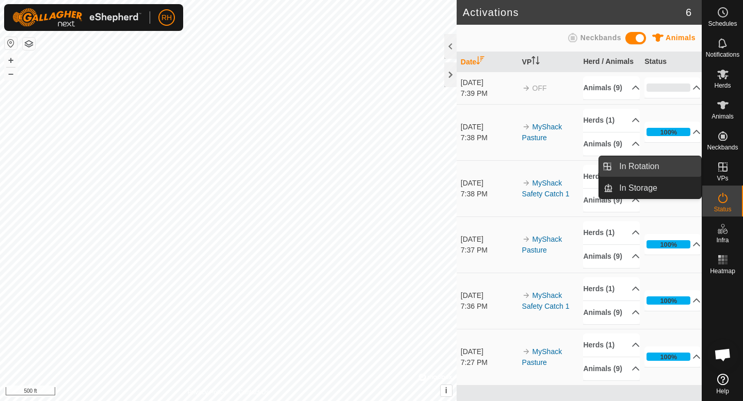
click at [677, 171] on link "In Rotation" at bounding box center [657, 166] width 88 height 21
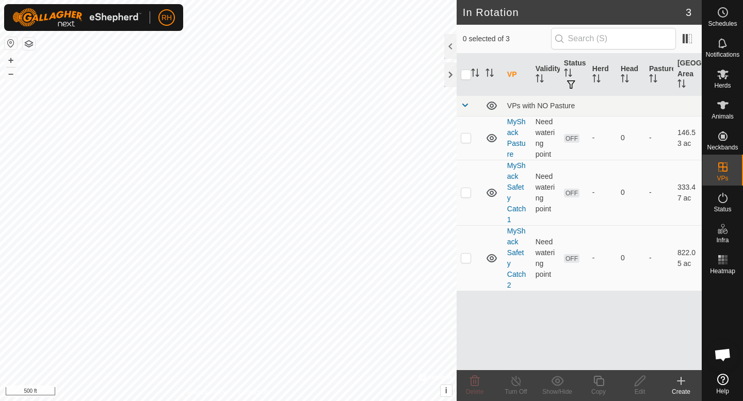
click at [683, 383] on icon at bounding box center [681, 381] width 12 height 12
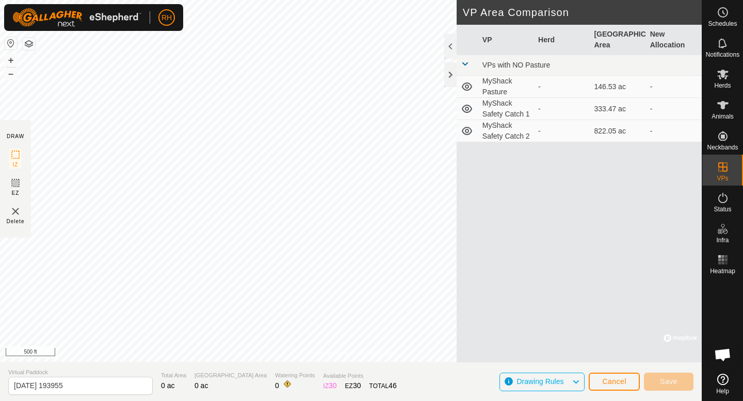
click at [479, 90] on td "MyShack Pasture" at bounding box center [506, 87] width 56 height 22
click at [605, 381] on span "Cancel" at bounding box center [614, 382] width 24 height 8
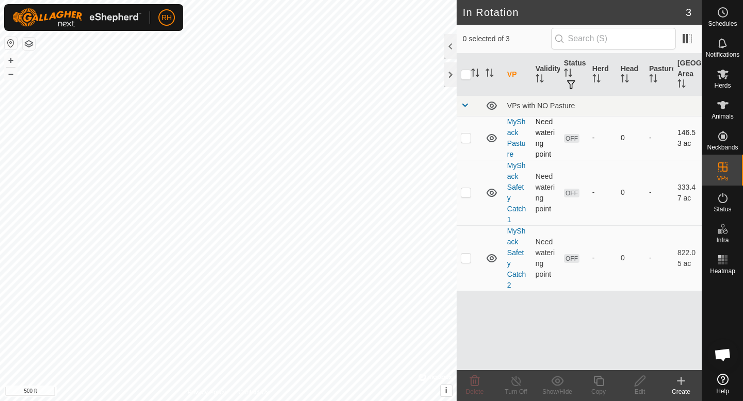
click at [469, 140] on p-checkbox at bounding box center [466, 138] width 10 height 8
checkbox input "true"
click at [641, 384] on icon at bounding box center [639, 381] width 13 height 12
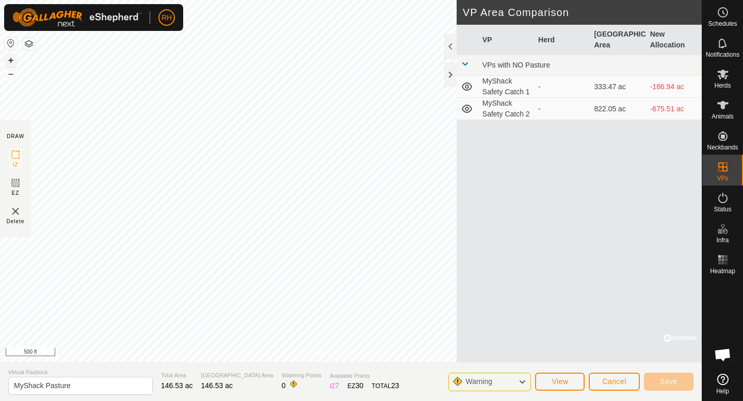
click at [12, 57] on button "+" at bounding box center [11, 60] width 12 height 12
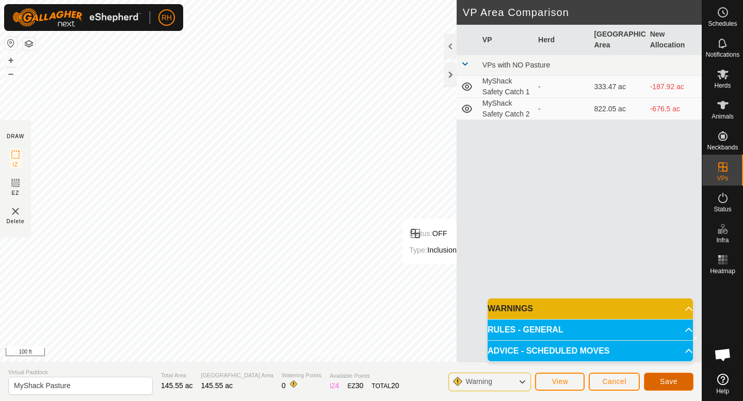
click at [682, 381] on button "Save" at bounding box center [669, 382] width 50 height 18
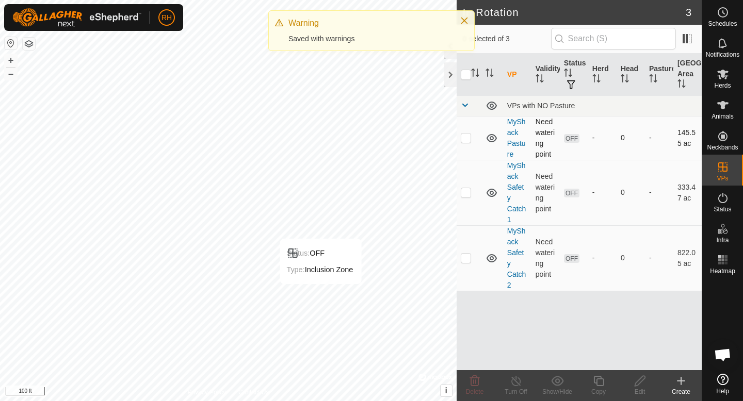
click at [469, 138] on p-checkbox at bounding box center [466, 138] width 10 height 8
checkbox input "true"
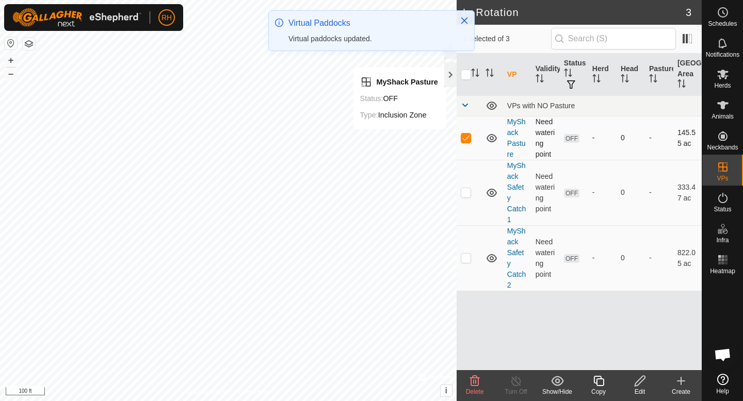
click at [464, 136] on p-checkbox at bounding box center [466, 138] width 10 height 8
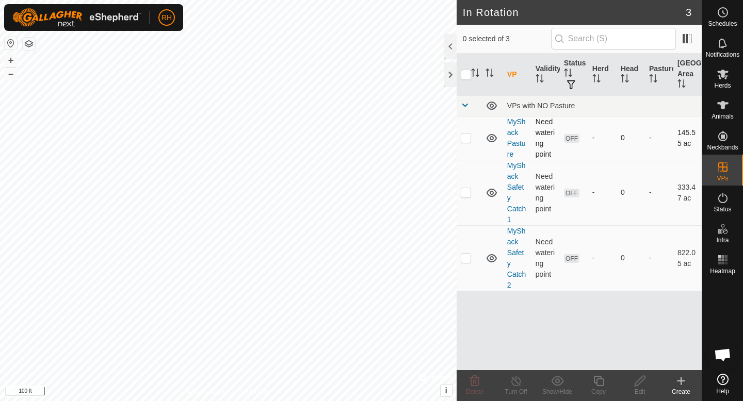
click at [467, 134] on p-checkbox at bounding box center [466, 138] width 10 height 8
checkbox input "true"
click at [638, 383] on icon at bounding box center [639, 381] width 13 height 12
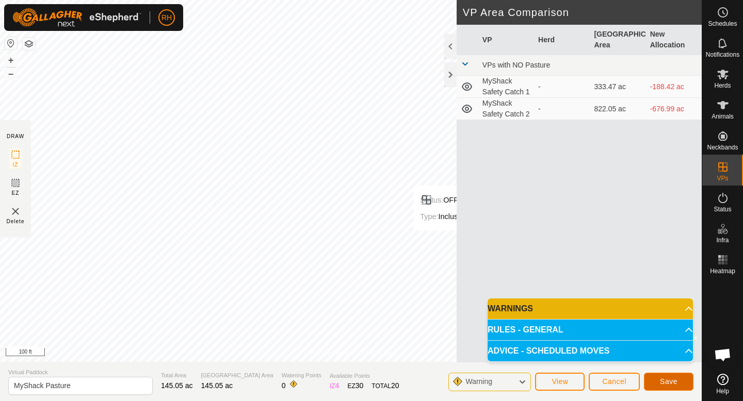
click at [666, 375] on button "Save" at bounding box center [669, 382] width 50 height 18
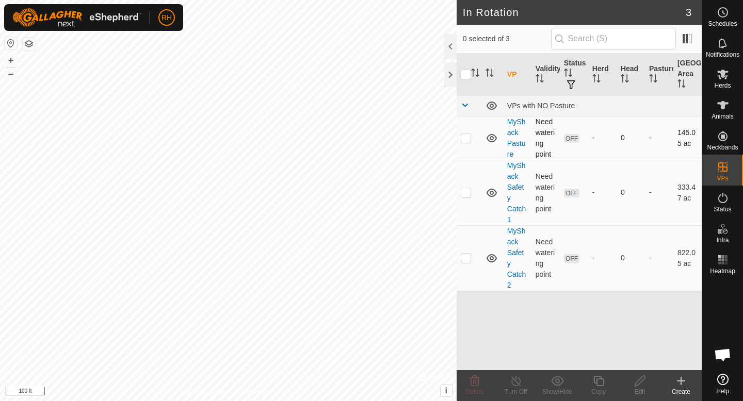
click at [468, 130] on td at bounding box center [469, 138] width 25 height 44
checkbox input "true"
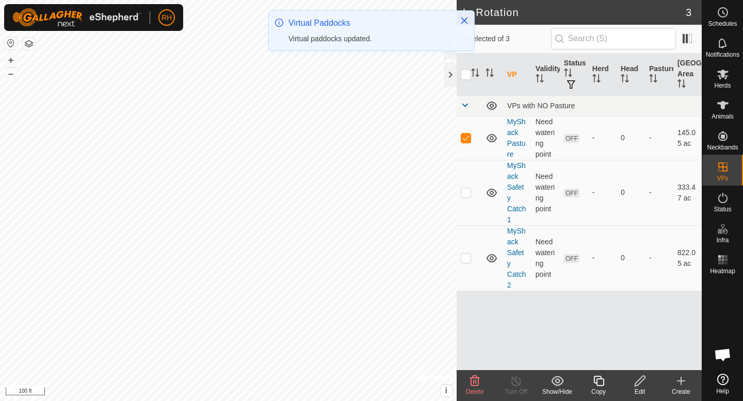
click at [642, 386] on icon at bounding box center [639, 381] width 13 height 12
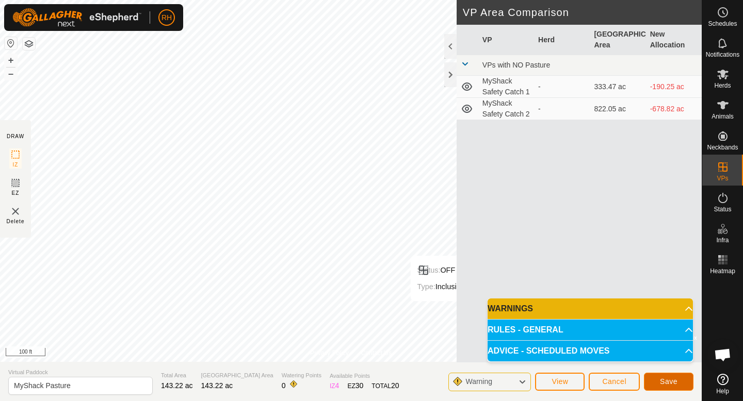
click at [655, 376] on button "Save" at bounding box center [669, 382] width 50 height 18
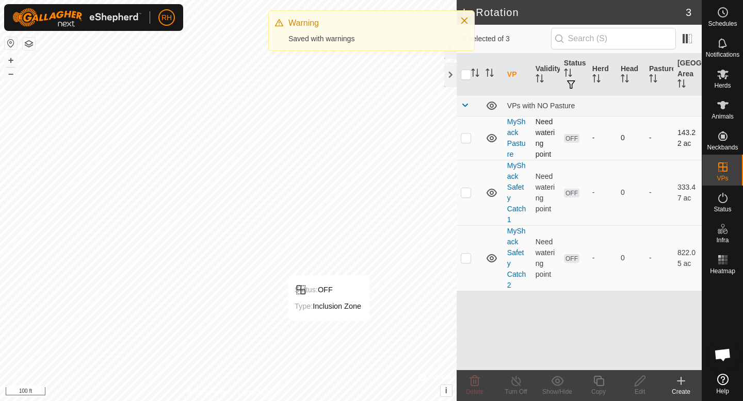
click at [468, 134] on p-checkbox at bounding box center [466, 138] width 10 height 8
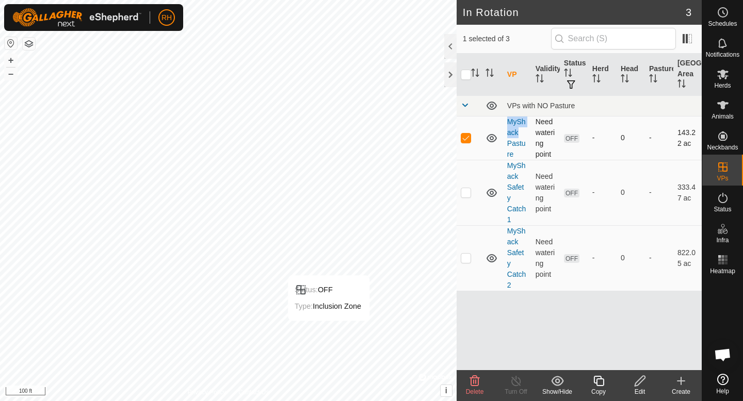
click at [468, 134] on p-checkbox at bounding box center [466, 138] width 10 height 8
checkbox input "false"
click at [712, 83] on div "Herds" at bounding box center [722, 77] width 41 height 31
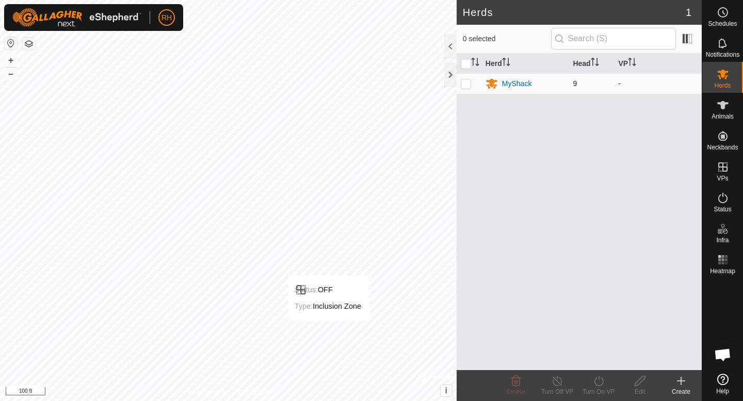
click at [468, 86] on p-checkbox at bounding box center [466, 83] width 10 height 8
checkbox input "true"
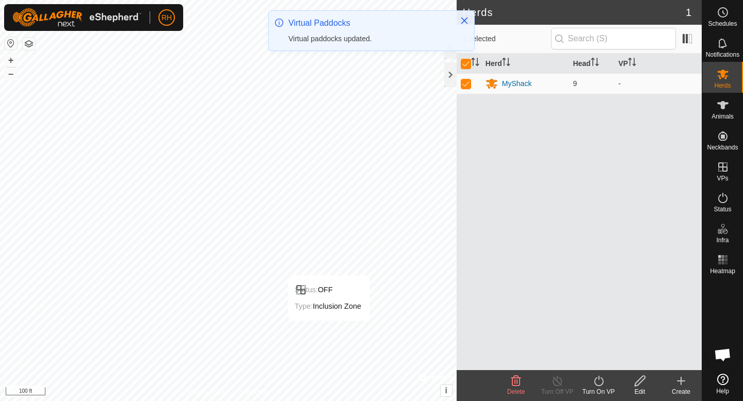
click at [604, 386] on icon at bounding box center [598, 381] width 13 height 12
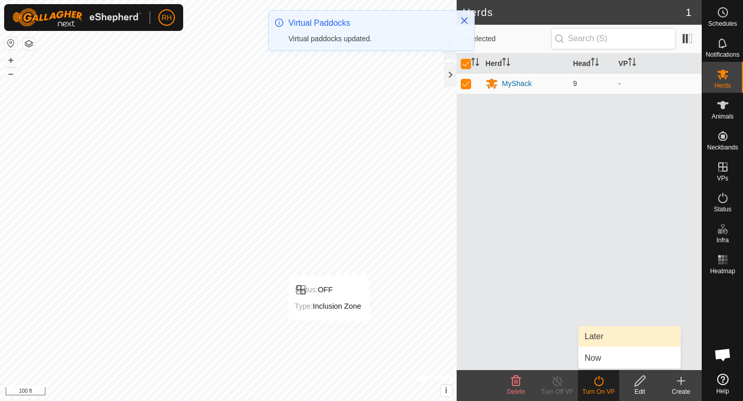
click at [602, 341] on link "Later" at bounding box center [629, 337] width 102 height 21
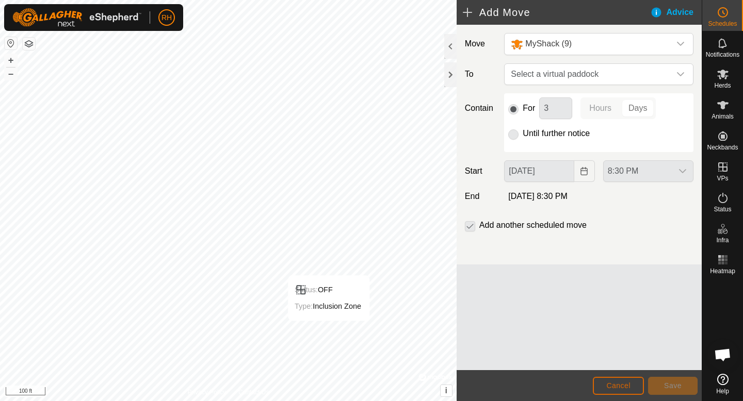
click at [600, 385] on button "Cancel" at bounding box center [618, 386] width 51 height 18
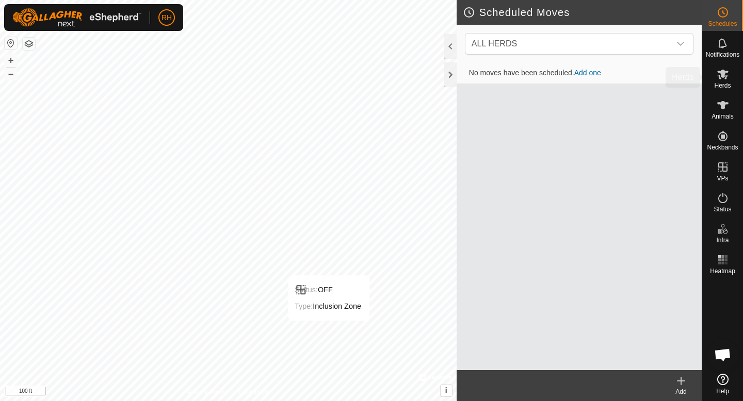
click at [725, 89] on span "Herds" at bounding box center [722, 86] width 17 height 6
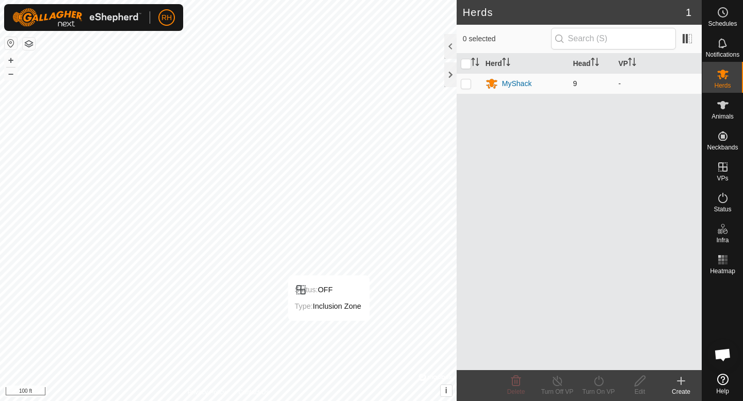
click at [463, 84] on p-checkbox at bounding box center [466, 83] width 10 height 8
checkbox input "true"
click at [595, 377] on icon at bounding box center [598, 381] width 13 height 12
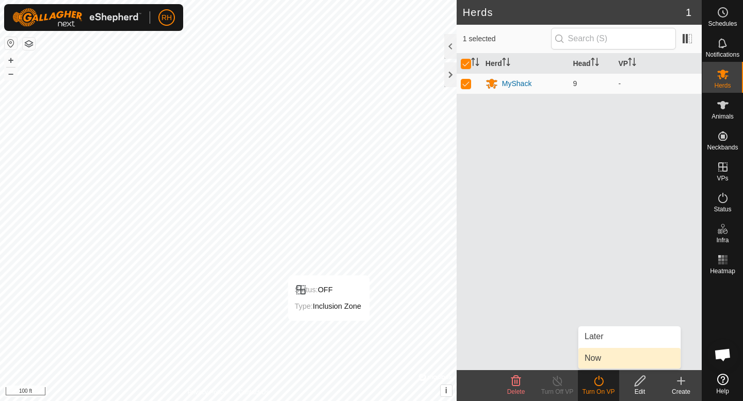
click at [593, 352] on link "Now" at bounding box center [629, 358] width 102 height 21
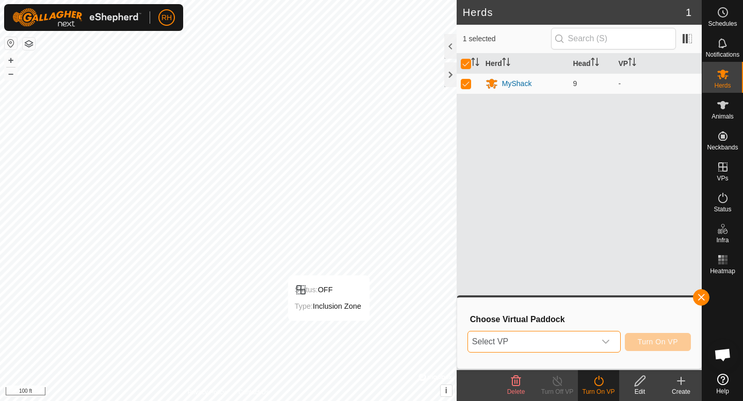
click at [578, 343] on span "Select VP" at bounding box center [531, 342] width 127 height 21
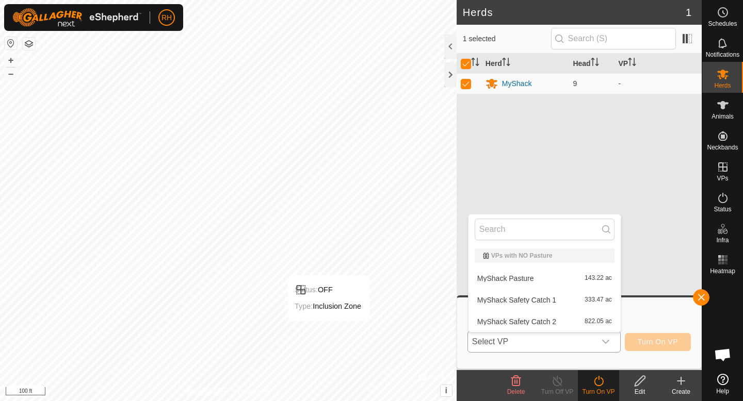
click at [546, 284] on li "MyShack Pasture 143.22 ac" at bounding box center [544, 278] width 152 height 21
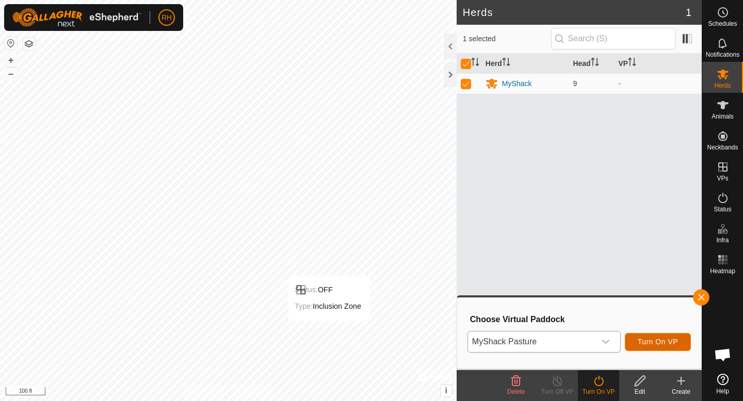
click at [671, 343] on span "Turn On VP" at bounding box center [658, 342] width 40 height 8
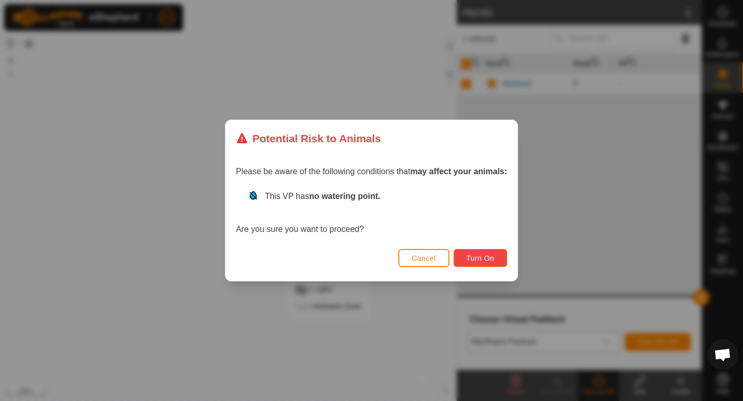
click at [493, 263] on button "Turn On" at bounding box center [480, 258] width 54 height 18
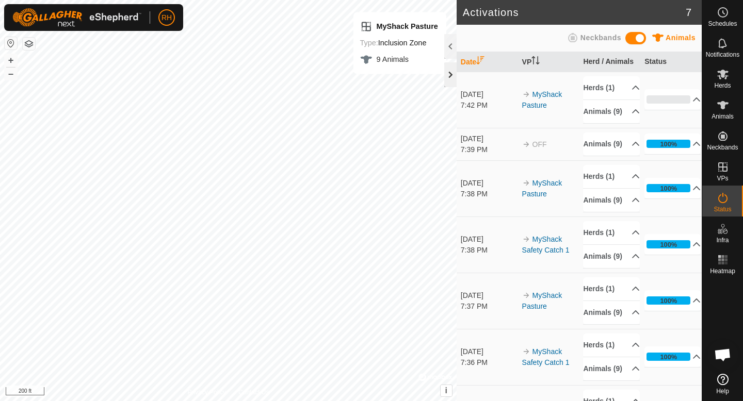
click at [449, 75] on div at bounding box center [450, 74] width 12 height 25
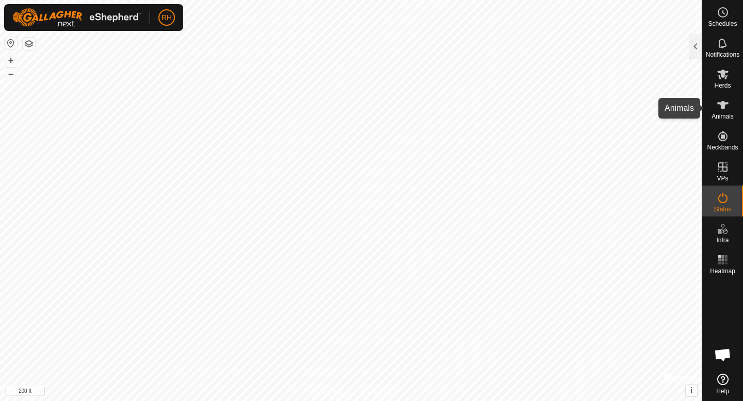
click at [728, 106] on icon at bounding box center [722, 105] width 12 height 12
click at [697, 53] on div at bounding box center [695, 46] width 12 height 25
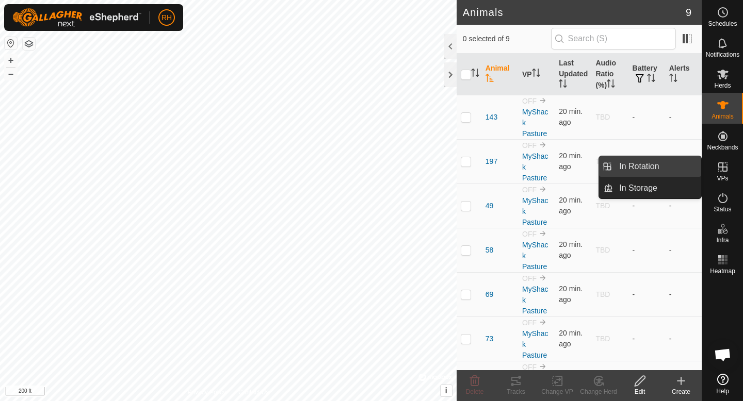
click at [661, 165] on link "In Rotation" at bounding box center [657, 166] width 88 height 21
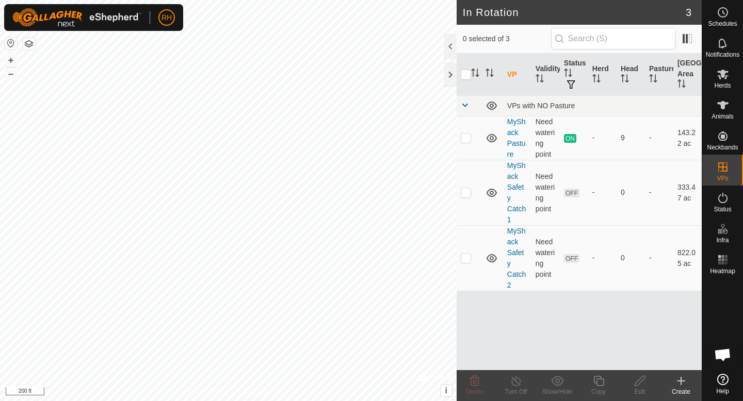
scroll to position [381, 0]
click at [446, 76] on div at bounding box center [450, 74] width 12 height 25
click at [730, 109] on es-animals-svg-icon at bounding box center [722, 105] width 19 height 17
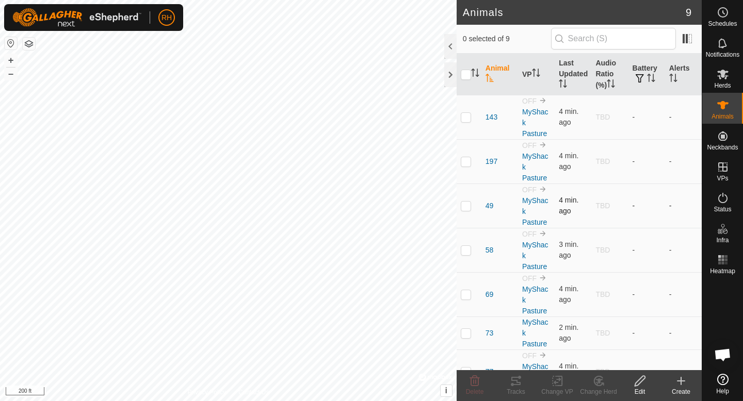
scroll to position [110, 0]
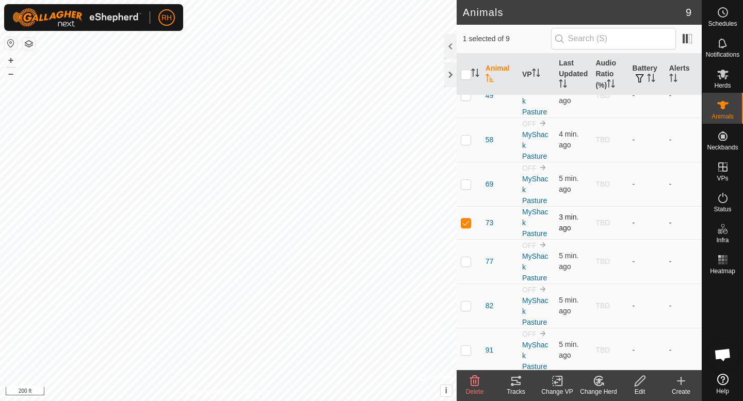
click at [461, 220] on p-checkbox at bounding box center [466, 223] width 10 height 8
checkbox input "false"
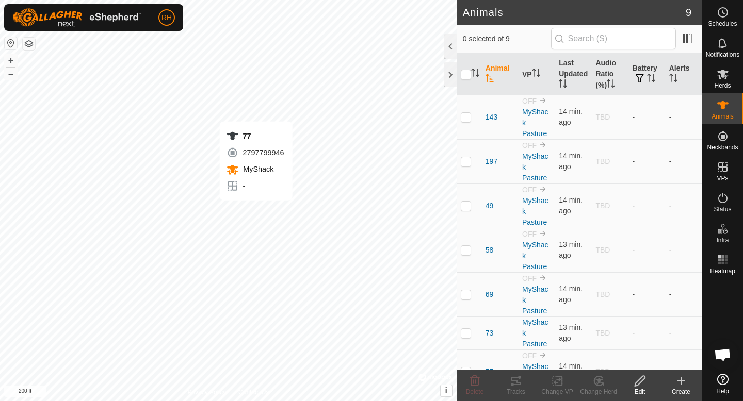
scroll to position [381, 0]
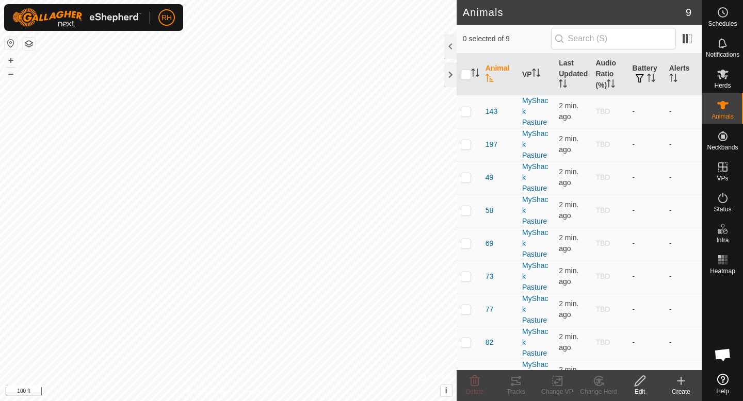
scroll to position [381, 0]
